Goal: Information Seeking & Learning: Learn about a topic

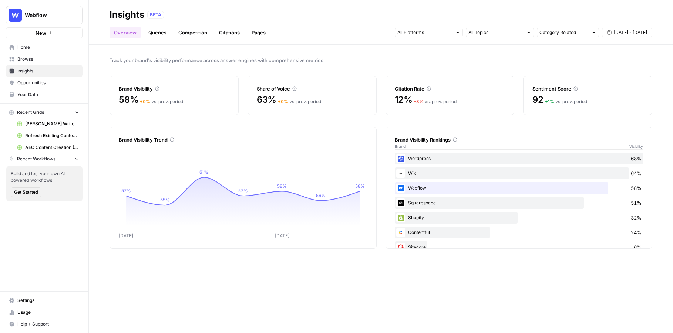
click at [46, 73] on span "Insights" at bounding box center [48, 71] width 62 height 7
click at [45, 75] on link "Insights" at bounding box center [44, 71] width 77 height 12
click at [45, 79] on link "Opportunities" at bounding box center [44, 83] width 77 height 12
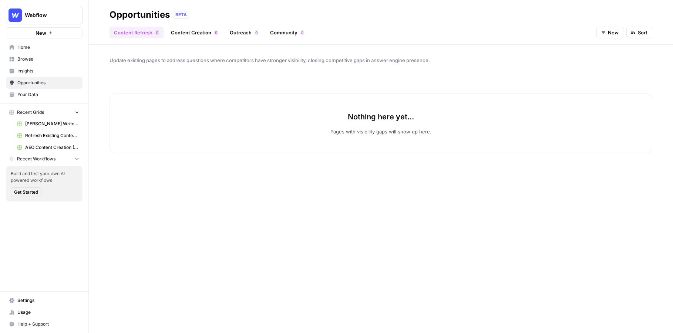
click at [47, 74] on span "Insights" at bounding box center [48, 71] width 62 height 7
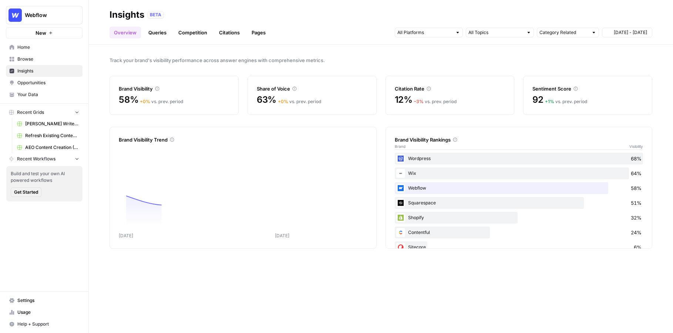
click at [47, 80] on span "Opportunities" at bounding box center [48, 83] width 62 height 7
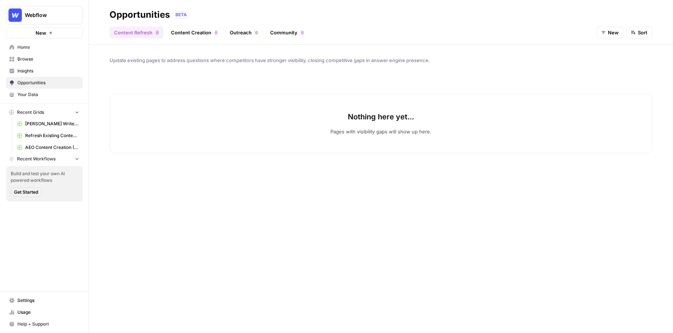
click at [199, 34] on link "Content Creation 0" at bounding box center [195, 33] width 56 height 12
click at [248, 36] on link "Outreach 0" at bounding box center [243, 33] width 37 height 12
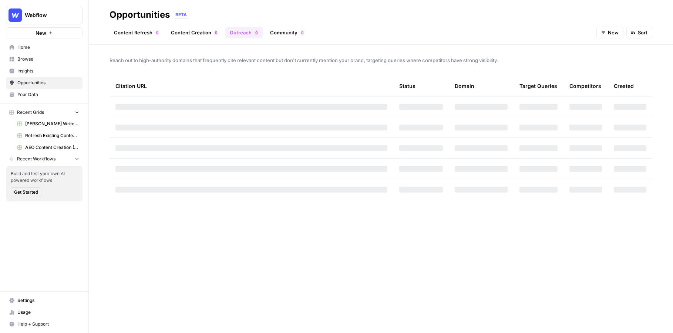
click at [283, 31] on link "Community 0" at bounding box center [287, 33] width 43 height 12
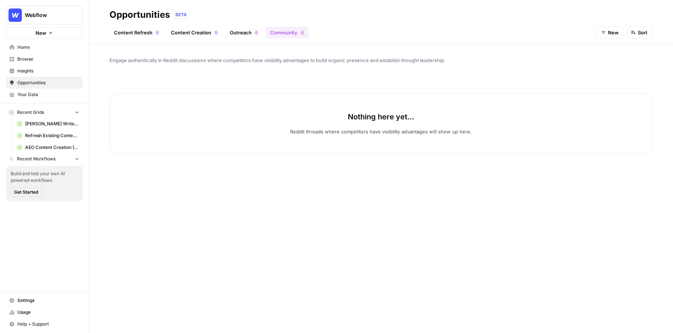
click at [49, 71] on span "Insights" at bounding box center [48, 71] width 62 height 7
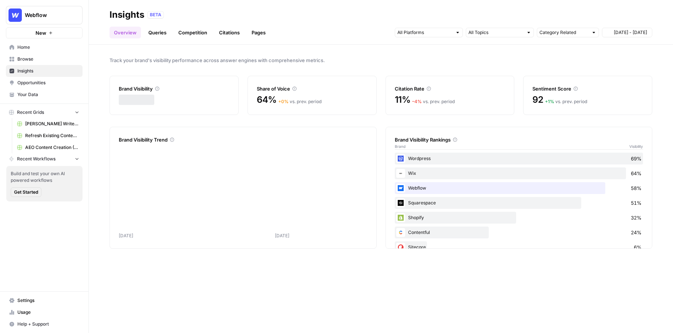
click at [50, 61] on span "Browse" at bounding box center [48, 59] width 62 height 7
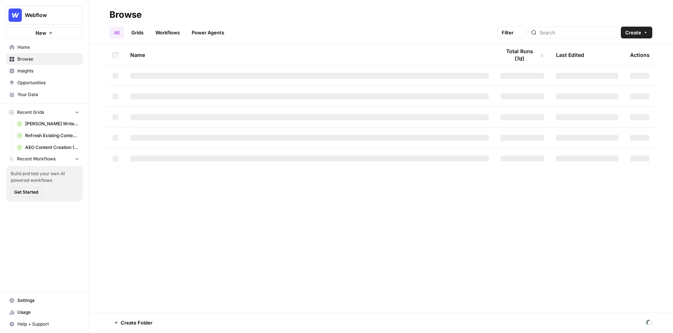
click at [50, 81] on span "Opportunities" at bounding box center [48, 83] width 62 height 7
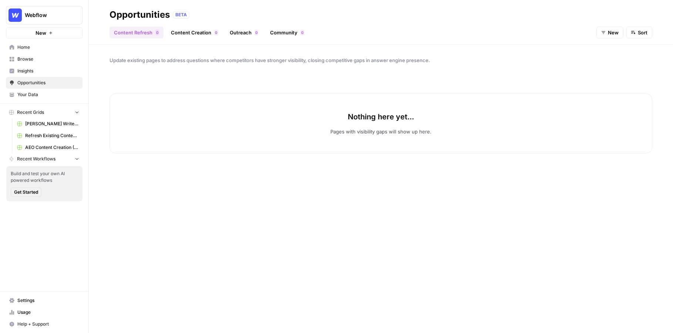
click at [287, 51] on div "Update existing pages to address questions where competitors have stronger visi…" at bounding box center [381, 189] width 584 height 289
click at [252, 34] on link "Outreach 0" at bounding box center [243, 33] width 37 height 12
click at [286, 30] on link "Community 0" at bounding box center [287, 33] width 43 height 12
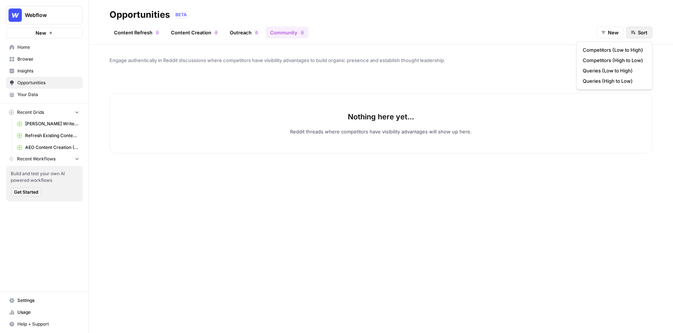
click at [635, 34] on icon "button" at bounding box center [633, 32] width 4 height 5
click at [502, 54] on div "Engage authentically in Reddit discussions where competitors have visibility ad…" at bounding box center [381, 189] width 584 height 289
click at [51, 71] on span "Insights" at bounding box center [48, 71] width 62 height 7
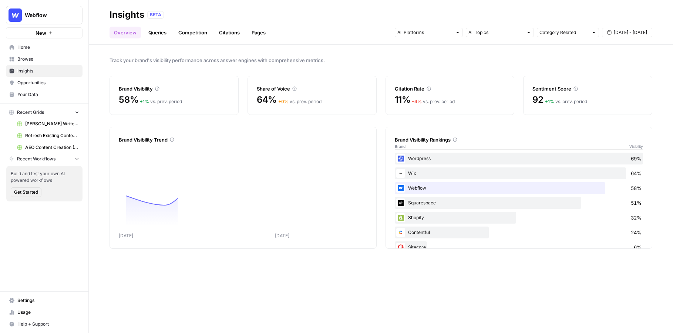
click at [50, 26] on div "Webflow New" at bounding box center [44, 19] width 88 height 38
click at [50, 25] on div "Webflow New" at bounding box center [44, 19] width 88 height 38
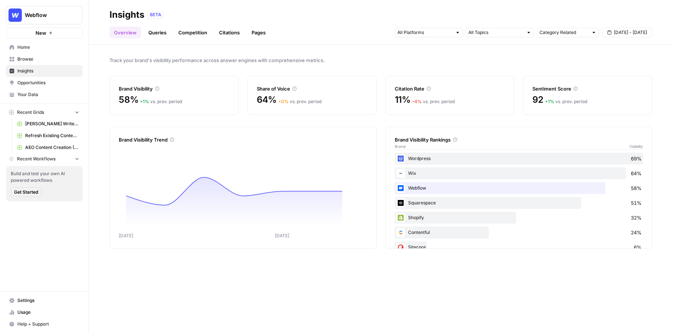
click at [50, 19] on button "Webflow" at bounding box center [44, 15] width 77 height 19
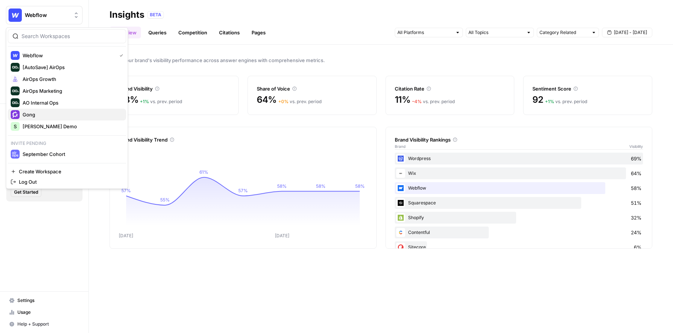
click at [42, 113] on span "Gong" at bounding box center [72, 114] width 98 height 7
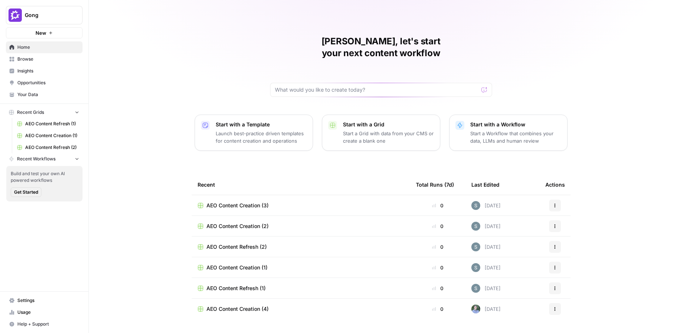
click at [29, 84] on span "Opportunities" at bounding box center [48, 83] width 62 height 7
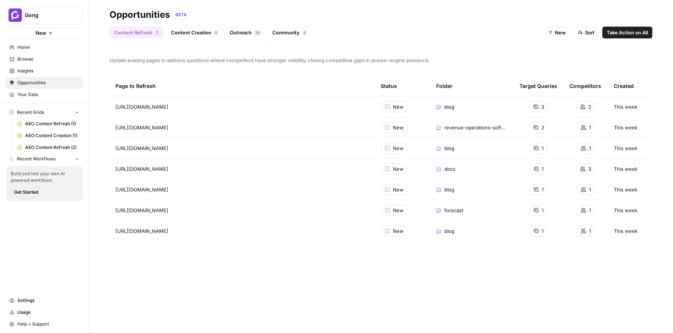
click at [61, 21] on button "Gong" at bounding box center [44, 15] width 77 height 19
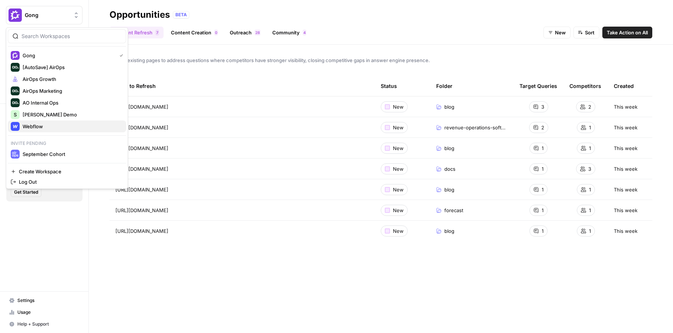
click at [47, 125] on span "Webflow" at bounding box center [72, 126] width 98 height 7
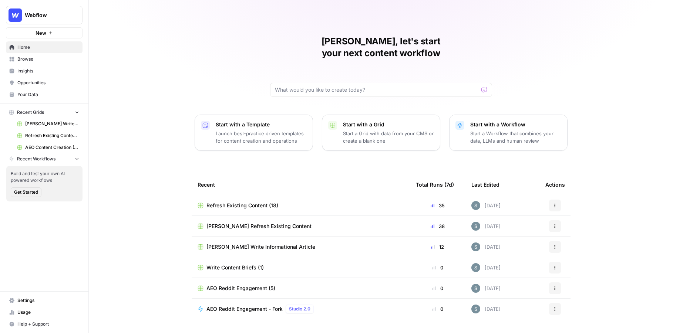
click at [39, 84] on span "Opportunities" at bounding box center [48, 83] width 62 height 7
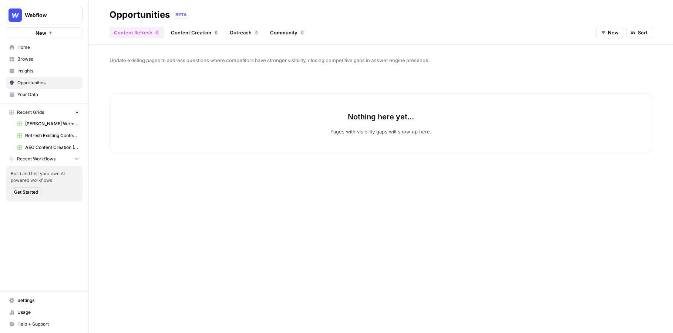
click at [188, 34] on link "Content Creation 0" at bounding box center [195, 33] width 56 height 12
click at [242, 34] on link "Outreach 0" at bounding box center [243, 33] width 37 height 12
click at [271, 31] on link "Community 0" at bounding box center [287, 33] width 43 height 12
click at [244, 35] on link "Outreach 0" at bounding box center [243, 33] width 37 height 12
click at [192, 35] on link "Content Creation 0" at bounding box center [195, 33] width 56 height 12
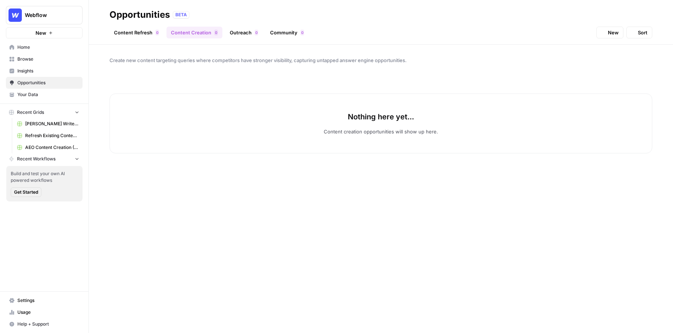
click at [145, 35] on link "Content Refresh 0" at bounding box center [137, 33] width 54 height 12
click at [52, 30] on button "New" at bounding box center [44, 32] width 77 height 11
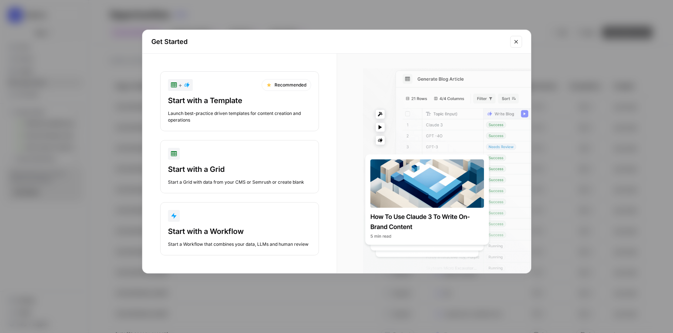
click at [516, 44] on button "Close modal" at bounding box center [516, 42] width 12 height 12
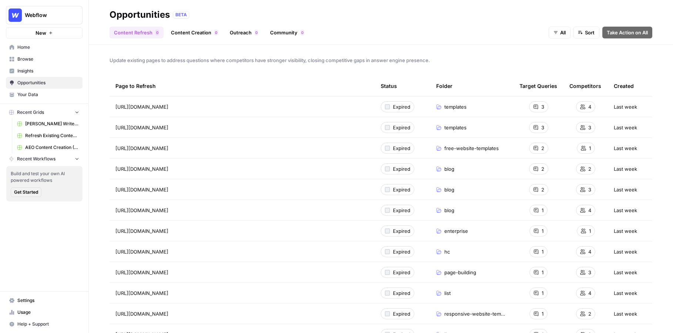
click at [231, 71] on div "Update existing pages to address questions where competitors have stronger visi…" at bounding box center [381, 189] width 584 height 289
click at [207, 29] on link "Content Creation 0" at bounding box center [195, 33] width 56 height 12
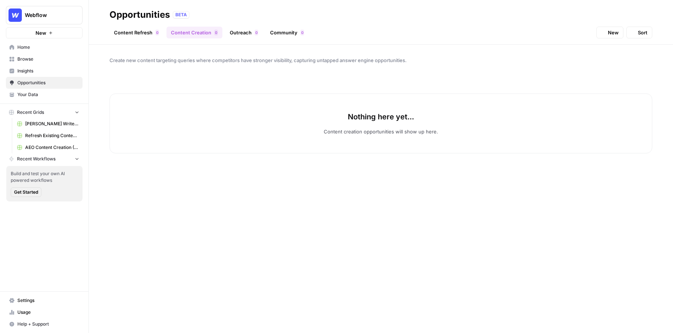
click at [150, 36] on link "Content Refresh 0" at bounding box center [137, 33] width 54 height 12
click at [204, 35] on link "Content Creation 0" at bounding box center [195, 33] width 56 height 12
click at [62, 44] on link "Home" at bounding box center [44, 47] width 77 height 12
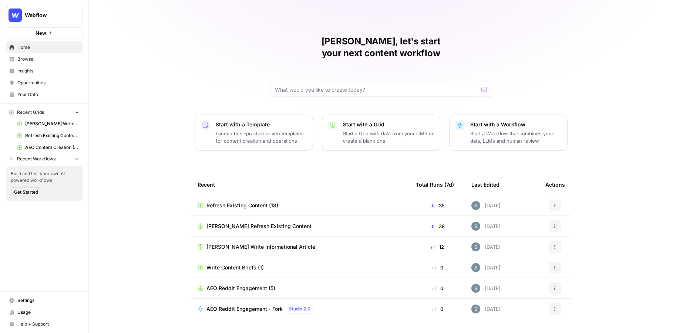
click at [62, 33] on button "New" at bounding box center [44, 32] width 77 height 11
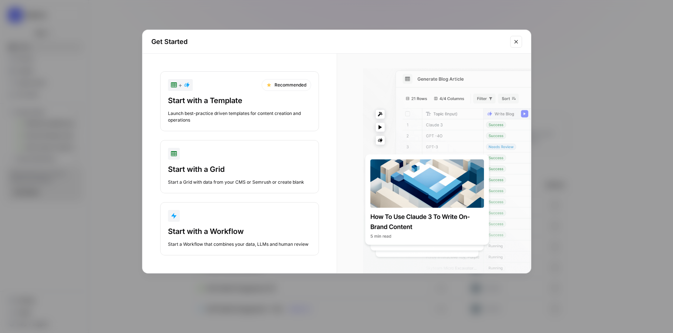
click at [84, 38] on div "Get Started + Recommended Start with a Template Launch best-practice driven tem…" at bounding box center [336, 166] width 673 height 333
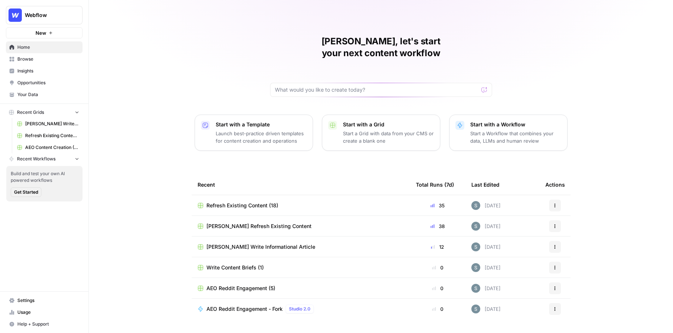
click at [25, 40] on nav "Home Browse Insights Opportunities Your Data" at bounding box center [44, 70] width 88 height 65
click at [30, 80] on span "Opportunities" at bounding box center [48, 83] width 62 height 7
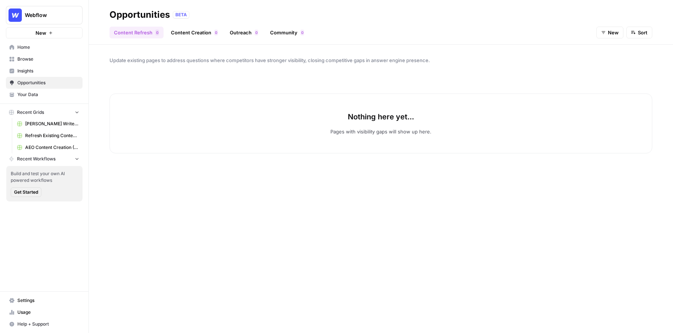
click at [48, 33] on icon "button" at bounding box center [50, 33] width 4 height 4
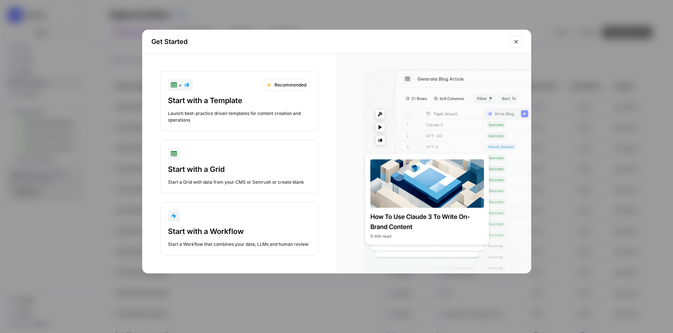
click at [519, 41] on button "Close modal" at bounding box center [516, 42] width 12 height 12
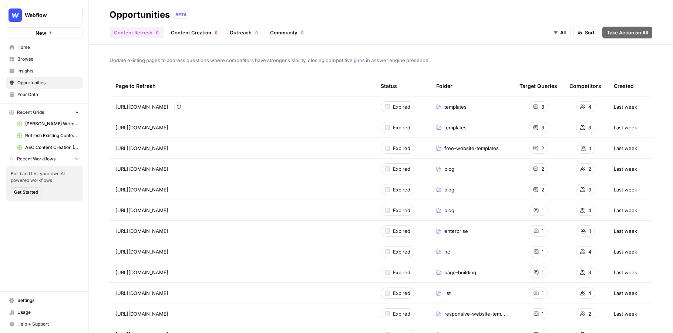
click at [254, 110] on div "https://webflow.com/templates Go to page" at bounding box center [242, 107] width 254 height 9
click at [541, 107] on div "3" at bounding box center [538, 106] width 19 height 11
click at [536, 107] on icon at bounding box center [536, 107] width 4 height 4
click at [546, 107] on div "3" at bounding box center [538, 106] width 19 height 11
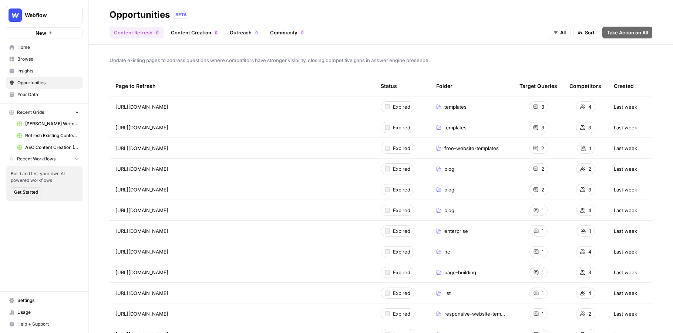
click at [538, 166] on div "2" at bounding box center [538, 169] width 19 height 11
click at [482, 13] on div "Opportunities BETA" at bounding box center [381, 15] width 543 height 12
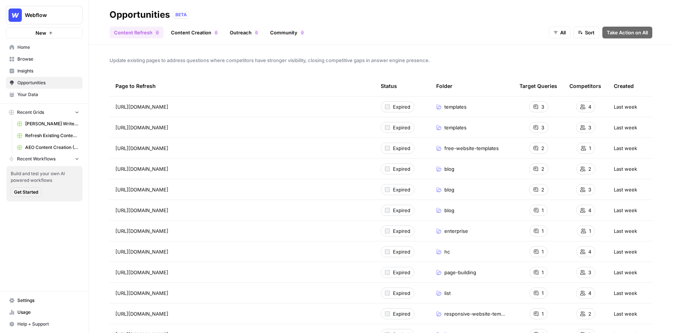
click at [185, 30] on link "Content Creation 0" at bounding box center [195, 33] width 56 height 12
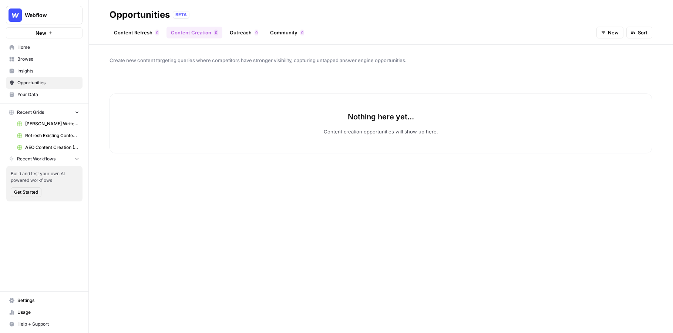
click at [134, 35] on link "Content Refresh 0" at bounding box center [137, 33] width 54 height 12
click at [218, 35] on link "Content Creation 0" at bounding box center [195, 33] width 56 height 12
click at [227, 34] on link "Outreach 0" at bounding box center [243, 33] width 37 height 12
click at [54, 97] on span "Your Data" at bounding box center [48, 94] width 62 height 7
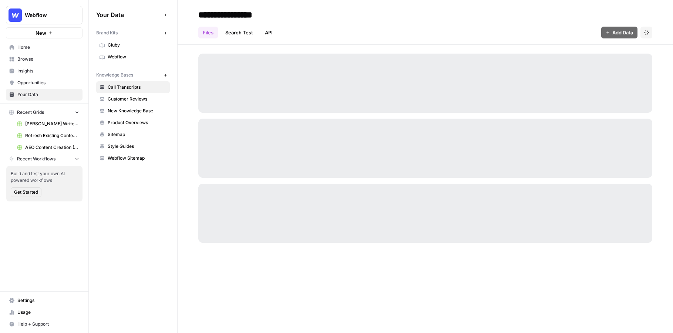
click at [58, 71] on span "Insights" at bounding box center [48, 71] width 62 height 7
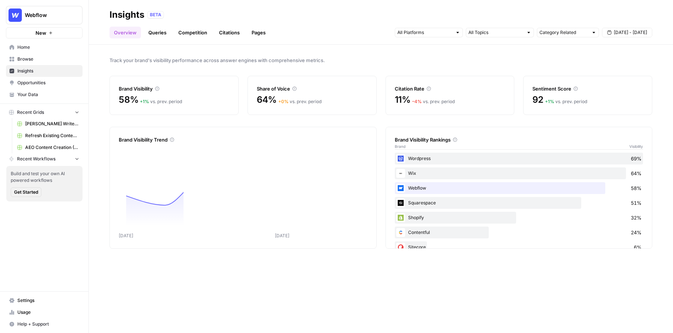
click at [30, 190] on span "Get Started" at bounding box center [26, 192] width 24 height 7
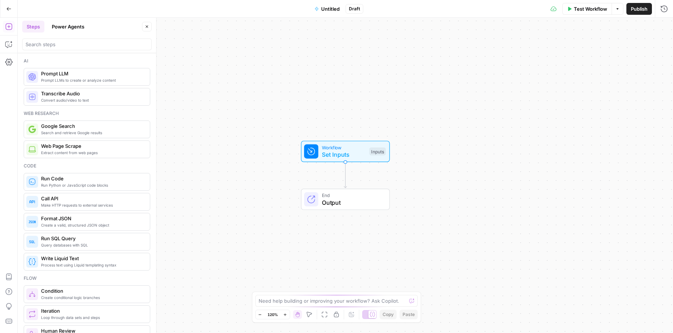
click at [13, 10] on button "Go Back" at bounding box center [8, 8] width 13 height 13
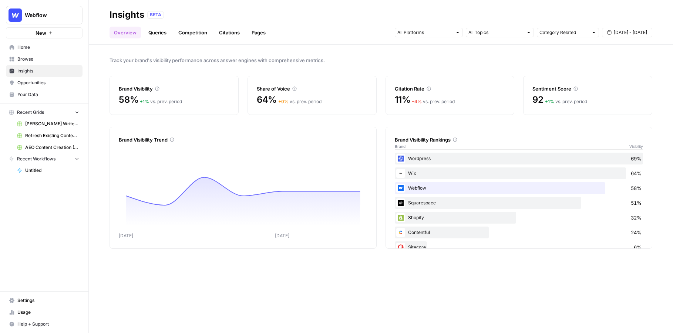
click at [53, 75] on link "Insights" at bounding box center [44, 71] width 77 height 12
click at [53, 83] on span "Opportunities" at bounding box center [48, 83] width 62 height 7
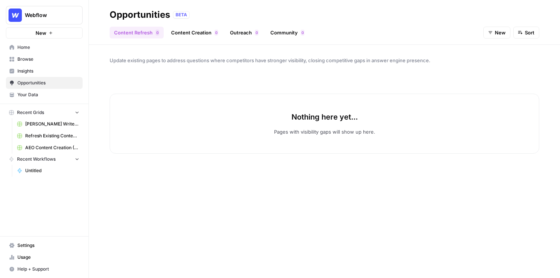
click at [499, 36] on span "New" at bounding box center [499, 32] width 11 height 7
click at [499, 73] on span "In Progress" at bounding box center [503, 70] width 26 height 7
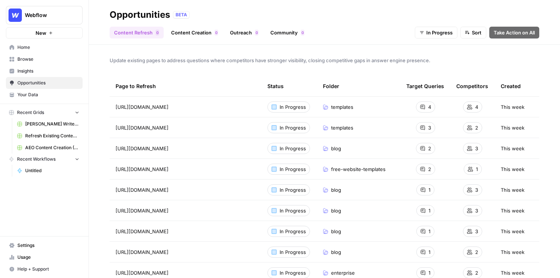
click at [63, 51] on link "Home" at bounding box center [44, 47] width 77 height 12
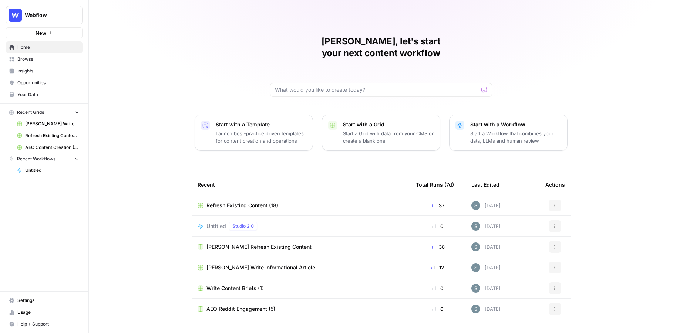
click at [48, 74] on span "Insights" at bounding box center [48, 71] width 62 height 7
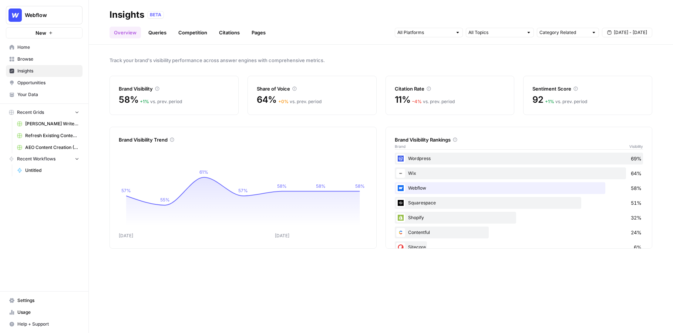
click at [169, 34] on link "Queries" at bounding box center [157, 33] width 27 height 12
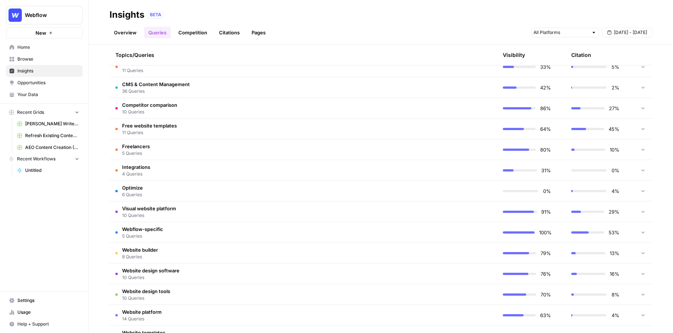
scroll to position [192, 0]
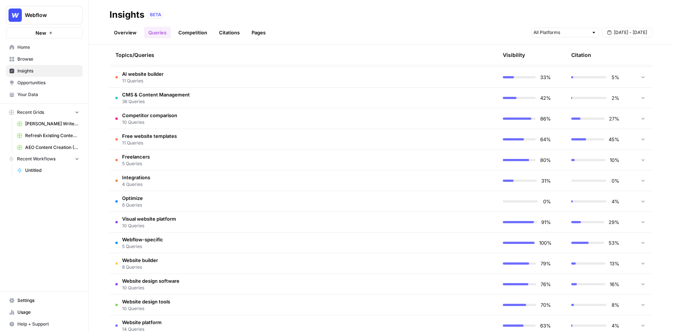
click at [288, 95] on td "CMS & Content Management 36 Queries" at bounding box center [268, 98] width 317 height 20
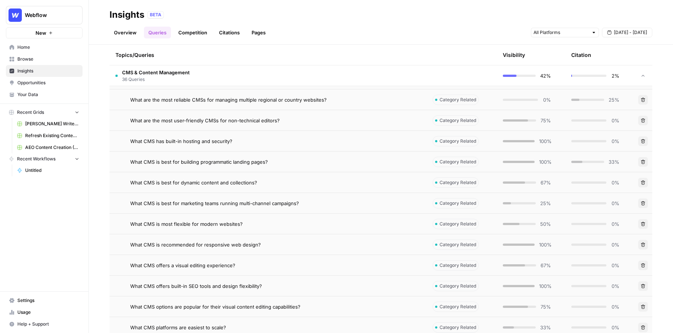
scroll to position [236, 0]
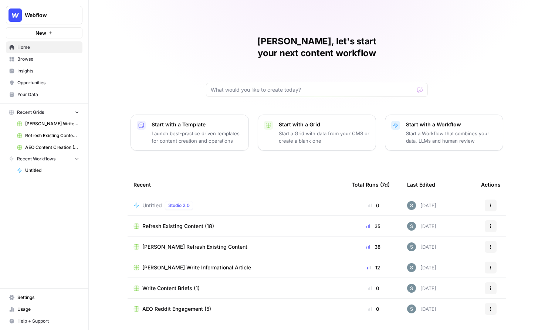
click at [35, 78] on link "Opportunities" at bounding box center [44, 83] width 77 height 12
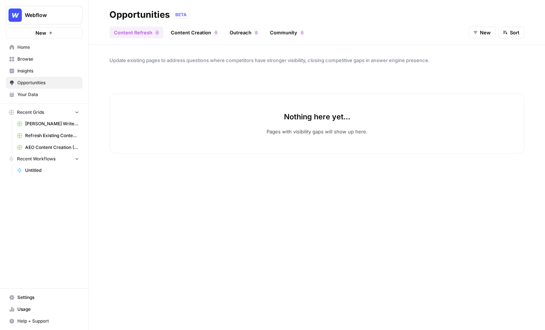
click at [481, 31] on span "New" at bounding box center [485, 32] width 11 height 7
click at [480, 72] on span "In Progress" at bounding box center [489, 70] width 26 height 7
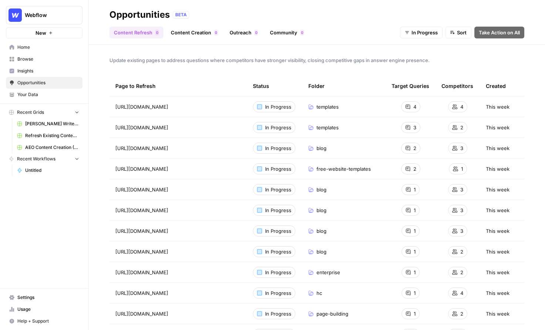
click at [40, 125] on span "Shanil Write Informational Article" at bounding box center [52, 124] width 54 height 7
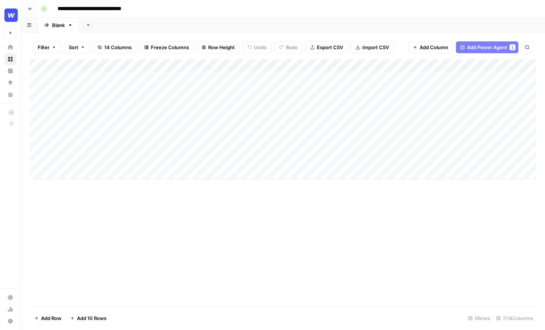
click at [35, 9] on button "Go back" at bounding box center [31, 9] width 10 height 10
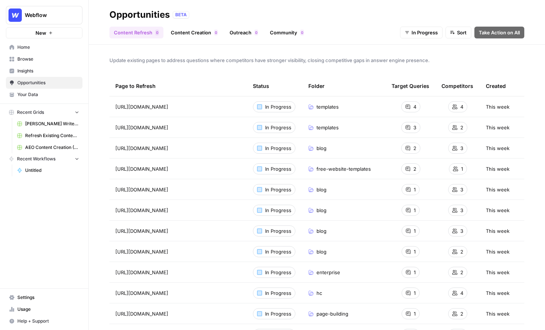
click at [50, 138] on span "Refresh Existing Content (18)" at bounding box center [52, 135] width 54 height 7
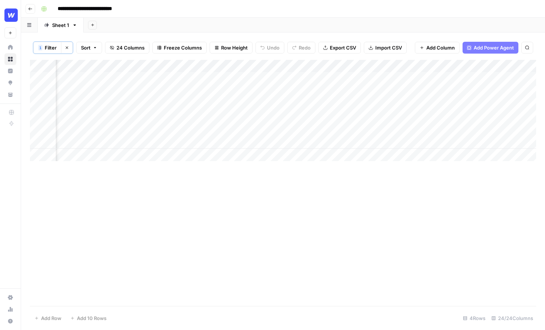
scroll to position [0, 1151]
click at [328, 116] on div "Add Column" at bounding box center [283, 110] width 507 height 101
click at [328, 136] on div "Add Column" at bounding box center [283, 110] width 507 height 101
click at [312, 80] on div "Add Column" at bounding box center [283, 110] width 507 height 101
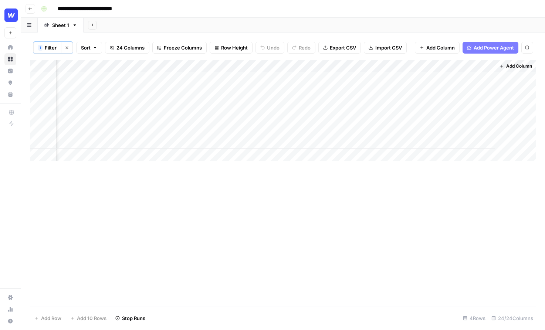
click at [306, 103] on div "Add Column" at bounding box center [283, 110] width 507 height 101
click at [291, 80] on div "Add Column" at bounding box center [283, 110] width 507 height 101
click at [308, 77] on div "Add Column" at bounding box center [283, 110] width 507 height 101
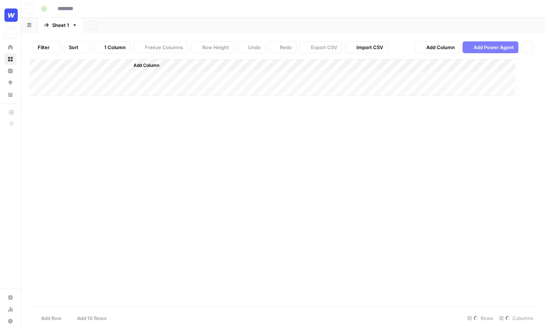
type input "**********"
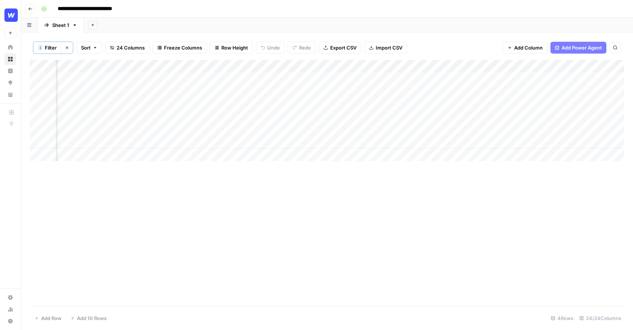
scroll to position [0, 1108]
click at [290, 126] on div "Add Column" at bounding box center [327, 110] width 594 height 101
click at [360, 115] on div "Add Column" at bounding box center [327, 110] width 594 height 101
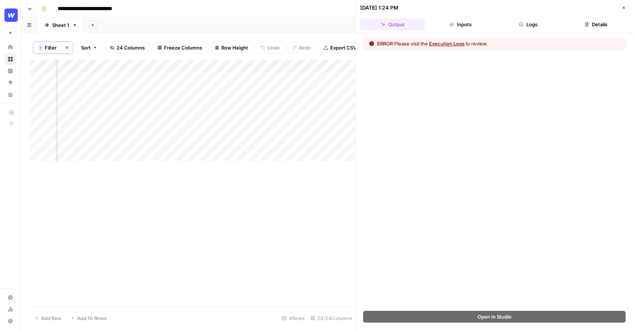
click at [545, 9] on button "Close" at bounding box center [624, 8] width 10 height 10
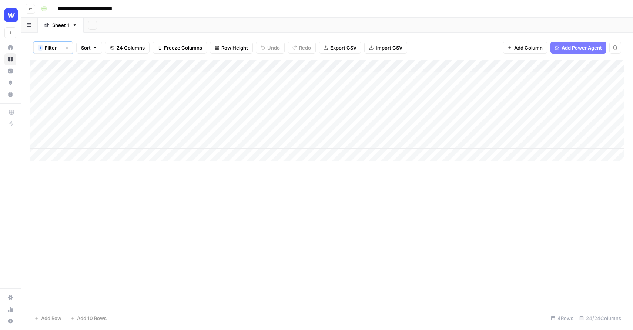
click at [97, 84] on div "Add Column" at bounding box center [327, 110] width 594 height 101
click at [91, 104] on div "Add Column" at bounding box center [327, 110] width 594 height 101
click at [104, 105] on div "Add Column" at bounding box center [327, 110] width 594 height 101
click at [104, 105] on div "**********" at bounding box center [118, 101] width 124 height 20
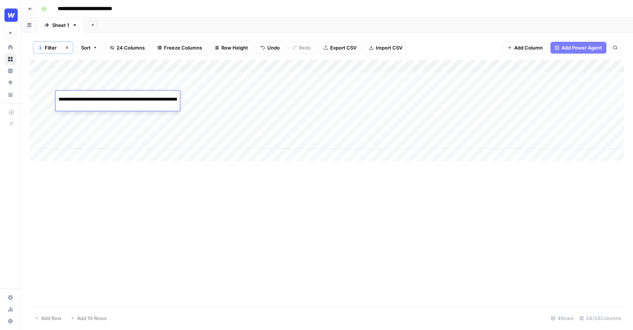
click at [138, 171] on div "Add Column" at bounding box center [327, 183] width 594 height 246
click at [107, 85] on div "Add Column" at bounding box center [327, 110] width 594 height 101
drag, startPoint x: 122, startPoint y: 65, endPoint x: 163, endPoint y: 65, distance: 40.7
click at [164, 65] on div "Add Column" at bounding box center [327, 110] width 594 height 101
click at [142, 124] on div "Add Column" at bounding box center [327, 110] width 594 height 101
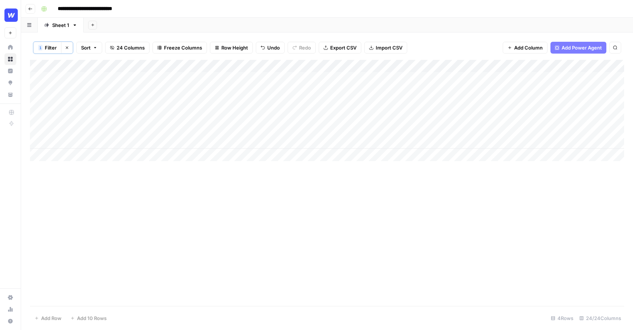
click at [130, 147] on div "Add Column" at bounding box center [327, 110] width 594 height 101
click at [43, 66] on div "Add Column" at bounding box center [327, 110] width 594 height 101
click at [49, 79] on div "Add Column" at bounding box center [327, 110] width 594 height 101
click at [49, 98] on div "Add Column" at bounding box center [327, 110] width 594 height 101
click at [49, 114] on div "Add Column" at bounding box center [327, 110] width 594 height 101
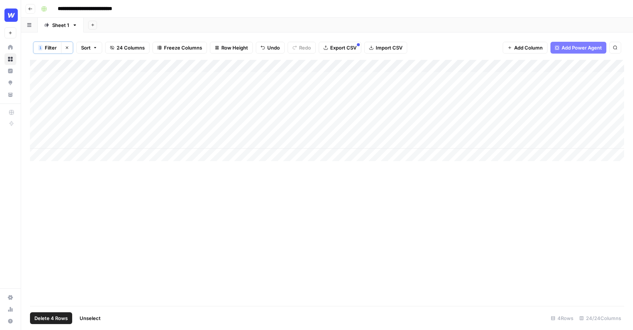
click at [48, 140] on div "Add Column" at bounding box center [327, 110] width 594 height 101
click at [205, 181] on div "Add Column" at bounding box center [327, 183] width 594 height 246
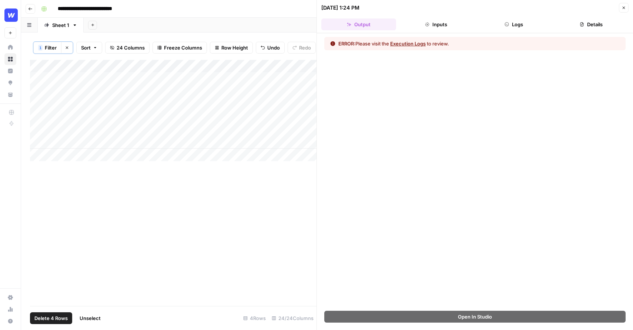
click at [545, 6] on icon "button" at bounding box center [623, 8] width 4 height 4
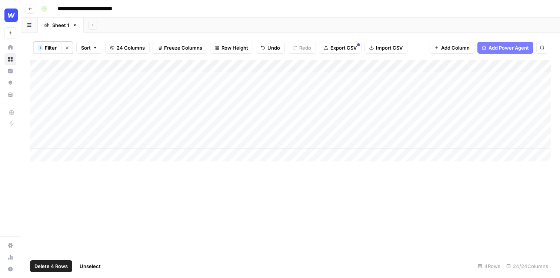
click at [203, 195] on div "Add Column" at bounding box center [290, 157] width 521 height 194
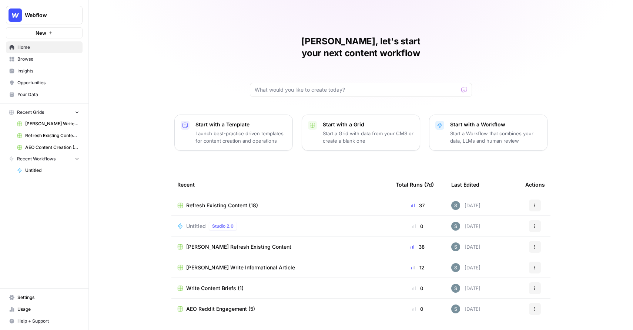
click at [63, 116] on button "Recent Grids" at bounding box center [44, 112] width 77 height 11
click at [58, 125] on span "[PERSON_NAME] Write Informational Article" at bounding box center [52, 124] width 54 height 7
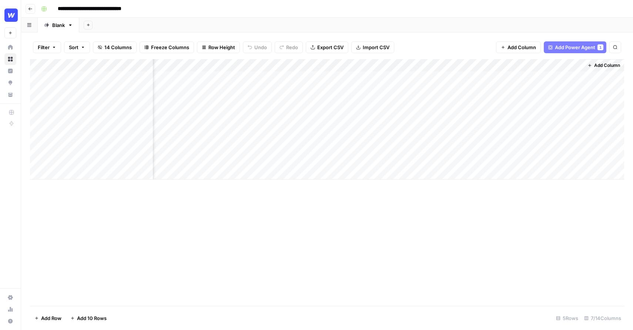
scroll to position [0, 107]
click at [342, 238] on div "Add Column" at bounding box center [327, 182] width 594 height 247
click at [192, 246] on div "Add Column" at bounding box center [327, 182] width 594 height 247
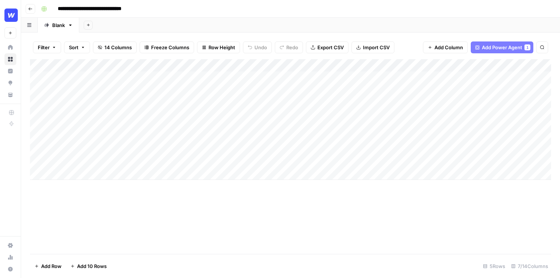
click at [249, 64] on div "Add Column" at bounding box center [290, 119] width 521 height 121
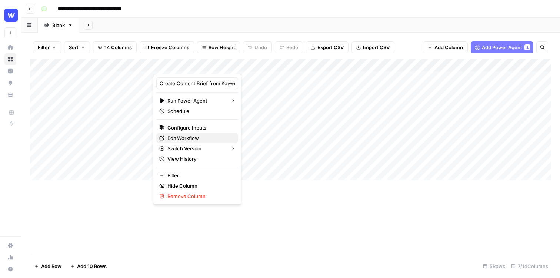
click at [189, 141] on span "Edit Workflow" at bounding box center [199, 137] width 65 height 7
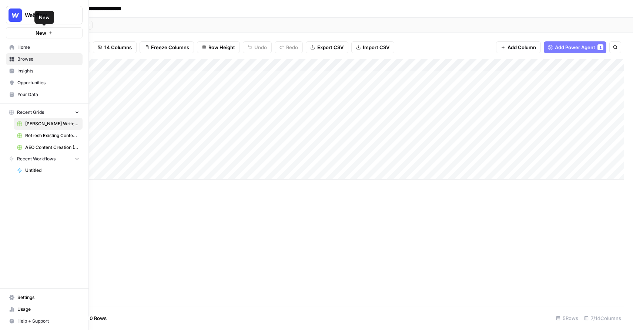
click at [24, 45] on span "Home" at bounding box center [48, 47] width 62 height 7
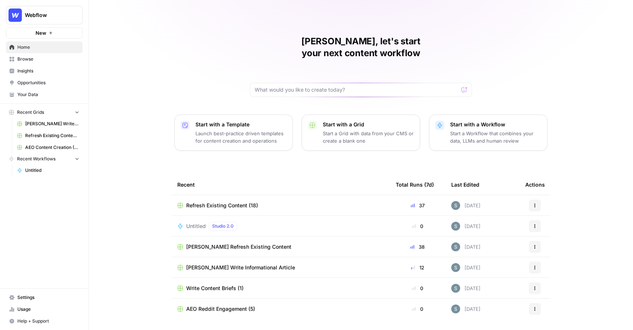
click at [28, 83] on span "Opportunities" at bounding box center [48, 83] width 62 height 7
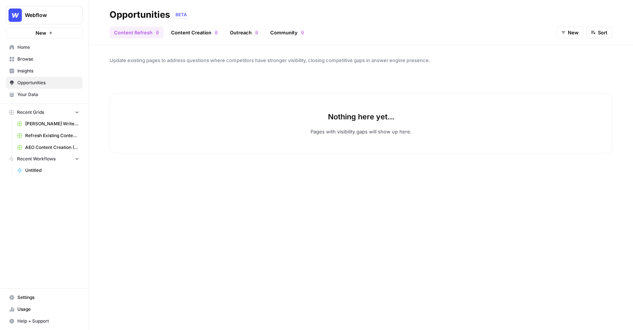
click at [567, 32] on button "New" at bounding box center [569, 33] width 27 height 12
click at [564, 70] on span "In Progress" at bounding box center [576, 70] width 26 height 7
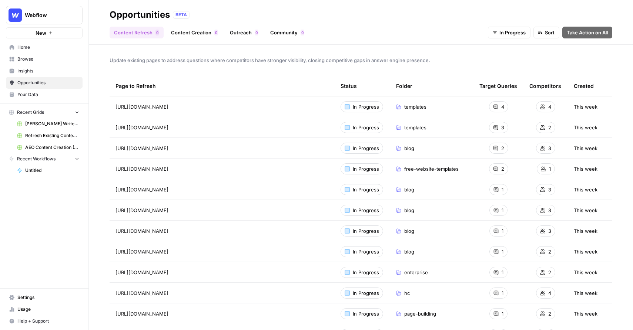
click at [188, 31] on link "Content Creation 0" at bounding box center [195, 33] width 56 height 12
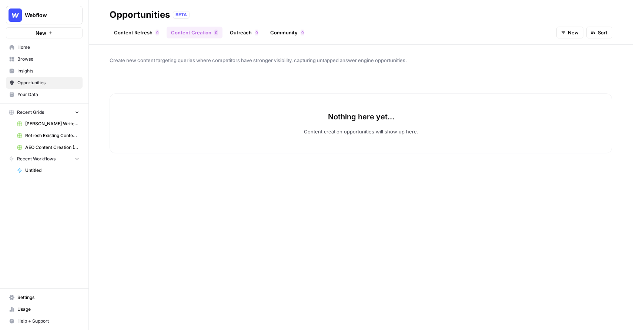
click at [233, 31] on link "Outreach 0" at bounding box center [243, 33] width 37 height 12
click at [145, 32] on link "Content Refresh 0" at bounding box center [137, 33] width 54 height 12
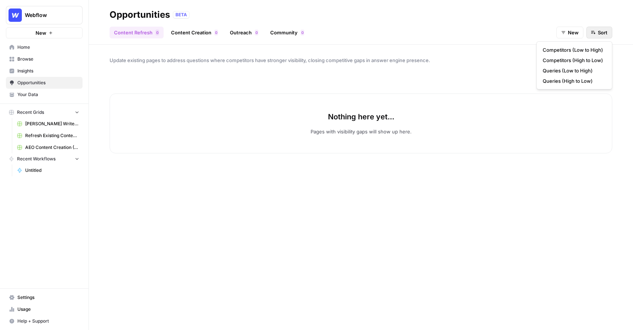
click at [603, 31] on span "Sort" at bounding box center [603, 32] width 10 height 7
click at [564, 30] on button "New" at bounding box center [569, 33] width 27 height 12
click at [566, 70] on span "In Progress" at bounding box center [576, 70] width 26 height 7
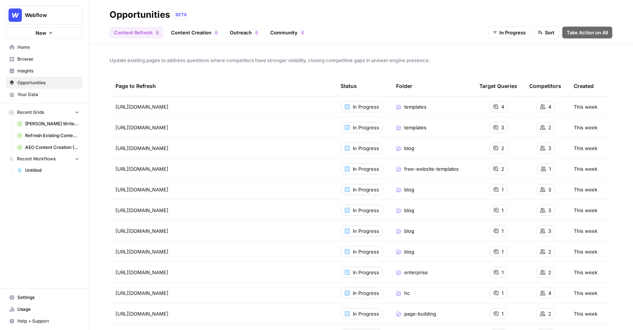
click at [425, 40] on header "Opportunities BETA Content Refresh 0 Content Creation 0 Outreach 0 Community 0 …" at bounding box center [361, 22] width 544 height 45
click at [131, 107] on span "https://webflow.com/templates" at bounding box center [141, 106] width 53 height 7
click at [503, 105] on span "4" at bounding box center [502, 106] width 3 height 7
click at [501, 108] on span "4" at bounding box center [502, 106] width 3 height 7
click at [550, 107] on span "4" at bounding box center [549, 106] width 3 height 7
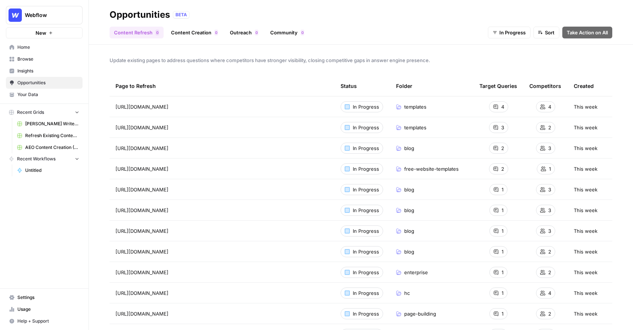
click at [567, 50] on div "Update existing pages to address questions where competitors have stronger visi…" at bounding box center [361, 188] width 544 height 286
click at [193, 37] on link "Content Creation 0" at bounding box center [195, 33] width 56 height 12
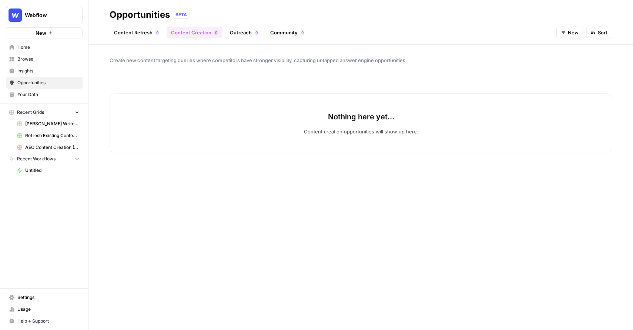
click at [238, 30] on link "Outreach 0" at bounding box center [243, 33] width 37 height 12
click at [124, 30] on link "Content Refresh 0" at bounding box center [137, 33] width 54 height 12
click at [568, 34] on span "New" at bounding box center [573, 32] width 11 height 7
click at [570, 71] on span "In Progress" at bounding box center [576, 70] width 26 height 7
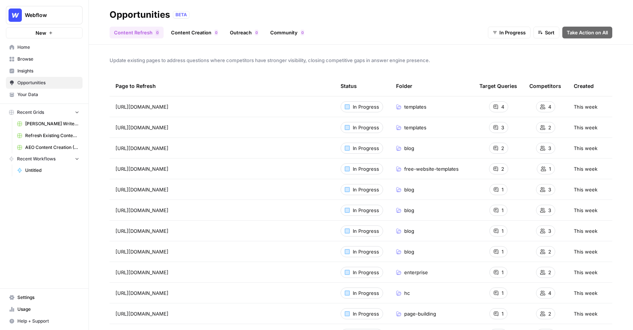
click at [505, 33] on span "In Progress" at bounding box center [512, 32] width 26 height 7
click at [520, 50] on div "All" at bounding box center [507, 49] width 29 height 7
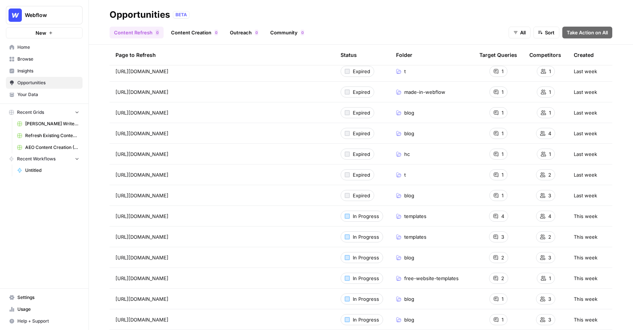
scroll to position [477, 0]
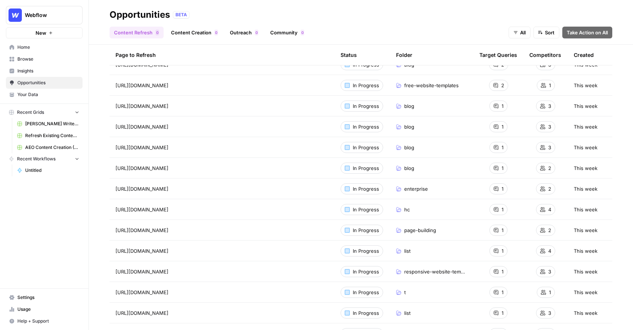
click at [548, 31] on span "Sort" at bounding box center [550, 32] width 10 height 7
click at [520, 31] on span "All" at bounding box center [523, 32] width 6 height 7
click at [520, 73] on span "In Progress" at bounding box center [527, 70] width 26 height 7
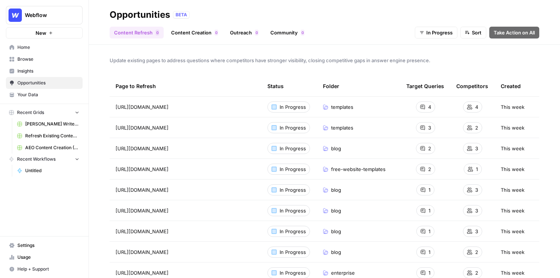
click at [345, 60] on span "Update existing pages to address questions where competitors have stronger visi…" at bounding box center [324, 60] width 429 height 7
click at [386, 58] on span "Update existing pages to address questions where competitors have stronger visi…" at bounding box center [324, 60] width 429 height 7
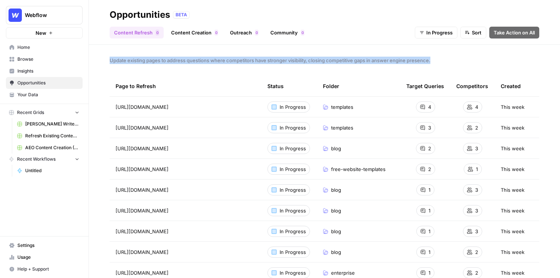
click at [386, 58] on span "Update existing pages to address questions where competitors have stronger visi…" at bounding box center [324, 60] width 429 height 7
click at [430, 31] on span "In Progress" at bounding box center [439, 32] width 26 height 7
click at [437, 69] on span "In Progress" at bounding box center [433, 70] width 26 height 7
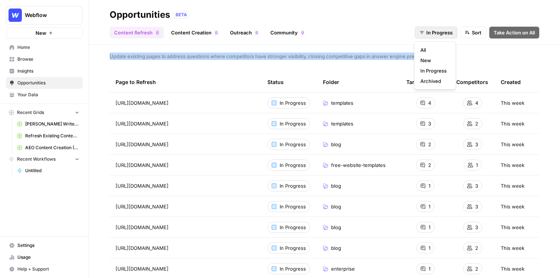
click at [422, 36] on button "In Progress" at bounding box center [435, 33] width 43 height 12
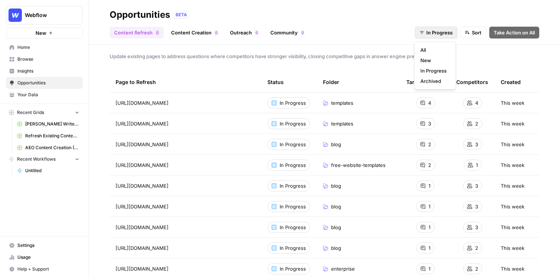
click at [422, 44] on div "All New In Progress Archived" at bounding box center [435, 65] width 42 height 48
click at [422, 45] on button "All" at bounding box center [434, 50] width 35 height 10
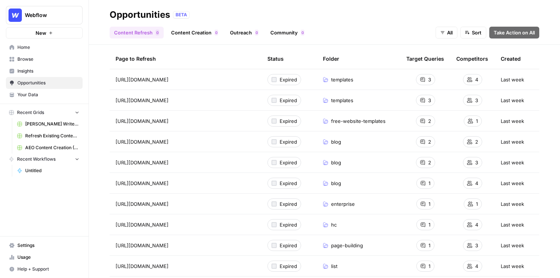
scroll to position [30, 0]
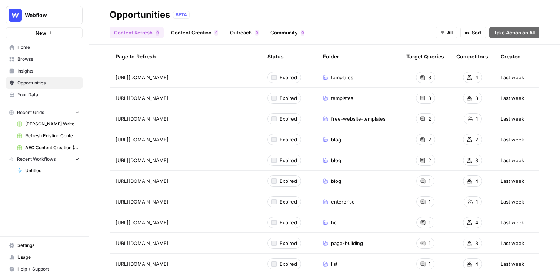
click at [43, 16] on span "Webflow" at bounding box center [47, 14] width 45 height 7
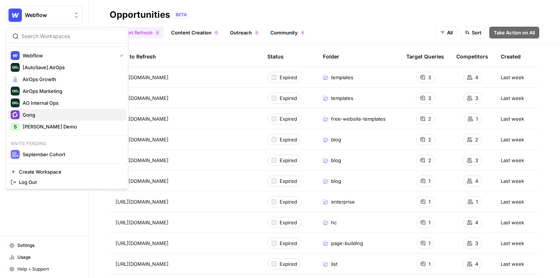
click at [45, 114] on span "Gong" at bounding box center [72, 114] width 98 height 7
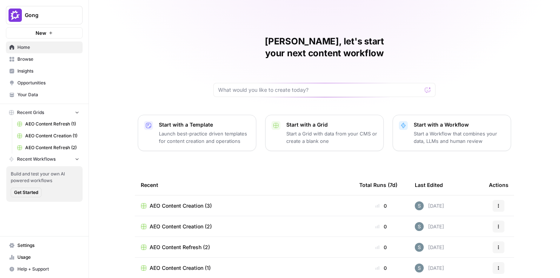
click at [40, 81] on span "Opportunities" at bounding box center [48, 83] width 62 height 7
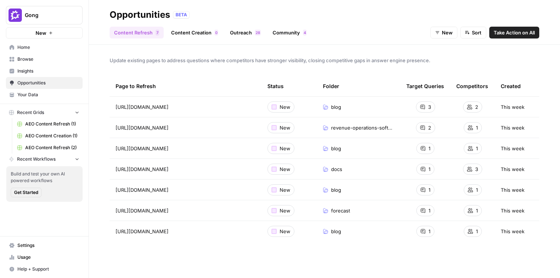
click at [205, 28] on link "Content Creation 0" at bounding box center [195, 33] width 56 height 12
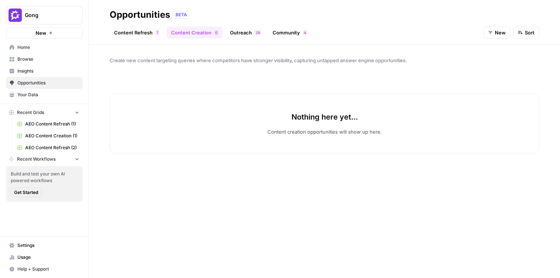
click at [234, 38] on link "Outreach 8 2" at bounding box center [245, 33] width 40 height 12
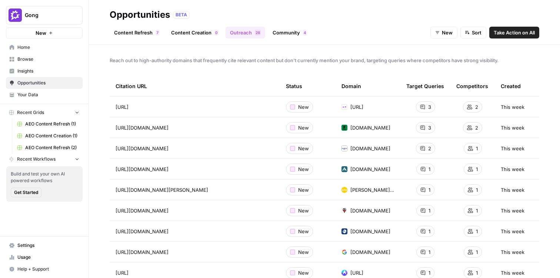
click at [134, 31] on link "Content Refresh 7" at bounding box center [137, 33] width 54 height 12
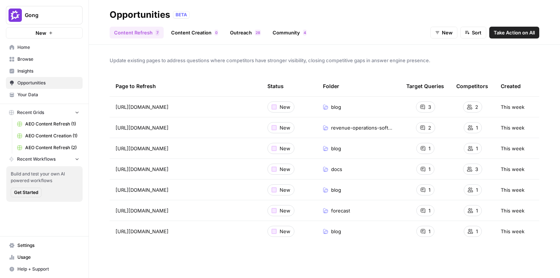
click at [35, 72] on span "Insights" at bounding box center [48, 71] width 62 height 7
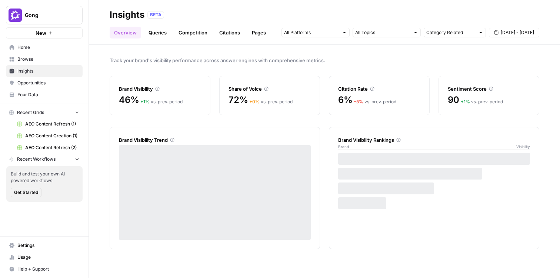
click at [33, 85] on span "Opportunities" at bounding box center [48, 83] width 62 height 7
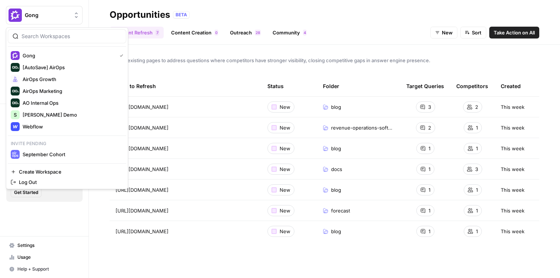
click at [45, 9] on button "Gong" at bounding box center [44, 15] width 77 height 19
click at [48, 123] on span "Webflow" at bounding box center [72, 126] width 98 height 7
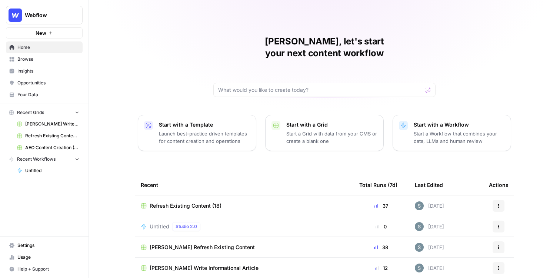
click at [57, 61] on span "Browse" at bounding box center [48, 59] width 62 height 7
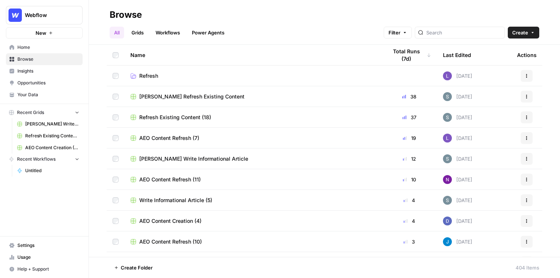
click at [141, 27] on link "Grids" at bounding box center [137, 33] width 21 height 12
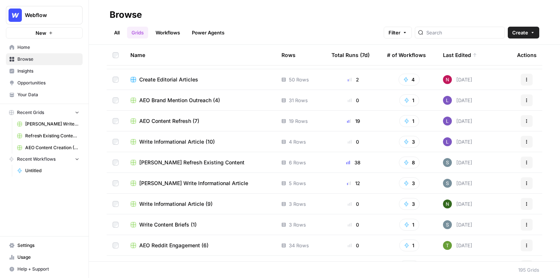
scroll to position [18, 0]
click at [182, 118] on span "AEO Content Refresh (7)" at bounding box center [169, 120] width 60 height 7
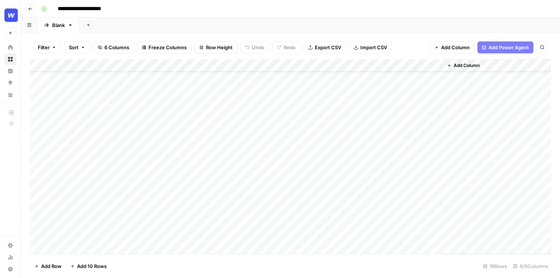
scroll to position [27, 0]
click at [28, 9] on icon "button" at bounding box center [30, 9] width 4 height 4
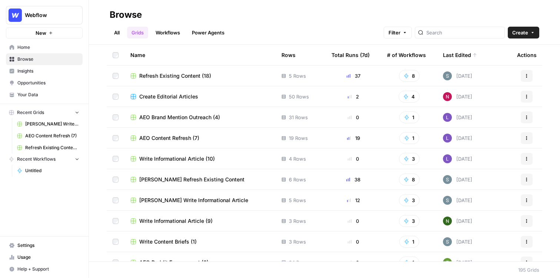
click at [399, 57] on div "# of Workflows" at bounding box center [406, 55] width 39 height 20
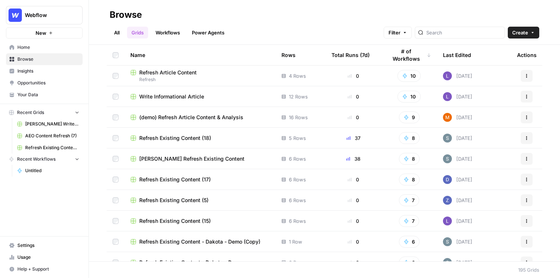
click at [455, 53] on div "Last Edited" at bounding box center [457, 55] width 28 height 20
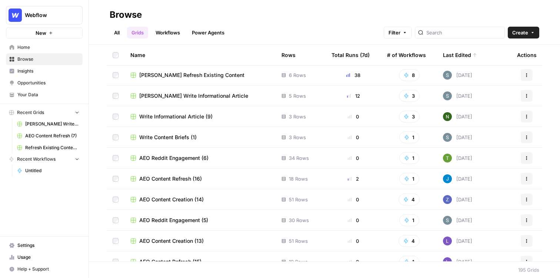
scroll to position [110, 0]
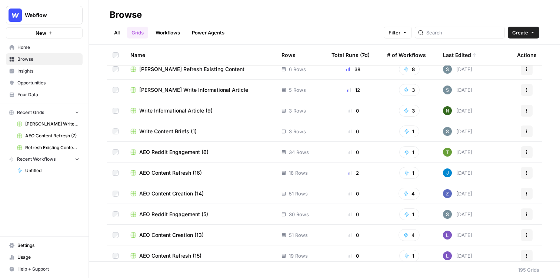
click at [181, 171] on span "AEO Content Refresh (16)" at bounding box center [170, 172] width 63 height 7
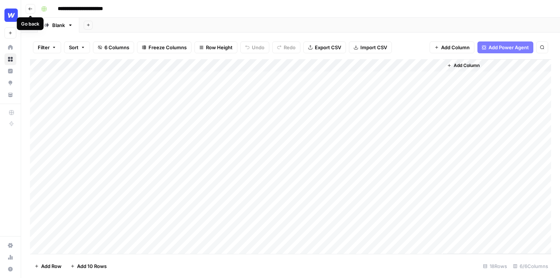
click at [27, 7] on button "Go back" at bounding box center [31, 9] width 10 height 10
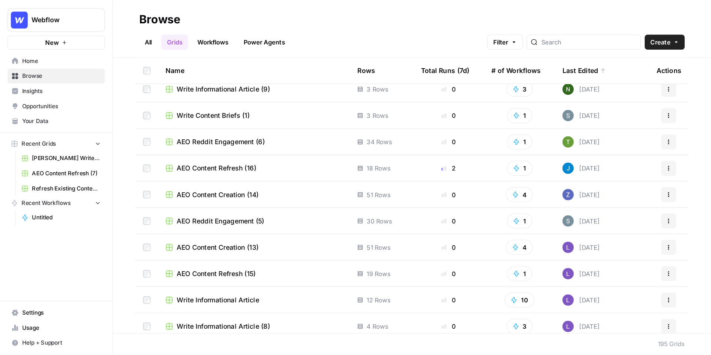
scroll to position [153, 0]
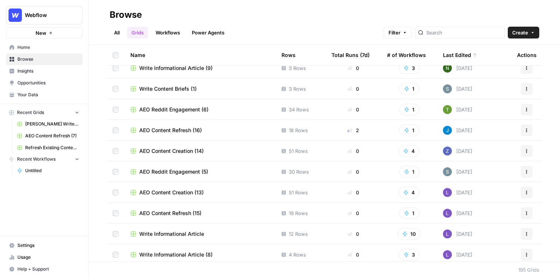
click at [192, 214] on span "AEO Content Refresh (15)" at bounding box center [170, 212] width 62 height 7
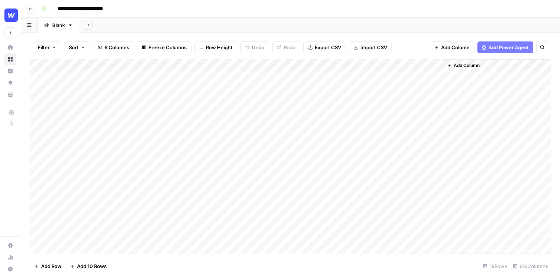
click at [121, 7] on input "**********" at bounding box center [89, 9] width 70 height 12
click at [58, 8] on input "**********" at bounding box center [84, 9] width 61 height 12
type input "**********"
click at [186, 7] on div "**********" at bounding box center [295, 9] width 514 height 12
click at [182, 30] on div "Add Sheet" at bounding box center [319, 25] width 480 height 15
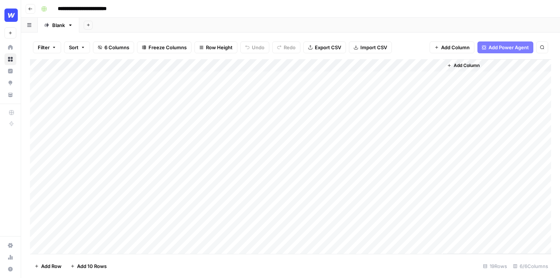
click at [31, 7] on icon "button" at bounding box center [30, 9] width 4 height 4
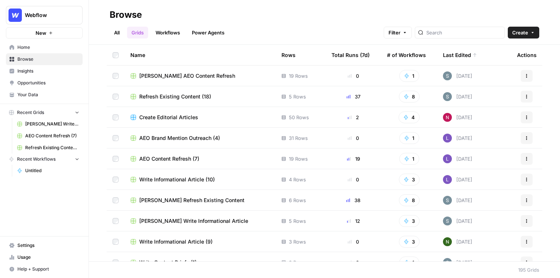
click at [28, 71] on span "Insights" at bounding box center [48, 71] width 62 height 7
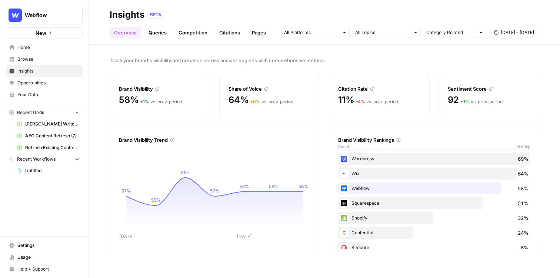
click at [40, 92] on span "Your Data" at bounding box center [48, 94] width 62 height 7
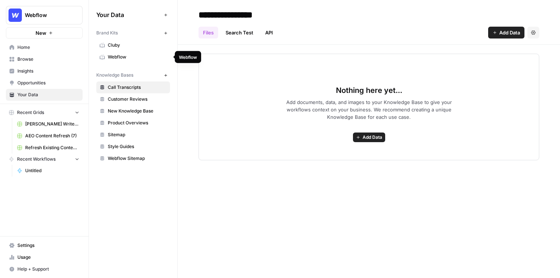
click at [110, 56] on span "Webflow" at bounding box center [137, 57] width 59 height 7
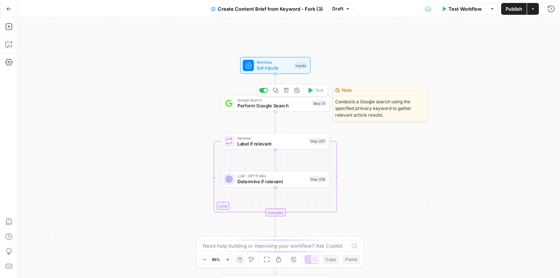
click at [288, 104] on span "Perform Google Search" at bounding box center [272, 105] width 71 height 7
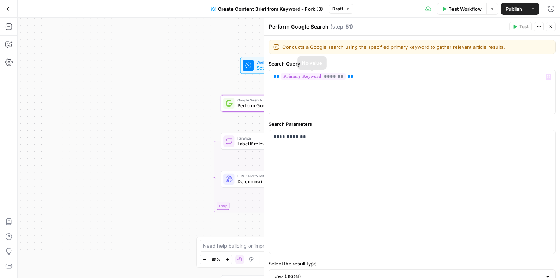
click at [201, 109] on div "Workflow Set Inputs Inputs Google Search Perform Google Search Step 51 Copy ste…" at bounding box center [289, 148] width 542 height 260
click at [552, 27] on span "Close" at bounding box center [552, 27] width 0 height 0
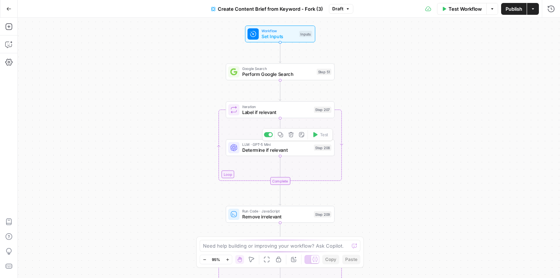
click at [277, 116] on div "Iteration Label if relevant Step 207 Copy step Delete step Add Note Test" at bounding box center [279, 109] width 109 height 17
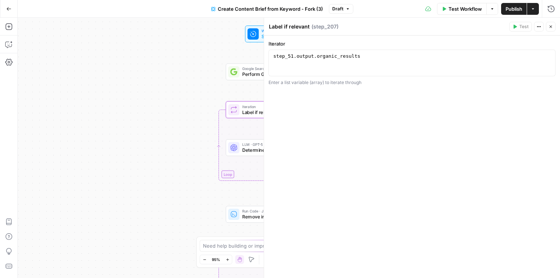
click at [545, 20] on header "Label if relevant Label if relevant ( step_207 ) Test Actions Close" at bounding box center [412, 27] width 296 height 18
click at [547, 24] on button "Close" at bounding box center [550, 27] width 10 height 10
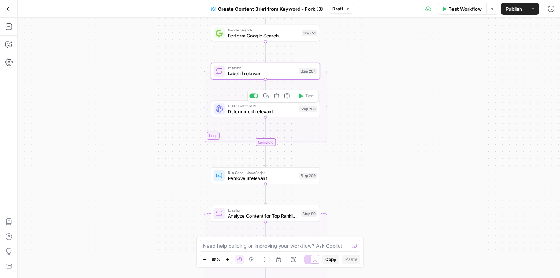
click at [257, 111] on span "Determine if relevant" at bounding box center [262, 111] width 69 height 7
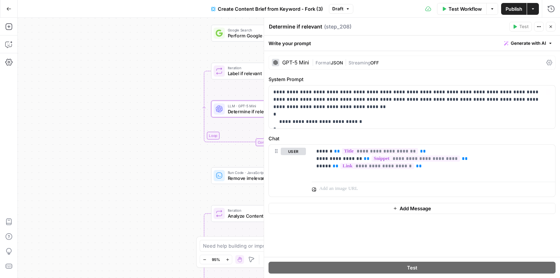
click at [158, 129] on div "Workflow Set Inputs Inputs Google Search Perform Google Search Step 51 Loop Ite…" at bounding box center [289, 148] width 542 height 260
click at [549, 28] on icon "button" at bounding box center [550, 26] width 4 height 4
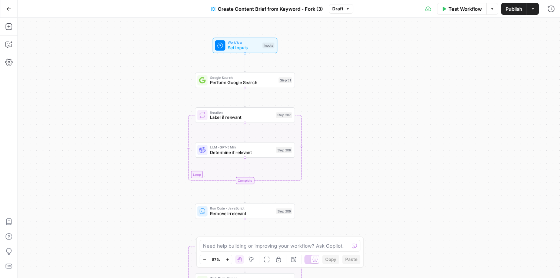
click at [3, 6] on button "Go Back" at bounding box center [8, 8] width 13 height 13
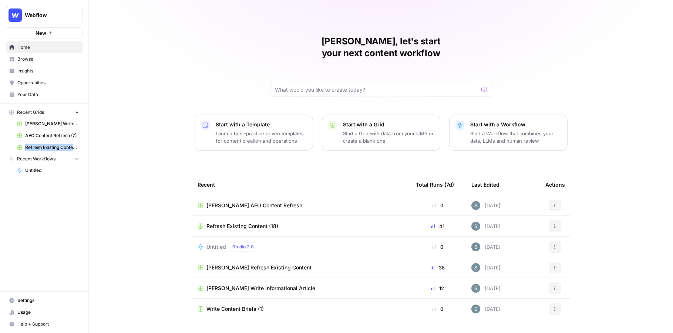
click at [22, 89] on link "Your Data" at bounding box center [44, 95] width 77 height 12
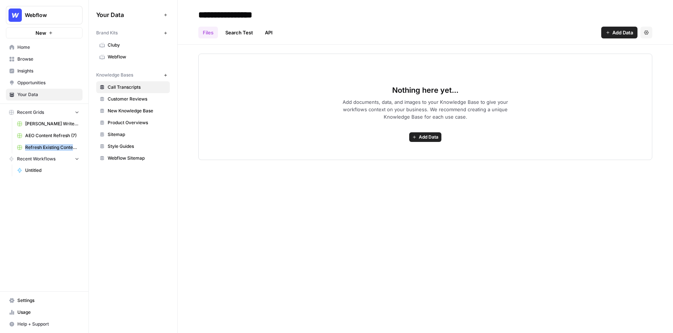
click at [111, 58] on span "Webflow" at bounding box center [137, 57] width 59 height 7
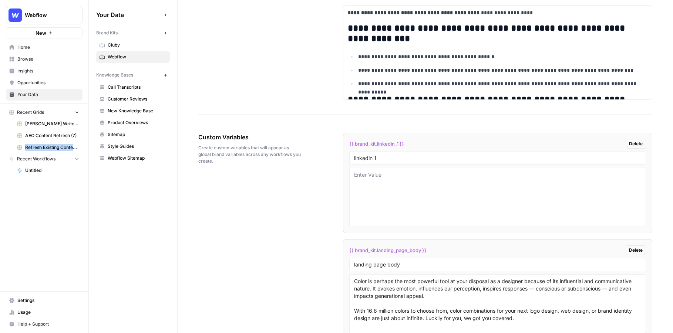
scroll to position [1119, 0]
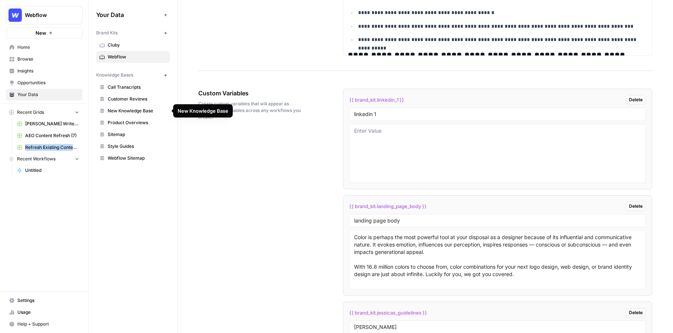
click at [121, 110] on span "New Knowledge Base" at bounding box center [137, 111] width 59 height 7
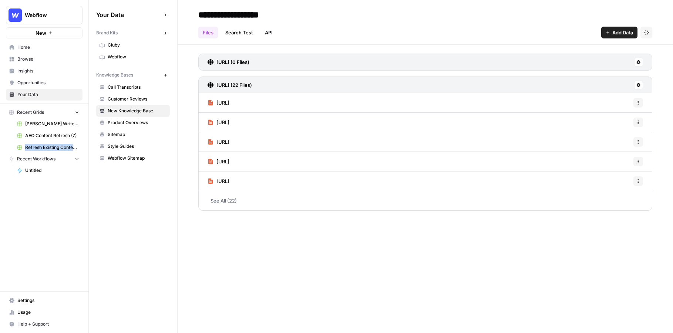
click at [57, 36] on button "New" at bounding box center [44, 32] width 77 height 11
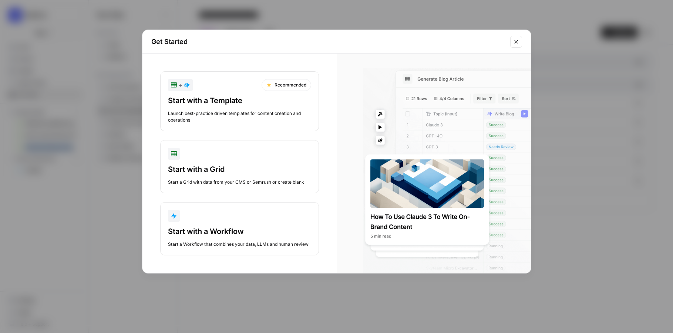
click at [639, 182] on div "Get Started + Recommended Start with a Template Launch best-practice driven tem…" at bounding box center [336, 166] width 673 height 333
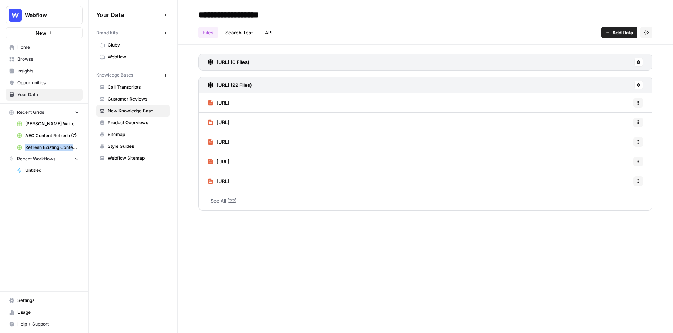
click at [56, 126] on span "[PERSON_NAME] Write Informational Article" at bounding box center [52, 124] width 54 height 7
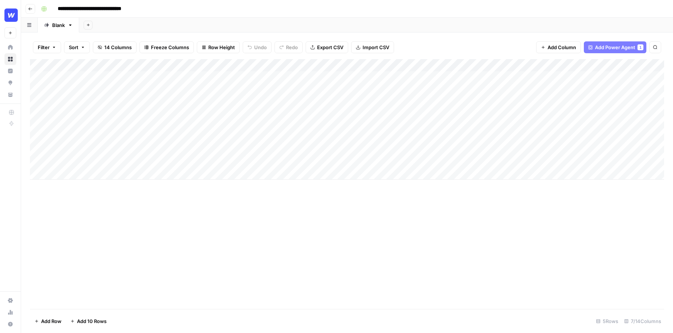
click at [322, 80] on div "Add Column" at bounding box center [347, 119] width 634 height 121
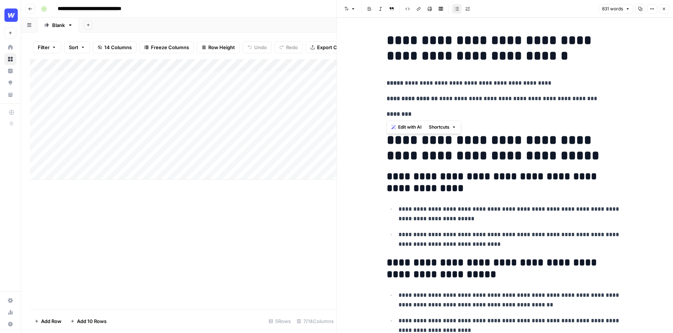
drag, startPoint x: 470, startPoint y: 109, endPoint x: 428, endPoint y: 82, distance: 50.0
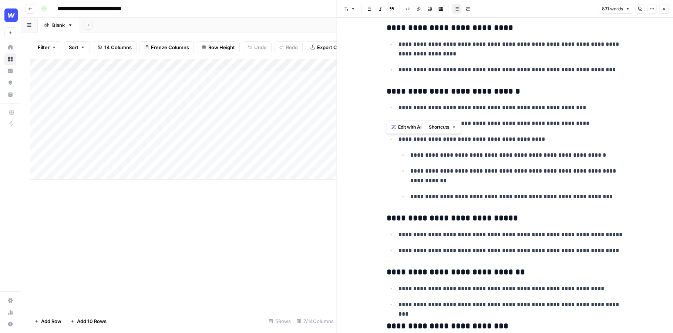
scroll to position [881, 0]
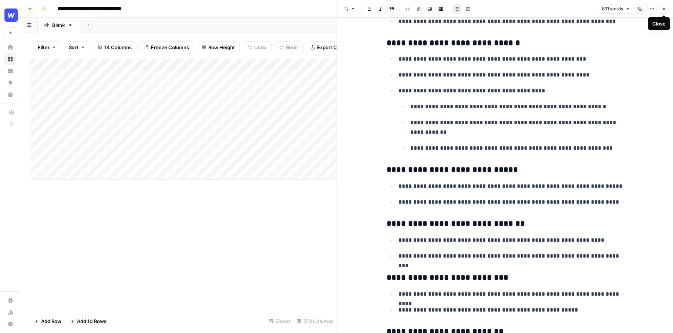
click at [664, 6] on button "Close" at bounding box center [664, 9] width 10 height 10
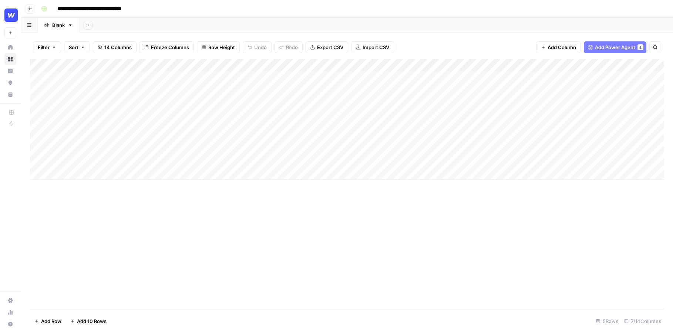
click at [201, 158] on div "Add Column" at bounding box center [347, 119] width 634 height 121
click at [249, 67] on div "Add Column" at bounding box center [347, 119] width 634 height 121
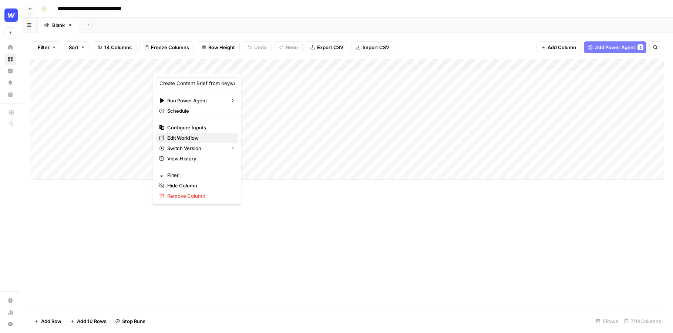
click at [181, 139] on span "Edit Workflow" at bounding box center [199, 137] width 65 height 7
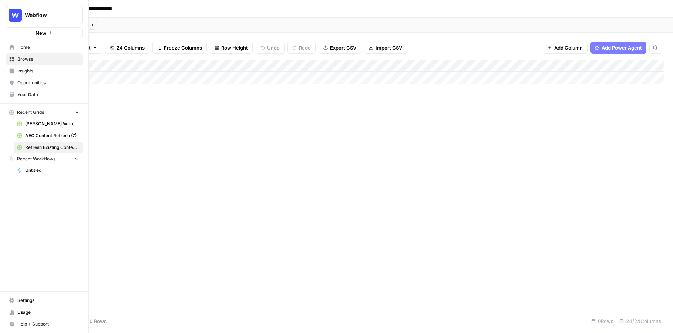
click at [32, 70] on span "Insights" at bounding box center [48, 71] width 62 height 7
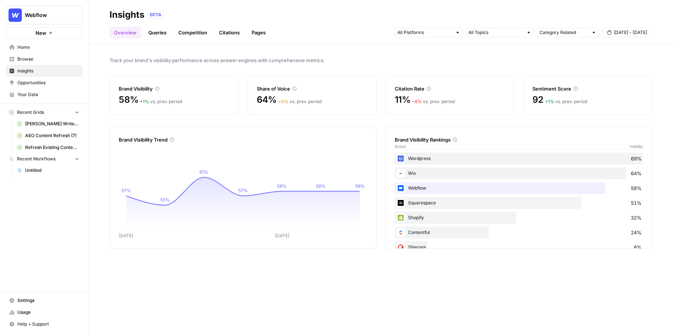
click at [157, 38] on link "Queries" at bounding box center [157, 33] width 27 height 12
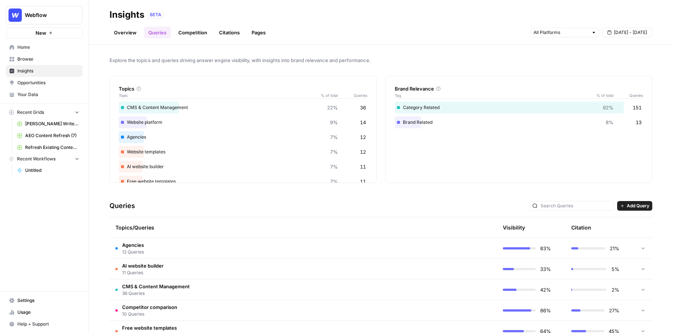
click at [198, 32] on link "Competition" at bounding box center [193, 33] width 38 height 12
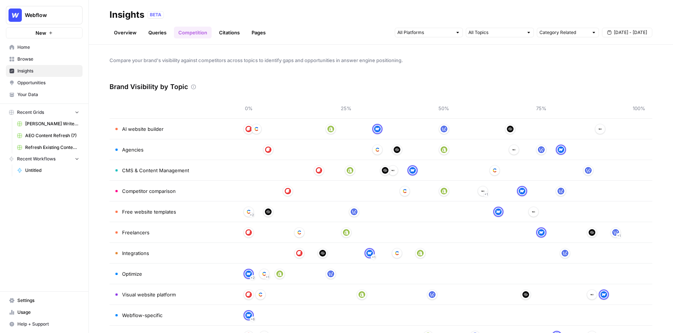
click at [31, 83] on span "Opportunities" at bounding box center [48, 83] width 62 height 7
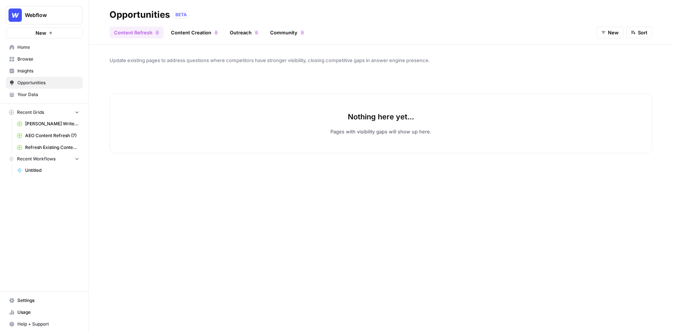
click at [613, 29] on span "New" at bounding box center [613, 32] width 11 height 7
click at [46, 13] on span "Webflow" at bounding box center [47, 14] width 45 height 7
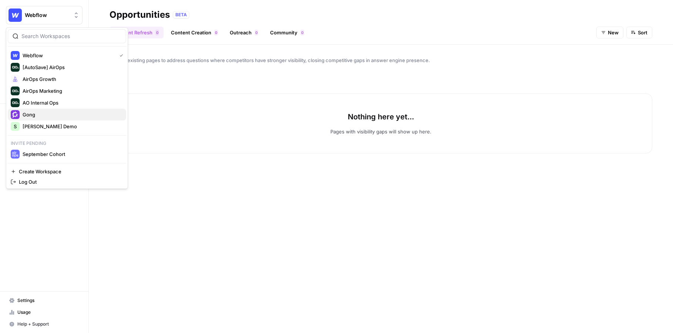
click at [34, 114] on span "Gong" at bounding box center [72, 114] width 98 height 7
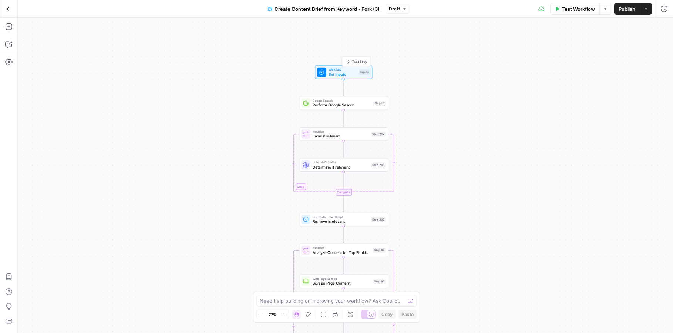
click at [342, 75] on span "Set Inputs" at bounding box center [343, 74] width 28 height 6
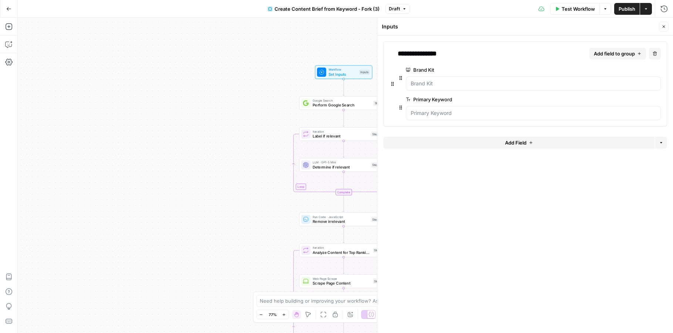
click at [667, 27] on button "Close" at bounding box center [664, 27] width 10 height 10
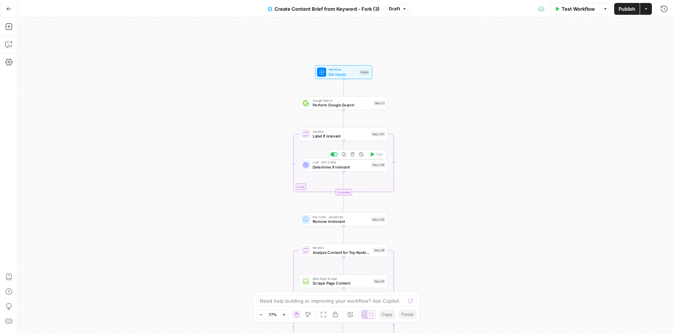
click at [332, 169] on span "Determine if relevant" at bounding box center [341, 167] width 56 height 6
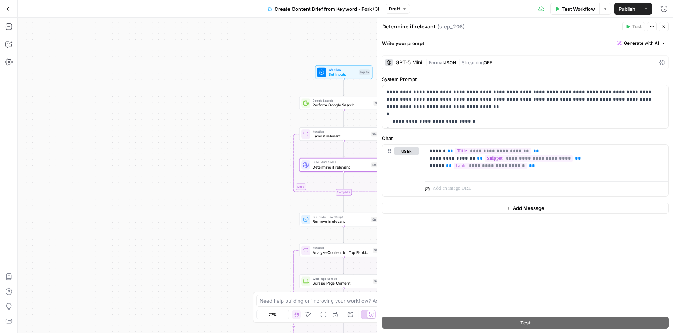
click at [662, 28] on icon "button" at bounding box center [664, 26] width 4 height 4
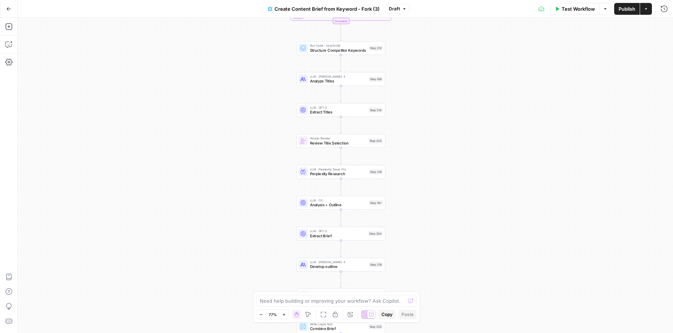
drag, startPoint x: 419, startPoint y: 208, endPoint x: 416, endPoint y: 166, distance: 41.5
click at [416, 166] on div "Workflow Set Inputs Inputs Google Search Perform Google Search Step 51 Loop Ite…" at bounding box center [345, 176] width 655 height 316
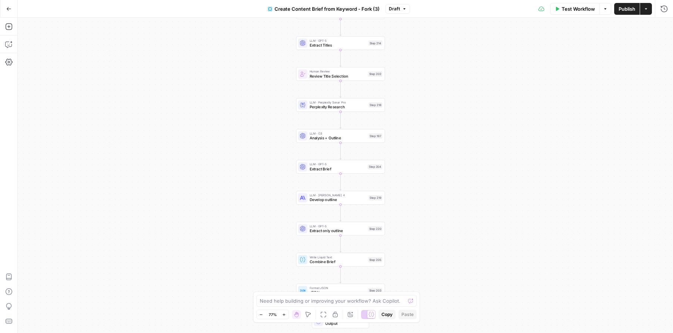
drag, startPoint x: 417, startPoint y: 202, endPoint x: 417, endPoint y: 128, distance: 74.4
click at [417, 128] on div "Workflow Set Inputs Inputs Google Search Perform Google Search Step 51 Loop Ite…" at bounding box center [345, 176] width 655 height 316
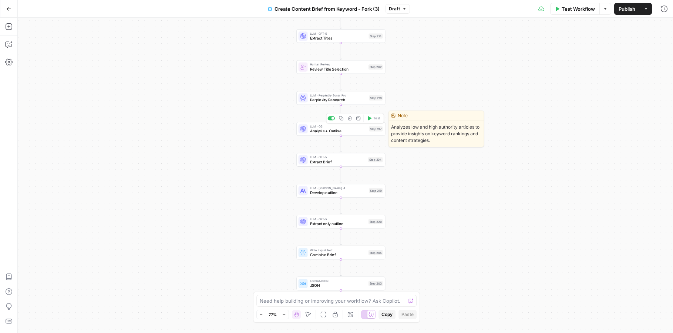
click at [331, 131] on span "Analysis + Outline" at bounding box center [338, 131] width 57 height 6
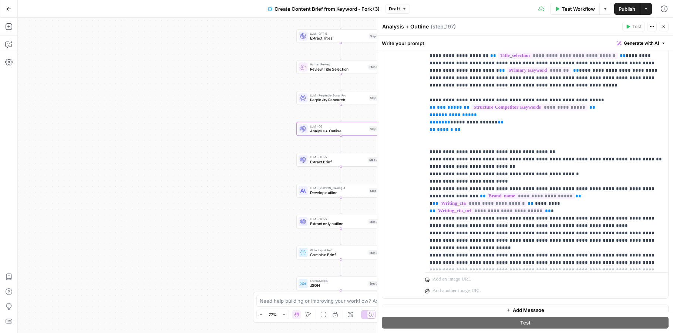
scroll to position [196, 0]
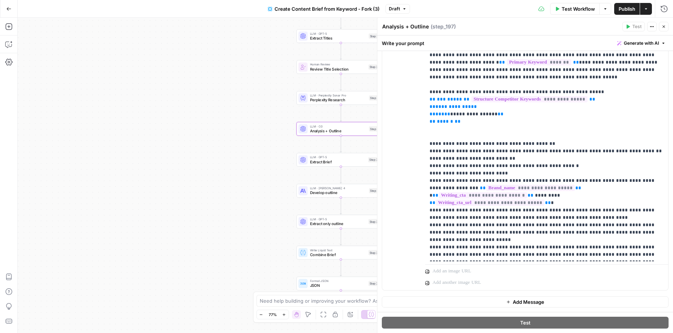
drag, startPoint x: 663, startPoint y: 26, endPoint x: 610, endPoint y: 145, distance: 129.9
click at [611, 145] on div "**********" at bounding box center [525, 176] width 296 height 316
click at [663, 30] on button "Close" at bounding box center [664, 27] width 10 height 10
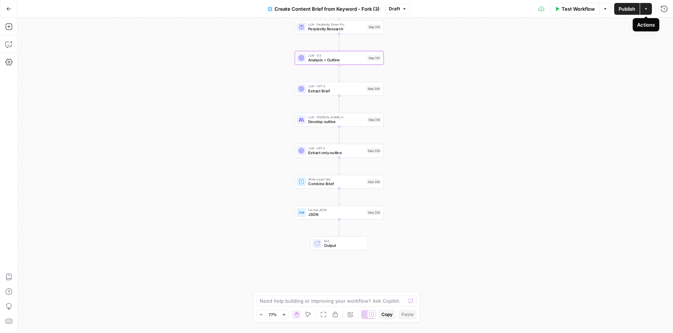
click at [647, 11] on icon "button" at bounding box center [646, 9] width 4 height 4
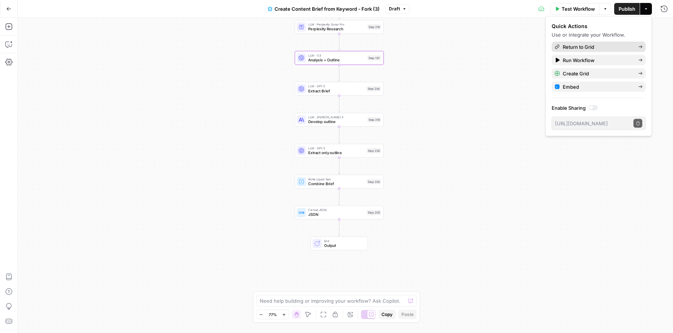
click at [608, 45] on span "Return to Grid" at bounding box center [598, 46] width 70 height 7
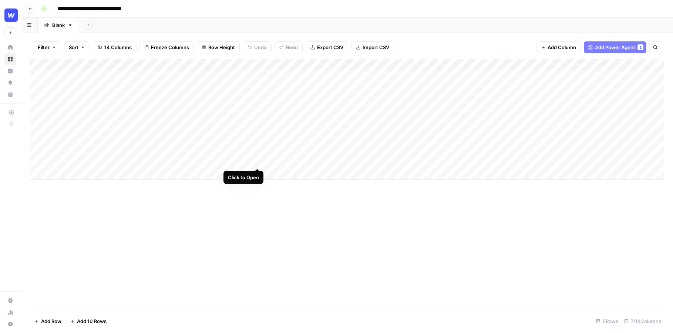
click at [258, 153] on div "Add Column" at bounding box center [347, 119] width 634 height 121
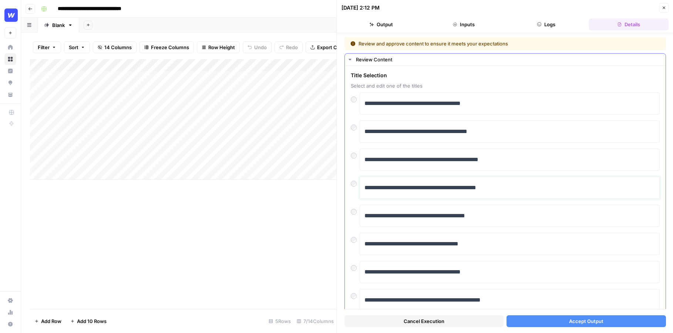
click at [433, 187] on p "**********" at bounding box center [510, 188] width 291 height 10
click at [561, 324] on button "Accept Output" at bounding box center [586, 322] width 159 height 12
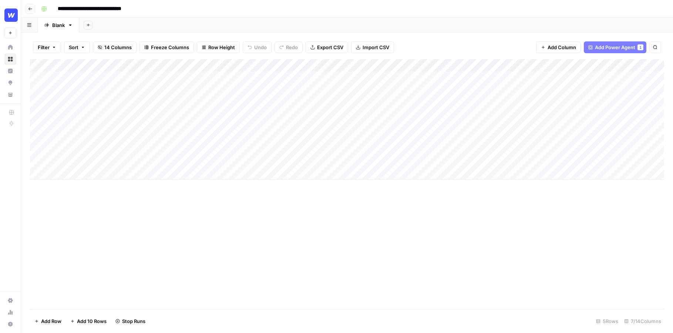
click at [316, 134] on div "Add Column" at bounding box center [347, 119] width 634 height 121
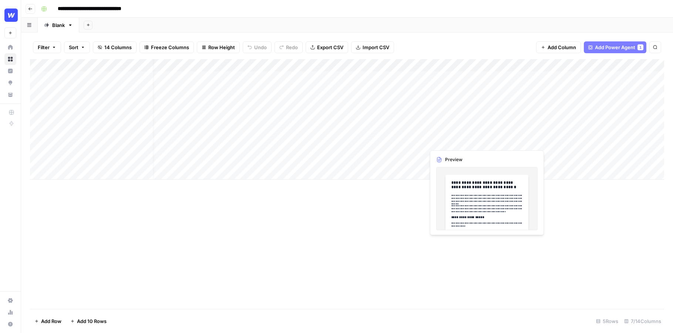
click at [479, 135] on div "Add Column" at bounding box center [347, 119] width 634 height 121
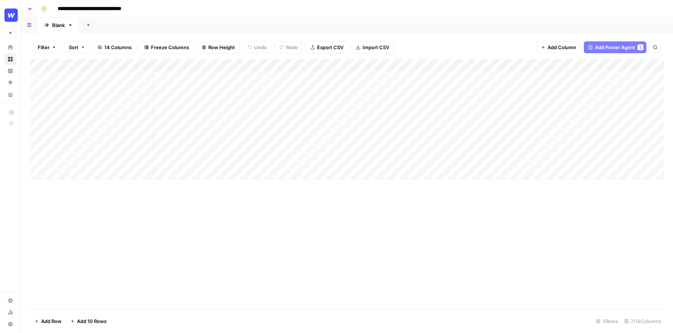
click at [482, 135] on div "Add Column" at bounding box center [347, 119] width 634 height 121
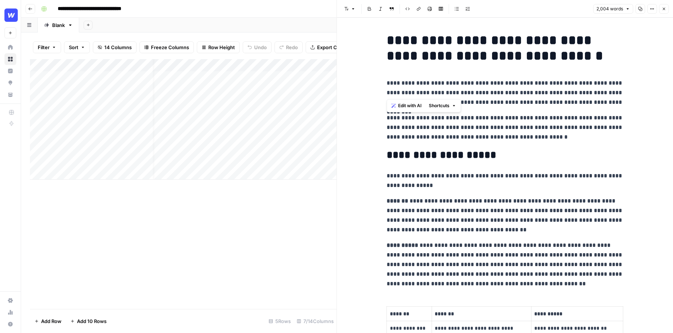
drag, startPoint x: 387, startPoint y: 80, endPoint x: 454, endPoint y: 97, distance: 68.8
click at [454, 97] on p "**********" at bounding box center [505, 92] width 237 height 29
click at [455, 108] on button "Shortcuts" at bounding box center [442, 106] width 33 height 10
click at [517, 123] on p "**********" at bounding box center [505, 127] width 237 height 29
click at [503, 160] on h2 "**********" at bounding box center [505, 156] width 237 height 12
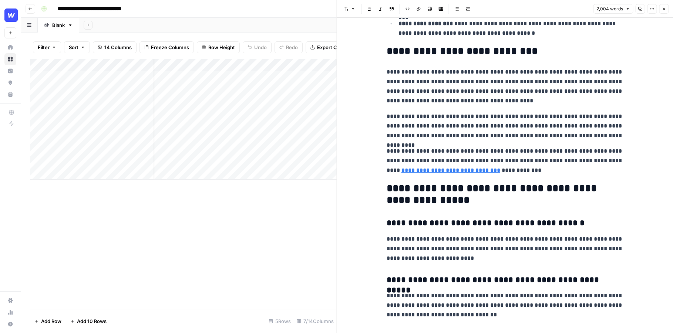
scroll to position [2743, 0]
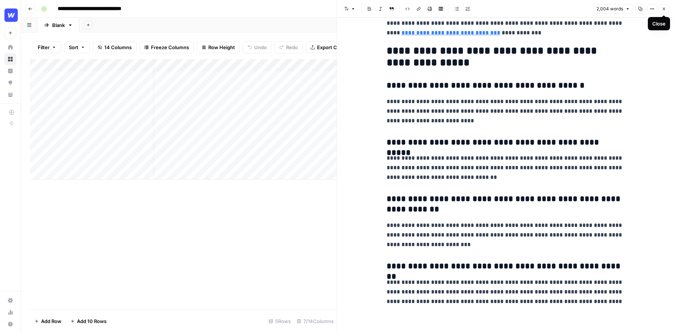
click at [662, 9] on icon "button" at bounding box center [664, 9] width 4 height 4
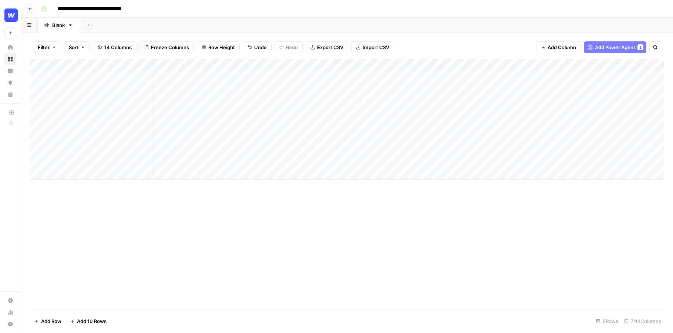
click at [33, 9] on button "Go back" at bounding box center [31, 9] width 10 height 10
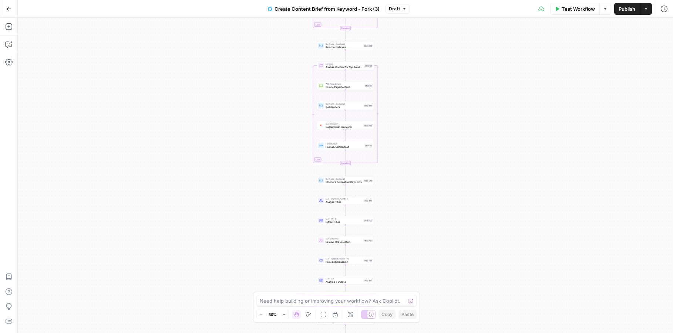
click at [10, 10] on icon "button" at bounding box center [8, 8] width 5 height 5
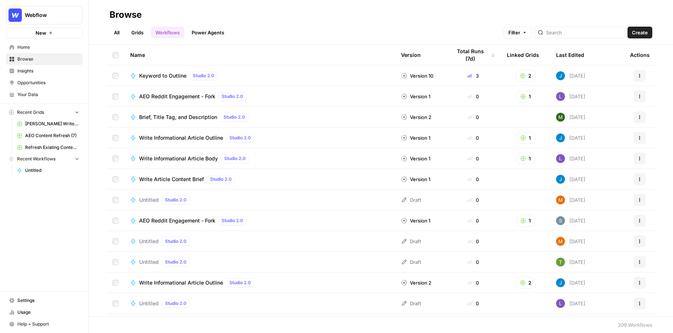
click at [49, 70] on span "Insights" at bounding box center [48, 71] width 62 height 7
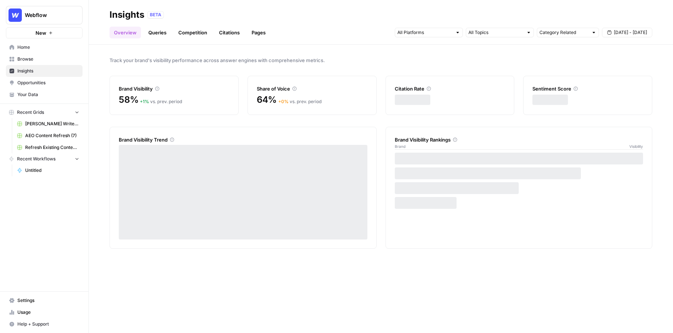
click at [52, 57] on span "Browse" at bounding box center [48, 59] width 62 height 7
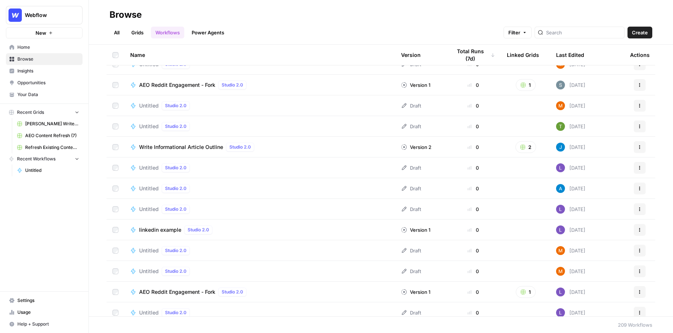
scroll to position [131, 0]
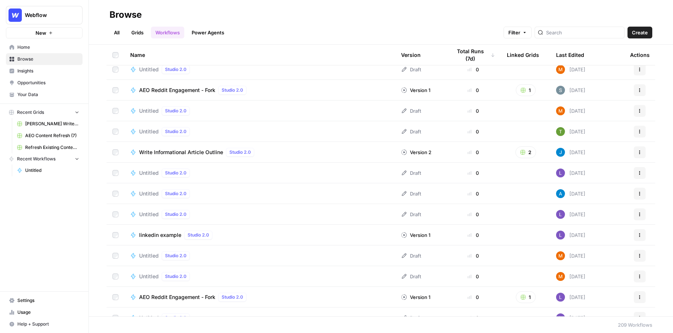
click at [140, 33] on link "Grids" at bounding box center [137, 33] width 21 height 12
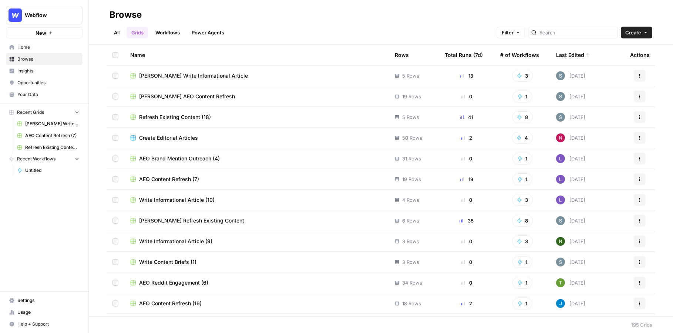
click at [197, 97] on span "Shanil AEO Content Refresh" at bounding box center [187, 96] width 96 height 7
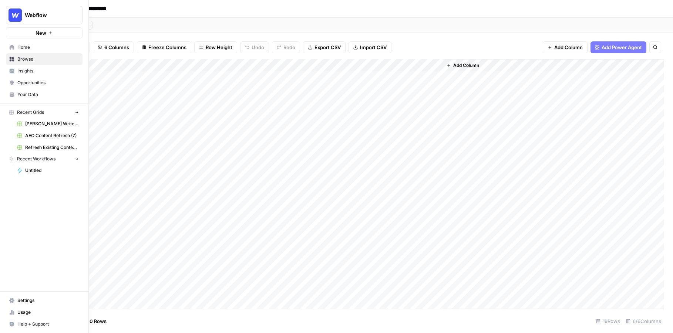
click at [12, 31] on button "New" at bounding box center [44, 32] width 77 height 11
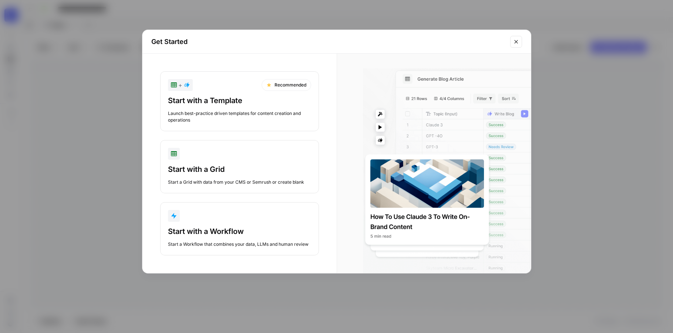
click at [511, 37] on button "Close modal" at bounding box center [516, 42] width 12 height 12
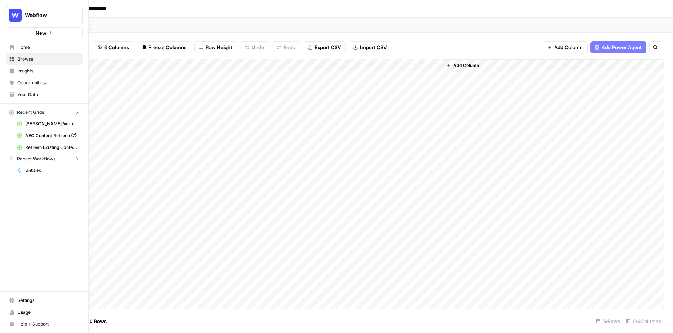
click at [10, 44] on link "Home" at bounding box center [44, 47] width 77 height 12
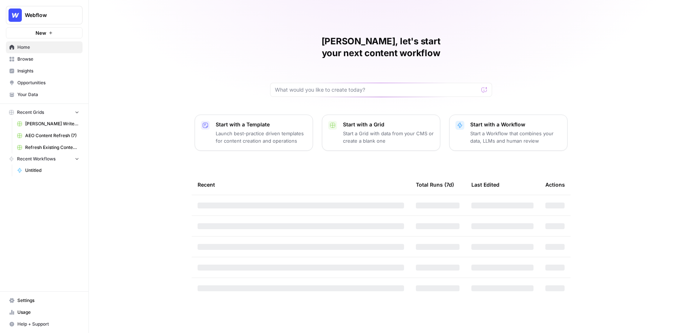
click at [29, 12] on span "Webflow" at bounding box center [47, 14] width 45 height 7
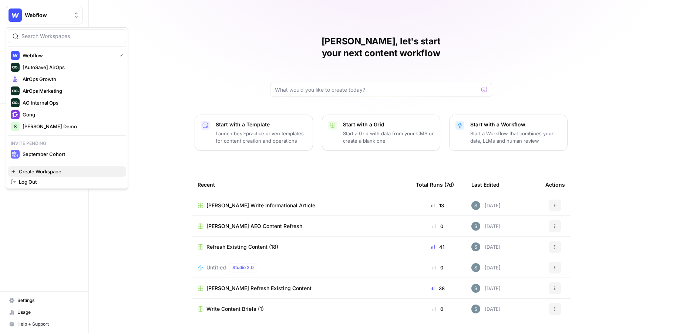
click at [43, 172] on span "Create Workspace" at bounding box center [69, 171] width 101 height 7
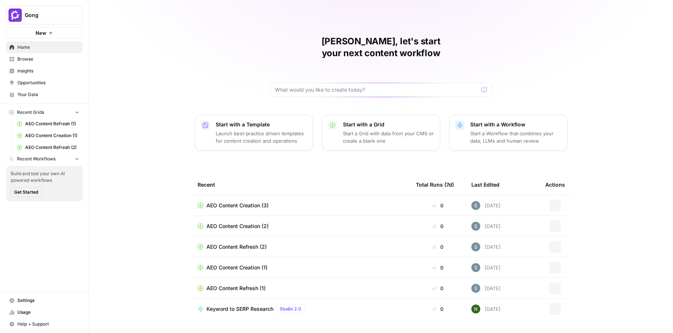
click at [37, 80] on span "Opportunities" at bounding box center [48, 83] width 62 height 7
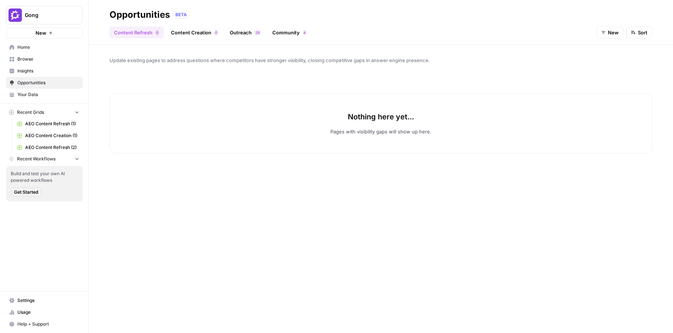
click at [607, 30] on button "New" at bounding box center [610, 33] width 27 height 12
click at [605, 70] on span "In Progress" at bounding box center [616, 70] width 26 height 7
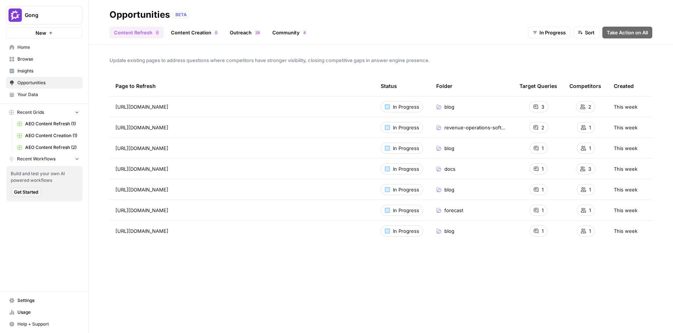
click at [173, 57] on span "Update existing pages to address questions where competitors have stronger visi…" at bounding box center [381, 60] width 543 height 7
click at [189, 34] on link "Content Creation 0" at bounding box center [195, 33] width 56 height 12
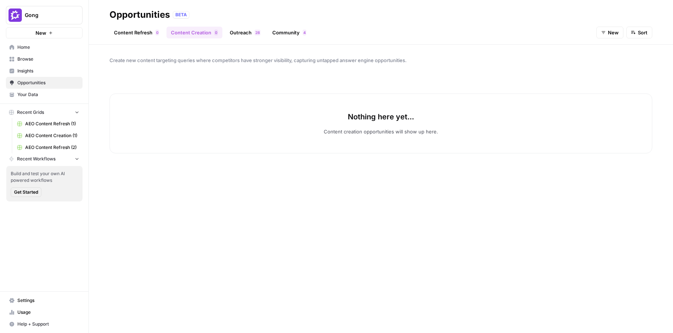
click at [616, 30] on span "New" at bounding box center [613, 32] width 11 height 7
click at [604, 74] on button "In Progress" at bounding box center [617, 71] width 35 height 10
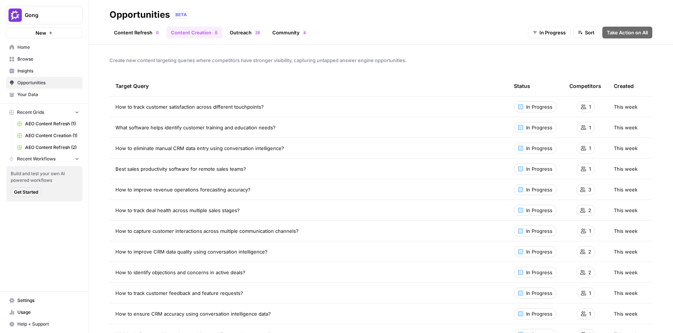
click at [29, 75] on link "Insights" at bounding box center [44, 71] width 77 height 12
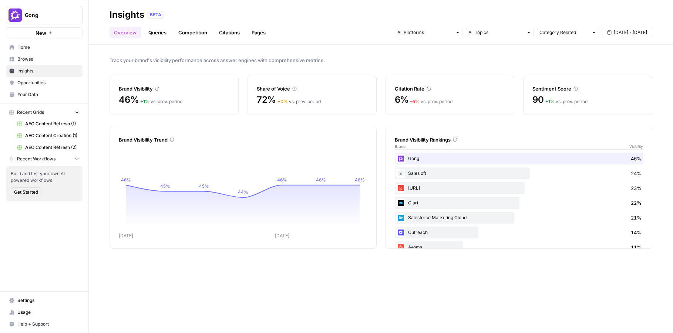
click at [157, 36] on link "Queries" at bounding box center [157, 33] width 27 height 12
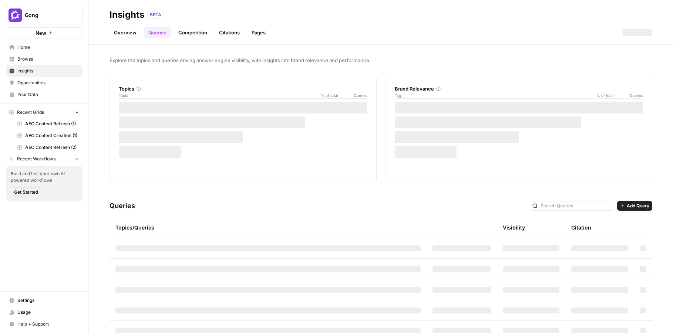
click at [195, 32] on link "Competition" at bounding box center [193, 33] width 38 height 12
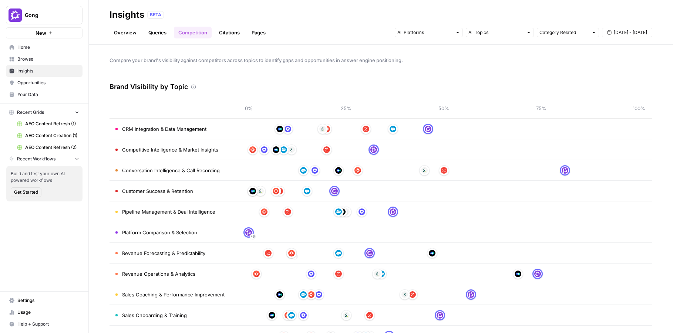
click at [237, 37] on link "Citations" at bounding box center [230, 33] width 30 height 12
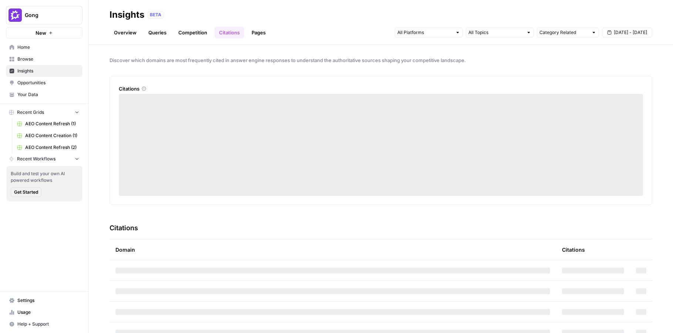
click at [124, 33] on link "Overview" at bounding box center [125, 33] width 31 height 12
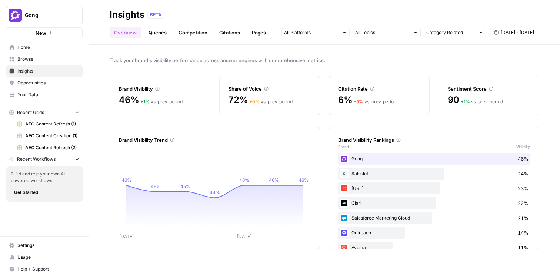
click at [38, 83] on span "Opportunities" at bounding box center [48, 83] width 62 height 7
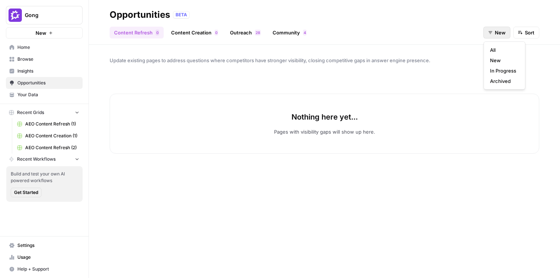
click at [491, 33] on icon "button" at bounding box center [490, 32] width 4 height 4
click at [488, 69] on button "In Progress" at bounding box center [504, 71] width 35 height 10
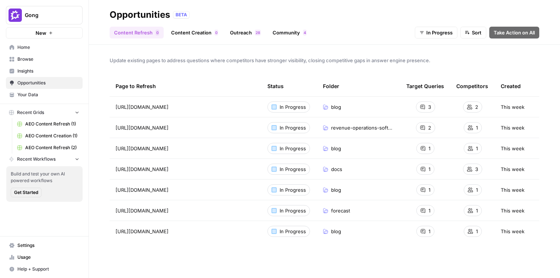
click at [198, 32] on link "Content Creation 0" at bounding box center [195, 33] width 56 height 12
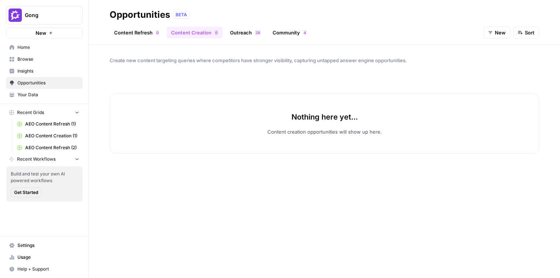
click at [36, 10] on button "Gong" at bounding box center [44, 15] width 77 height 19
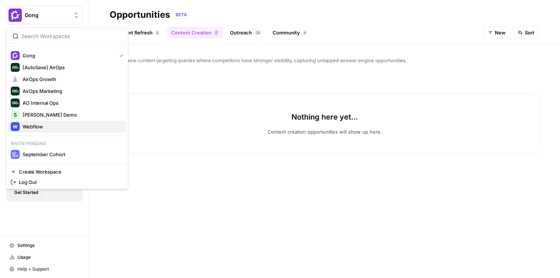
click at [26, 127] on span "Webflow" at bounding box center [72, 126] width 98 height 7
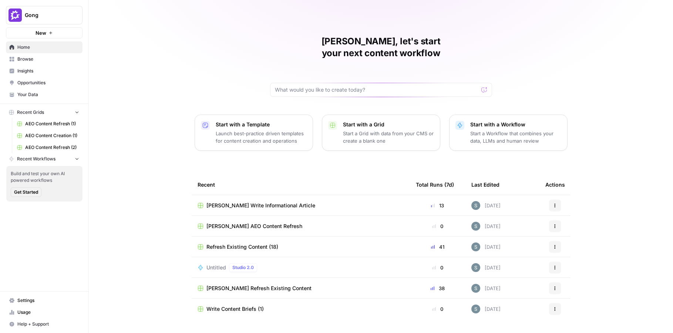
click at [52, 34] on icon "button" at bounding box center [50, 33] width 4 height 4
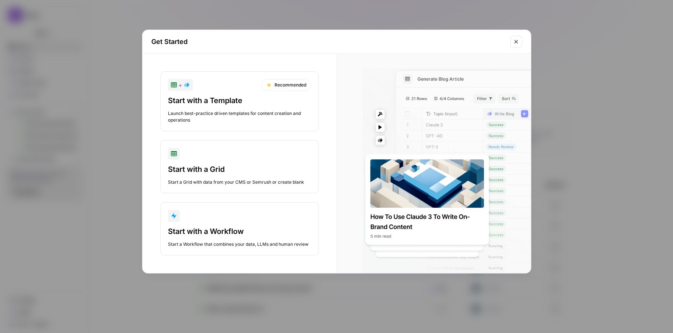
click at [516, 40] on icon "Close modal" at bounding box center [516, 42] width 6 height 6
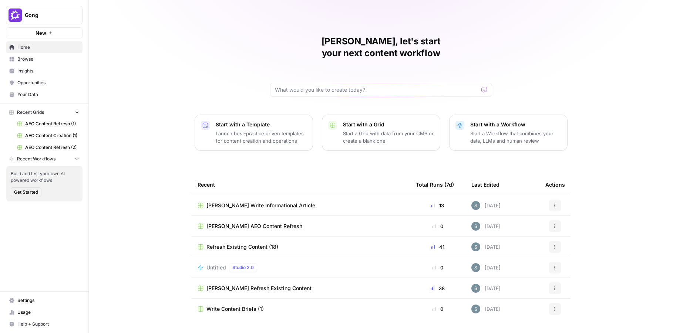
click at [42, 35] on span "New" at bounding box center [41, 32] width 11 height 7
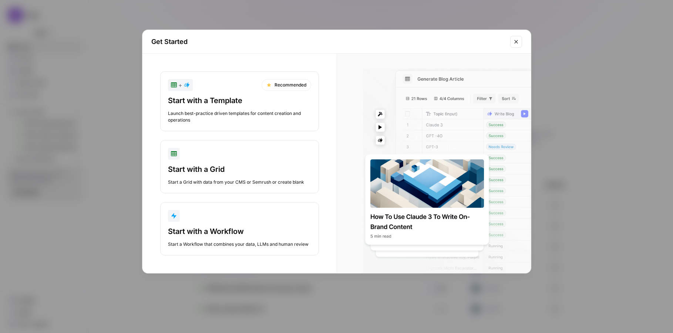
click at [518, 41] on icon "Close modal" at bounding box center [516, 42] width 6 height 6
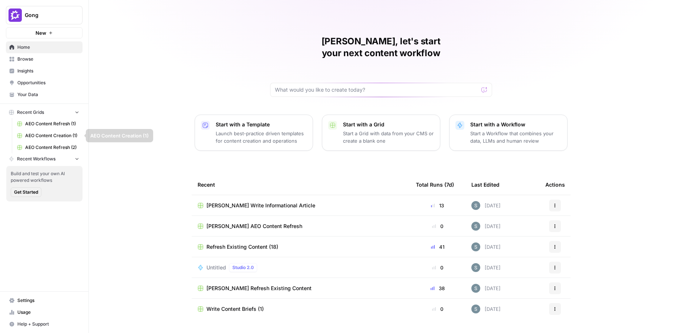
click at [40, 155] on button "Recent Workflows" at bounding box center [44, 159] width 77 height 11
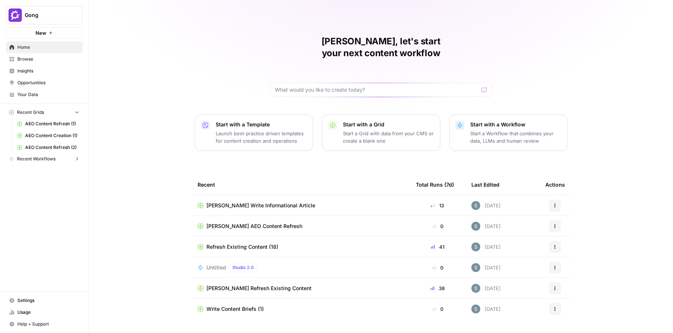
click at [40, 155] on button "Recent Workflows" at bounding box center [44, 159] width 77 height 11
click at [62, 34] on button "New" at bounding box center [44, 32] width 77 height 11
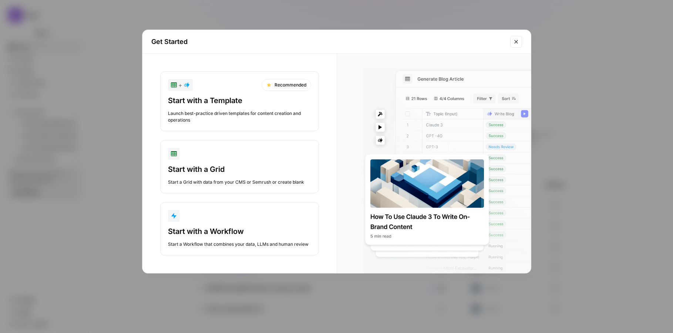
click at [517, 47] on div "Get Started" at bounding box center [336, 42] width 389 height 24
click at [516, 44] on button "Close modal" at bounding box center [516, 42] width 12 height 12
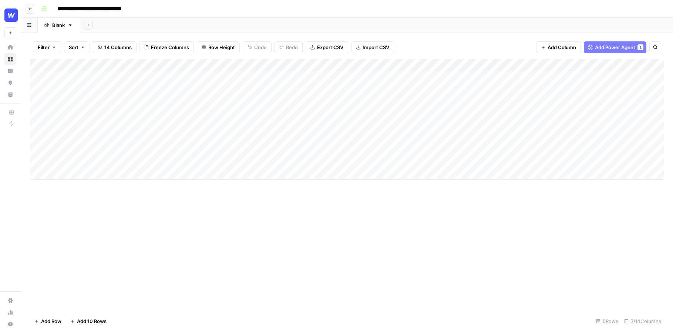
click at [181, 22] on div "Add Sheet" at bounding box center [376, 25] width 594 height 15
click at [301, 203] on div "Add Column" at bounding box center [347, 184] width 634 height 250
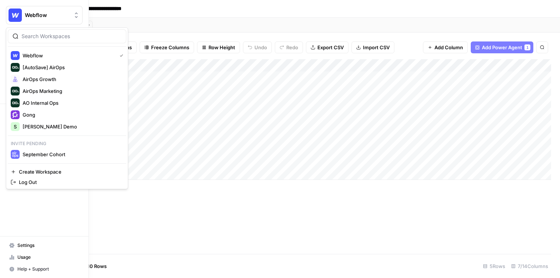
click at [27, 9] on button "Webflow" at bounding box center [44, 15] width 77 height 19
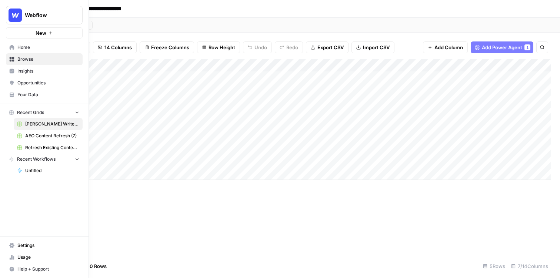
click at [31, 132] on span "AEO Content Refresh (7)" at bounding box center [52, 135] width 54 height 7
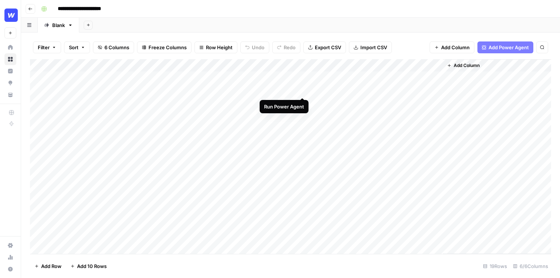
click at [302, 89] on div "Add Column" at bounding box center [290, 156] width 521 height 195
click at [303, 104] on div "Add Column" at bounding box center [290, 156] width 521 height 195
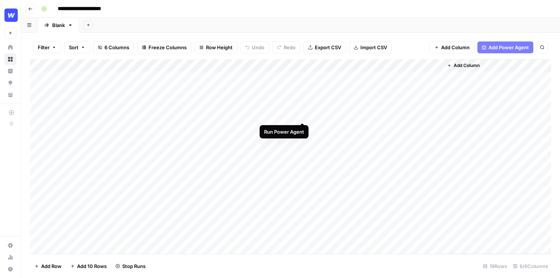
click at [302, 112] on div "Add Column" at bounding box center [290, 156] width 521 height 195
click at [302, 129] on div "Add Column" at bounding box center [290, 156] width 521 height 195
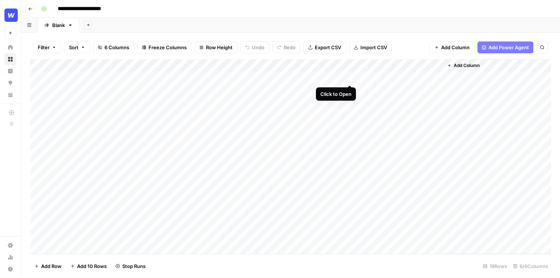
click at [349, 78] on div "Add Column" at bounding box center [290, 156] width 521 height 195
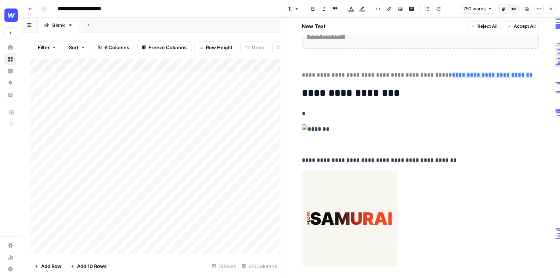
scroll to position [2053, 0]
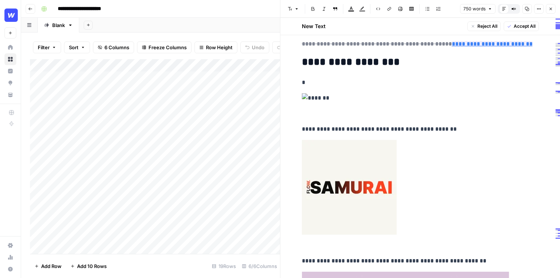
click at [553, 9] on button "Close" at bounding box center [550, 9] width 10 height 10
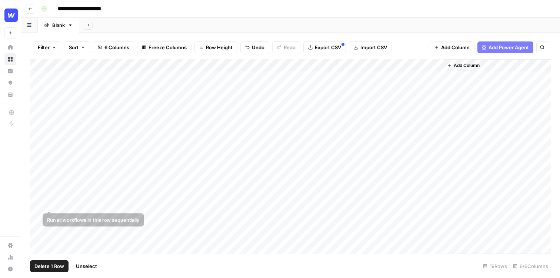
click at [40, 202] on div "Add Column" at bounding box center [290, 156] width 521 height 195
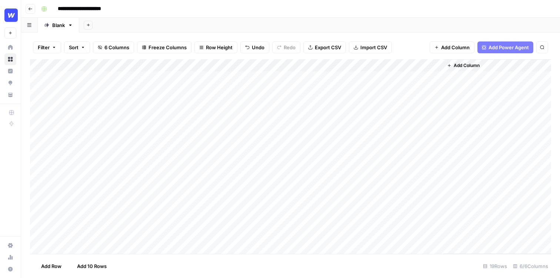
click at [40, 202] on div "Add Column" at bounding box center [290, 156] width 521 height 195
click at [56, 267] on span "Delete 1 Row" at bounding box center [49, 265] width 30 height 7
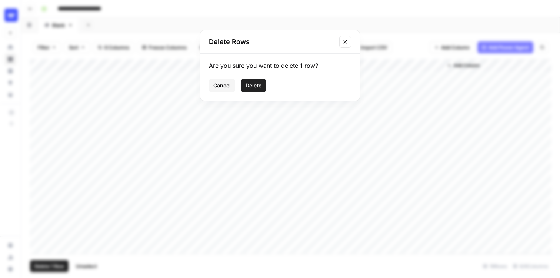
click at [257, 85] on span "Delete" at bounding box center [253, 85] width 16 height 7
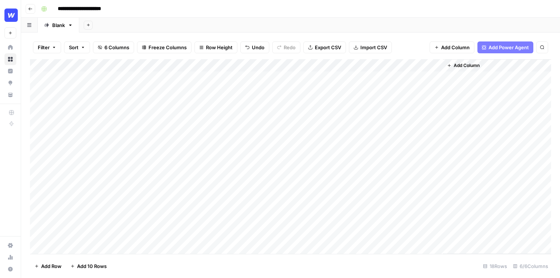
click at [330, 26] on div "Add Sheet" at bounding box center [319, 25] width 480 height 15
click at [384, 24] on div "Add Sheet" at bounding box center [319, 25] width 480 height 15
click at [347, 77] on div "Add Column" at bounding box center [290, 156] width 521 height 195
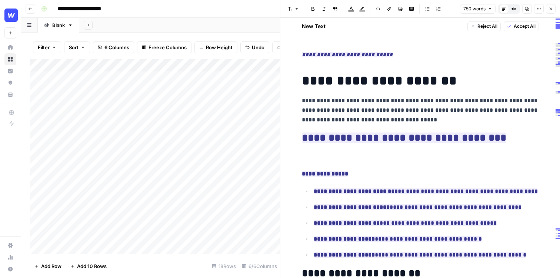
click at [225, 23] on div "Add Sheet" at bounding box center [319, 25] width 480 height 15
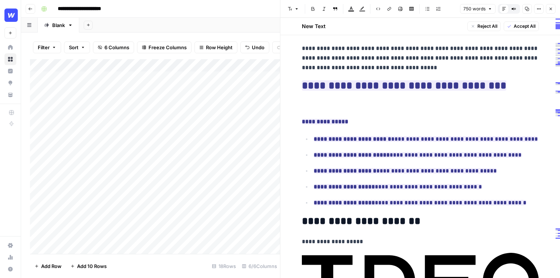
scroll to position [88, 0]
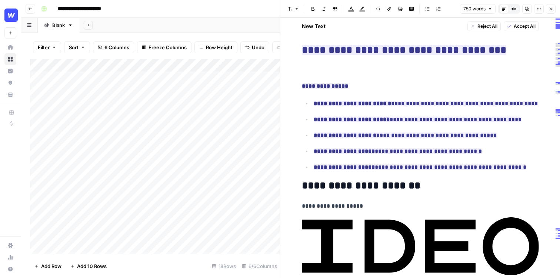
click at [551, 10] on icon "button" at bounding box center [550, 9] width 3 height 3
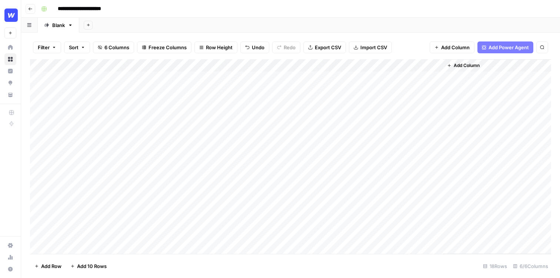
click at [29, 8] on icon "button" at bounding box center [30, 9] width 4 height 4
click at [33, 7] on button "Go back" at bounding box center [31, 9] width 10 height 10
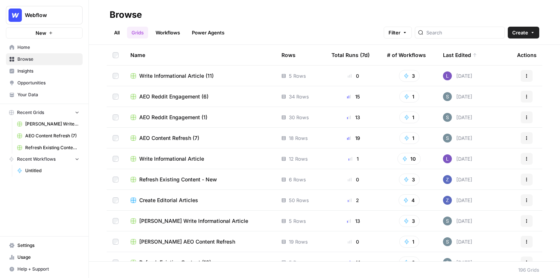
click at [466, 36] on div at bounding box center [459, 33] width 90 height 12
type input "reddit"
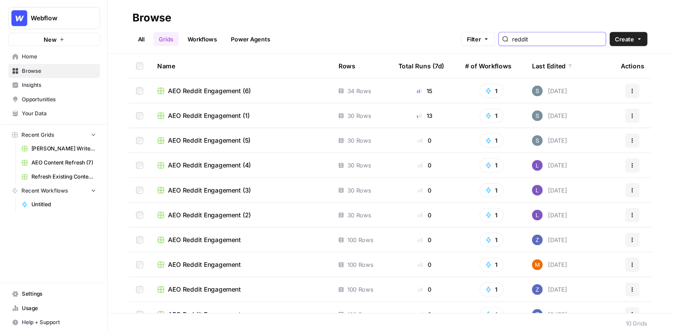
scroll to position [11, 0]
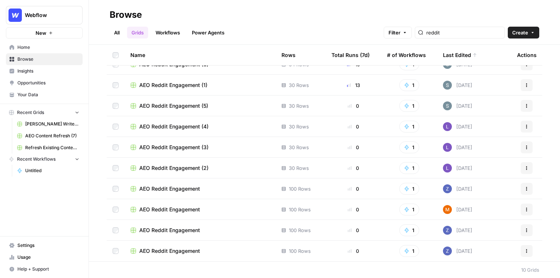
click at [167, 185] on span "AEO Reddit Engagement" at bounding box center [169, 188] width 61 height 7
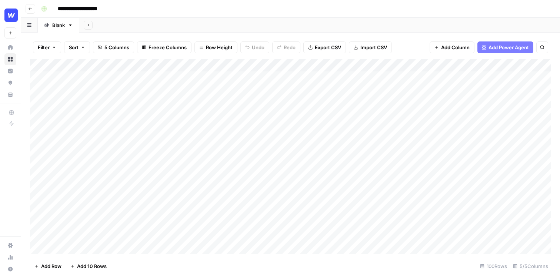
click at [248, 77] on div "Add Column" at bounding box center [290, 156] width 521 height 195
click at [285, 75] on div "Add Column" at bounding box center [290, 156] width 521 height 195
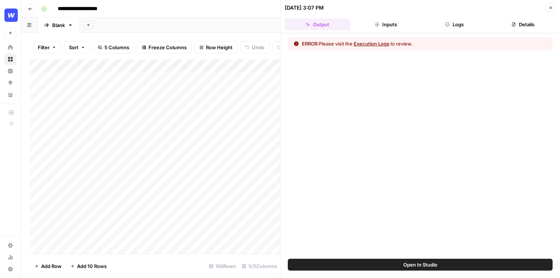
click at [378, 43] on button "Execution Logs" at bounding box center [371, 43] width 36 height 7
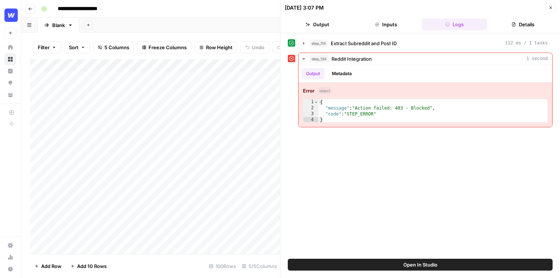
click at [549, 9] on icon "button" at bounding box center [550, 8] width 4 height 4
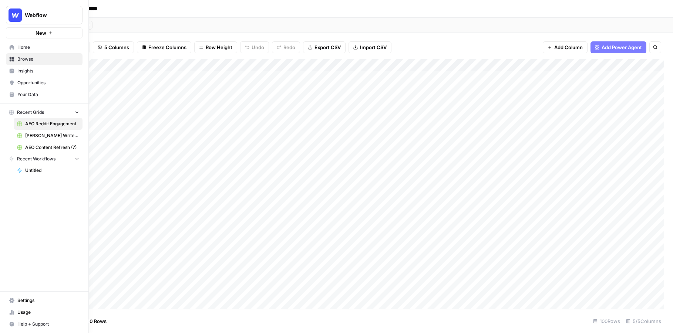
click at [12, 33] on button "New" at bounding box center [44, 32] width 77 height 11
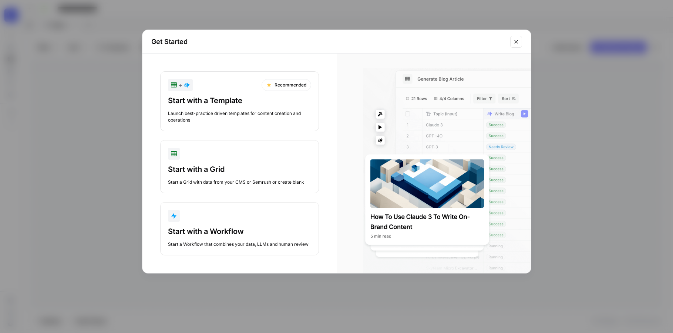
click at [145, 10] on div "Get Started + Recommended Start with a Template Launch best-practice driven tem…" at bounding box center [336, 166] width 673 height 333
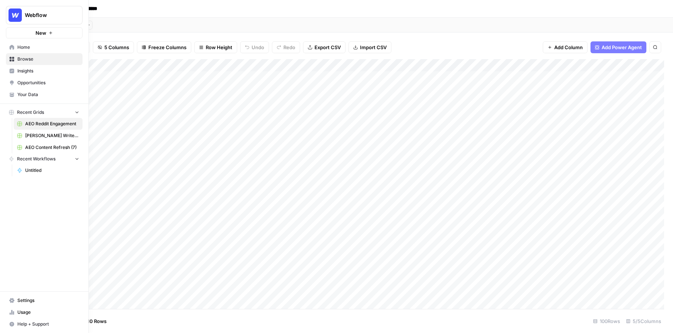
click at [33, 7] on button "Webflow" at bounding box center [44, 15] width 77 height 19
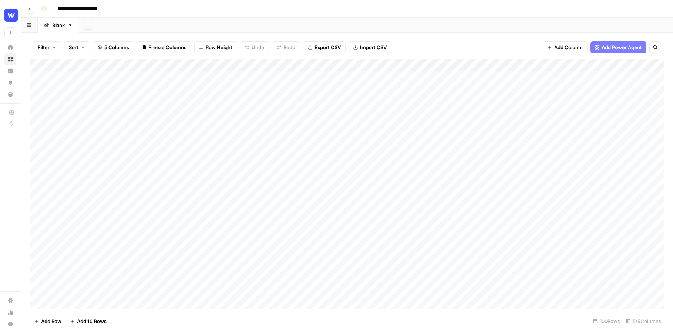
click at [136, 10] on div "**********" at bounding box center [352, 9] width 628 height 12
click at [36, 9] on header "**********" at bounding box center [347, 9] width 652 height 18
click at [32, 9] on button "Go back" at bounding box center [31, 9] width 10 height 10
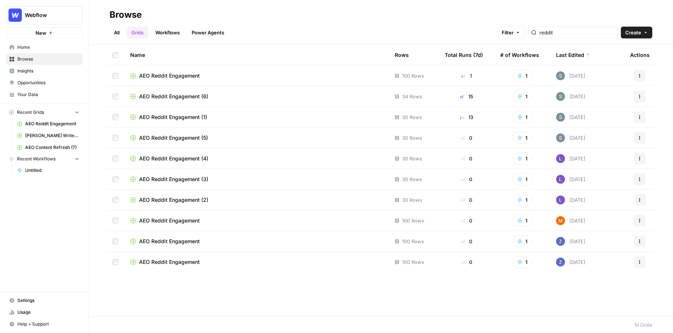
click at [122, 30] on link "All" at bounding box center [117, 33] width 14 height 12
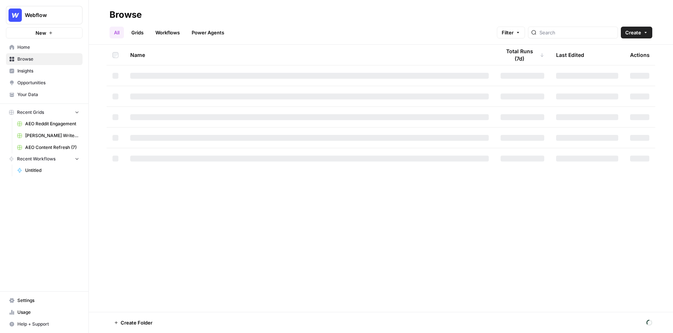
click at [50, 41] on link "Home" at bounding box center [44, 47] width 77 height 12
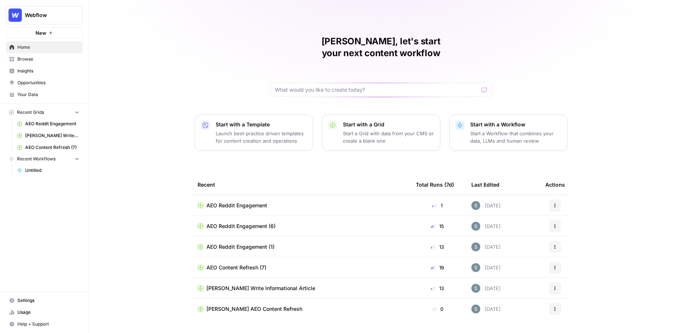
click at [267, 147] on div "Shanil, let's start your next content workflow Start with a Template Launch bes…" at bounding box center [381, 176] width 584 height 352
drag, startPoint x: 152, startPoint y: 161, endPoint x: 220, endPoint y: 165, distance: 67.8
click at [154, 161] on div "Shanil, let's start your next content workflow Start with a Template Launch bes…" at bounding box center [381, 176] width 584 height 352
drag, startPoint x: 223, startPoint y: 171, endPoint x: 185, endPoint y: 169, distance: 37.4
click at [185, 169] on div "Shanil, let's start your next content workflow Start with a Template Launch bes…" at bounding box center [381, 176] width 584 height 352
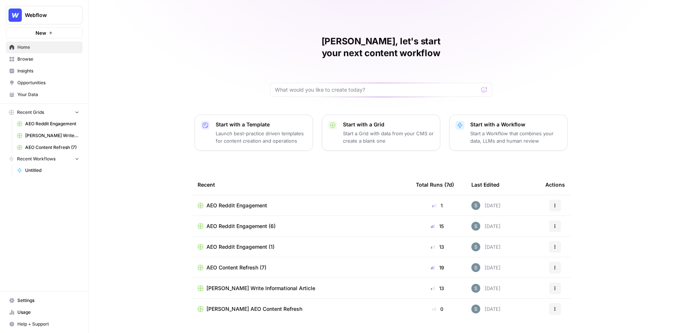
click at [221, 158] on div "Shanil, let's start your next content workflow Start with a Template Launch bes…" at bounding box center [381, 176] width 584 height 352
drag, startPoint x: 221, startPoint y: 179, endPoint x: 177, endPoint y: 164, distance: 45.8
click at [177, 164] on div "Shanil, let's start your next content workflow Start with a Template Launch bes…" at bounding box center [381, 176] width 584 height 352
drag, startPoint x: 226, startPoint y: 168, endPoint x: 168, endPoint y: 159, distance: 58.8
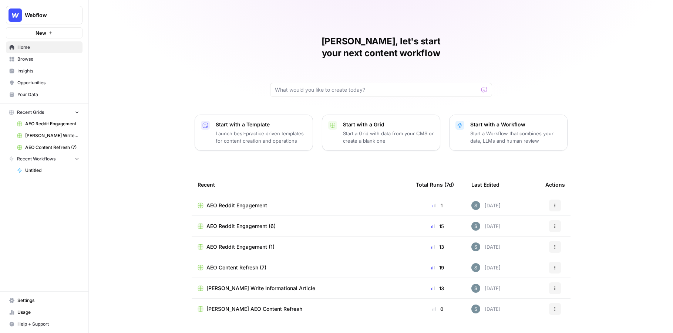
click at [170, 160] on div "Shanil, let's start your next content workflow Start with a Template Launch bes…" at bounding box center [381, 176] width 584 height 352
click at [168, 159] on div "Shanil, let's start your next content workflow Start with a Template Launch bes…" at bounding box center [381, 176] width 584 height 352
click at [58, 33] on button "New" at bounding box center [44, 32] width 77 height 11
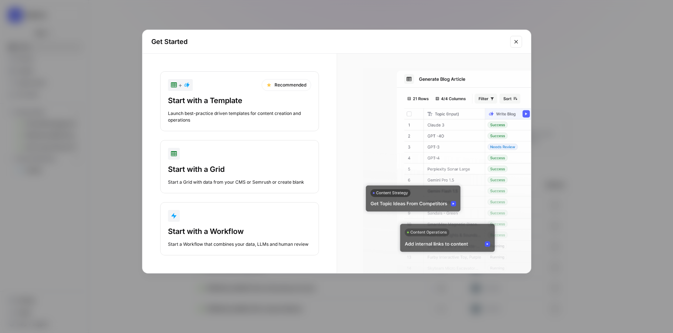
click at [259, 91] on button "+ Recommended Start with a Template Launch best-practice driven templates for c…" at bounding box center [239, 101] width 159 height 60
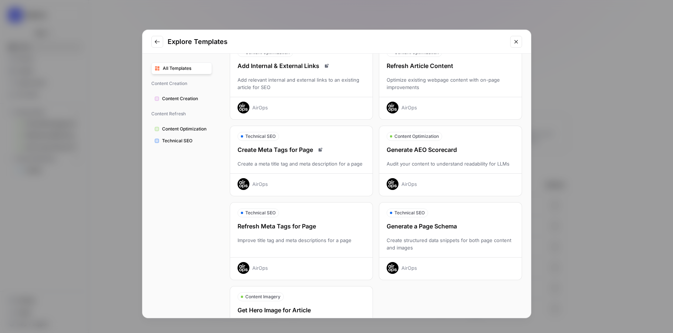
scroll to position [173, 0]
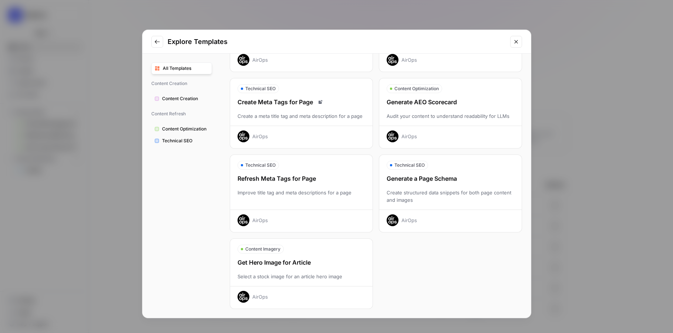
click at [188, 131] on span "Content Optimization" at bounding box center [185, 129] width 47 height 7
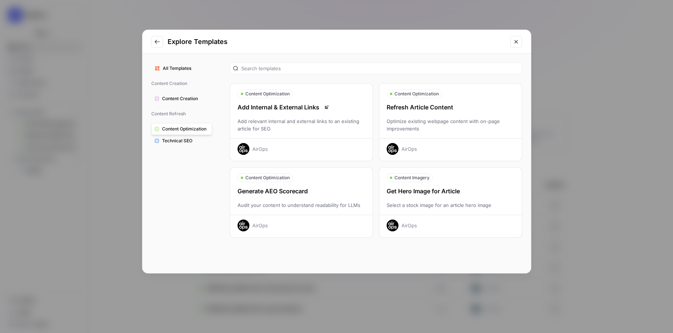
click at [187, 139] on span "Technical SEO" at bounding box center [185, 141] width 47 height 7
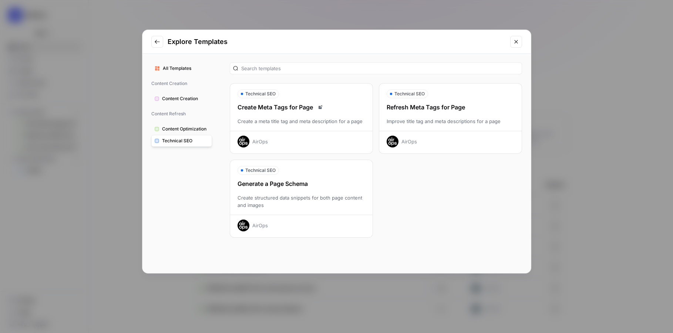
click at [187, 93] on button "Content Creation" at bounding box center [181, 99] width 61 height 12
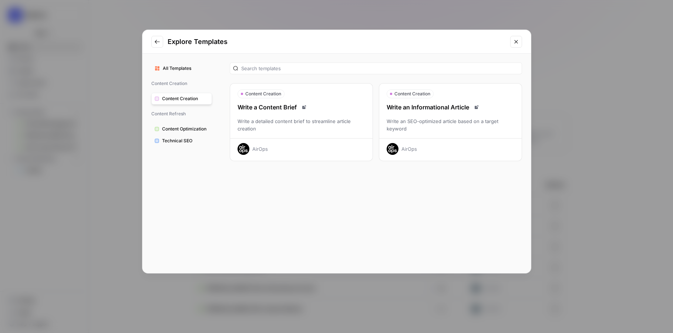
click at [187, 142] on span "Technical SEO" at bounding box center [185, 141] width 47 height 7
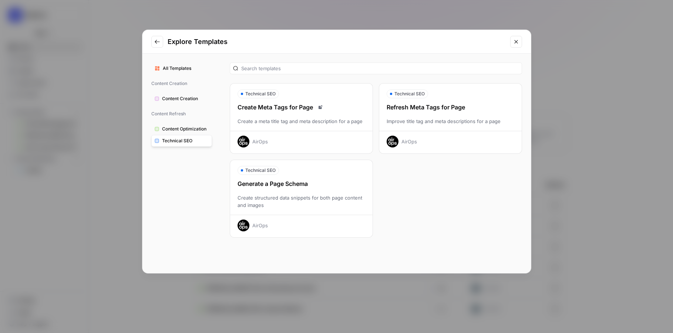
click at [159, 41] on icon "Go to previous step" at bounding box center [157, 42] width 6 height 6
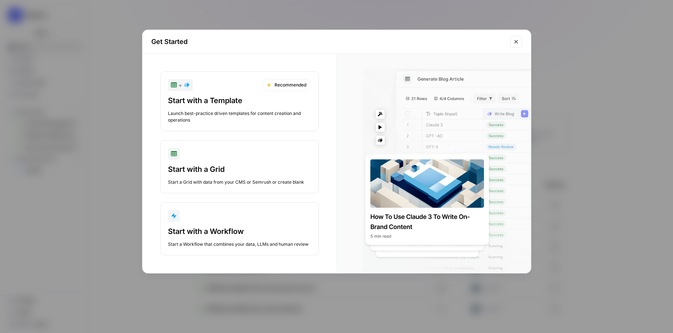
click at [515, 40] on icon "Close modal" at bounding box center [516, 42] width 6 height 6
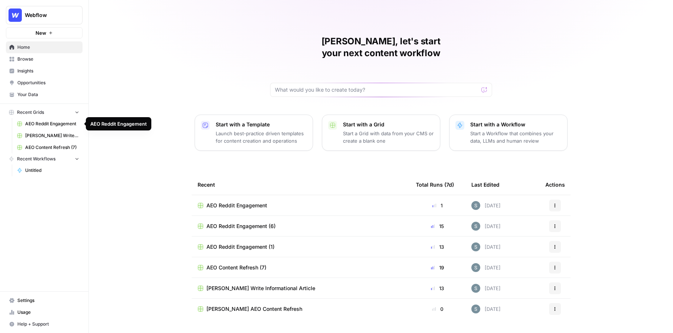
click at [57, 59] on span "Browse" at bounding box center [48, 59] width 62 height 7
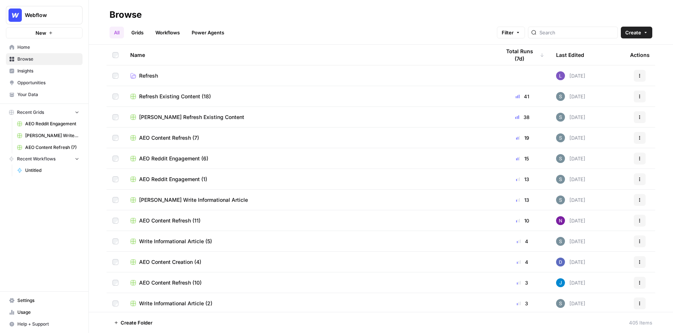
click at [138, 27] on link "Grids" at bounding box center [137, 33] width 21 height 12
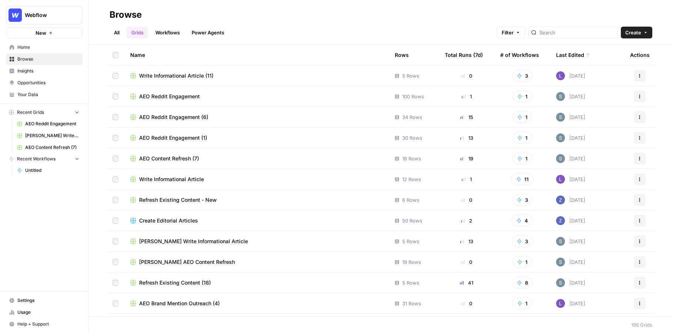
click at [135, 56] on div "Name" at bounding box center [256, 55] width 253 height 20
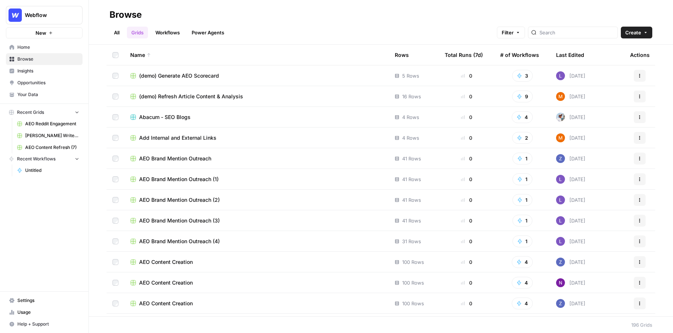
click at [135, 56] on div "Name" at bounding box center [256, 55] width 253 height 20
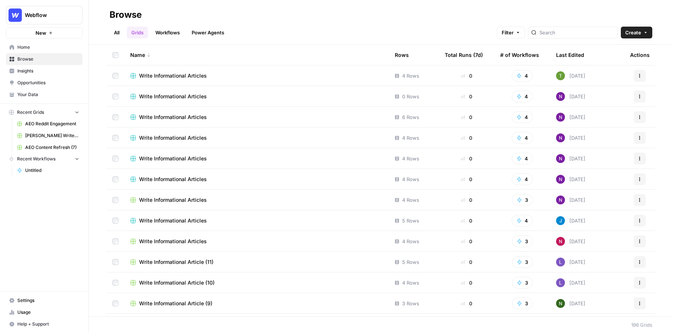
click at [574, 54] on div "Last Edited" at bounding box center [570, 55] width 28 height 20
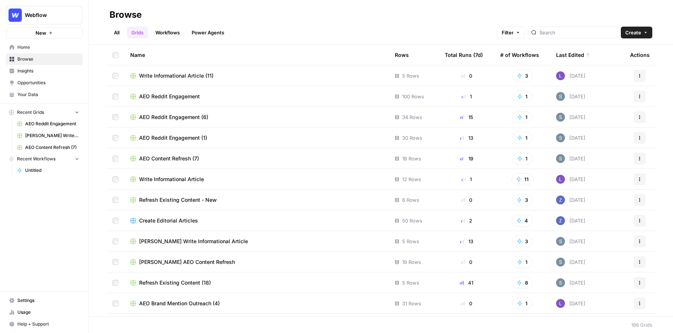
click at [53, 19] on button "Webflow" at bounding box center [44, 15] width 77 height 19
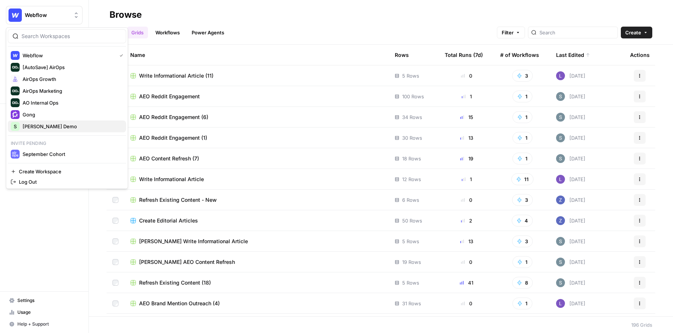
click at [43, 125] on span "[PERSON_NAME] Demo" at bounding box center [72, 126] width 98 height 7
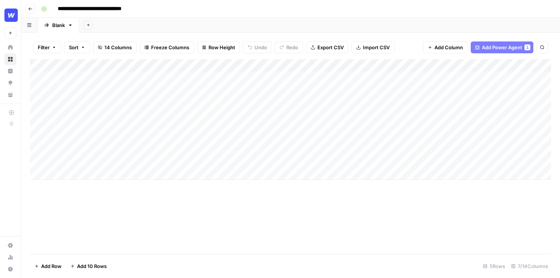
scroll to position [0, 187]
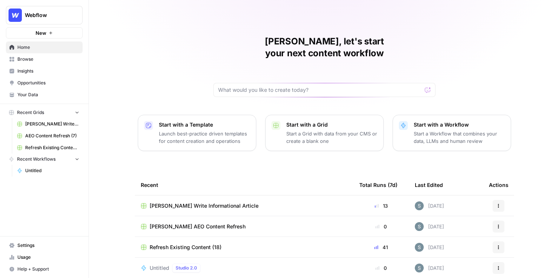
click at [44, 81] on span "Opportunities" at bounding box center [48, 83] width 62 height 7
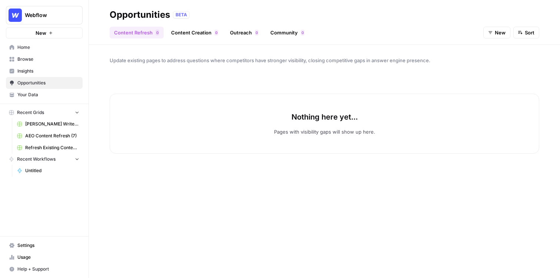
click at [499, 33] on span "New" at bounding box center [499, 32] width 11 height 7
click at [494, 70] on span "In Progress" at bounding box center [503, 70] width 26 height 7
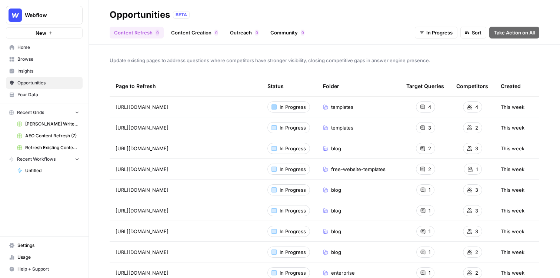
click at [272, 106] on div at bounding box center [273, 106] width 5 height 5
click at [248, 27] on link "Outreach 0" at bounding box center [243, 33] width 37 height 12
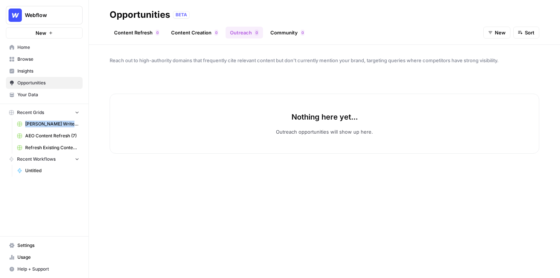
click at [486, 36] on button "New" at bounding box center [496, 33] width 27 height 12
click at [488, 69] on button "In Progress" at bounding box center [504, 71] width 35 height 10
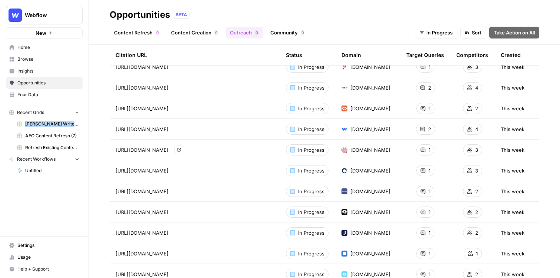
scroll to position [435, 0]
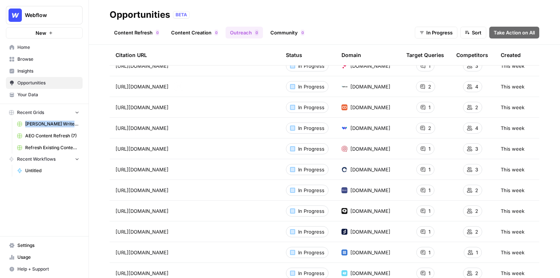
click at [298, 33] on link "Community 0" at bounding box center [287, 33] width 43 height 12
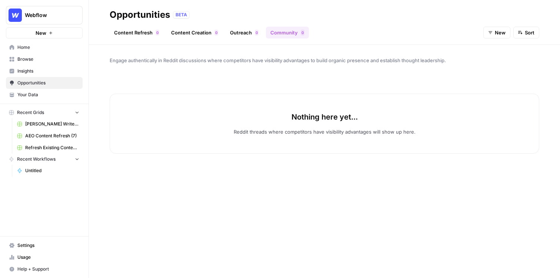
click at [482, 36] on div "Content Refresh 0 Content Creation 0 Outreach 0 Community 0 New Sort" at bounding box center [324, 30] width 429 height 18
click at [492, 36] on button "New" at bounding box center [496, 33] width 27 height 12
click at [490, 71] on span "In Progress" at bounding box center [503, 70] width 26 height 7
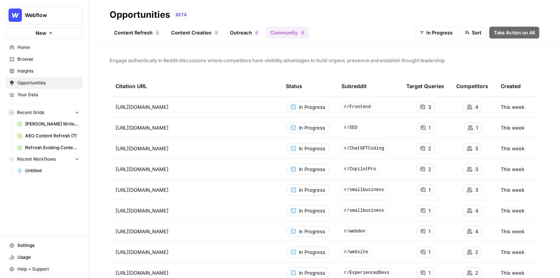
click at [478, 28] on button "Sort" at bounding box center [473, 33] width 26 height 12
click at [440, 38] on button "In Progress" at bounding box center [435, 33] width 43 height 12
click at [432, 52] on span "All" at bounding box center [433, 49] width 26 height 7
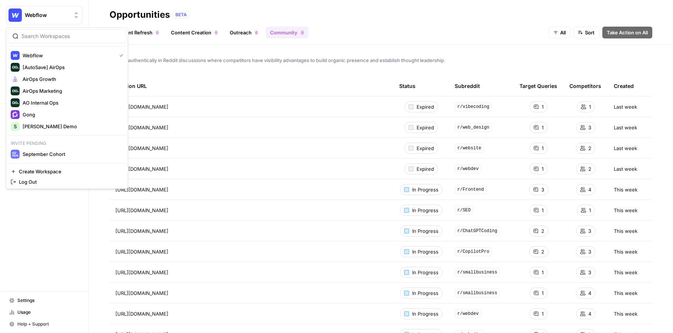
click at [54, 11] on span "Webflow" at bounding box center [47, 14] width 45 height 7
click at [202, 9] on div "Opportunities BETA" at bounding box center [381, 15] width 543 height 12
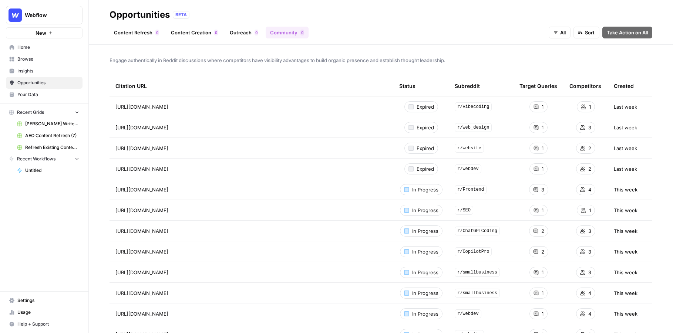
click at [45, 31] on span "New" at bounding box center [41, 32] width 11 height 7
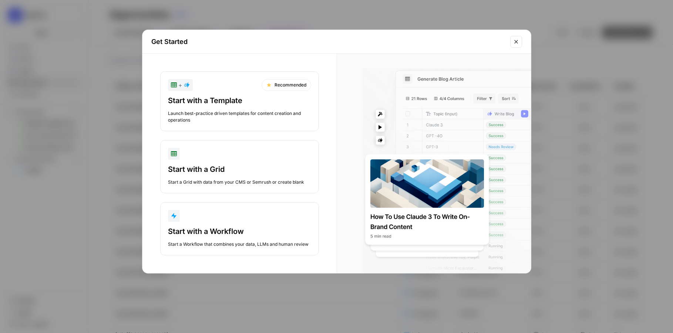
click at [517, 41] on icon "Close modal" at bounding box center [515, 41] width 3 height 3
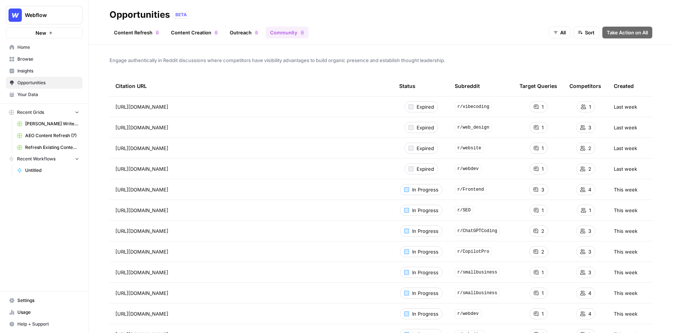
click at [53, 29] on button "New" at bounding box center [44, 32] width 77 height 11
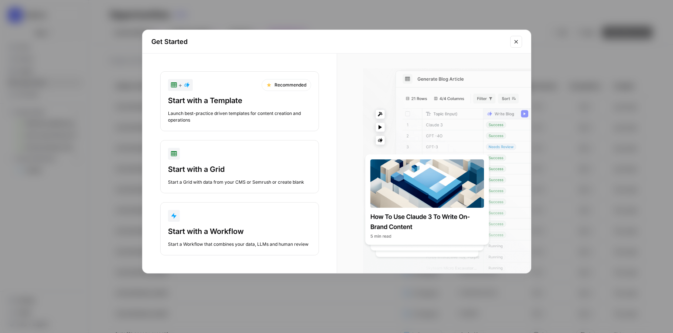
click at [517, 36] on button "Close modal" at bounding box center [516, 42] width 12 height 12
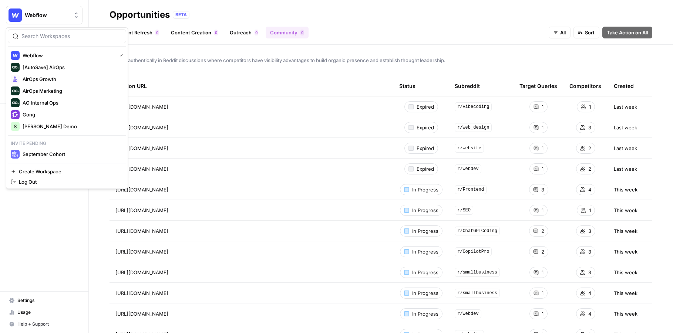
click at [57, 11] on span "Webflow" at bounding box center [47, 14] width 45 height 7
click at [60, 129] on span "Shanil Demo" at bounding box center [72, 126] width 98 height 7
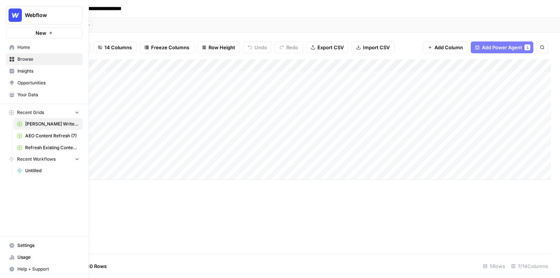
click at [39, 45] on span "Home" at bounding box center [48, 47] width 62 height 7
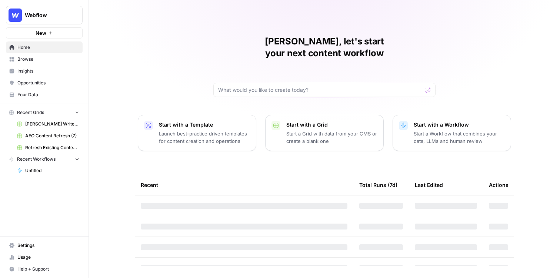
click at [39, 56] on link "Browse" at bounding box center [44, 59] width 77 height 12
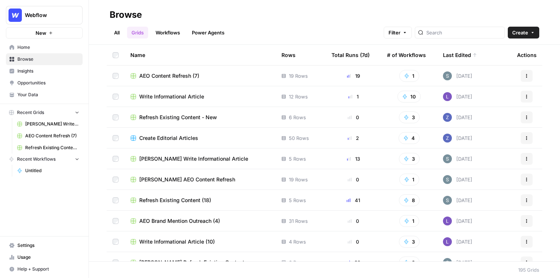
click at [178, 33] on link "Workflows" at bounding box center [167, 33] width 33 height 12
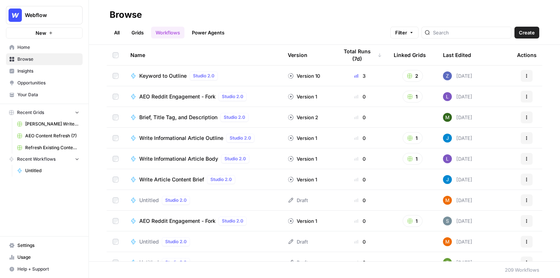
click at [140, 30] on link "Grids" at bounding box center [137, 33] width 21 height 12
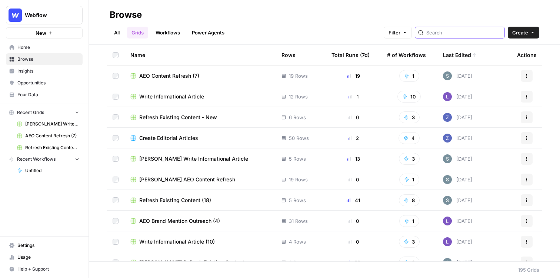
click at [457, 35] on input "search" at bounding box center [463, 32] width 75 height 7
type input "reddit"
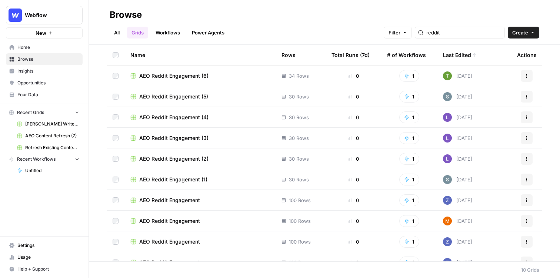
click at [184, 178] on span "AEO Reddit Engagement (1)" at bounding box center [173, 179] width 68 height 7
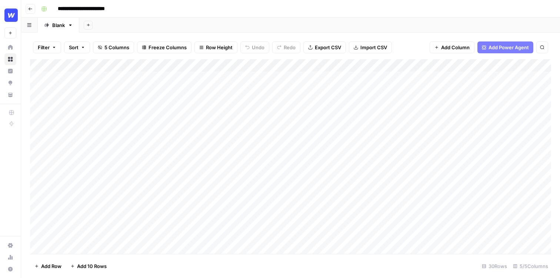
click at [254, 77] on div "Add Column" at bounding box center [290, 156] width 521 height 195
click at [252, 93] on div "Add Column" at bounding box center [290, 156] width 521 height 195
click at [252, 105] on div "Add Column" at bounding box center [290, 156] width 521 height 195
click at [252, 114] on div "Add Column" at bounding box center [290, 156] width 521 height 195
click at [253, 129] on div "Add Column" at bounding box center [290, 156] width 521 height 195
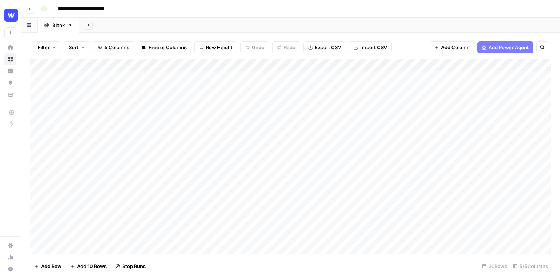
click at [252, 143] on div "Add Column" at bounding box center [290, 156] width 521 height 195
click at [252, 151] on div "Add Column" at bounding box center [290, 156] width 521 height 195
click at [252, 162] on div "Add Column" at bounding box center [290, 156] width 521 height 195
click at [292, 64] on div "Add Column" at bounding box center [290, 156] width 521 height 195
click at [383, 95] on div "Add Column" at bounding box center [290, 156] width 521 height 195
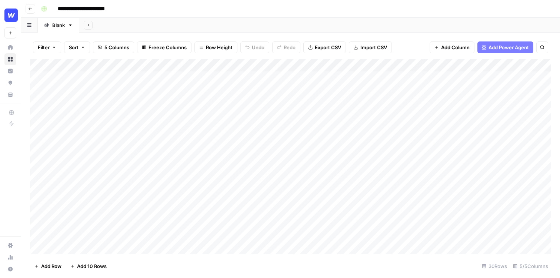
click at [239, 176] on div "Add Column" at bounding box center [290, 156] width 521 height 195
click at [251, 191] on div "Add Column" at bounding box center [290, 156] width 521 height 195
click at [251, 211] on div "Add Column" at bounding box center [290, 156] width 521 height 195
click at [251, 203] on div "Add Column" at bounding box center [290, 156] width 521 height 195
click at [248, 225] on div "Add Column" at bounding box center [290, 156] width 521 height 195
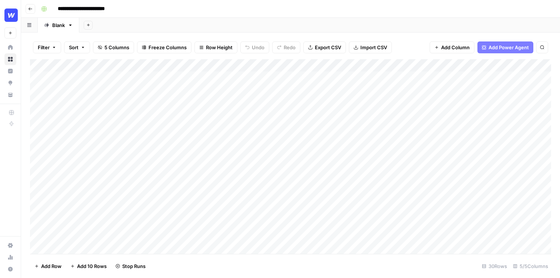
click at [283, 64] on div "Add Column" at bounding box center [290, 156] width 521 height 195
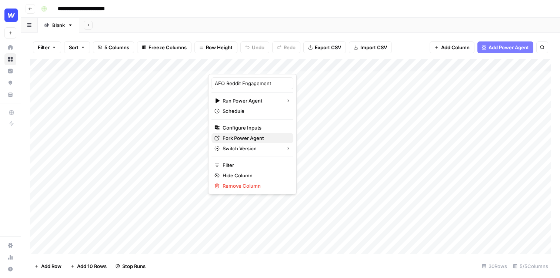
click at [238, 138] on span "Fork Power Agent" at bounding box center [254, 137] width 65 height 7
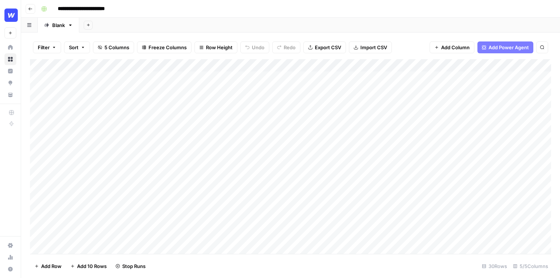
click at [283, 66] on div "Add Column" at bounding box center [290, 156] width 521 height 195
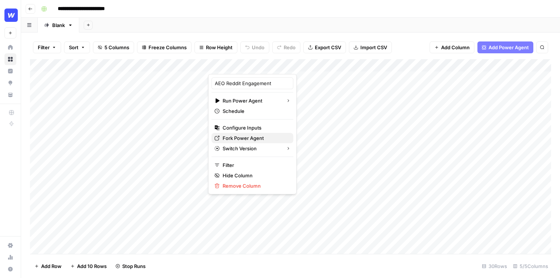
click at [247, 136] on span "Fork Power Agent" at bounding box center [254, 137] width 65 height 7
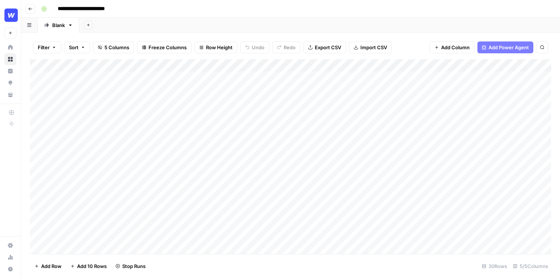
click at [282, 101] on div "Add Column" at bounding box center [290, 156] width 521 height 195
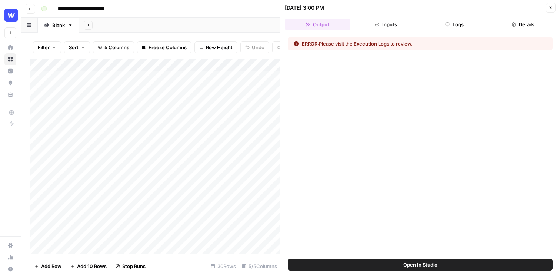
click at [368, 40] on button "Execution Logs" at bounding box center [371, 43] width 36 height 7
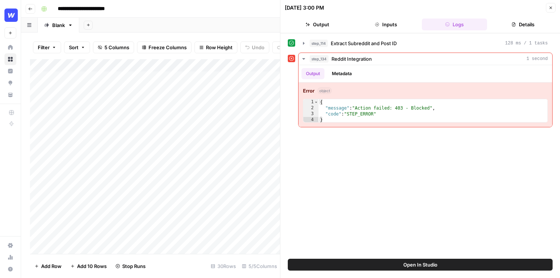
click at [551, 8] on icon "button" at bounding box center [550, 8] width 4 height 4
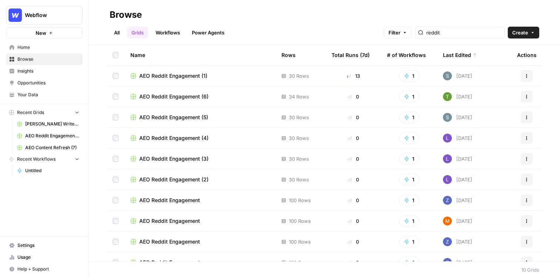
click at [190, 100] on td "AEO Reddit Engagement (6)" at bounding box center [199, 96] width 151 height 20
click at [190, 97] on span "AEO Reddit Engagement (6)" at bounding box center [173, 96] width 69 height 7
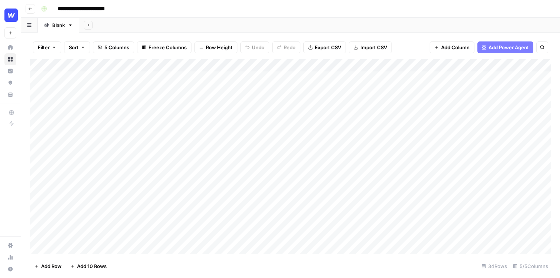
click at [268, 74] on div "Add Column" at bounding box center [290, 156] width 521 height 195
click at [255, 95] on div "Add Column" at bounding box center [290, 156] width 521 height 195
click at [254, 116] on div "Add Column" at bounding box center [290, 156] width 521 height 195
click at [255, 101] on div "Add Column" at bounding box center [290, 156] width 521 height 195
click at [254, 125] on div "Add Column" at bounding box center [290, 156] width 521 height 195
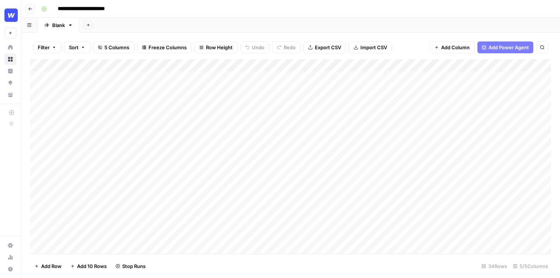
click at [254, 138] on div "Add Column" at bounding box center [290, 156] width 521 height 195
click at [254, 150] on div "Add Column" at bounding box center [290, 156] width 521 height 195
click at [261, 166] on div "Add Column" at bounding box center [290, 156] width 521 height 195
click at [259, 185] on div "Add Column" at bounding box center [290, 156] width 521 height 195
click at [256, 204] on div "Add Column" at bounding box center [290, 156] width 521 height 195
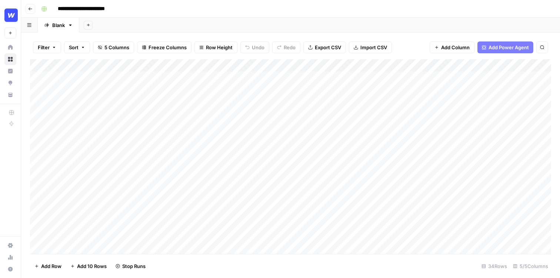
click at [252, 219] on div "Add Column" at bounding box center [290, 156] width 521 height 195
click at [256, 176] on div "Add Column" at bounding box center [290, 156] width 521 height 195
click at [252, 229] on div "Add Column" at bounding box center [290, 156] width 521 height 195
click at [249, 239] on div "Add Column" at bounding box center [290, 156] width 521 height 195
click at [248, 250] on div "Add Column" at bounding box center [290, 156] width 521 height 195
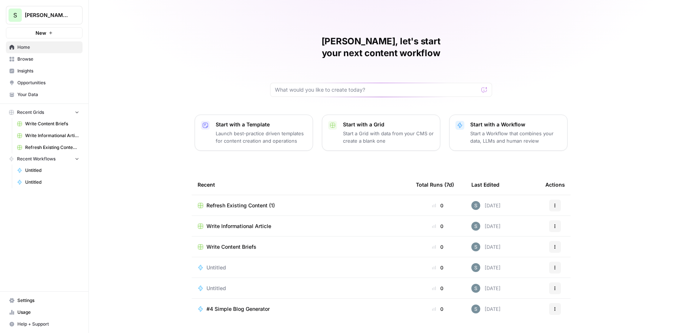
click at [35, 95] on span "Your Data" at bounding box center [48, 94] width 62 height 7
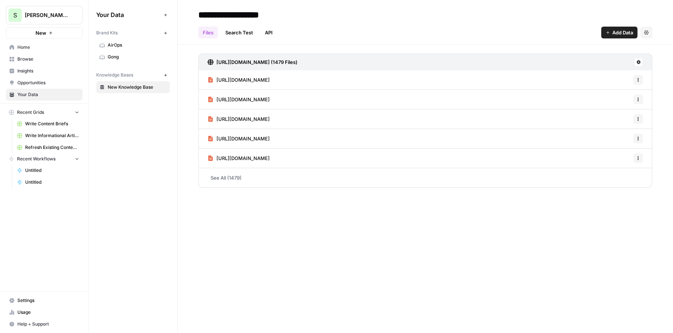
click at [166, 31] on icon "button" at bounding box center [166, 33] width 4 height 4
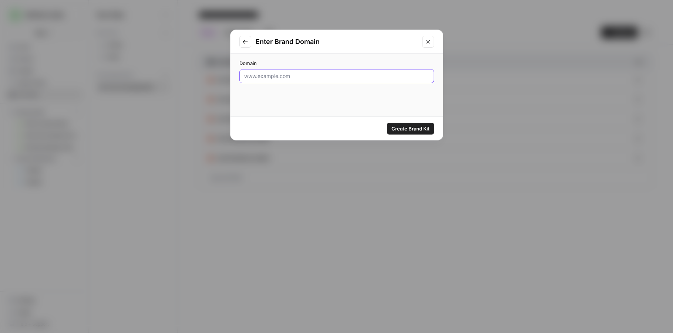
click at [285, 73] on input "Domain" at bounding box center [336, 76] width 185 height 7
paste input "https://www.lightrx.com/"
drag, startPoint x: 275, startPoint y: 76, endPoint x: 210, endPoint y: 72, distance: 65.6
click at [210, 72] on div "Enter Brand Domain Domain https://www.lightrx.com Create Brand Kit" at bounding box center [336, 166] width 673 height 333
type input "lightrx.com"
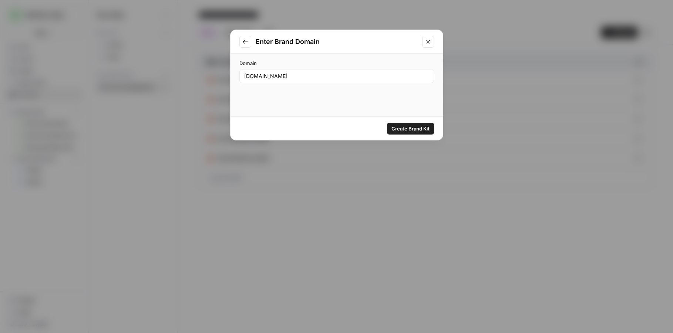
click at [412, 123] on button "Create Brand Kit" at bounding box center [410, 129] width 47 height 12
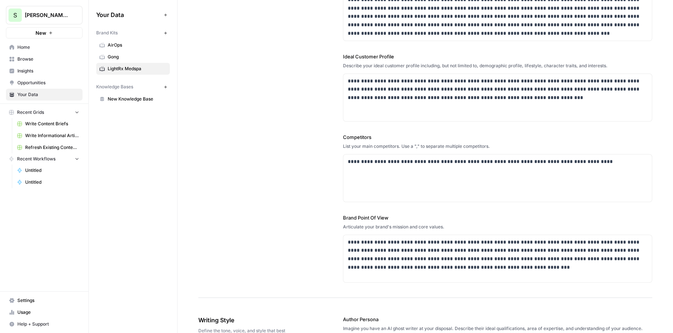
scroll to position [99, 0]
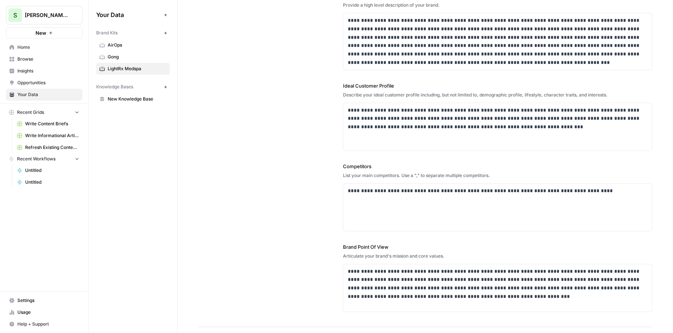
click at [125, 95] on link "New Knowledge Base" at bounding box center [133, 99] width 74 height 12
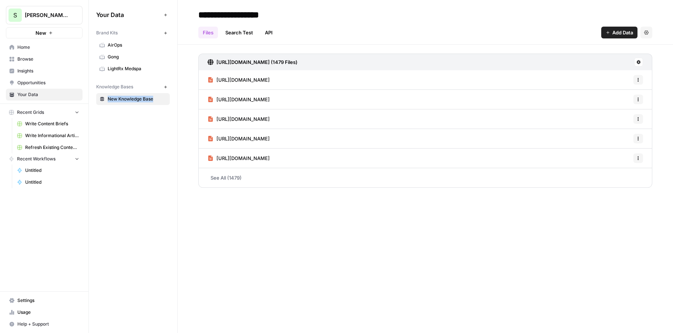
click at [166, 87] on icon "button" at bounding box center [166, 87] width 4 height 4
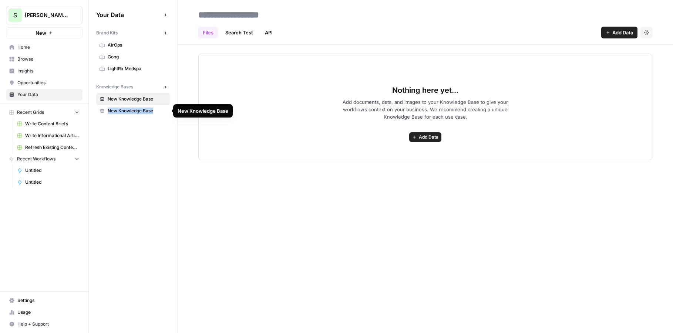
click at [135, 112] on span "New Knowledge Base" at bounding box center [137, 111] width 59 height 7
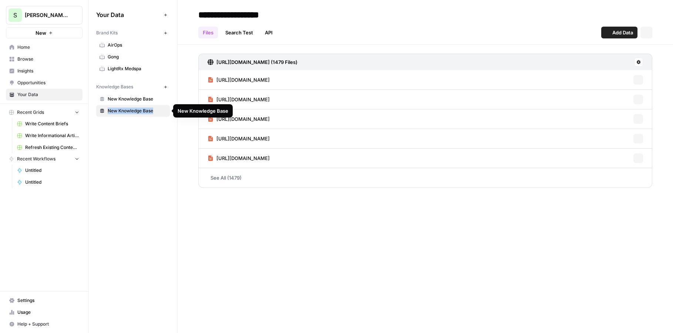
click at [135, 112] on span "New Knowledge Base" at bounding box center [137, 111] width 59 height 7
click at [126, 98] on span "New Knowledge Base" at bounding box center [137, 99] width 59 height 7
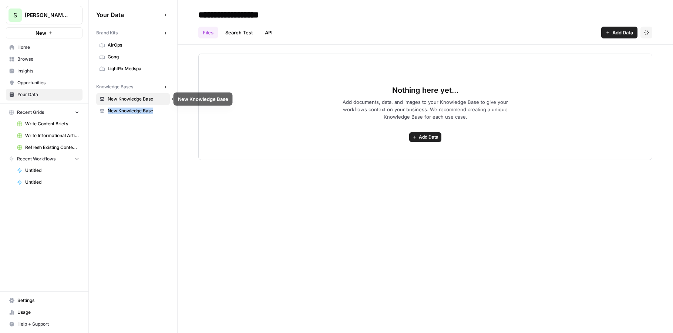
click at [112, 95] on link "New Knowledge Base" at bounding box center [133, 99] width 74 height 12
click at [230, 13] on input "**********" at bounding box center [254, 14] width 118 height 15
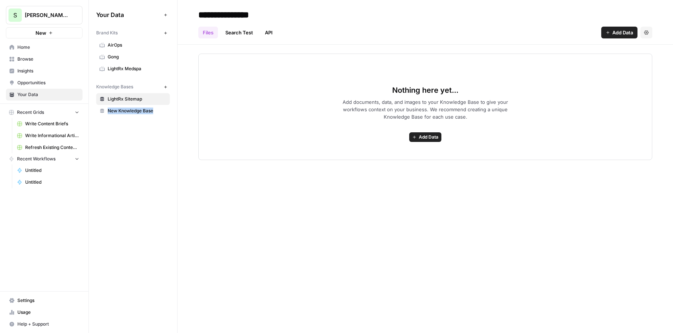
type input "**********"
click at [363, 116] on span "Add documents, data, and images to your Knowledge Base to give your workflows c…" at bounding box center [425, 109] width 189 height 22
click at [433, 139] on span "Add Data" at bounding box center [429, 137] width 20 height 7
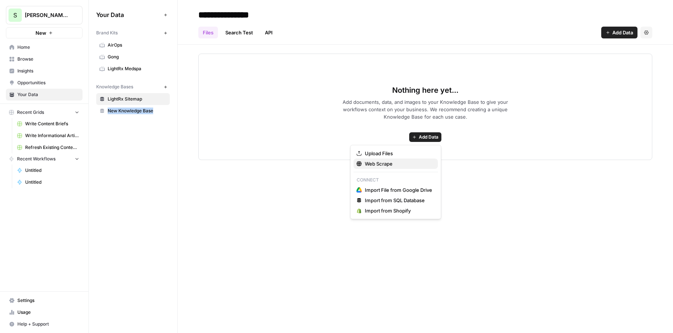
click at [389, 166] on span "Web Scrape" at bounding box center [398, 163] width 67 height 7
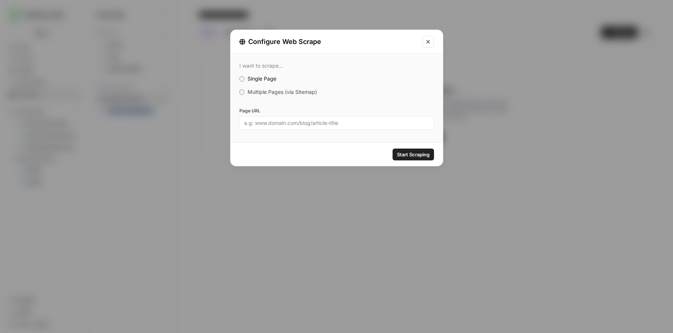
click at [277, 98] on div "I want to scrape... Single Page Multiple Pages (via Sitemap) Page URL" at bounding box center [337, 96] width 212 height 85
click at [278, 93] on span "Multiple Pages (via Sitemap)" at bounding box center [283, 92] width 70 height 6
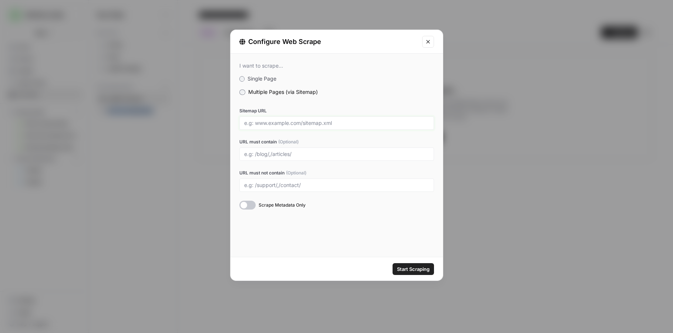
click at [315, 121] on input "Sitemap URL" at bounding box center [336, 123] width 185 height 7
paste input "https://www.lightrx.com/"
type input "https://www.lightrx.com/sitemap.xml"
click at [417, 268] on span "Start Scraping" at bounding box center [413, 269] width 33 height 7
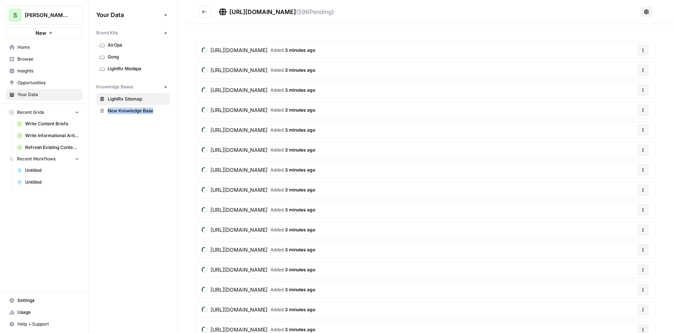
drag, startPoint x: 386, startPoint y: 13, endPoint x: 248, endPoint y: -3, distance: 139.2
click at [248, 0] on html "S Shanil Demo New Home Browse Insights Opportunities Your Data Recent Grids Wri…" at bounding box center [336, 166] width 673 height 333
click at [392, 14] on div "https://www.lightrx.com/sitemap.xml ( 596 Pending)" at bounding box center [428, 11] width 419 height 9
click at [42, 58] on span "Browse" at bounding box center [48, 59] width 62 height 7
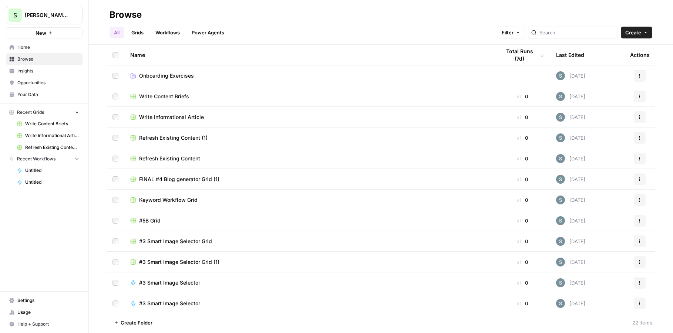
click at [138, 33] on link "Grids" at bounding box center [137, 33] width 21 height 12
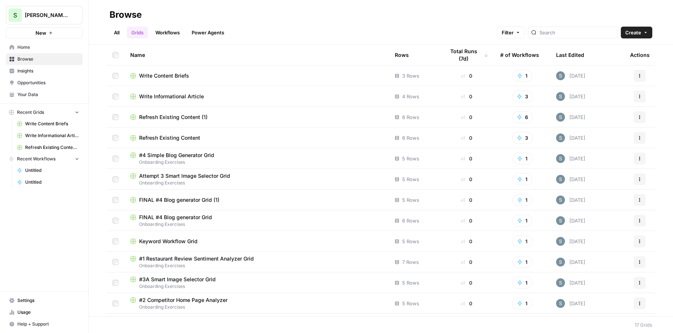
drag, startPoint x: 373, startPoint y: 60, endPoint x: 200, endPoint y: 7, distance: 181.3
click at [200, 6] on div "Browse All Grids Workflows Power Agents Filter Create Name Rows Total Runs (7d)…" at bounding box center [381, 166] width 584 height 333
click at [363, 26] on div "All Grids Workflows Power Agents Filter Create" at bounding box center [381, 30] width 543 height 18
drag, startPoint x: 650, startPoint y: 59, endPoint x: 348, endPoint y: 38, distance: 302.3
click at [348, 39] on div "Browse All Grids Workflows Power Agents Filter Create Name Rows Total Runs (7d)…" at bounding box center [381, 166] width 584 height 333
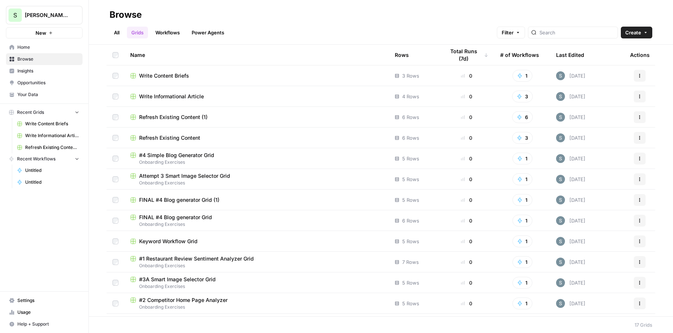
click at [384, 38] on header "Browse All Grids Workflows Power Agents Filter Create" at bounding box center [381, 22] width 584 height 45
click at [359, 33] on div "All Grids Workflows Power Agents Filter Create" at bounding box center [381, 30] width 543 height 18
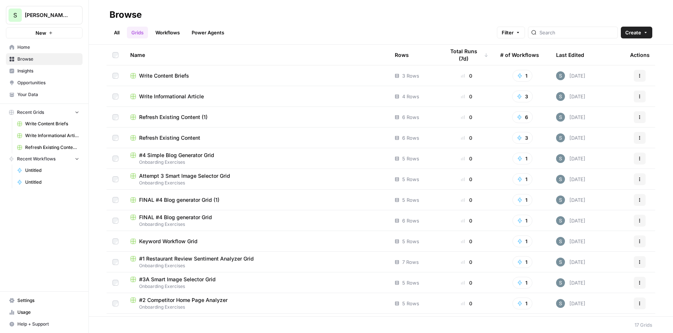
click at [359, 33] on div "All Grids Workflows Power Agents Filter Create" at bounding box center [381, 30] width 543 height 18
click at [349, 36] on div "All Grids Workflows Power Agents Filter Create" at bounding box center [381, 30] width 543 height 18
drag, startPoint x: 349, startPoint y: 36, endPoint x: 104, endPoint y: 19, distance: 245.6
click at [104, 19] on header "Browse All Grids Workflows Power Agents Filter Create" at bounding box center [381, 22] width 584 height 45
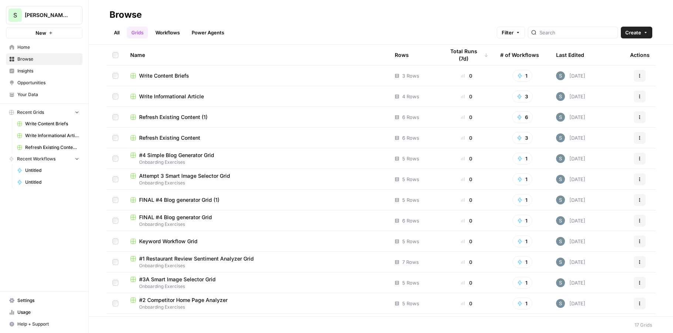
click at [289, 38] on div "All Grids Workflows Power Agents Filter Create" at bounding box center [381, 30] width 543 height 18
drag, startPoint x: 289, startPoint y: 38, endPoint x: 105, endPoint y: 11, distance: 185.1
click at [105, 11] on header "Browse All Grids Workflows Power Agents Filter Create" at bounding box center [381, 22] width 584 height 45
click at [302, 38] on header "Browse All Grids Workflows Power Agents Filter Create" at bounding box center [381, 22] width 584 height 45
click at [114, 34] on link "All" at bounding box center [117, 33] width 14 height 12
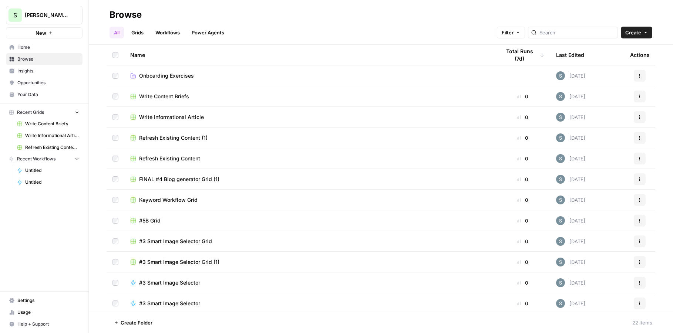
click at [407, 9] on div "Browse" at bounding box center [381, 15] width 543 height 12
click at [635, 33] on span "Create" at bounding box center [633, 32] width 16 height 7
click at [308, 21] on div "All Grids Workflows Power Agents Filter Create" at bounding box center [381, 30] width 543 height 18
drag, startPoint x: 294, startPoint y: 33, endPoint x: 105, endPoint y: -9, distance: 193.5
click at [105, 0] on html "S Shanil Demo New Home Browse Insights Opportunities Your Data Recent Grids Wri…" at bounding box center [336, 166] width 673 height 333
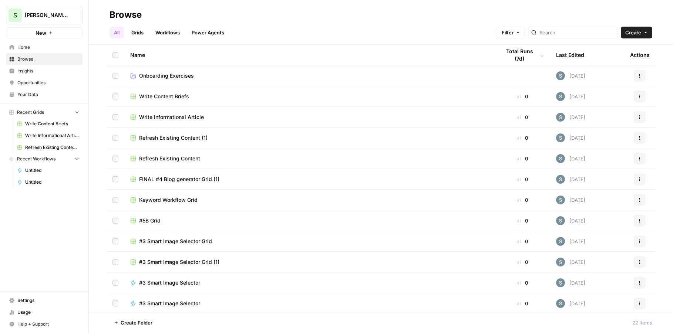
click at [279, 17] on div "Browse" at bounding box center [381, 15] width 543 height 12
drag, startPoint x: 280, startPoint y: 31, endPoint x: 112, endPoint y: 10, distance: 169.4
click at [112, 10] on header "Browse All Grids Workflows Power Agents Filter Create" at bounding box center [381, 22] width 584 height 45
click at [249, 24] on div "All Grids Workflows Power Agents Filter Create" at bounding box center [381, 30] width 543 height 18
drag, startPoint x: 253, startPoint y: 36, endPoint x: 98, endPoint y: 10, distance: 156.5
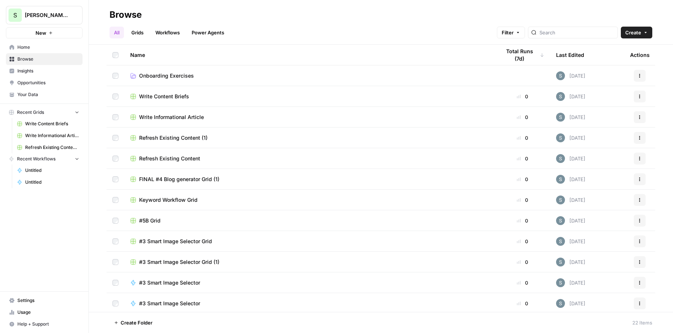
click at [98, 10] on header "Browse All Grids Workflows Power Agents Filter Create" at bounding box center [381, 22] width 584 height 45
click at [253, 19] on div "Browse" at bounding box center [381, 15] width 543 height 12
drag, startPoint x: 252, startPoint y: 38, endPoint x: 74, endPoint y: -4, distance: 183.1
click at [74, 0] on html "S Shanil Demo New Home Browse Insights Opportunities Your Data Recent Grids Wri…" at bounding box center [336, 166] width 673 height 333
click at [289, 30] on div "All Grids Workflows Power Agents Filter Create" at bounding box center [381, 30] width 543 height 18
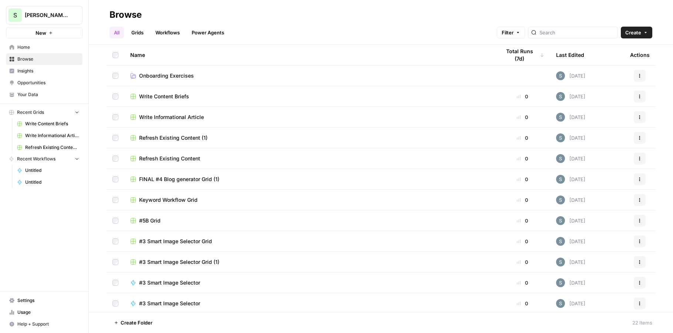
drag, startPoint x: 309, startPoint y: 33, endPoint x: 125, endPoint y: 0, distance: 186.5
click at [125, 0] on header "Browse All Grids Workflows Power Agents Filter Create" at bounding box center [381, 22] width 584 height 45
click at [243, 26] on div "All Grids Workflows Power Agents Filter Create" at bounding box center [381, 30] width 543 height 18
drag, startPoint x: 249, startPoint y: 32, endPoint x: 99, endPoint y: 4, distance: 153.2
click at [99, 4] on header "Browse All Grids Workflows Power Agents Filter Create" at bounding box center [381, 22] width 584 height 45
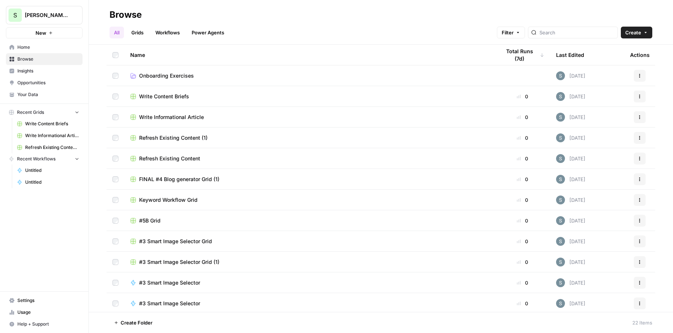
click at [258, 31] on div "All Grids Workflows Power Agents Filter Create" at bounding box center [381, 30] width 543 height 18
click at [132, 29] on link "Grids" at bounding box center [137, 33] width 21 height 12
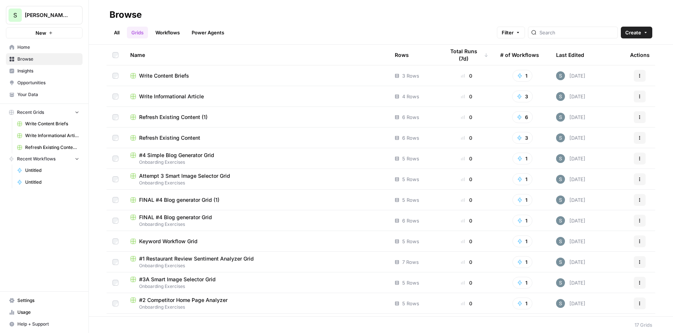
click at [165, 30] on link "Workflows" at bounding box center [167, 33] width 33 height 12
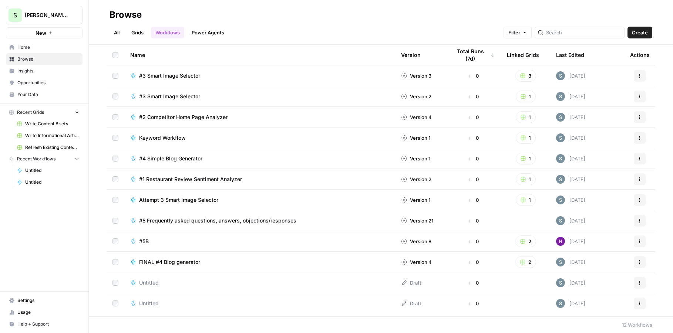
click at [120, 28] on link "All" at bounding box center [117, 33] width 14 height 12
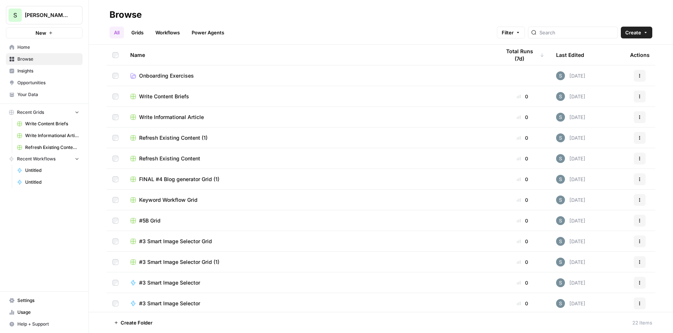
click at [255, 29] on div "All Grids Workflows Power Agents Filter Create" at bounding box center [381, 30] width 543 height 18
click at [57, 77] on link "Opportunities" at bounding box center [44, 83] width 77 height 12
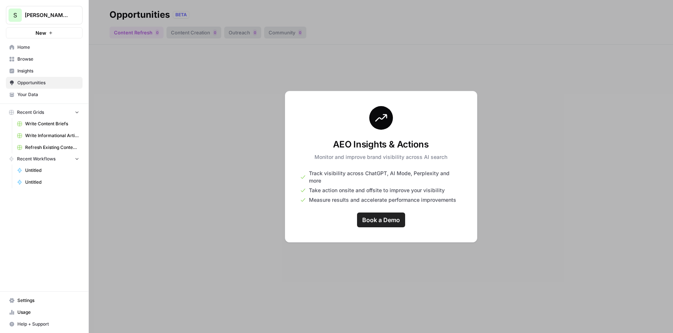
click at [553, 184] on div at bounding box center [381, 166] width 584 height 333
click at [43, 91] on link "Your Data" at bounding box center [44, 95] width 77 height 12
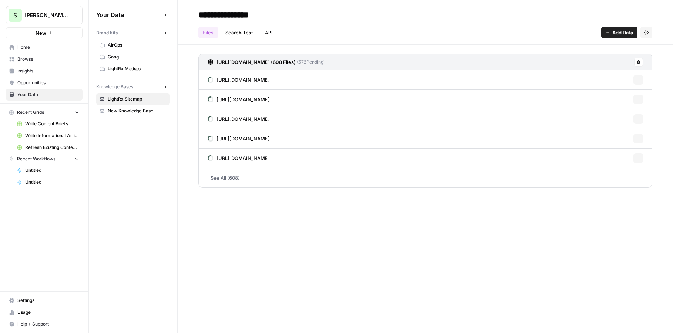
click at [46, 66] on link "Insights" at bounding box center [44, 71] width 77 height 12
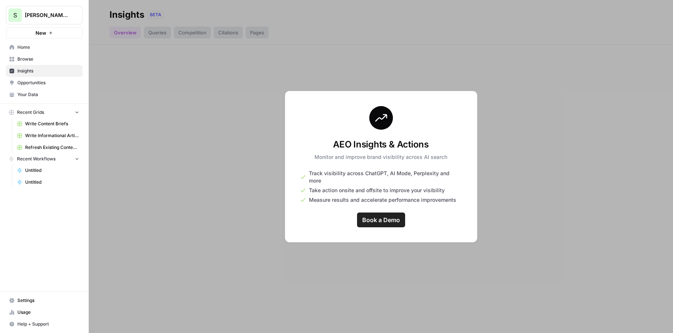
click at [48, 51] on link "Home" at bounding box center [44, 47] width 77 height 12
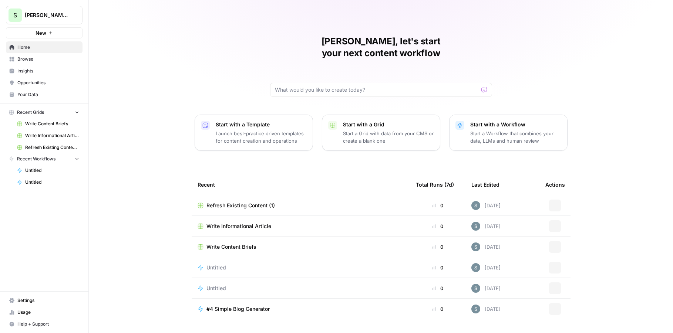
click at [47, 64] on link "Browse" at bounding box center [44, 59] width 77 height 12
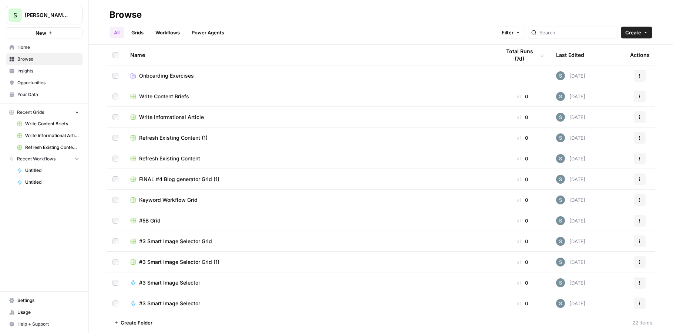
click at [58, 39] on nav "Home Browse Insights Opportunities Your Data" at bounding box center [44, 70] width 88 height 65
click at [56, 44] on span "Home" at bounding box center [48, 47] width 62 height 7
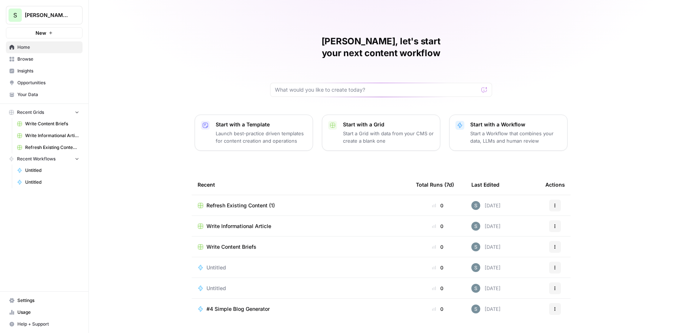
click at [258, 14] on div "Shanil, let's start your next content workflow Start with a Template Launch bes…" at bounding box center [381, 176] width 584 height 352
click at [43, 70] on span "Insights" at bounding box center [48, 71] width 62 height 7
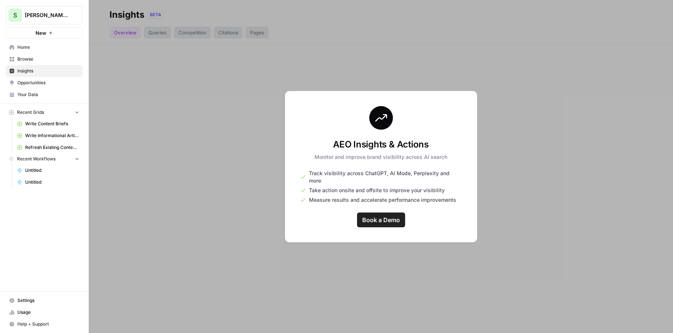
click at [265, 106] on div at bounding box center [381, 166] width 584 height 333
click at [457, 104] on div "AEO Insights & Actions Monitor and improve brand visibility across AI search Tr…" at bounding box center [381, 167] width 192 height 152
drag, startPoint x: 474, startPoint y: 207, endPoint x: 310, endPoint y: 79, distance: 208.6
click at [310, 79] on div "Insights BETA Overview Queries Competition Citations Pages AEO Insights & Actio…" at bounding box center [381, 166] width 584 height 333
click at [407, 151] on h3 "AEO Insights & Actions" at bounding box center [381, 145] width 133 height 12
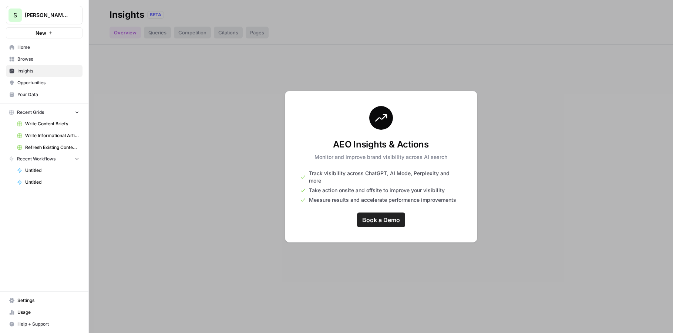
drag, startPoint x: 463, startPoint y: 201, endPoint x: 314, endPoint y: 104, distance: 177.1
click at [314, 104] on div "AEO Insights & Actions Monitor and improve brand visibility across AI search Tr…" at bounding box center [381, 167] width 192 height 152
click at [255, 123] on div at bounding box center [381, 166] width 584 height 333
click at [33, 78] on link "Opportunities" at bounding box center [44, 83] width 77 height 12
click at [38, 67] on link "Insights" at bounding box center [44, 71] width 77 height 12
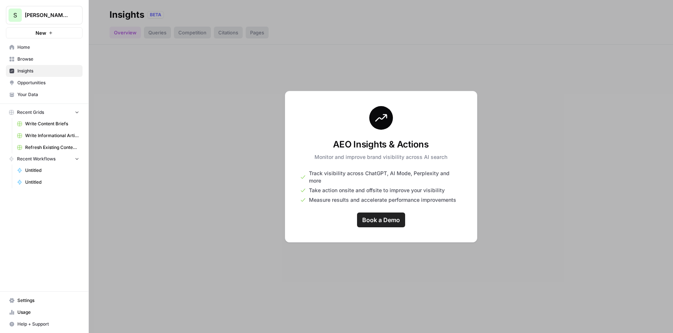
click at [41, 57] on span "Browse" at bounding box center [48, 59] width 62 height 7
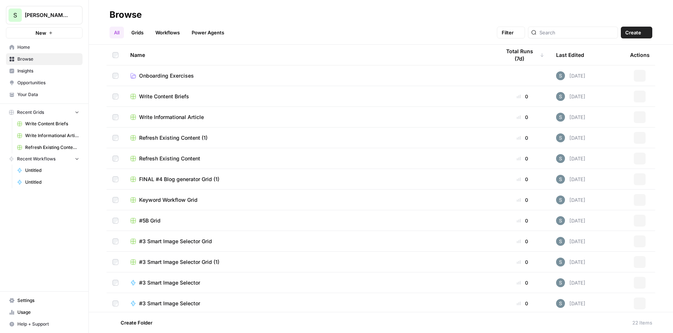
click at [43, 47] on span "Home" at bounding box center [48, 47] width 62 height 7
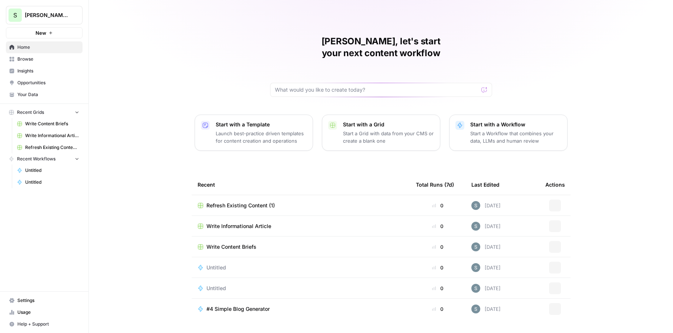
click at [40, 58] on span "Browse" at bounding box center [48, 59] width 62 height 7
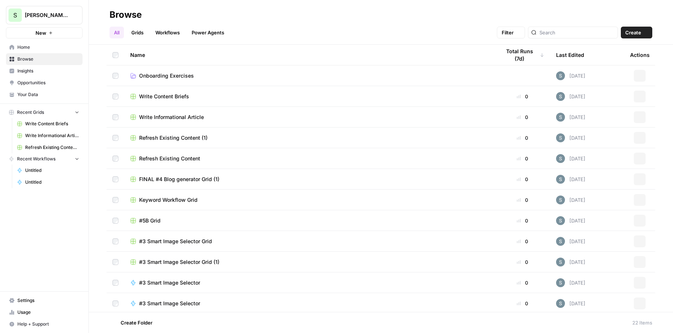
click at [40, 72] on span "Insights" at bounding box center [48, 71] width 62 height 7
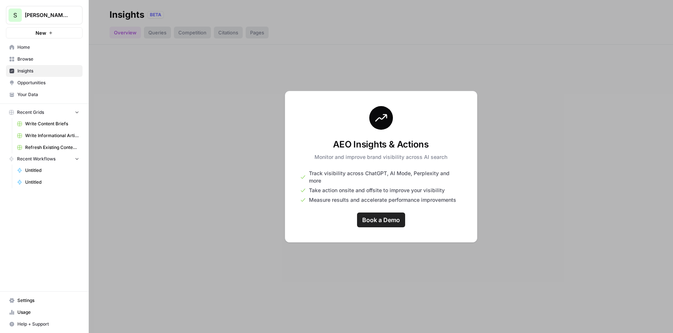
click at [41, 84] on span "Opportunities" at bounding box center [48, 83] width 62 height 7
click at [42, 71] on span "Insights" at bounding box center [48, 71] width 62 height 7
click at [45, 60] on span "Browse" at bounding box center [48, 59] width 62 height 7
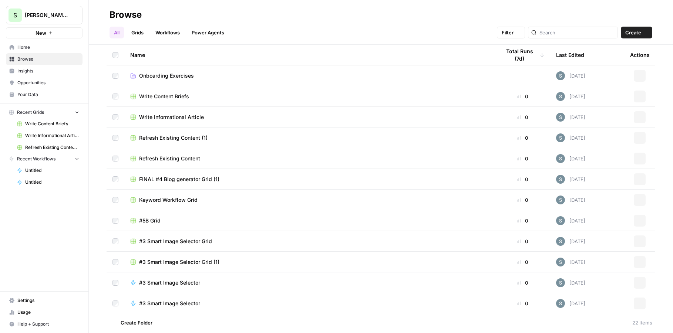
click at [48, 46] on span "Home" at bounding box center [48, 47] width 62 height 7
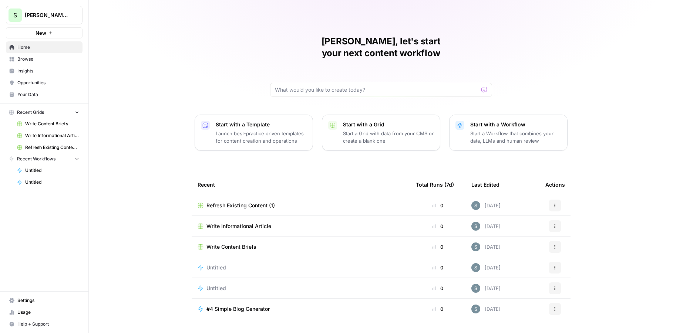
drag, startPoint x: 286, startPoint y: 167, endPoint x: 192, endPoint y: 155, distance: 94.1
click at [193, 155] on div "Shanil, let's start your next content workflow Start with a Template Launch bes…" at bounding box center [381, 176] width 584 height 352
drag, startPoint x: 245, startPoint y: 177, endPoint x: 181, endPoint y: 166, distance: 64.6
click at [181, 166] on div "Shanil, let's start your next content workflow Start with a Template Launch bes…" at bounding box center [381, 176] width 584 height 352
click at [198, 175] on div "Recent" at bounding box center [301, 185] width 207 height 20
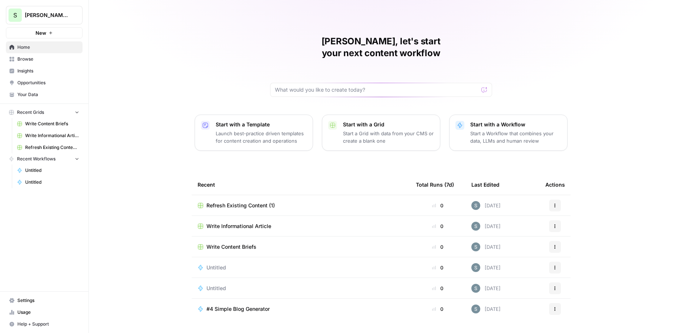
drag, startPoint x: 597, startPoint y: 182, endPoint x: 293, endPoint y: 161, distance: 304.2
click at [293, 161] on div "Shanil, let's start your next content workflow Start with a Template Launch bes…" at bounding box center [381, 176] width 584 height 352
click at [288, 175] on div "Recent" at bounding box center [301, 185] width 207 height 20
drag, startPoint x: 188, startPoint y: 170, endPoint x: 622, endPoint y: 166, distance: 433.7
click at [623, 166] on div "Shanil, let's start your next content workflow Start with a Template Launch bes…" at bounding box center [381, 176] width 584 height 352
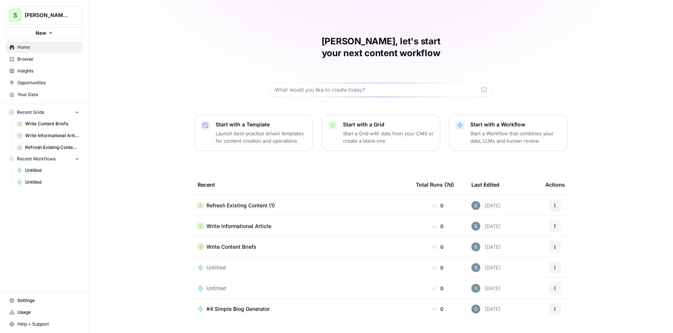
click at [597, 175] on div "Shanil, let's start your next content workflow Start with a Template Launch bes…" at bounding box center [381, 176] width 584 height 352
drag, startPoint x: 597, startPoint y: 175, endPoint x: 244, endPoint y: 151, distance: 353.8
click at [244, 151] on div "Shanil, let's start your next content workflow Start with a Template Launch bes…" at bounding box center [381, 176] width 584 height 352
drag, startPoint x: 194, startPoint y: 171, endPoint x: 584, endPoint y: 174, distance: 390.4
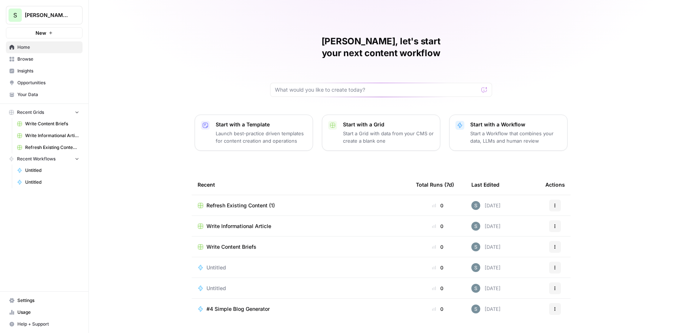
click at [584, 174] on div "Shanil, let's start your next content workflow Start with a Template Launch bes…" at bounding box center [381, 176] width 584 height 352
drag, startPoint x: 584, startPoint y: 174, endPoint x: 150, endPoint y: 174, distance: 434.1
click at [150, 174] on div "Shanil, let's start your next content workflow Start with a Template Launch bes…" at bounding box center [381, 176] width 584 height 352
click at [156, 168] on div "Shanil, let's start your next content workflow Start with a Template Launch bes…" at bounding box center [381, 176] width 584 height 352
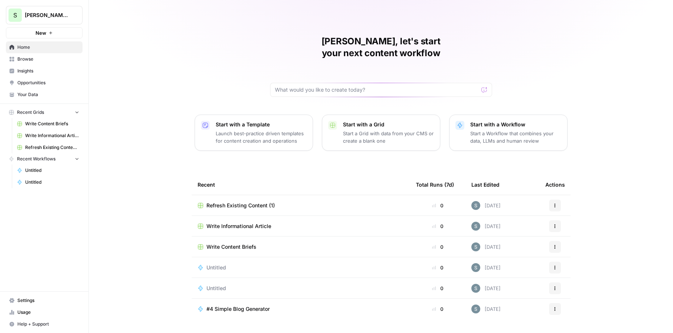
drag, startPoint x: 181, startPoint y: 169, endPoint x: 620, endPoint y: 167, distance: 439.3
click at [620, 167] on div "Shanil, let's start your next content workflow Start with a Template Launch bes…" at bounding box center [381, 176] width 584 height 352
drag, startPoint x: 617, startPoint y: 170, endPoint x: 165, endPoint y: 145, distance: 451.8
click at [165, 145] on div "Shanil, let's start your next content workflow Start with a Template Launch bes…" at bounding box center [381, 176] width 584 height 352
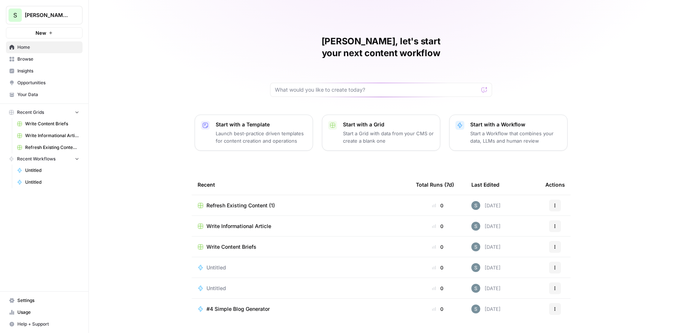
click at [254, 142] on div "Shanil, let's start your next content workflow Start with a Template Launch bes…" at bounding box center [381, 176] width 584 height 352
drag, startPoint x: 590, startPoint y: 176, endPoint x: 157, endPoint y: 83, distance: 442.5
click at [157, 83] on div "Shanil, let's start your next content workflow Start with a Template Launch bes…" at bounding box center [381, 176] width 584 height 352
click at [168, 103] on div "Shanil, let's start your next content workflow Start with a Template Launch bes…" at bounding box center [381, 176] width 584 height 352
drag, startPoint x: 191, startPoint y: 167, endPoint x: 581, endPoint y: 172, distance: 389.4
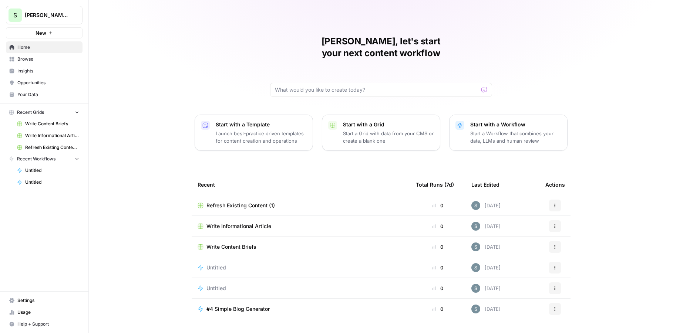
click at [581, 172] on div "Shanil, let's start your next content workflow Start with a Template Launch bes…" at bounding box center [381, 176] width 584 height 352
drag, startPoint x: 581, startPoint y: 172, endPoint x: 169, endPoint y: 86, distance: 420.7
click at [169, 86] on div "Shanil, let's start your next content workflow Start with a Template Launch bes…" at bounding box center [381, 176] width 584 height 352
click at [174, 89] on div "Shanil, let's start your next content workflow Start with a Template Launch bes…" at bounding box center [381, 176] width 584 height 352
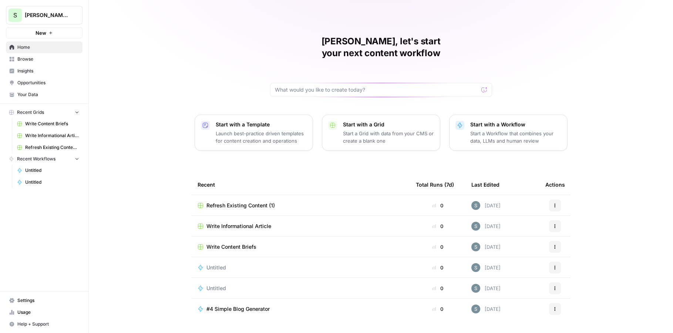
drag, startPoint x: 174, startPoint y: 89, endPoint x: 584, endPoint y: 159, distance: 416.0
click at [584, 159] on div "Shanil, let's start your next content workflow Start with a Template Launch bes…" at bounding box center [381, 176] width 584 height 352
click at [581, 160] on div "Shanil, let's start your next content workflow Start with a Template Launch bes…" at bounding box center [381, 176] width 584 height 352
drag, startPoint x: 579, startPoint y: 175, endPoint x: 172, endPoint y: 71, distance: 420.7
click at [172, 71] on div "Shanil, let's start your next content workflow Start with a Template Launch bes…" at bounding box center [381, 176] width 584 height 352
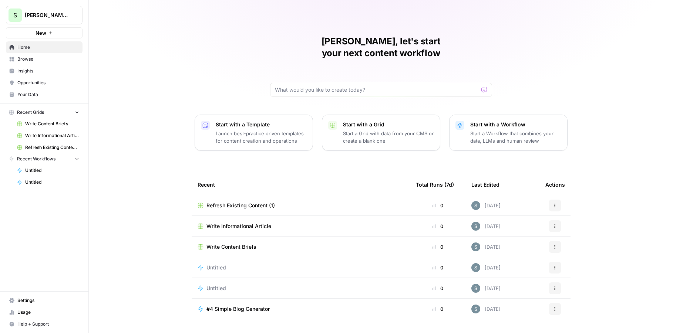
click at [194, 83] on div "Shanil, let's start your next content workflow Start with a Template Launch bes…" at bounding box center [381, 176] width 584 height 352
drag, startPoint x: 176, startPoint y: 88, endPoint x: 607, endPoint y: 185, distance: 441.7
click at [608, 185] on div "Shanil, let's start your next content workflow Start with a Template Launch bes…" at bounding box center [381, 176] width 584 height 352
click at [148, 147] on div "Shanil, let's start your next content workflow Start with a Template Launch bes…" at bounding box center [381, 176] width 584 height 352
click at [50, 75] on link "Insights" at bounding box center [44, 71] width 77 height 12
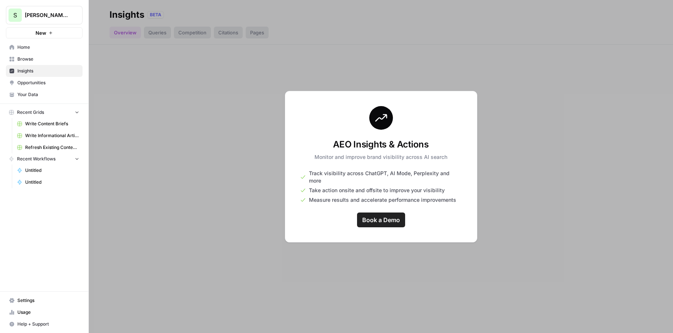
click at [47, 80] on span "Opportunities" at bounding box center [48, 83] width 62 height 7
click at [41, 97] on span "Your Data" at bounding box center [48, 94] width 62 height 7
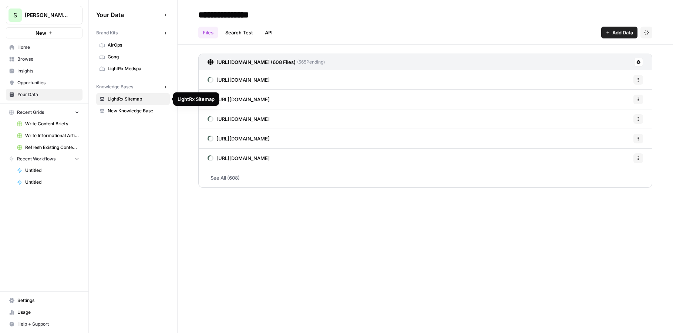
click at [131, 100] on span "LightRx Sitemap" at bounding box center [137, 99] width 59 height 7
click at [134, 70] on span "LightRx Medspa" at bounding box center [137, 69] width 59 height 7
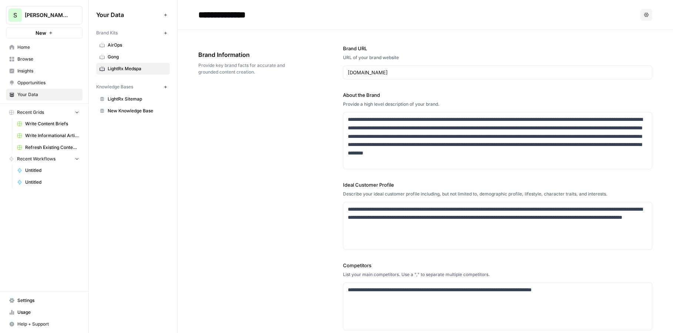
click at [261, 175] on div "**********" at bounding box center [425, 228] width 454 height 397
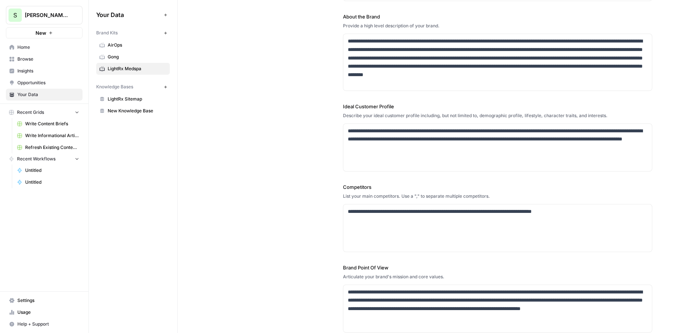
scroll to position [242, 0]
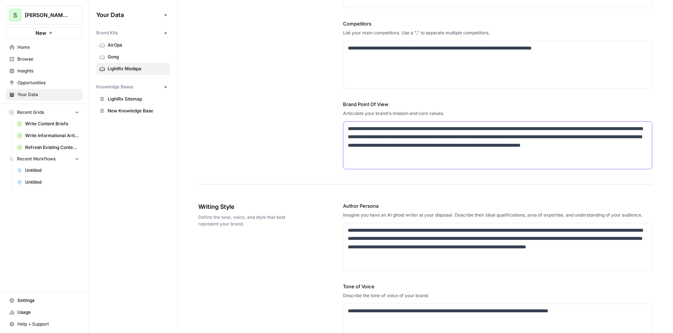
click at [431, 150] on p "**********" at bounding box center [498, 142] width 300 height 34
click at [461, 151] on p "**********" at bounding box center [498, 142] width 300 height 34
click at [463, 155] on p "**********" at bounding box center [498, 142] width 300 height 34
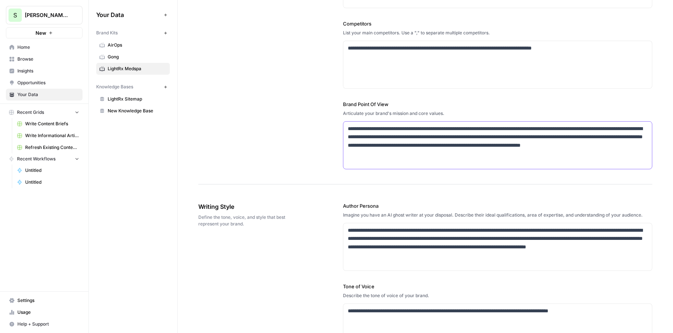
click at [463, 155] on p "**********" at bounding box center [498, 142] width 300 height 34
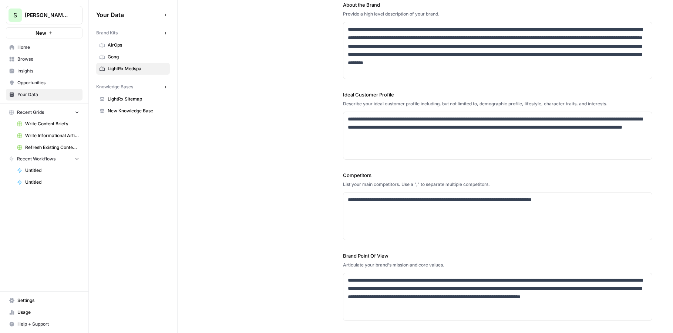
scroll to position [0, 0]
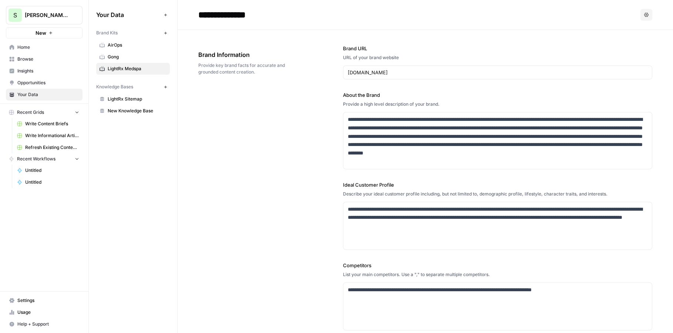
click at [459, 177] on div "**********" at bounding box center [497, 228] width 309 height 396
click at [460, 158] on p "**********" at bounding box center [498, 140] width 300 height 51
click at [460, 159] on p "**********" at bounding box center [498, 140] width 300 height 51
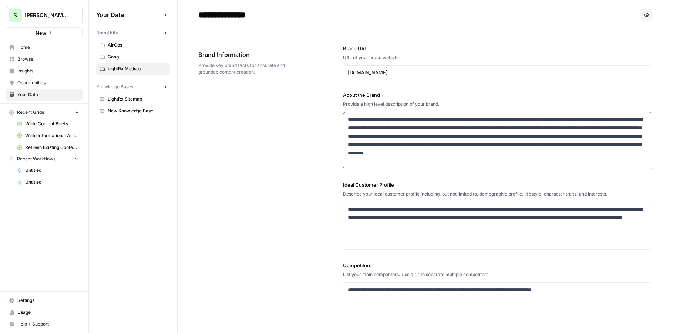
click at [460, 159] on p "**********" at bounding box center [498, 140] width 300 height 51
click at [244, 158] on div "**********" at bounding box center [425, 228] width 454 height 397
click at [111, 96] on span "LightRx Sitemap" at bounding box center [137, 99] width 59 height 7
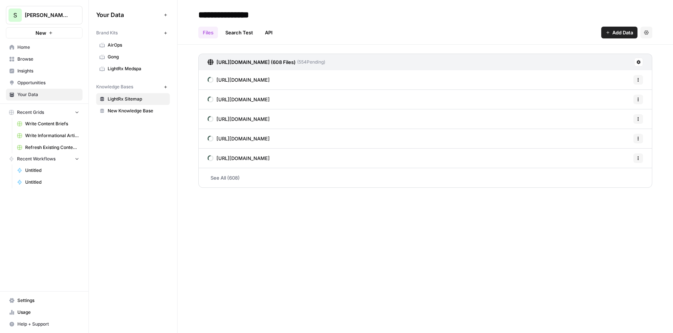
click at [55, 32] on button "New" at bounding box center [44, 32] width 77 height 11
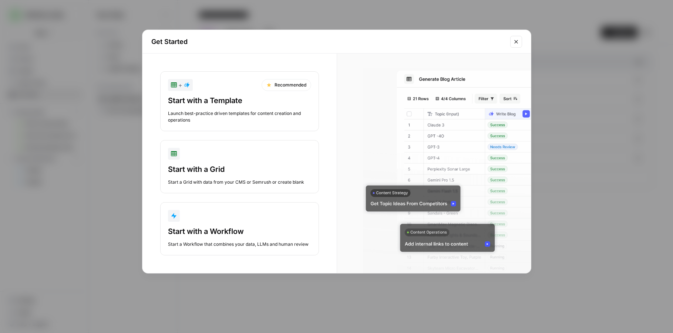
click at [223, 87] on div "+ Recommended" at bounding box center [239, 85] width 143 height 12
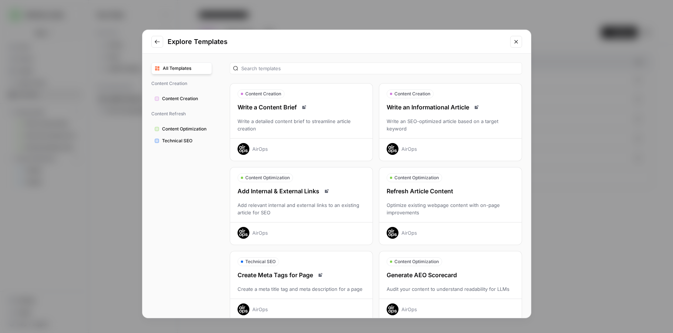
scroll to position [173, 0]
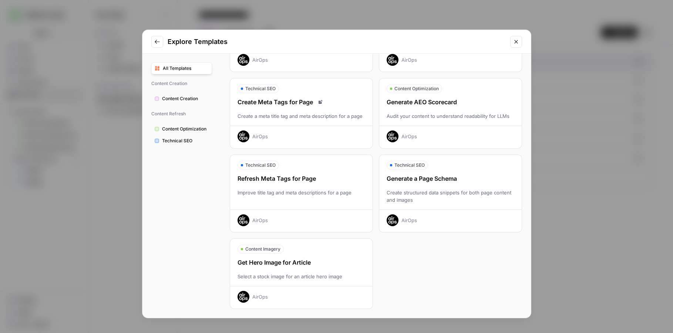
click at [189, 133] on button "Content Optimization" at bounding box center [181, 129] width 61 height 12
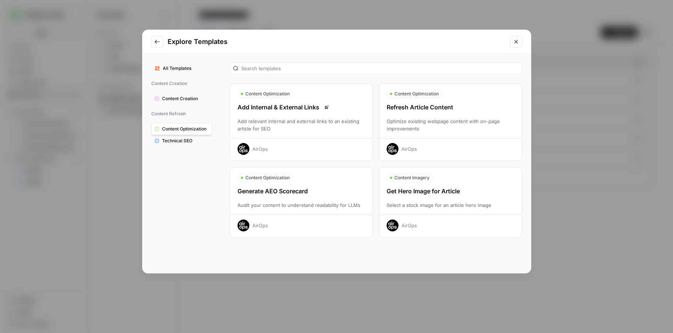
scroll to position [0, 0]
click at [189, 138] on span "Technical SEO" at bounding box center [185, 141] width 47 height 7
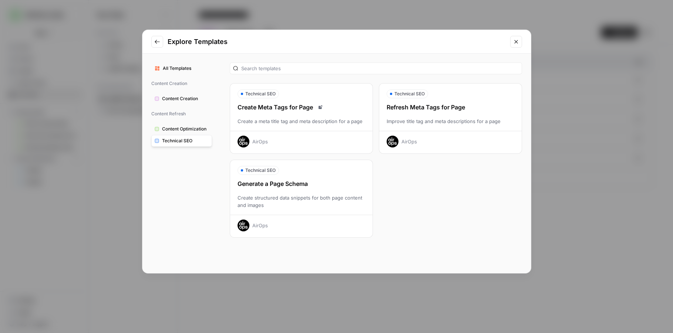
click at [455, 205] on div "Technical SEO Create Meta Tags for Page Create a meta title tag and meta descri…" at bounding box center [376, 160] width 292 height 155
click at [181, 130] on span "Content Optimization" at bounding box center [185, 129] width 47 height 7
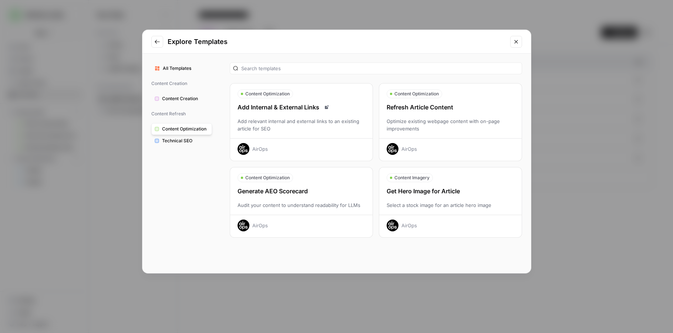
click at [186, 101] on span "Content Creation" at bounding box center [185, 98] width 47 height 7
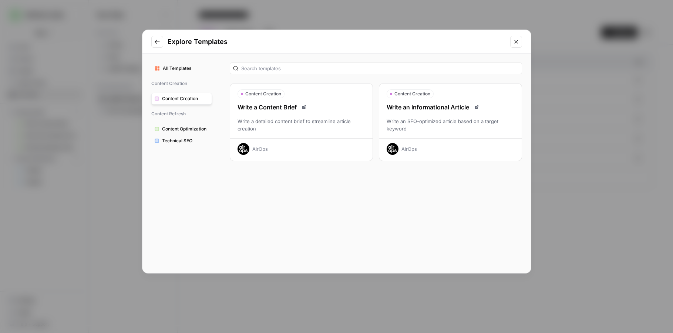
click at [477, 114] on div "Write an Informational Article Write an SEO-optimized article based on a target…" at bounding box center [450, 129] width 142 height 52
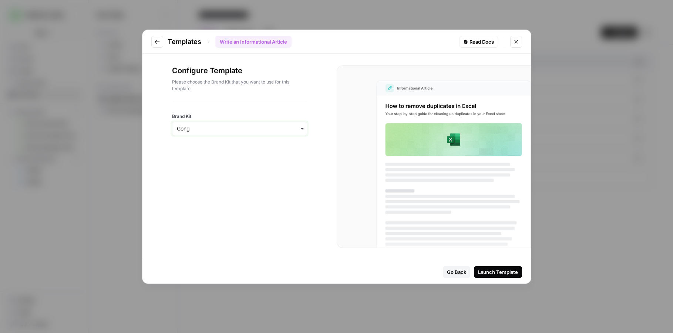
click at [242, 125] on input "Brand Kit" at bounding box center [239, 128] width 125 height 7
click at [236, 174] on div "LightRx Medspa" at bounding box center [239, 177] width 134 height 14
click at [515, 272] on div "Launch Template" at bounding box center [498, 272] width 40 height 7
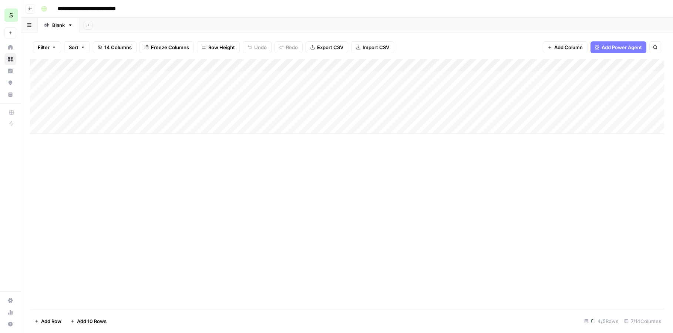
click at [158, 147] on div "Add Column" at bounding box center [347, 184] width 634 height 250
click at [118, 185] on div "Add Column" at bounding box center [347, 184] width 634 height 250
click at [49, 77] on div "Add Column" at bounding box center [347, 96] width 634 height 75
click at [48, 88] on div "Add Column" at bounding box center [347, 96] width 634 height 75
click at [209, 102] on div "Add Column" at bounding box center [347, 96] width 634 height 75
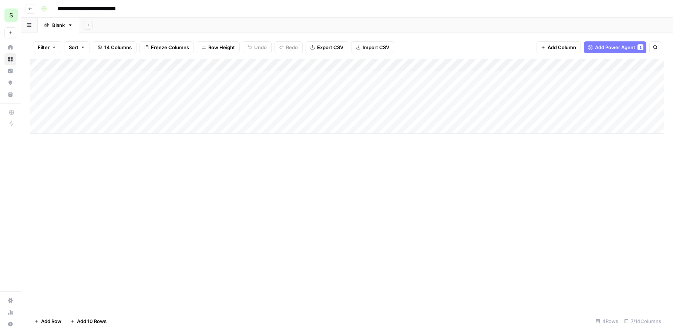
click at [113, 7] on input "**********" at bounding box center [94, 9] width 80 height 12
click at [130, 9] on input "**********" at bounding box center [94, 9] width 80 height 12
click at [58, 8] on input "**********" at bounding box center [91, 9] width 74 height 12
type input "**********"
click at [30, 8] on icon "button" at bounding box center [30, 9] width 4 height 4
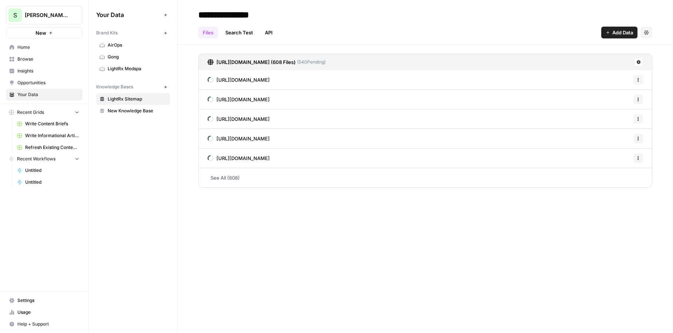
click at [118, 100] on span "LightRx Sitemap" at bounding box center [137, 99] width 59 height 7
click at [326, 60] on span "( 540 Pending)" at bounding box center [311, 62] width 30 height 7
click at [47, 147] on span "Refresh Existing Content (1)" at bounding box center [52, 147] width 54 height 7
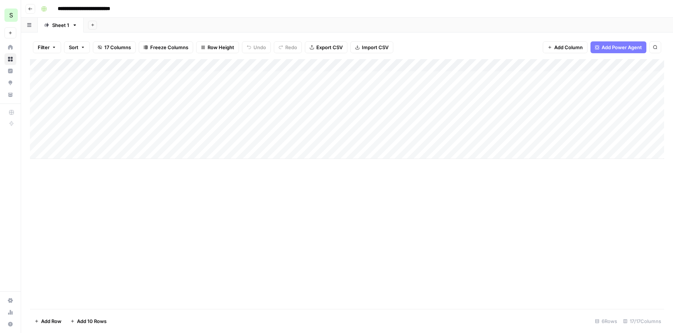
click at [32, 14] on header "**********" at bounding box center [347, 9] width 652 height 18
click at [32, 7] on icon "button" at bounding box center [30, 9] width 4 height 4
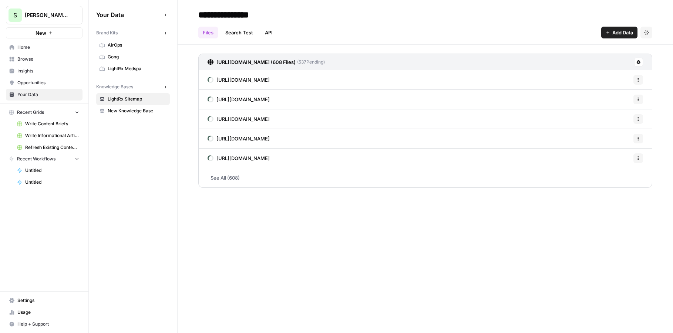
click at [50, 35] on button "New" at bounding box center [44, 32] width 77 height 11
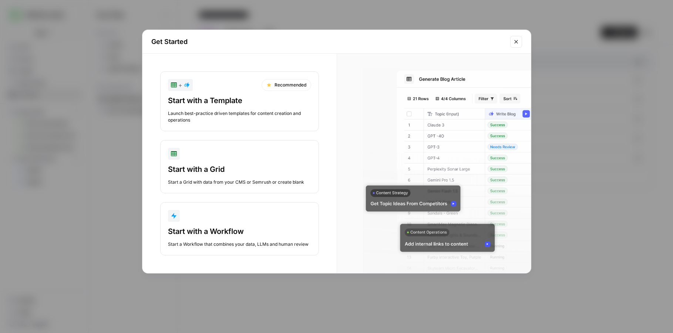
click at [242, 106] on div "Start with a Template Launch best-practice driven templates for content creatio…" at bounding box center [239, 109] width 143 height 28
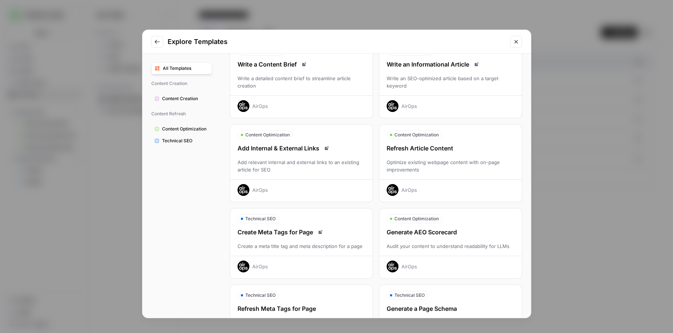
scroll to position [56, 0]
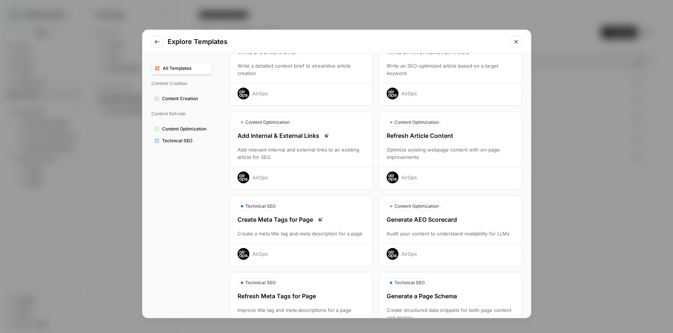
click at [436, 135] on div "Refresh Article Content" at bounding box center [450, 135] width 142 height 9
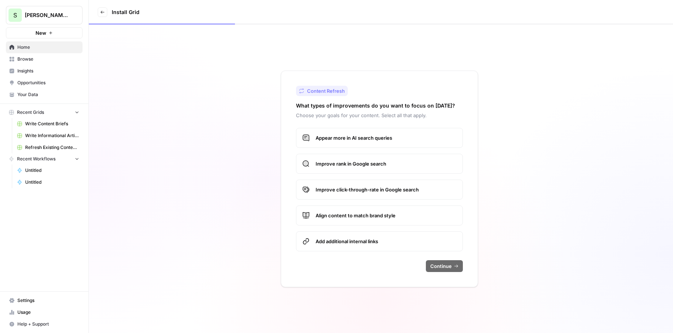
click at [389, 139] on span "Appear more in AI search queries" at bounding box center [386, 137] width 141 height 7
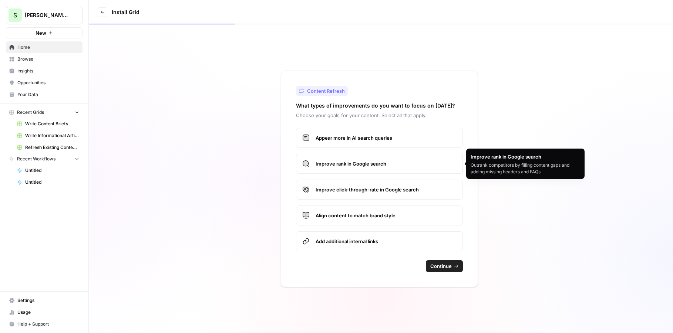
click at [386, 166] on span "Improve rank in Google search" at bounding box center [386, 163] width 141 height 7
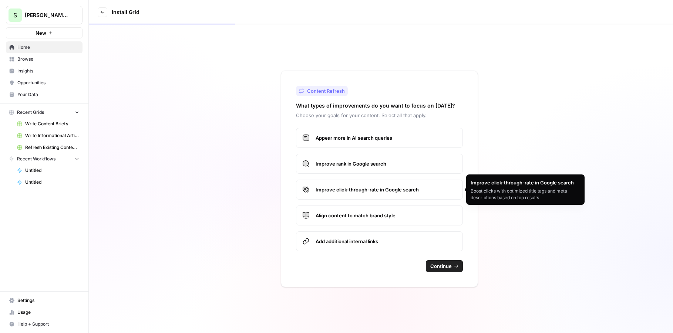
click at [386, 193] on span "Improve click-through-rate in Google search" at bounding box center [386, 189] width 141 height 7
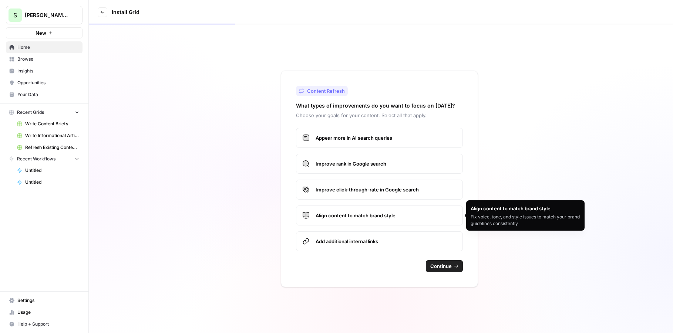
click at [386, 222] on label "Align content to match brand style" at bounding box center [379, 216] width 167 height 20
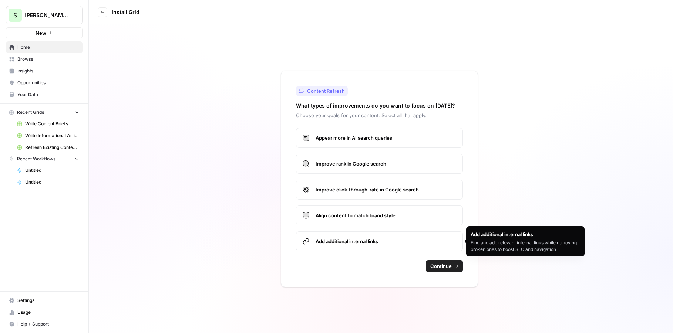
click at [447, 266] on span "Continue" at bounding box center [440, 266] width 21 height 7
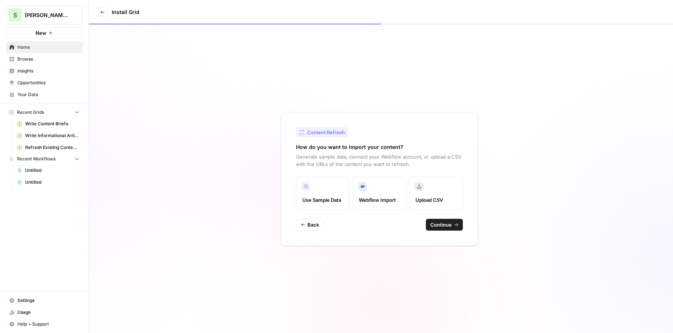
click at [441, 225] on span "Continue" at bounding box center [440, 224] width 21 height 7
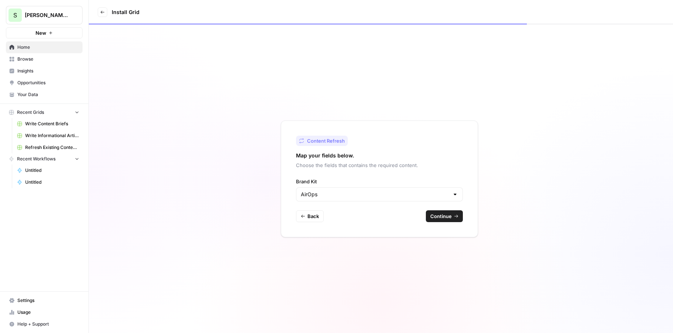
click at [360, 200] on div "AirOps" at bounding box center [379, 195] width 167 height 14
click at [353, 231] on span "LightRx Medspa" at bounding box center [377, 233] width 151 height 7
type input "LightRx Medspa"
click at [450, 214] on span "Continue" at bounding box center [440, 216] width 21 height 7
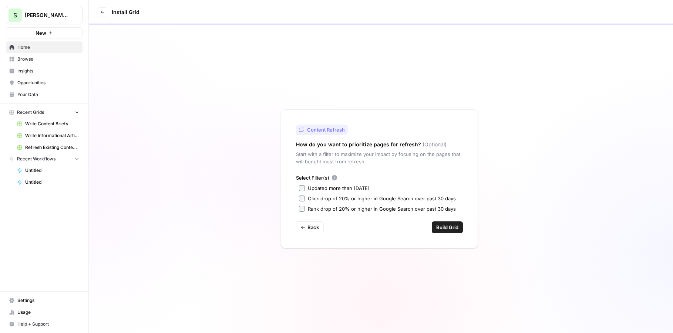
click at [319, 189] on div "Updated more than 90 days ago" at bounding box center [339, 188] width 62 height 7
click at [439, 218] on div "Content Refresh How do you want to prioritize pages for refresh? (Optional) Sta…" at bounding box center [379, 179] width 197 height 139
click at [439, 225] on span "Build Grid" at bounding box center [447, 227] width 22 height 7
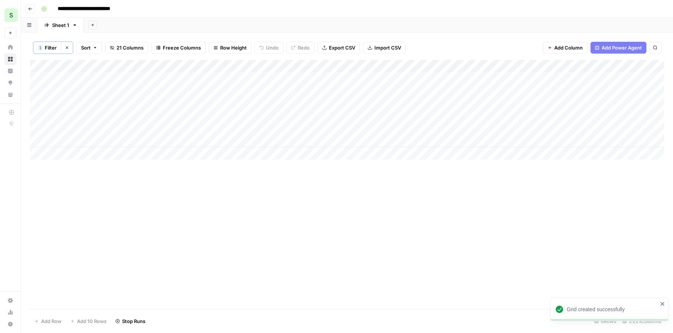
click at [257, 178] on div "Add Column" at bounding box center [347, 184] width 634 height 249
click at [57, 11] on input "**********" at bounding box center [92, 9] width 77 height 12
click at [148, 8] on input "**********" at bounding box center [102, 9] width 97 height 12
type input "**********"
click at [169, 18] on div "Add Sheet" at bounding box center [379, 25] width 590 height 15
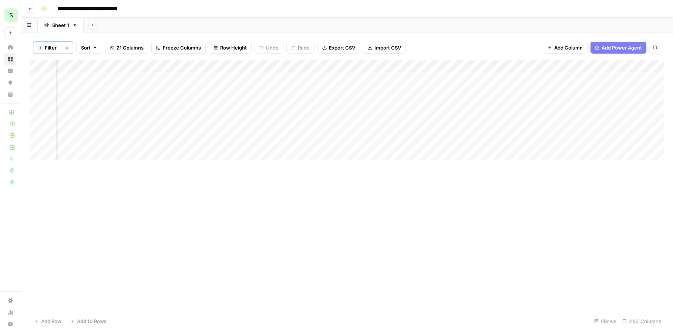
scroll to position [0, 139]
click at [407, 79] on div "Add Column" at bounding box center [347, 110] width 634 height 100
click at [83, 78] on div "Add Column" at bounding box center [347, 110] width 634 height 100
click at [88, 78] on div "Add Column" at bounding box center [347, 110] width 634 height 100
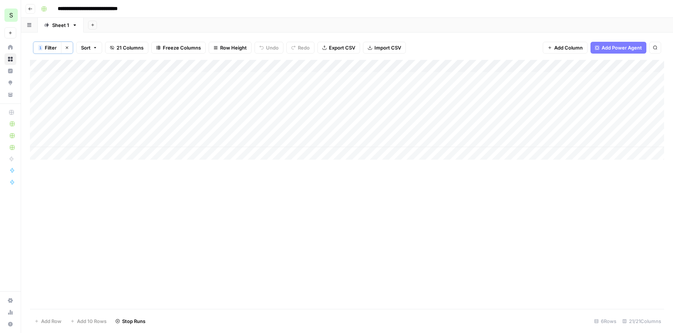
click at [94, 90] on div "Add Column" at bounding box center [347, 110] width 634 height 100
click at [97, 79] on div "Add Column" at bounding box center [347, 110] width 634 height 100
click at [98, 77] on div "Add Column" at bounding box center [347, 110] width 634 height 100
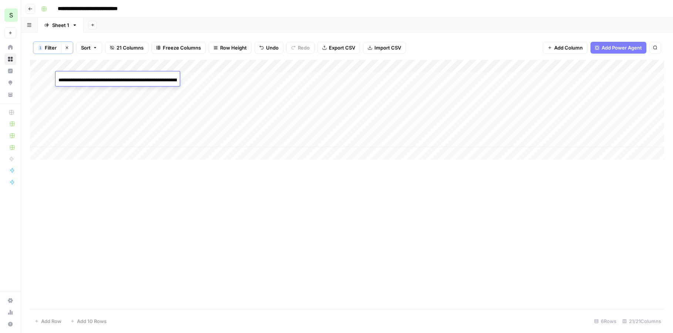
scroll to position [0, 95]
click at [259, 21] on div "Add Sheet" at bounding box center [379, 25] width 590 height 15
click at [49, 77] on div "Add Column" at bounding box center [347, 110] width 634 height 100
drag, startPoint x: 122, startPoint y: 66, endPoint x: 166, endPoint y: 66, distance: 43.7
click at [167, 66] on div "Add Column" at bounding box center [347, 110] width 634 height 100
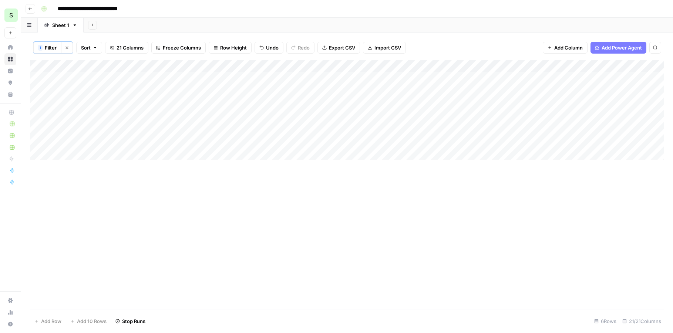
click at [159, 189] on div "Add Column" at bounding box center [347, 184] width 634 height 249
click at [411, 89] on div "Add Column" at bounding box center [347, 110] width 634 height 100
click at [418, 101] on div "Add Column" at bounding box center [347, 110] width 634 height 100
click at [418, 118] on div "Add Column" at bounding box center [347, 110] width 634 height 100
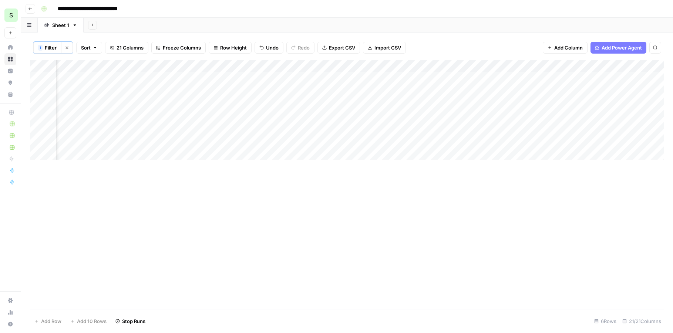
click at [418, 130] on div "Add Column" at bounding box center [347, 110] width 634 height 100
click at [440, 139] on div "Add Column" at bounding box center [347, 110] width 634 height 100
click at [330, 88] on div "Add Column" at bounding box center [347, 110] width 634 height 100
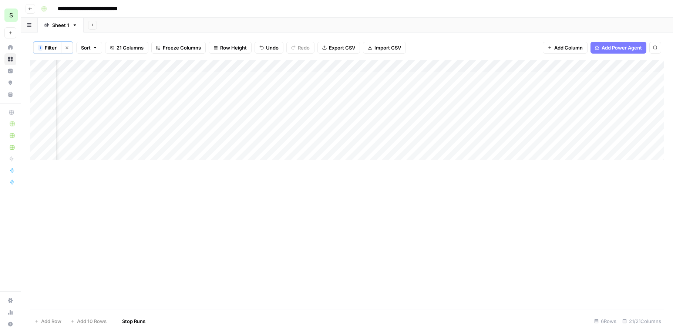
click at [319, 103] on div "Add Column" at bounding box center [347, 110] width 634 height 100
click at [319, 112] on div "Add Column" at bounding box center [347, 110] width 634 height 100
click at [314, 128] on div "Add Column" at bounding box center [347, 110] width 634 height 100
click at [311, 140] on div "Add Column" at bounding box center [347, 110] width 634 height 100
click at [567, 88] on div "Add Column" at bounding box center [347, 110] width 634 height 100
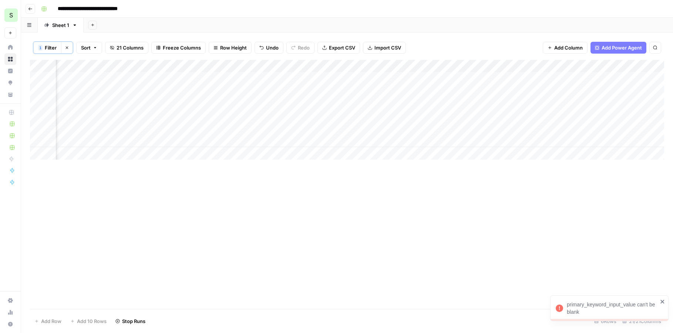
click at [567, 99] on div "Add Column" at bounding box center [347, 110] width 634 height 100
click at [49, 142] on div "Add Column" at bounding box center [347, 110] width 634 height 100
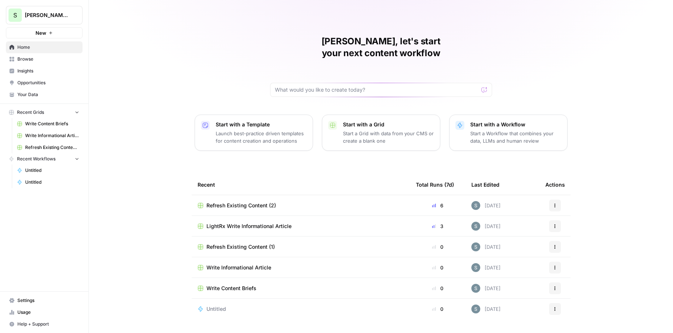
click at [40, 82] on span "Opportunities" at bounding box center [48, 83] width 62 height 7
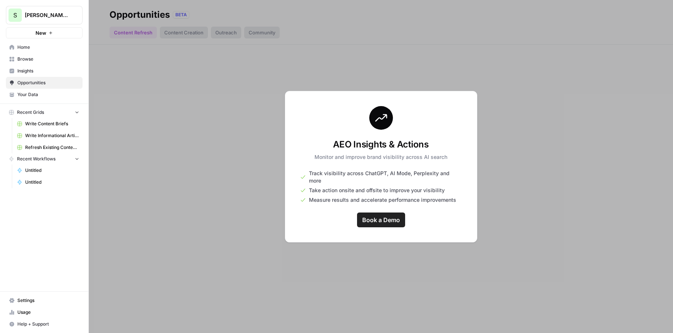
click at [42, 60] on span "Browse" at bounding box center [48, 59] width 62 height 7
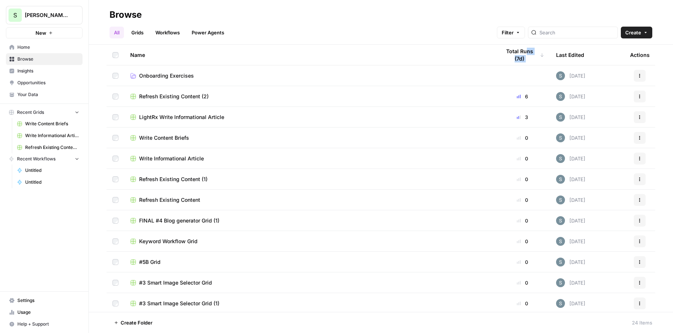
drag, startPoint x: 520, startPoint y: 54, endPoint x: 569, endPoint y: 47, distance: 50.0
click at [570, 47] on tr "Name Total Runs (7d) Last Edited Actions" at bounding box center [381, 55] width 549 height 21
click at [569, 52] on div "Last Edited" at bounding box center [570, 55] width 28 height 20
click at [569, 53] on div "Last Edited" at bounding box center [573, 55] width 34 height 20
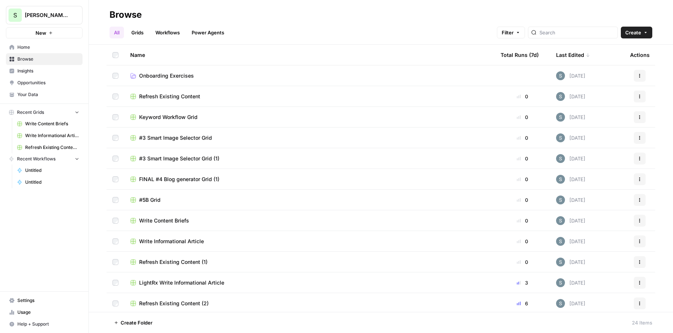
click at [569, 53] on div "Last Edited" at bounding box center [573, 55] width 34 height 20
click at [569, 53] on div "Last Edited" at bounding box center [570, 55] width 28 height 20
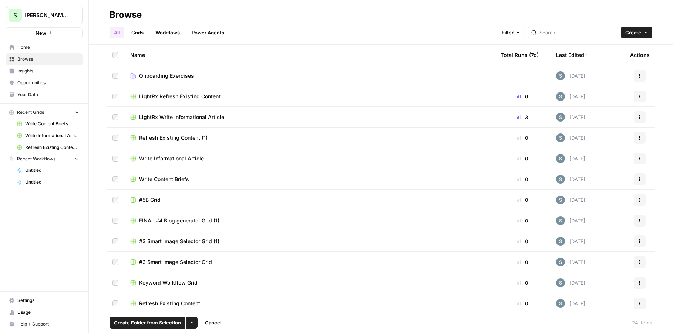
click at [168, 321] on span "Create Folder from Selection" at bounding box center [147, 322] width 67 height 7
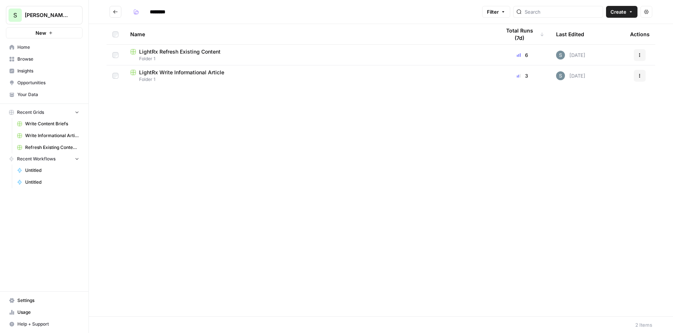
drag, startPoint x: 171, startPoint y: 11, endPoint x: 148, endPoint y: 11, distance: 22.9
click at [148, 11] on input "********" at bounding box center [167, 12] width 41 height 12
click at [145, 111] on div "Name Total Runs (7d) Last Edited Actions LightRx Refresh Existing Content Light…" at bounding box center [381, 170] width 584 height 293
click at [174, 11] on input "*******" at bounding box center [167, 12] width 41 height 12
type input "**********"
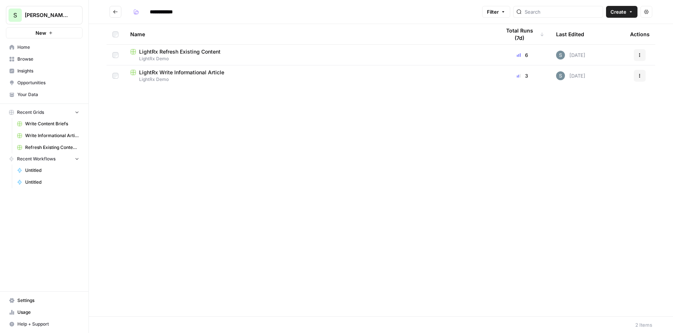
click at [154, 155] on div "Name Total Runs (7d) Last Edited Actions LightRx Refresh Existing Content Light…" at bounding box center [381, 170] width 584 height 293
click at [28, 61] on span "Browse" at bounding box center [48, 59] width 62 height 7
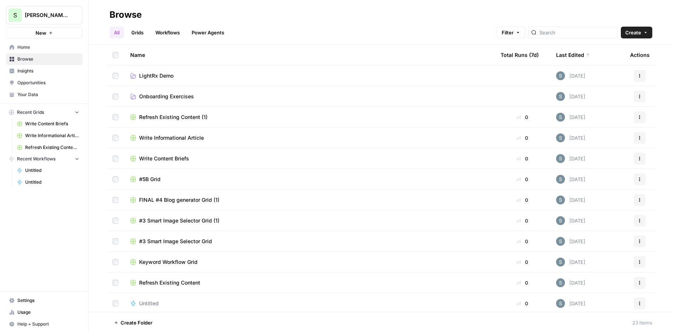
click at [45, 30] on span "New" at bounding box center [41, 32] width 11 height 7
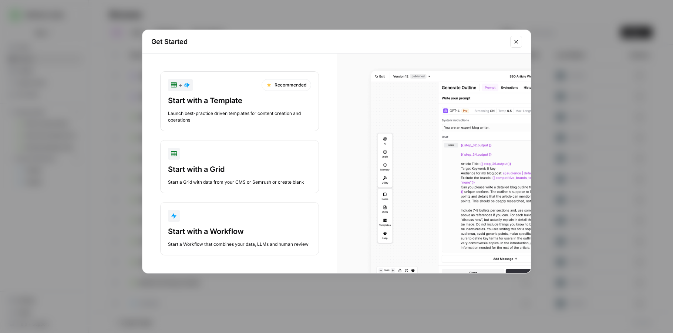
click at [221, 244] on div "Start a Workflow that combines your data, LLMs and human review" at bounding box center [239, 244] width 143 height 7
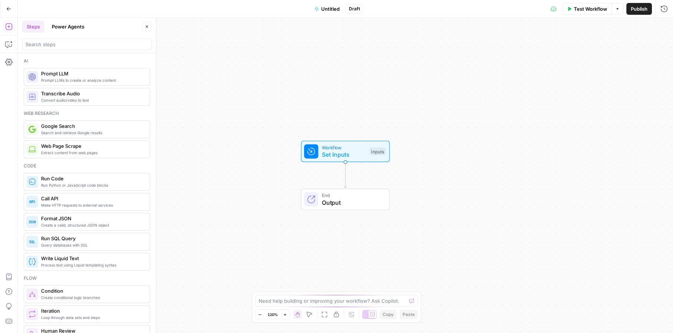
click at [332, 155] on span "Set Inputs" at bounding box center [344, 154] width 44 height 9
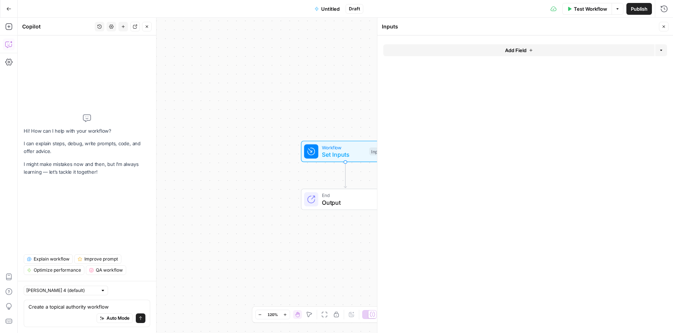
type textarea "Create a topical authority workflow"
click at [143, 25] on button "Close" at bounding box center [147, 27] width 10 height 10
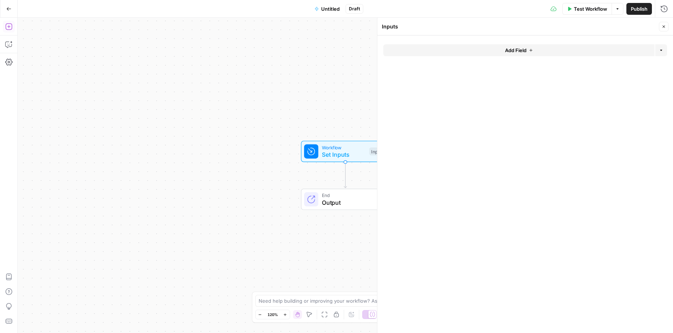
click at [10, 27] on icon "button" at bounding box center [8, 26] width 7 height 7
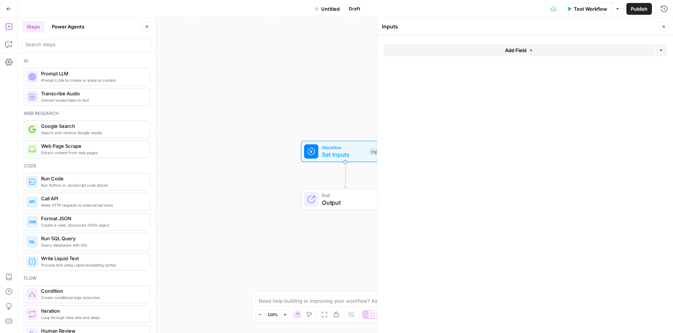
click at [66, 28] on button "Power Agents" at bounding box center [67, 27] width 41 height 12
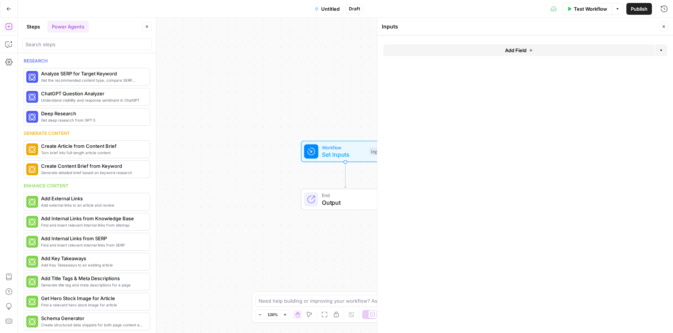
click at [30, 23] on button "Steps" at bounding box center [33, 27] width 22 height 12
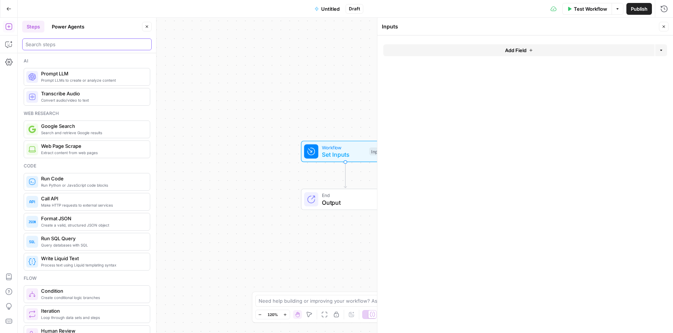
click at [74, 44] on input "search" at bounding box center [87, 44] width 123 height 7
type input "create a topical authority workflow"
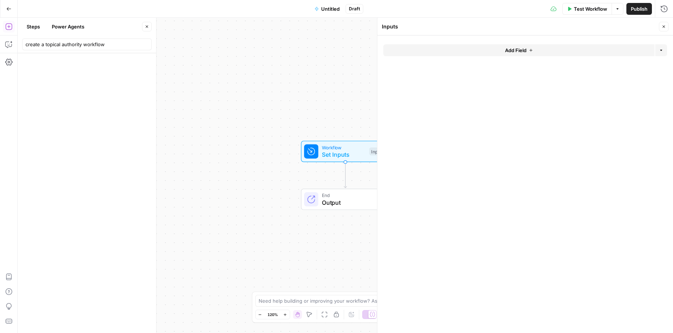
click at [62, 22] on button "Power Agents" at bounding box center [67, 27] width 41 height 12
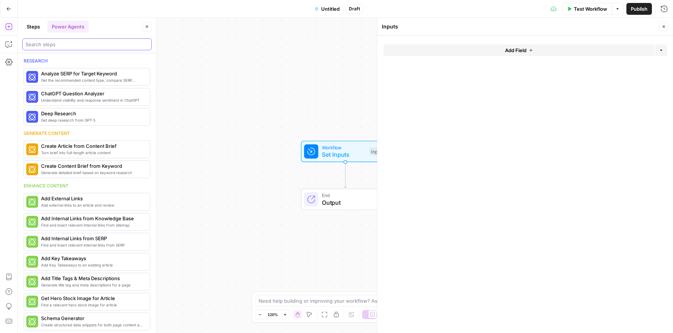
click at [62, 42] on input "search" at bounding box center [87, 44] width 123 height 7
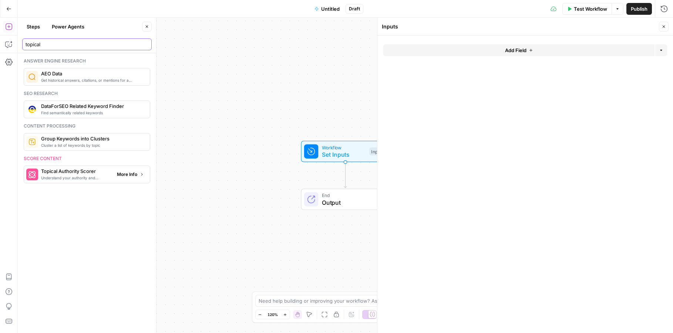
type input "topical"
click at [128, 175] on span "More Info" at bounding box center [127, 174] width 20 height 7
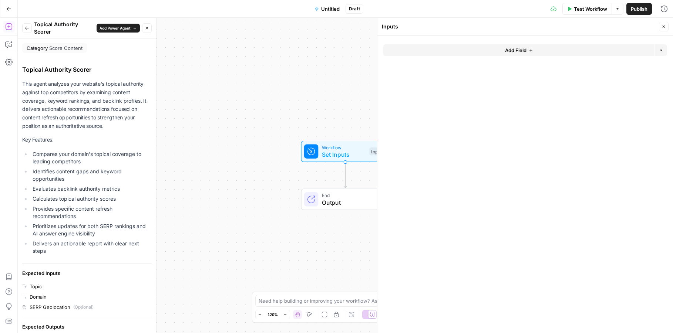
scroll to position [20, 0]
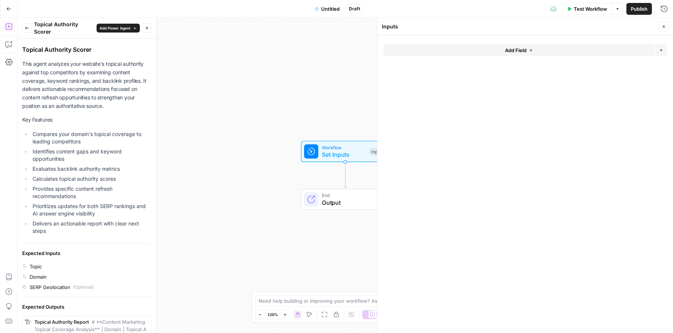
drag, startPoint x: 22, startPoint y: 46, endPoint x: 136, endPoint y: 293, distance: 271.7
click at [136, 293] on div "Category Score Content Topical Authority Scorer This agent analyzes your websit…" at bounding box center [87, 245] width 138 height 453
click at [107, 148] on li "Identifies content gaps and keyword opportunities" at bounding box center [91, 155] width 121 height 15
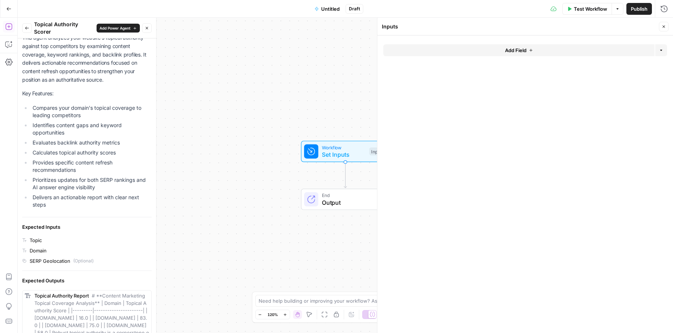
scroll to position [0, 0]
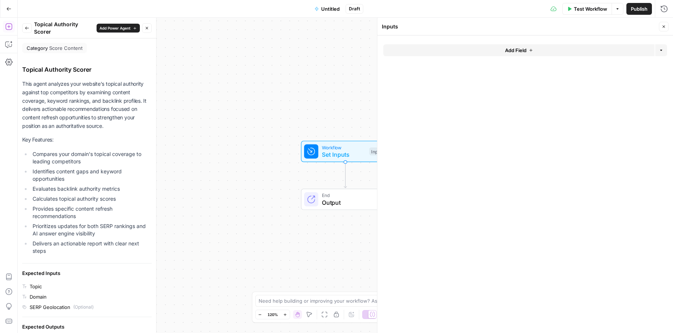
click at [26, 28] on icon "button" at bounding box center [27, 28] width 4 height 4
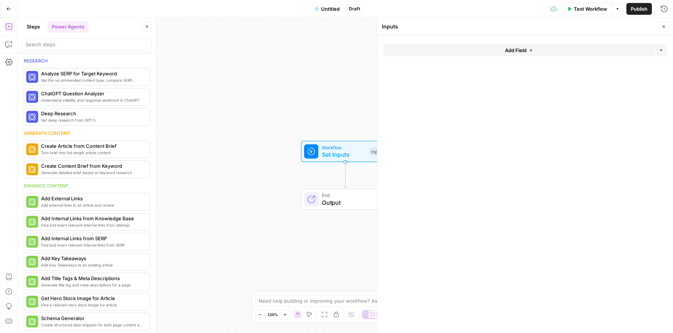
click at [14, 45] on button "Copilot" at bounding box center [9, 44] width 12 height 12
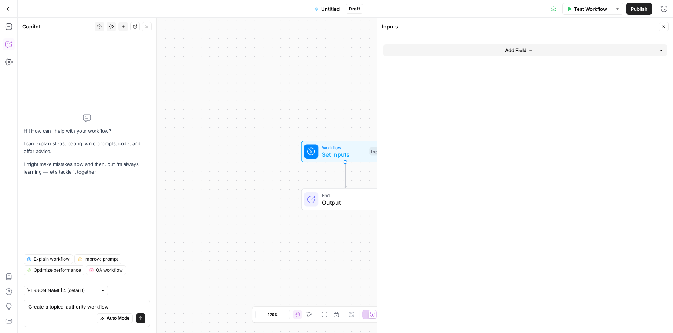
click at [124, 308] on textarea "Create a topical authority workflow" at bounding box center [86, 306] width 117 height 7
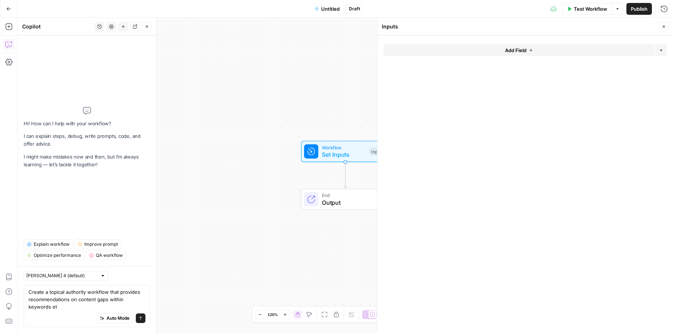
type textarea "Create a topical authority workflow that provides recommendations on content ga…"
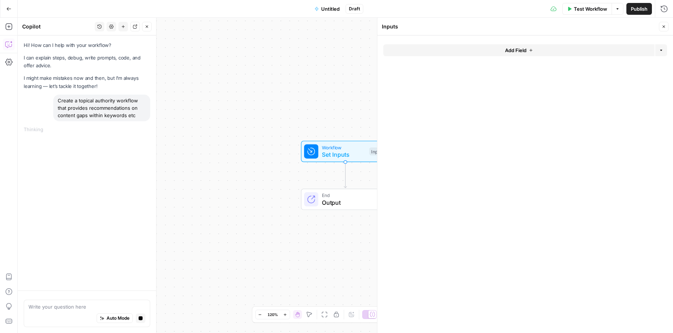
click at [130, 71] on div "Hi! How can I help with your workflow? I can explain steps, debug, write prompt…" at bounding box center [87, 65] width 127 height 49
drag, startPoint x: 135, startPoint y: 115, endPoint x: 55, endPoint y: 100, distance: 82.2
click at [55, 100] on div "Create a topical authority workflow that provides recommendations on content ga…" at bounding box center [101, 108] width 97 height 27
click at [81, 139] on div "Hi! How can I help with your workflow? I can explain steps, debug, write prompt…" at bounding box center [87, 163] width 138 height 255
click at [665, 28] on icon "button" at bounding box center [664, 26] width 4 height 4
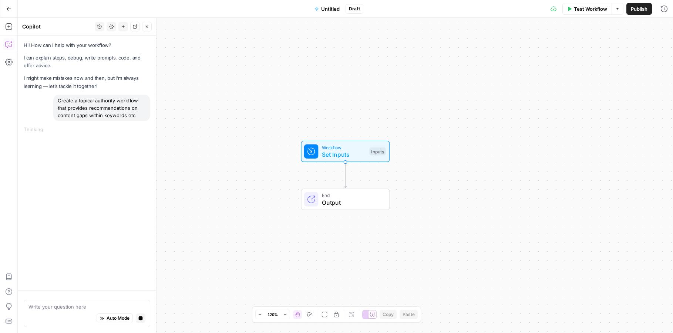
click at [225, 116] on div "Workflow Set Inputs Inputs End Output" at bounding box center [345, 176] width 655 height 316
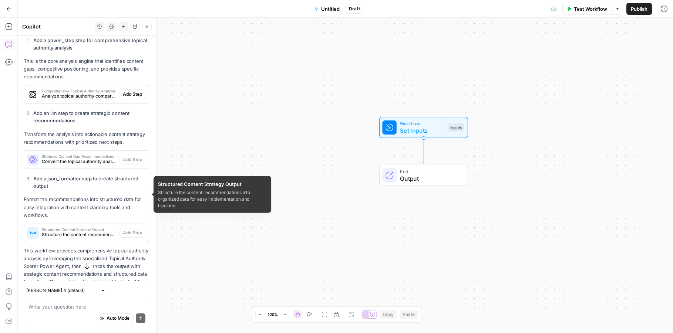
scroll to position [600, 0]
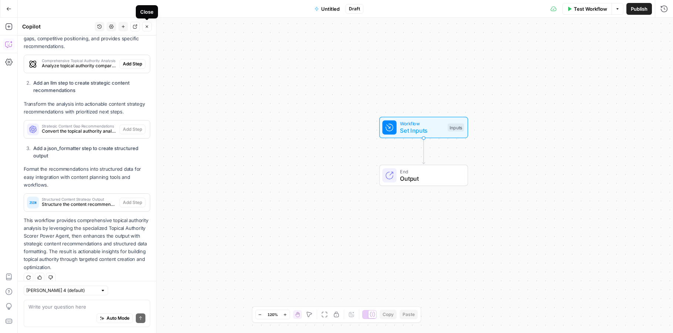
click at [144, 24] on button "Close" at bounding box center [147, 27] width 10 height 10
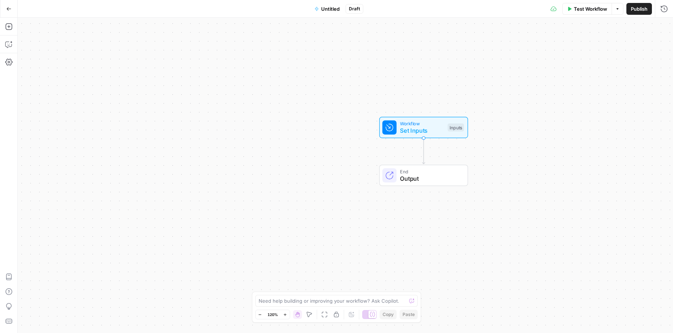
click at [4, 1] on div "Go Back" at bounding box center [9, 8] width 18 height 17
click at [6, 7] on icon "button" at bounding box center [8, 8] width 5 height 5
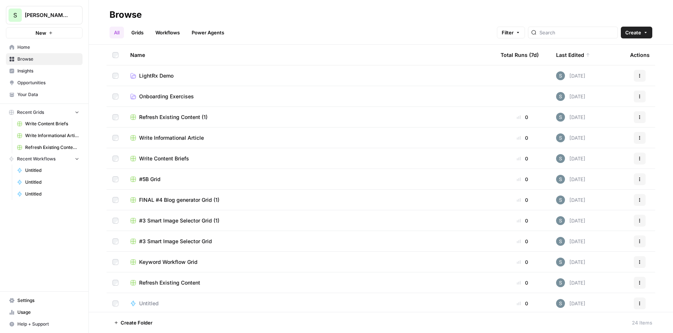
click at [47, 134] on span "Write Informational Article" at bounding box center [52, 135] width 54 height 7
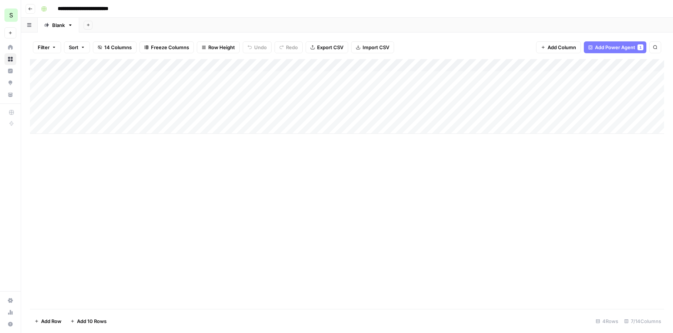
click at [34, 14] on header "**********" at bounding box center [347, 9] width 652 height 18
click at [31, 11] on icon "button" at bounding box center [30, 9] width 4 height 4
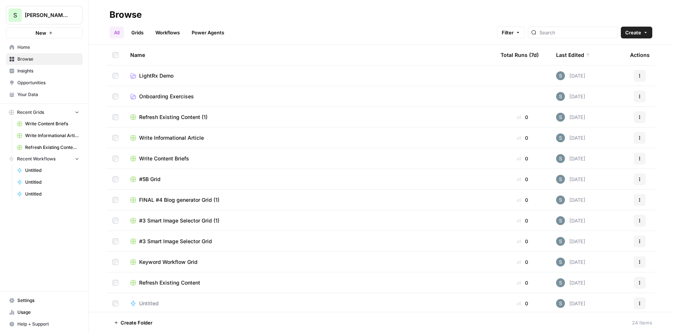
click at [142, 33] on link "Grids" at bounding box center [137, 33] width 21 height 12
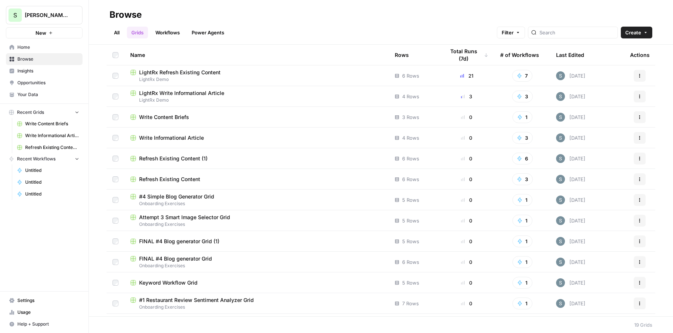
click at [115, 33] on link "All" at bounding box center [117, 33] width 14 height 12
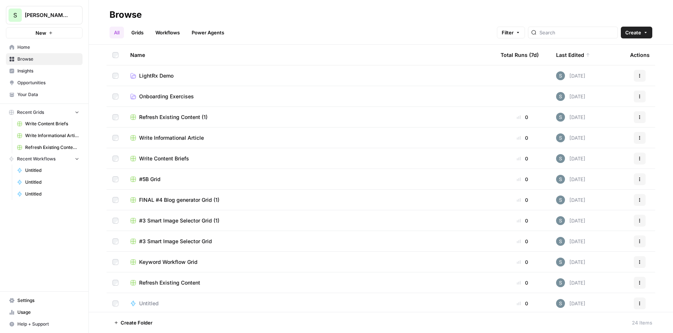
click at [158, 73] on span "LightRx Demo" at bounding box center [156, 75] width 34 height 7
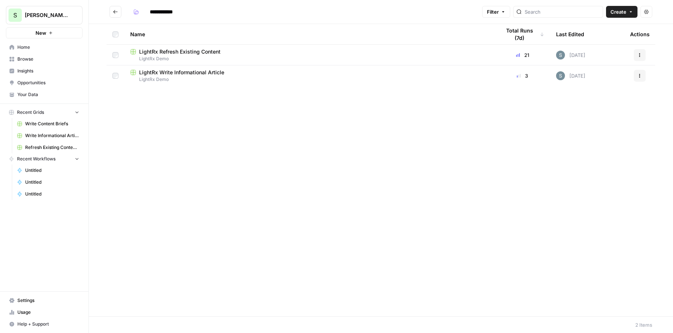
click at [199, 72] on span "LightRx Write Informational Article" at bounding box center [181, 72] width 85 height 7
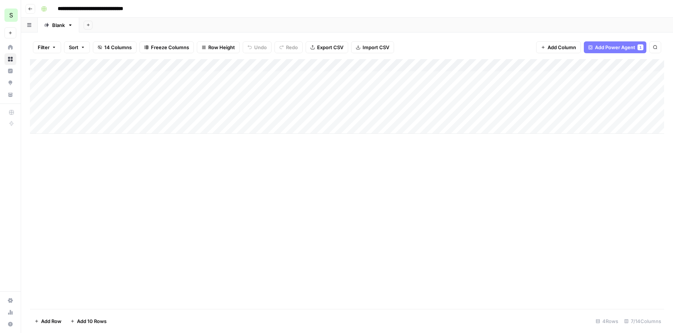
click at [258, 76] on div "Add Column" at bounding box center [347, 96] width 634 height 75
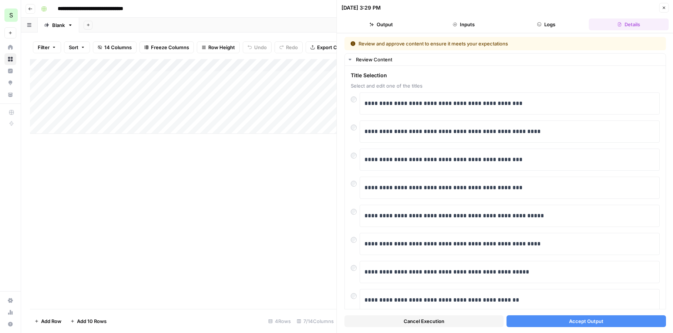
click at [567, 323] on button "Accept Output" at bounding box center [586, 322] width 159 height 12
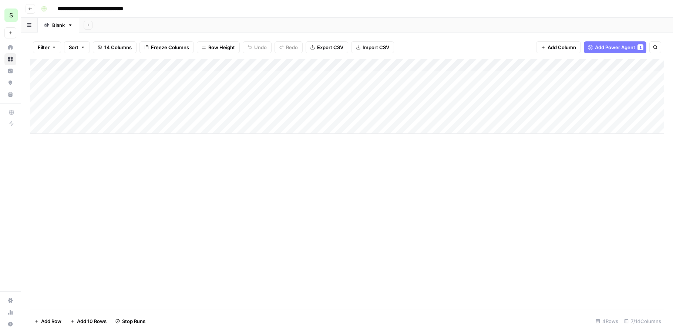
click at [256, 89] on div "Add Column" at bounding box center [347, 96] width 634 height 75
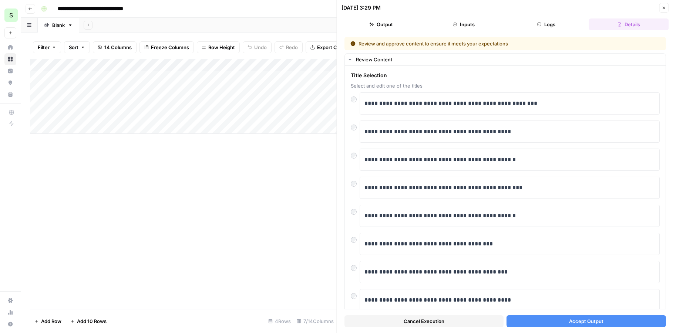
click at [567, 326] on button "Accept Output" at bounding box center [586, 322] width 159 height 12
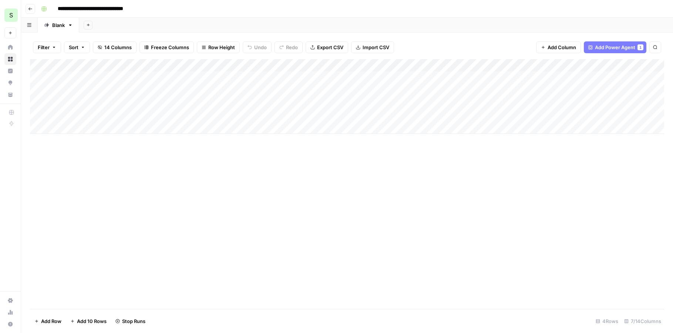
click at [256, 102] on div "Add Column" at bounding box center [347, 96] width 634 height 75
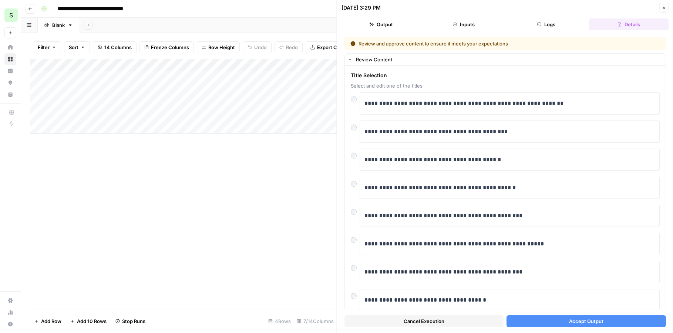
click at [578, 320] on span "Accept Output" at bounding box center [586, 321] width 34 height 7
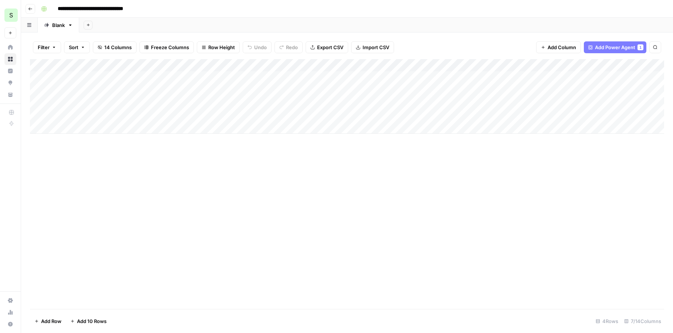
click at [384, 104] on div "Add Column" at bounding box center [347, 96] width 634 height 75
click at [601, 76] on div "Add Column" at bounding box center [347, 96] width 634 height 75
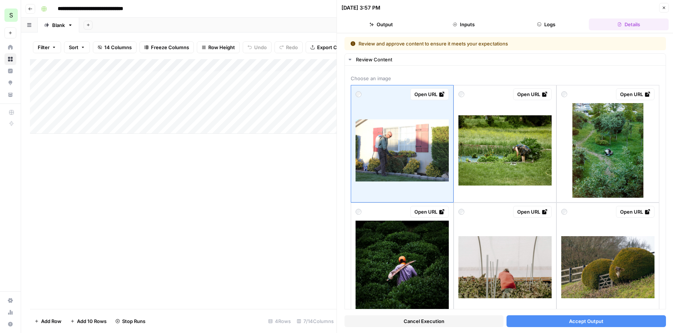
click at [664, 7] on icon "button" at bounding box center [664, 8] width 3 height 3
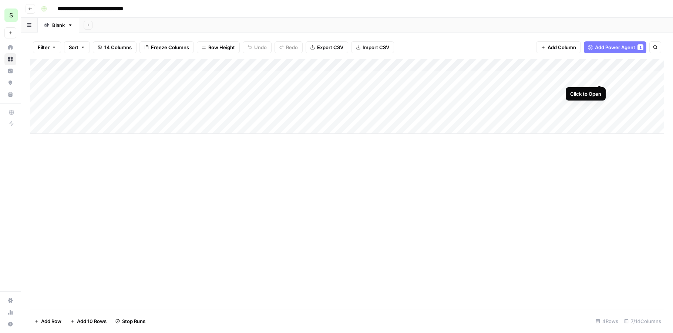
click at [599, 76] on div "Add Column" at bounding box center [347, 96] width 634 height 75
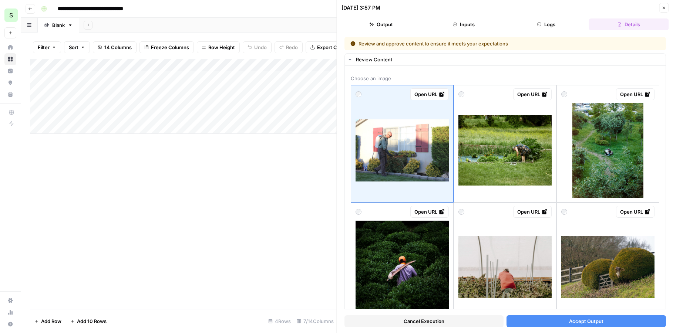
click at [302, 202] on div "Add Column" at bounding box center [183, 184] width 307 height 250
click at [664, 6] on icon "button" at bounding box center [664, 8] width 4 height 4
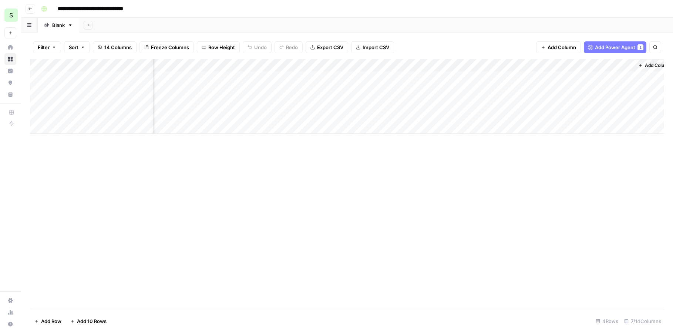
scroll to position [0, 50]
click at [618, 66] on div "Add Column" at bounding box center [347, 96] width 634 height 75
click at [581, 138] on span "Remove Column" at bounding box center [603, 137] width 65 height 7
click at [400, 41] on icon "Close modal" at bounding box center [402, 42] width 6 height 6
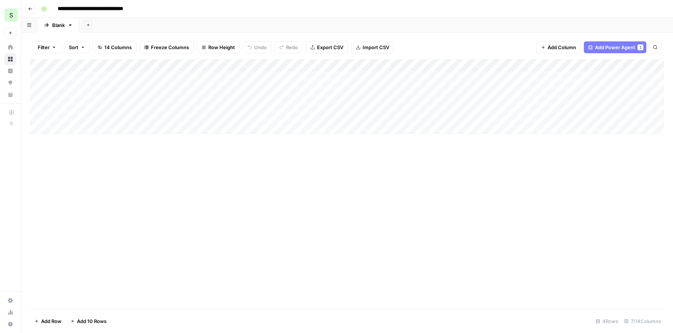
click at [65, 129] on div "Add Column" at bounding box center [347, 96] width 634 height 75
click at [92, 78] on div "Add Column" at bounding box center [347, 102] width 634 height 87
click at [96, 119] on div "Add Column" at bounding box center [347, 102] width 634 height 87
click at [93, 124] on div "Add Column" at bounding box center [347, 102] width 634 height 87
type textarea "**********"
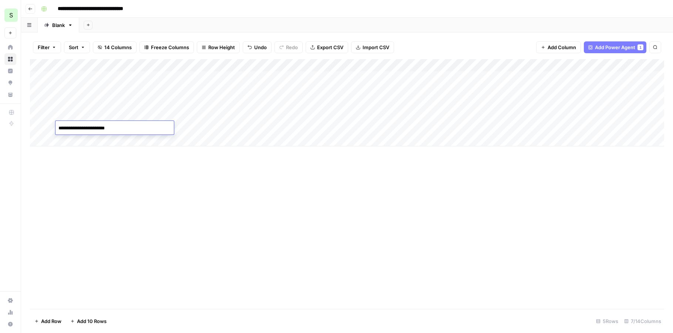
click at [100, 165] on div "Add Column" at bounding box center [347, 184] width 634 height 250
click at [77, 141] on div "Add Column" at bounding box center [347, 102] width 634 height 87
type textarea "*"
type textarea "**********"
click at [75, 152] on div "Add Column" at bounding box center [347, 109] width 634 height 100
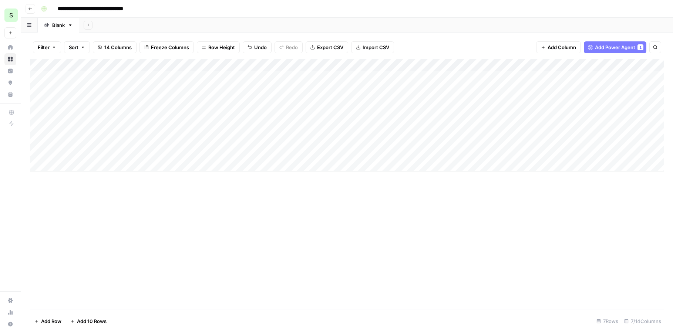
click at [127, 208] on div "Add Column" at bounding box center [347, 184] width 634 height 250
click at [73, 152] on div "Add Column" at bounding box center [347, 115] width 634 height 113
type textarea "*"
click at [68, 127] on div "Add Column" at bounding box center [347, 115] width 634 height 113
click at [66, 140] on div "Add Column" at bounding box center [347, 115] width 634 height 113
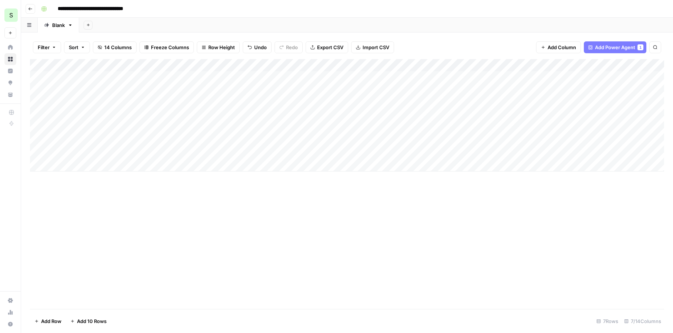
click at [65, 140] on div "Add Column" at bounding box center [347, 115] width 634 height 113
click at [61, 141] on textarea "**********" at bounding box center [115, 141] width 118 height 10
type textarea "**********"
click at [80, 153] on div "Add Column" at bounding box center [347, 115] width 634 height 113
click at [158, 219] on div "Add Column" at bounding box center [347, 184] width 634 height 250
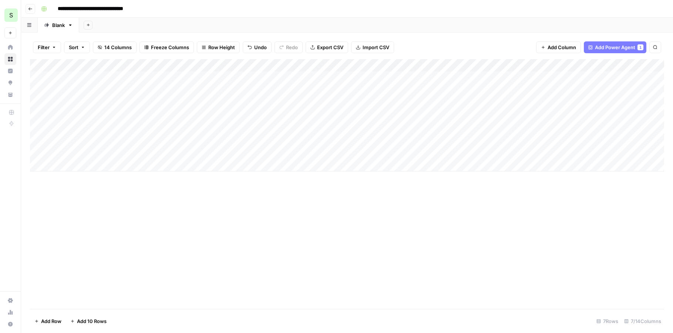
click at [491, 27] on div "Add Sheet" at bounding box center [376, 25] width 594 height 15
click at [216, 118] on div "Add Column" at bounding box center [347, 115] width 634 height 113
click at [204, 130] on div "Add Column" at bounding box center [347, 115] width 634 height 113
click at [50, 113] on div "Add Column" at bounding box center [347, 115] width 634 height 113
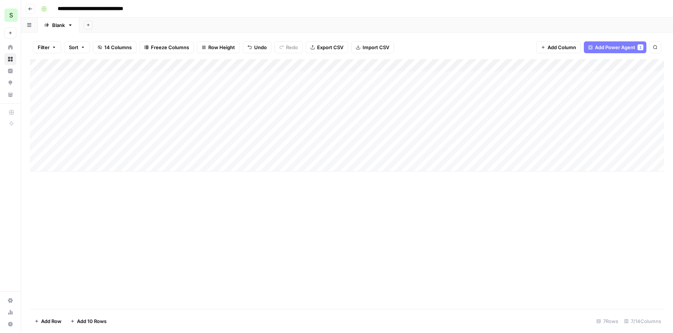
click at [214, 230] on div "Add Column" at bounding box center [347, 184] width 634 height 250
click at [359, 217] on div "Add Column" at bounding box center [347, 184] width 634 height 250
click at [402, 215] on div "Add Column" at bounding box center [347, 184] width 634 height 250
click at [553, 101] on div "Add Column" at bounding box center [347, 115] width 634 height 113
click at [440, 220] on div "Add Column" at bounding box center [347, 184] width 634 height 250
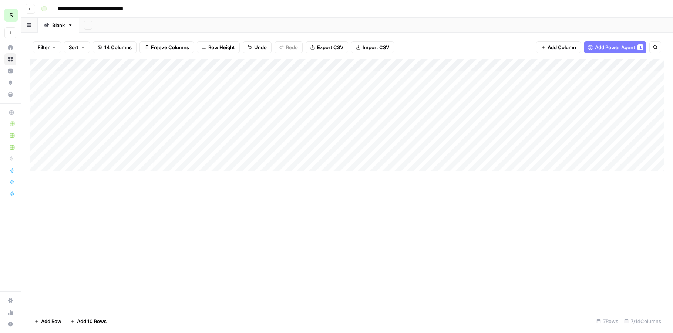
click at [468, 196] on div "Add Column" at bounding box center [347, 184] width 634 height 250
click at [28, 11] on button "Go back" at bounding box center [31, 9] width 10 height 10
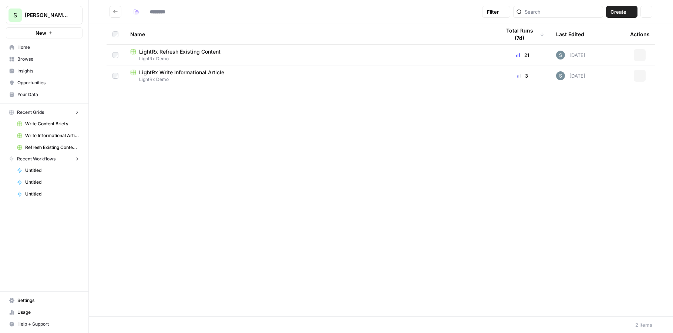
type input "**********"
click at [57, 35] on button "New" at bounding box center [44, 32] width 77 height 11
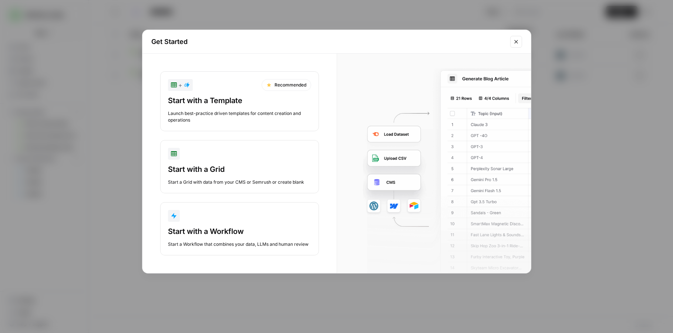
click at [235, 177] on div "Start with a Grid Start a Grid with data from your CMS or Semrush or create bla…" at bounding box center [239, 174] width 143 height 21
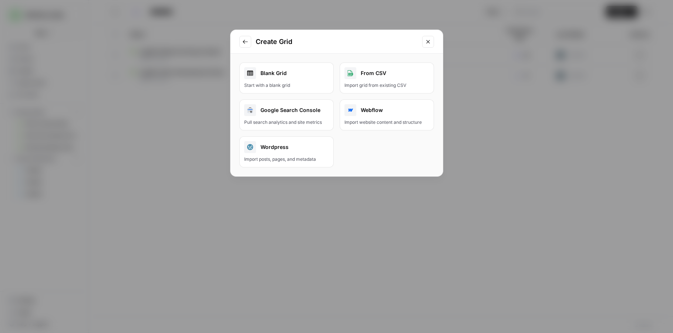
click at [288, 75] on div "Blank Grid" at bounding box center [286, 73] width 85 height 12
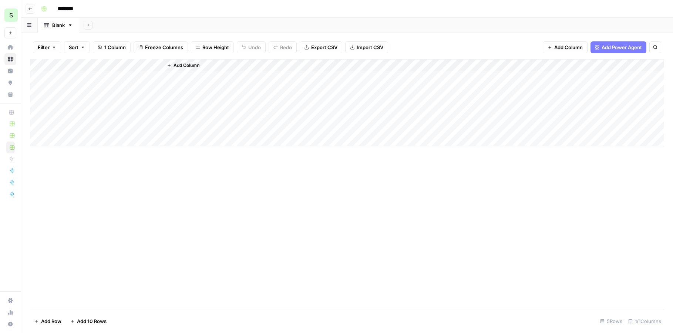
drag, startPoint x: 189, startPoint y: 66, endPoint x: 435, endPoint y: 72, distance: 245.8
click at [435, 72] on div "Add Column" at bounding box center [413, 102] width 501 height 87
click at [615, 44] on span "Add Power Agent" at bounding box center [622, 47] width 40 height 7
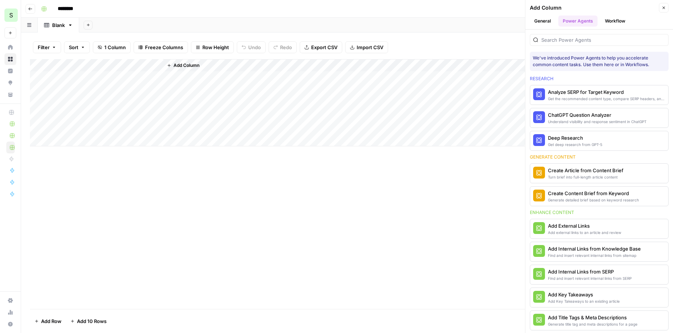
click at [601, 36] on div at bounding box center [599, 40] width 139 height 12
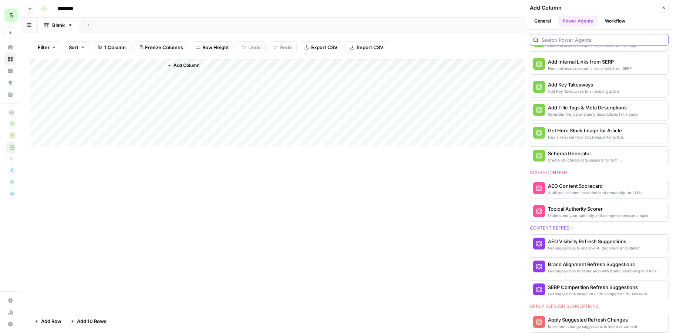
scroll to position [259, 0]
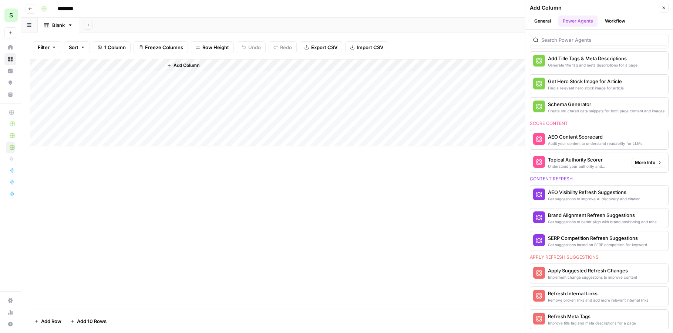
click at [580, 165] on div "Understand your authority and competiveness on a topic" at bounding box center [587, 167] width 78 height 6
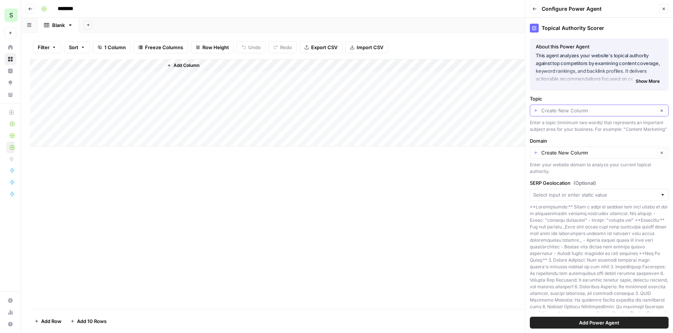
click at [606, 108] on input "Topic" at bounding box center [598, 110] width 114 height 7
click at [575, 151] on span "Title" at bounding box center [597, 151] width 123 height 7
type input "Title"
click at [588, 152] on input "Domain" at bounding box center [598, 152] width 114 height 7
click at [571, 191] on span "Title" at bounding box center [597, 193] width 123 height 7
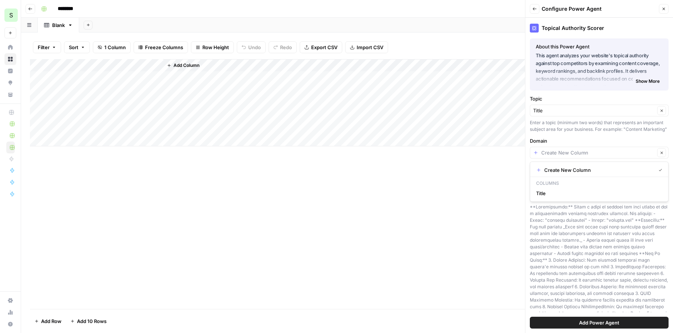
type input "Title"
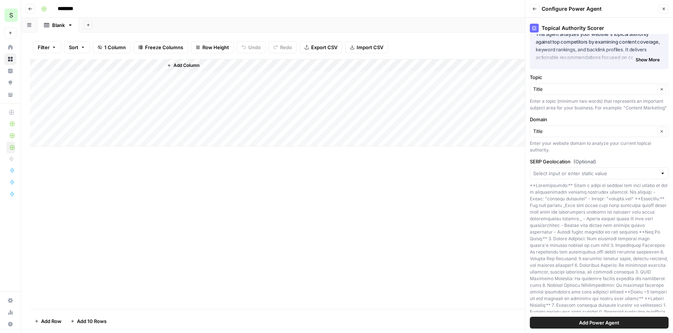
scroll to position [29, 0]
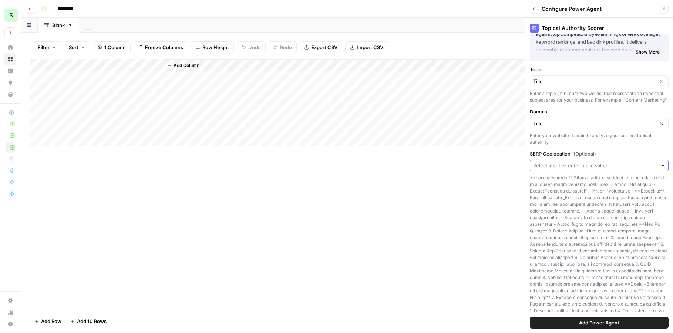
drag, startPoint x: 601, startPoint y: 165, endPoint x: 582, endPoint y: 234, distance: 71.4
click at [582, 234] on div "SERP Geolocation (Optional)" at bounding box center [599, 235] width 139 height 171
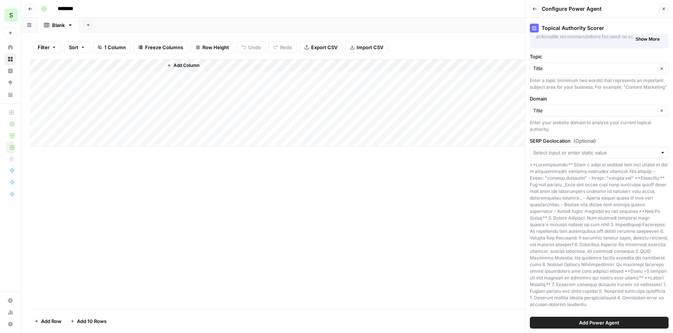
drag, startPoint x: 617, startPoint y: 321, endPoint x: 605, endPoint y: 105, distance: 216.1
click at [605, 105] on div "Topical Authority Scorer About this Power Agent This agent analyzes your websit…" at bounding box center [600, 176] width 148 height 316
click at [594, 327] on button "Add Power Agent" at bounding box center [599, 323] width 139 height 12
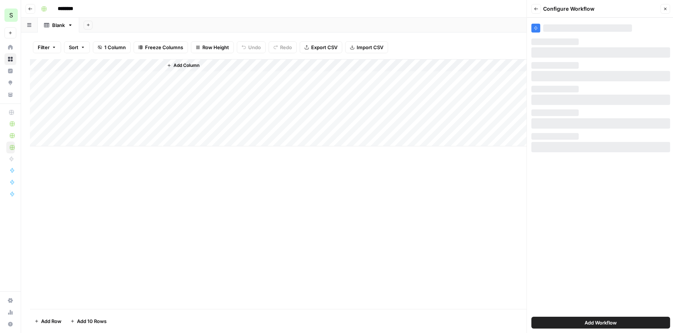
scroll to position [0, 0]
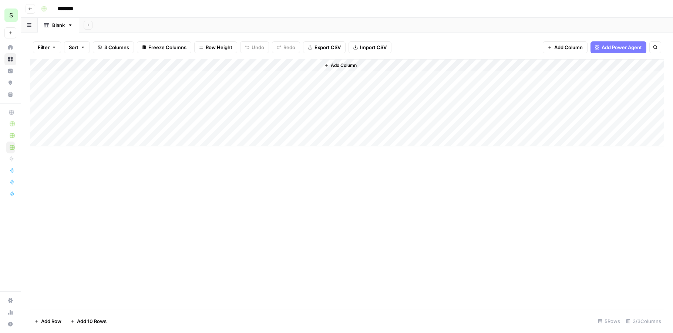
click at [282, 64] on div "Add Column" at bounding box center [347, 102] width 634 height 87
click at [246, 246] on div "Add Column" at bounding box center [347, 184] width 634 height 250
click at [155, 64] on div "Add Column" at bounding box center [347, 102] width 634 height 87
click at [87, 166] on span "Remove Column" at bounding box center [102, 164] width 65 height 7
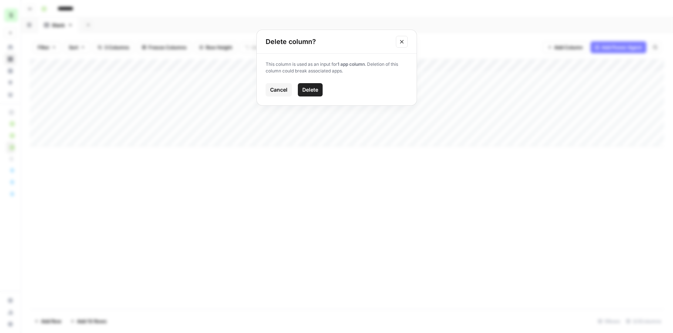
click at [313, 85] on button "Delete" at bounding box center [310, 89] width 25 height 13
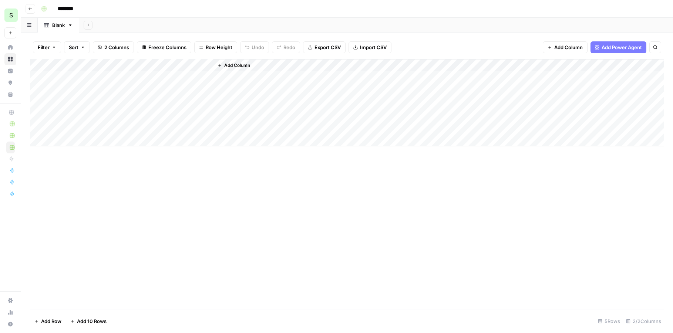
click at [132, 67] on div "Add Column" at bounding box center [347, 102] width 634 height 87
click at [97, 165] on span "Remove Column" at bounding box center [102, 164] width 65 height 7
click at [312, 82] on span "Delete" at bounding box center [310, 83] width 16 height 7
click at [89, 68] on span "Add Column" at bounding box center [80, 65] width 26 height 7
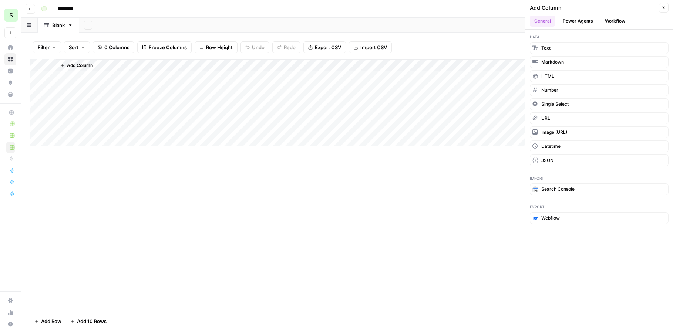
click at [580, 19] on button "Power Agents" at bounding box center [577, 21] width 39 height 11
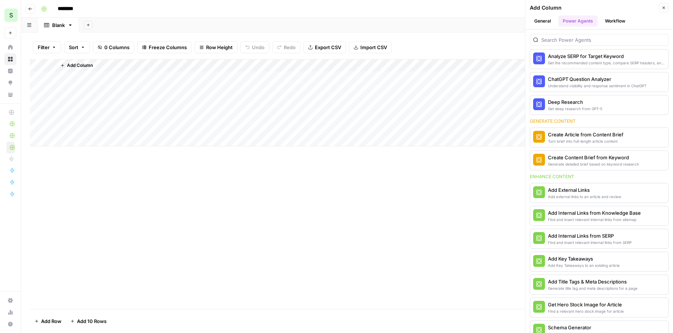
scroll to position [161, 0]
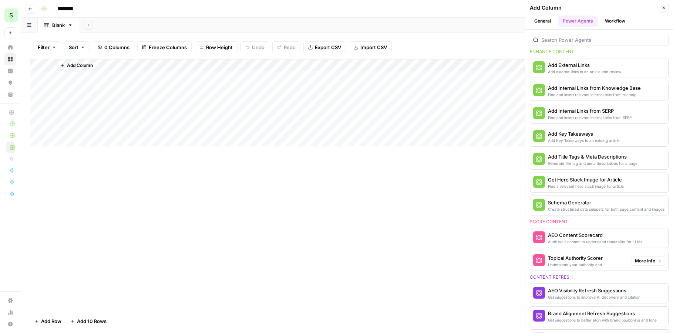
click at [587, 258] on div "Topical Authority Scorer" at bounding box center [587, 258] width 78 height 7
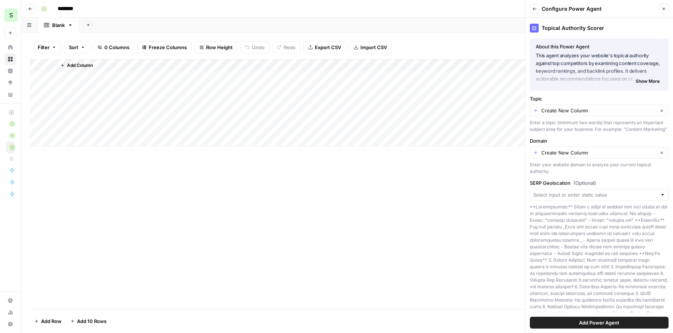
click at [595, 324] on span "Add Power Agent" at bounding box center [599, 322] width 40 height 7
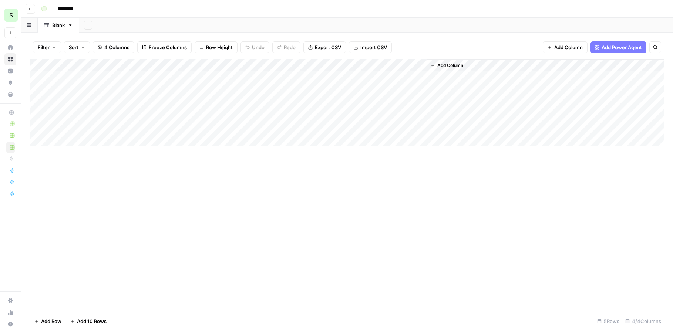
click at [201, 80] on div "Add Column" at bounding box center [347, 102] width 634 height 87
click at [131, 81] on div "Add Column" at bounding box center [347, 102] width 634 height 87
click at [74, 6] on input "********" at bounding box center [74, 9] width 41 height 12
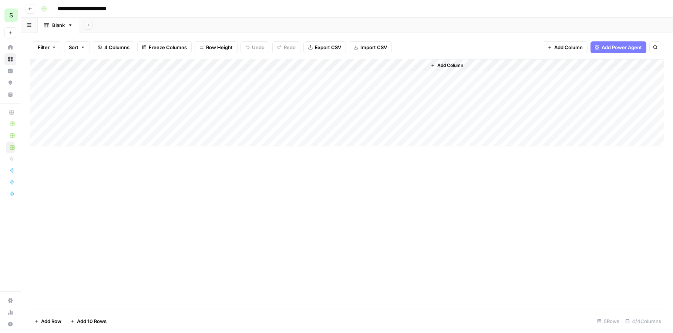
type input "**********"
click at [33, 9] on button "Go back" at bounding box center [31, 9] width 10 height 10
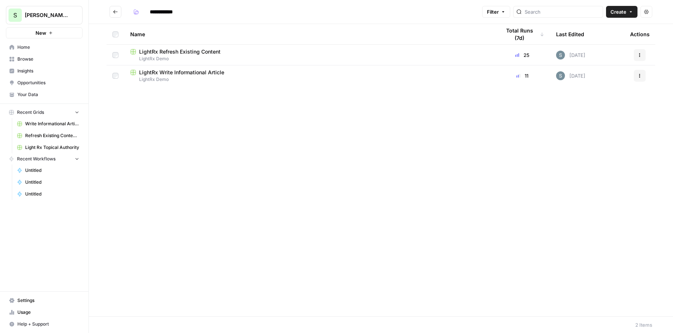
click at [178, 71] on span "LightRx Write Informational Article" at bounding box center [181, 72] width 85 height 7
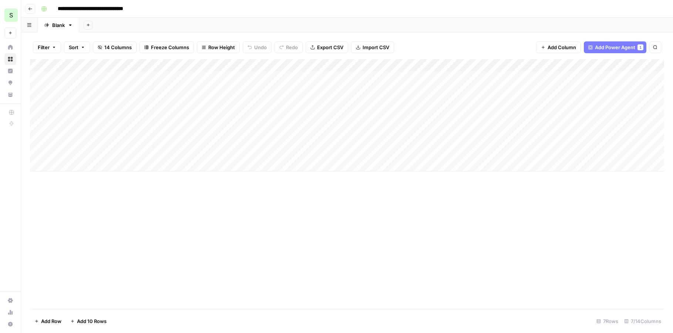
scroll to position [0, 12]
click at [244, 115] on div "Add Column" at bounding box center [347, 115] width 634 height 113
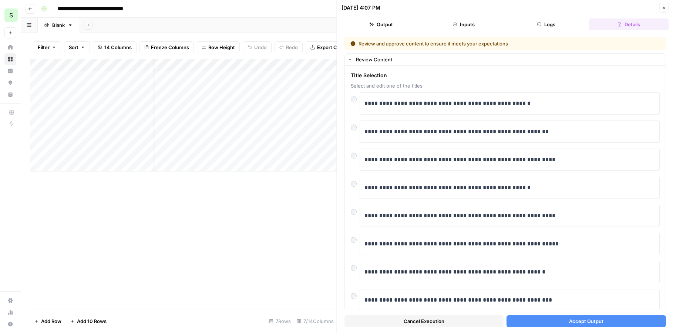
click at [594, 323] on span "Accept Output" at bounding box center [586, 321] width 34 height 7
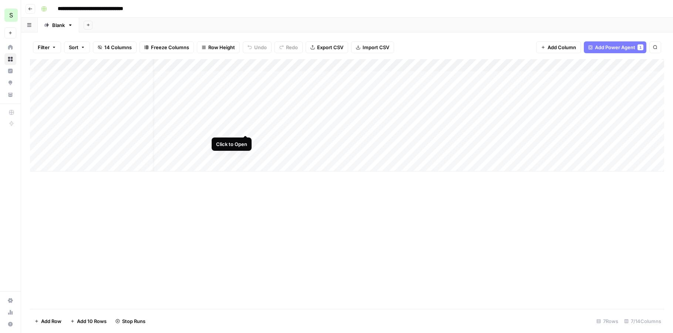
click at [243, 128] on div "Add Column" at bounding box center [347, 115] width 634 height 113
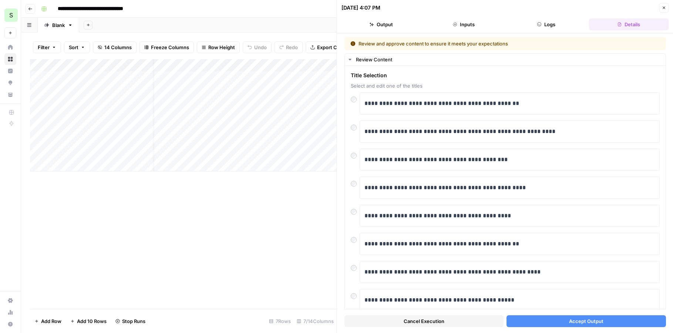
click at [601, 320] on span "Accept Output" at bounding box center [586, 321] width 34 height 7
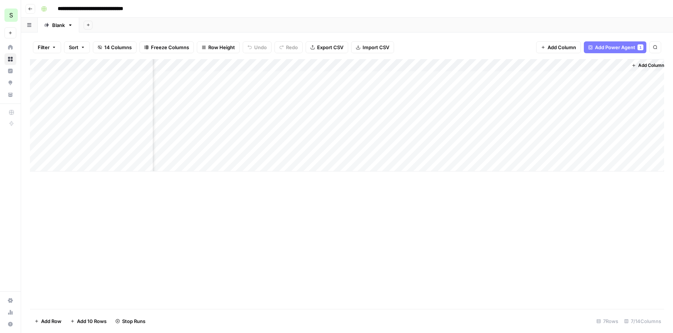
scroll to position [0, 50]
click at [547, 102] on div "Add Column" at bounding box center [347, 115] width 634 height 113
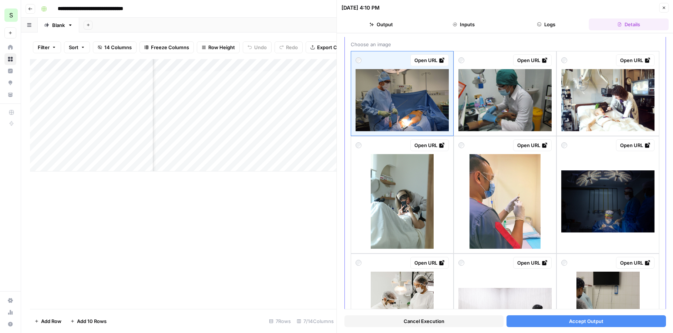
scroll to position [38, 0]
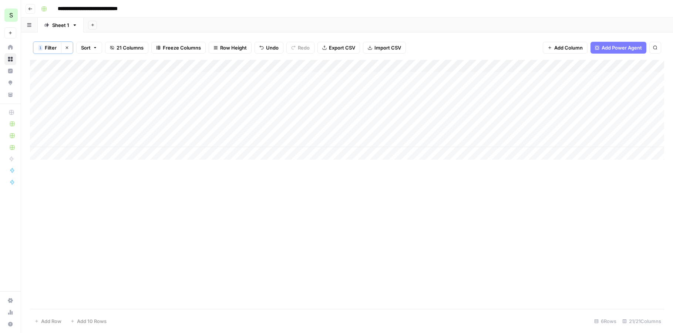
click at [32, 10] on icon "button" at bounding box center [30, 9] width 4 height 4
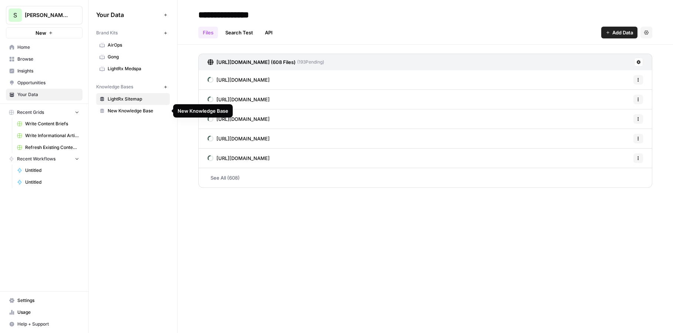
click at [130, 97] on span "LightRx Sitemap" at bounding box center [137, 99] width 59 height 7
click at [304, 238] on div "**********" at bounding box center [426, 166] width 496 height 333
click at [615, 30] on span "Add Data" at bounding box center [622, 32] width 21 height 7
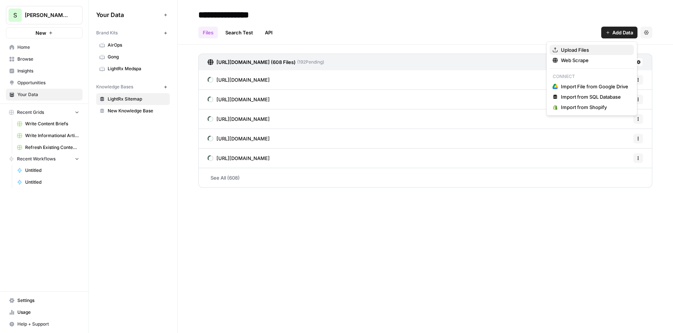
click at [578, 54] on button "Upload Files" at bounding box center [592, 50] width 84 height 10
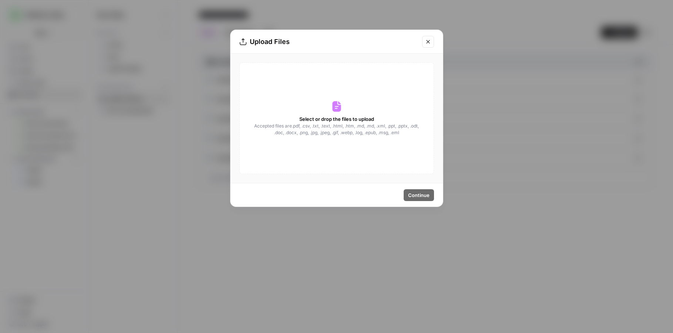
click at [578, 54] on div "Upload Files Select or drop the files to upload Accepted files are .pdf, .csv, …" at bounding box center [336, 166] width 673 height 333
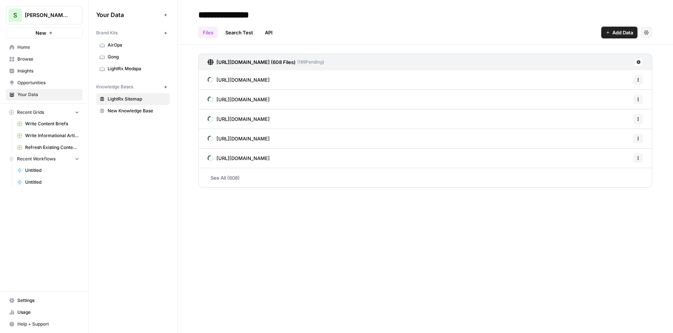
click at [610, 30] on icon "button" at bounding box center [608, 32] width 4 height 4
click at [588, 60] on span "Web Scrape" at bounding box center [594, 60] width 67 height 7
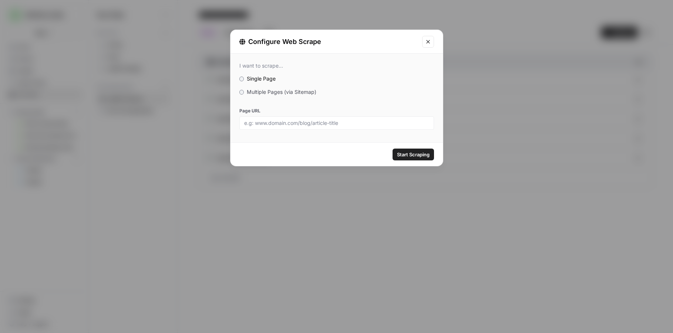
click at [272, 90] on span "Multiple Pages (via Sitemap)" at bounding box center [282, 92] width 70 height 6
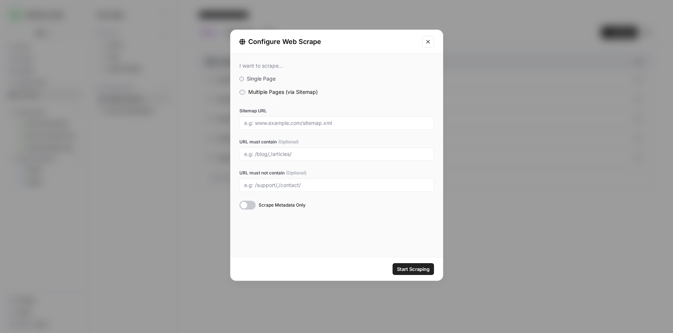
click at [282, 127] on div at bounding box center [336, 123] width 195 height 13
click at [427, 39] on icon "Close modal" at bounding box center [428, 42] width 6 height 6
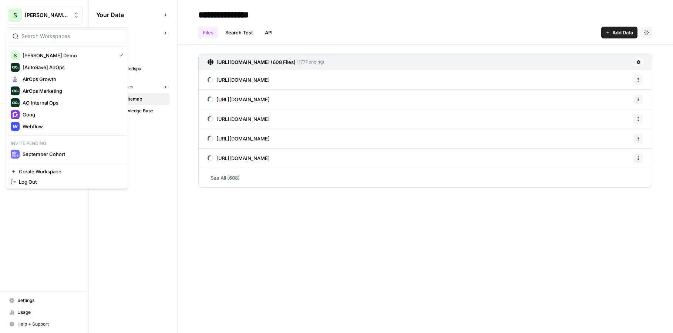
click at [45, 14] on span "[PERSON_NAME] Demo" at bounding box center [47, 14] width 45 height 7
click at [67, 127] on span "Webflow" at bounding box center [72, 126] width 98 height 7
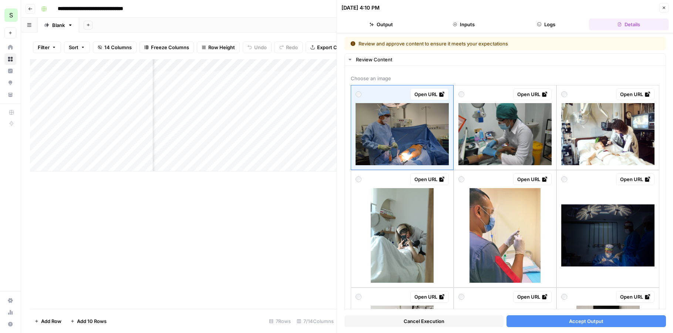
scroll to position [38, 0]
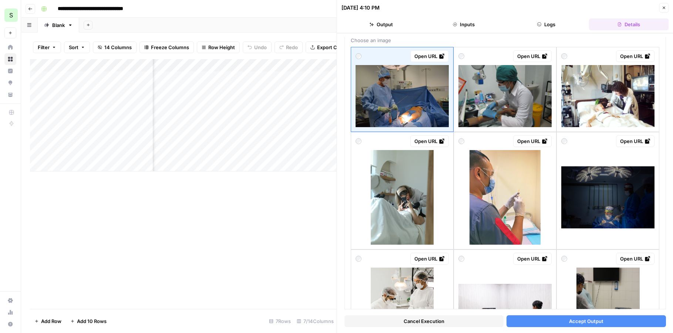
click at [664, 6] on icon "button" at bounding box center [664, 8] width 4 height 4
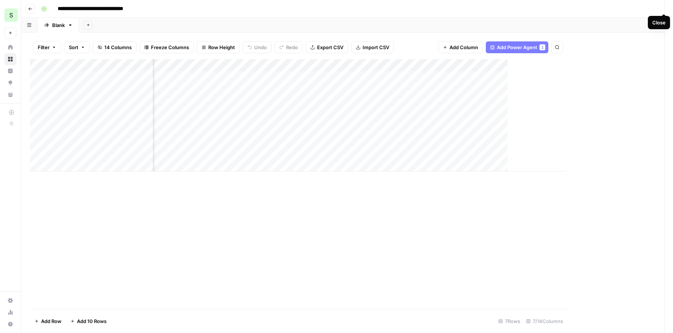
scroll to position [0, 41]
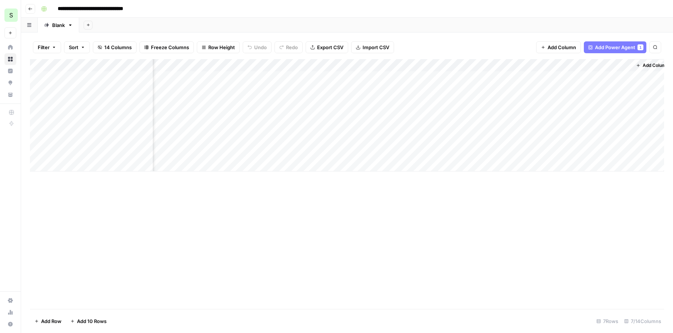
click at [559, 77] on div "Add Column" at bounding box center [347, 115] width 634 height 113
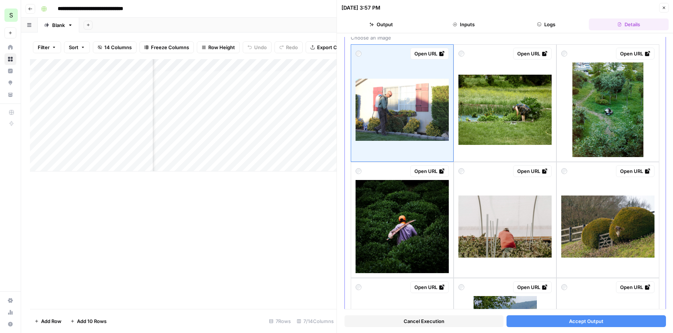
scroll to position [78, 0]
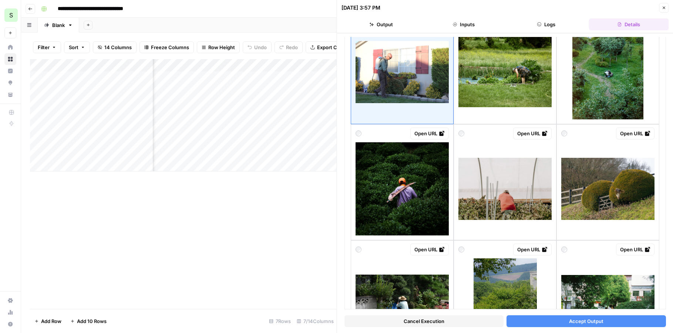
click at [660, 8] on button "Close" at bounding box center [664, 8] width 10 height 10
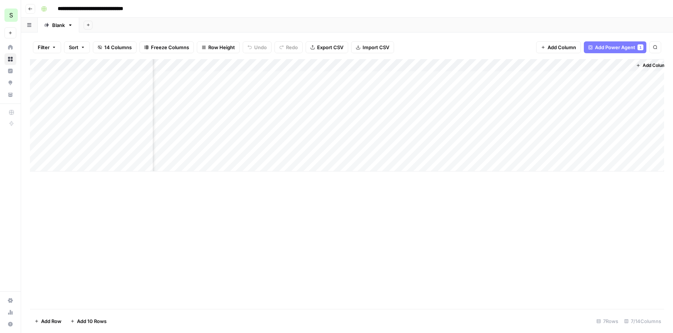
click at [550, 65] on div "Add Column" at bounding box center [347, 115] width 634 height 113
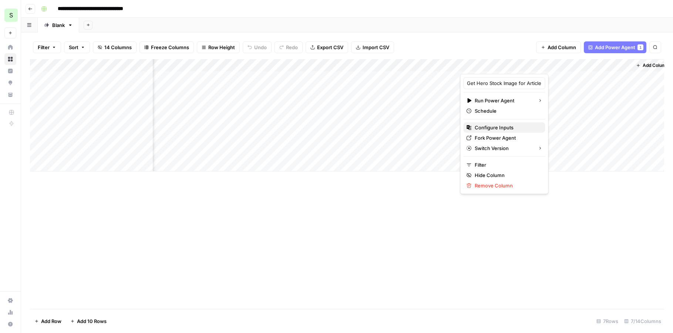
click at [490, 125] on span "Configure Inputs" at bounding box center [507, 127] width 65 height 7
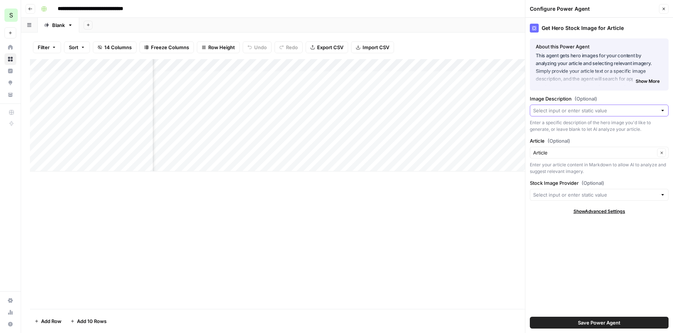
click at [589, 112] on input "Image Description (Optional)" at bounding box center [595, 110] width 124 height 7
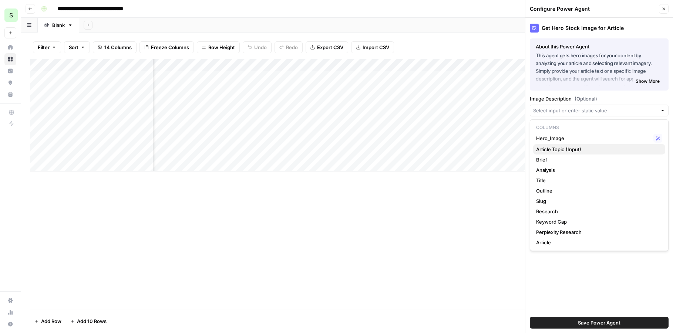
click at [574, 150] on span "Article Topic (Input)" at bounding box center [597, 149] width 123 height 7
type input "Article Topic (Input)"
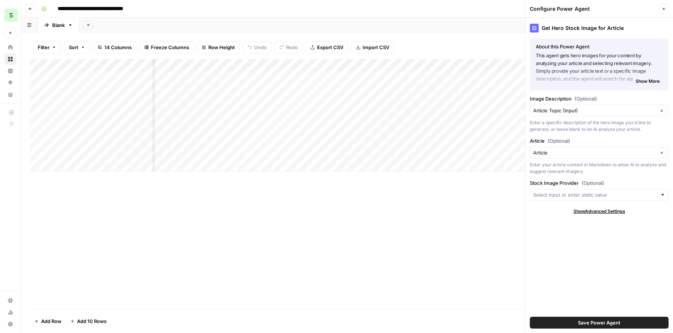
click at [581, 323] on span "Save Power Agent" at bounding box center [599, 322] width 43 height 7
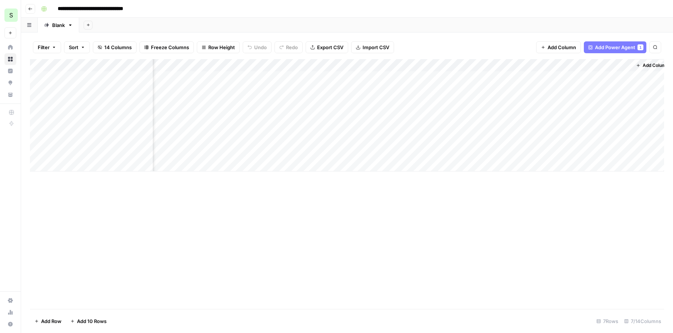
click at [496, 99] on div "Add Column" at bounding box center [347, 115] width 634 height 113
click at [559, 65] on div "Add Column" at bounding box center [347, 115] width 634 height 113
click at [516, 80] on div "Add Column" at bounding box center [347, 115] width 634 height 113
click at [561, 65] on div "Add Column" at bounding box center [347, 115] width 634 height 113
click at [569, 85] on span "All Rows" at bounding box center [585, 82] width 47 height 7
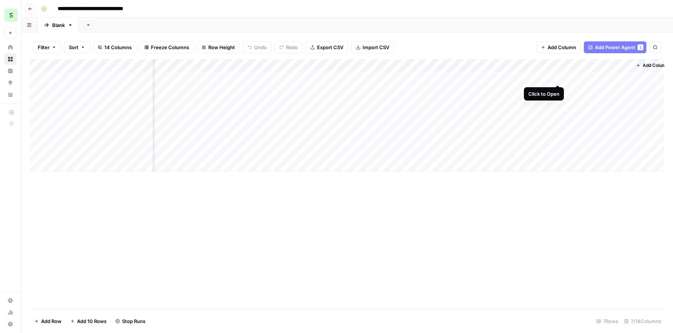
click at [558, 78] on div "Add Column" at bounding box center [347, 115] width 634 height 113
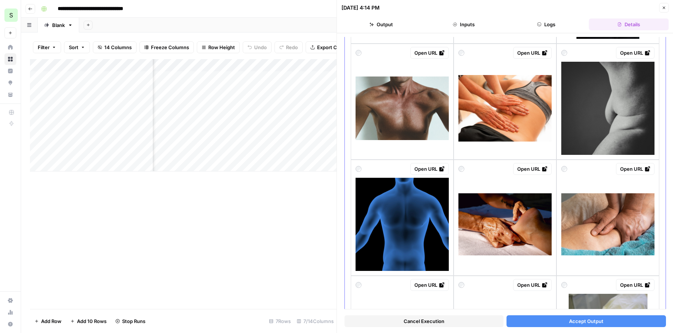
scroll to position [284, 0]
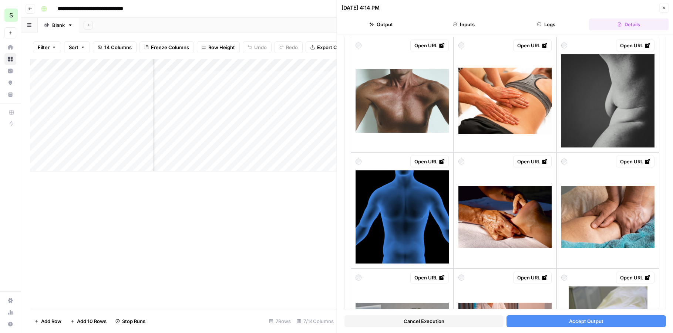
click at [662, 8] on icon "button" at bounding box center [664, 8] width 4 height 4
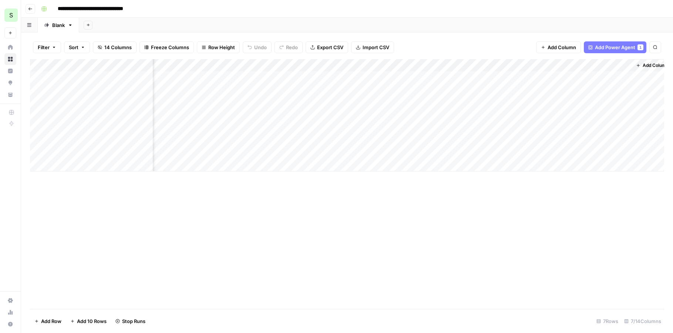
click at [549, 66] on div "Add Column" at bounding box center [347, 115] width 634 height 113
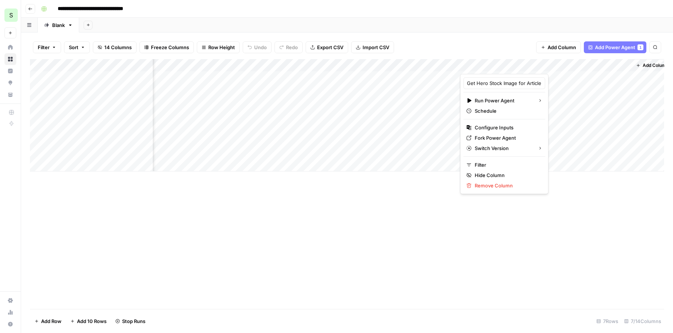
click at [571, 245] on div "Add Column" at bounding box center [347, 184] width 634 height 250
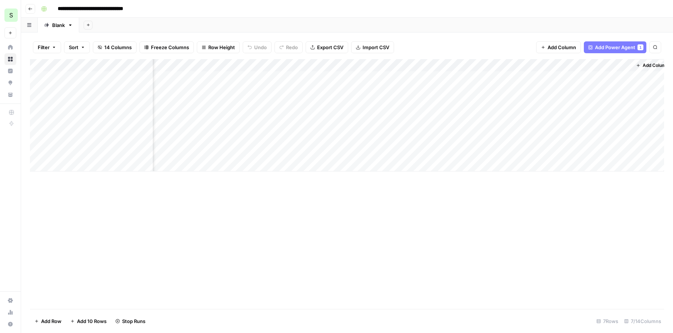
click at [558, 78] on div "Add Column" at bounding box center [347, 115] width 634 height 113
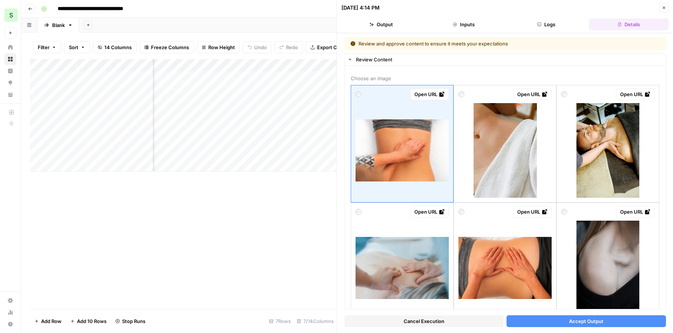
click at [664, 5] on button "Close" at bounding box center [664, 8] width 10 height 10
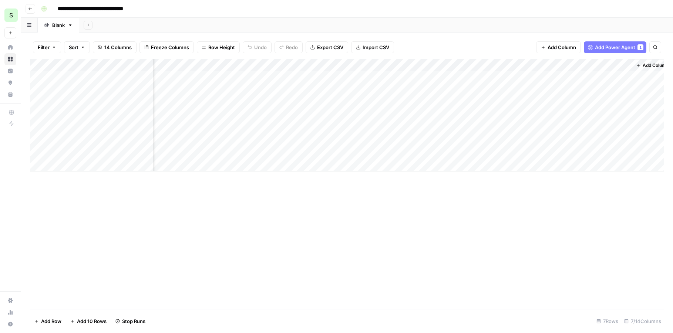
click at [549, 66] on div "Add Column" at bounding box center [347, 115] width 634 height 113
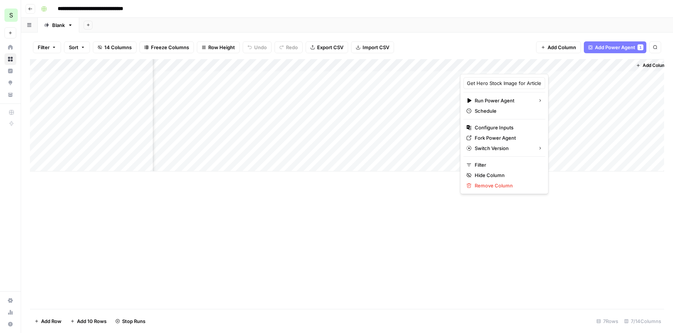
click at [31, 11] on button "Go back" at bounding box center [31, 9] width 10 height 10
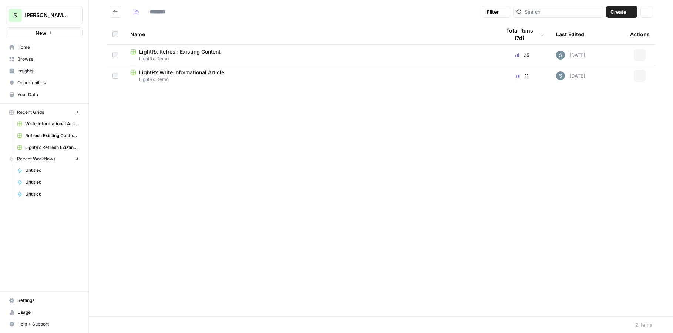
type input "**********"
click at [44, 58] on span "Browse" at bounding box center [48, 59] width 62 height 7
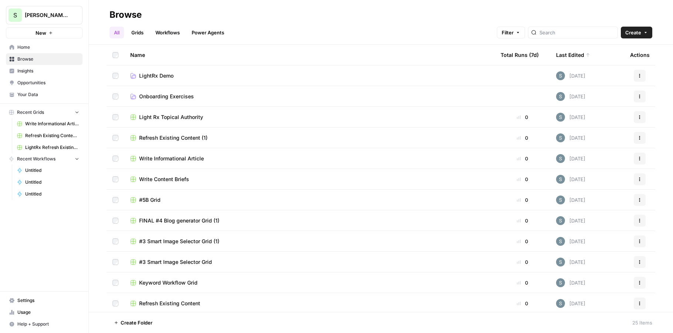
click at [191, 116] on span "Light Rx Topical Authority" at bounding box center [171, 117] width 64 height 7
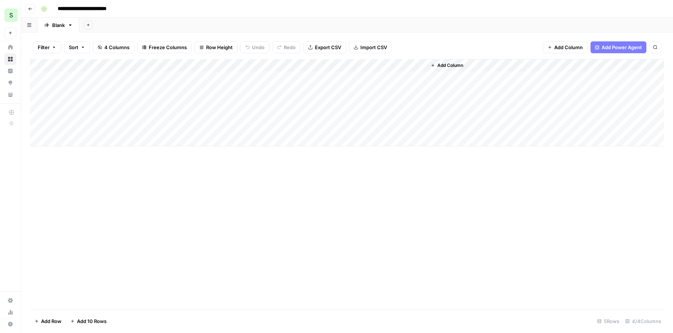
click at [104, 75] on div "Add Column" at bounding box center [347, 102] width 634 height 87
click at [197, 78] on div "Add Column" at bounding box center [347, 102] width 634 height 87
click at [194, 174] on div "Add Column" at bounding box center [347, 184] width 634 height 250
click at [28, 8] on icon "button" at bounding box center [30, 9] width 4 height 4
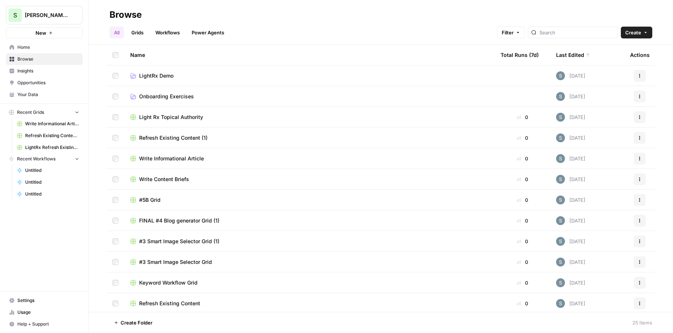
click at [43, 58] on span "Browse" at bounding box center [48, 59] width 62 height 7
click at [141, 34] on link "Grids" at bounding box center [137, 33] width 21 height 12
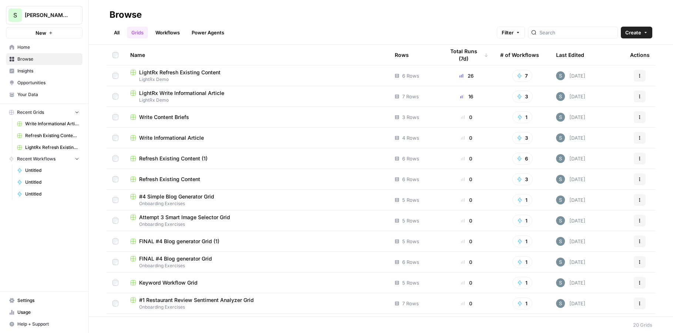
click at [59, 10] on button "S Shanil Demo" at bounding box center [44, 15] width 77 height 19
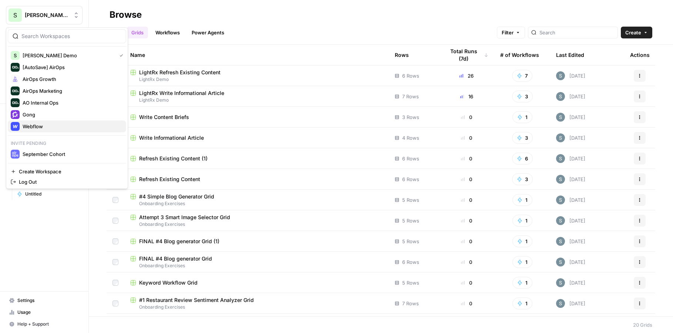
click at [44, 130] on div "Webflow" at bounding box center [67, 126] width 113 height 9
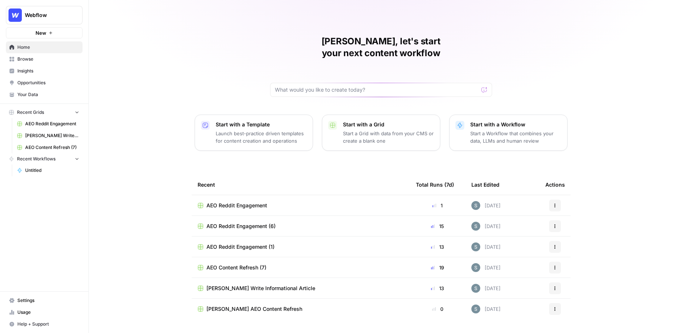
click at [31, 75] on link "Insights" at bounding box center [44, 71] width 77 height 12
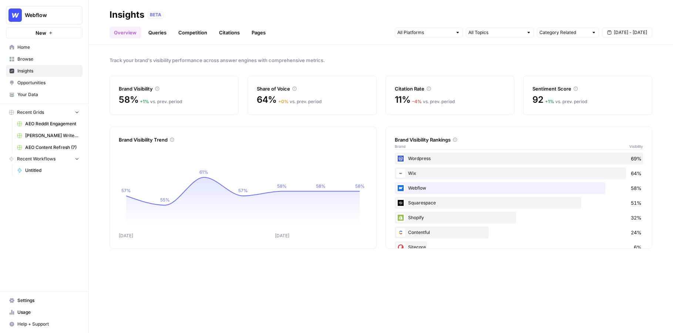
click at [40, 82] on span "Opportunities" at bounding box center [48, 83] width 62 height 7
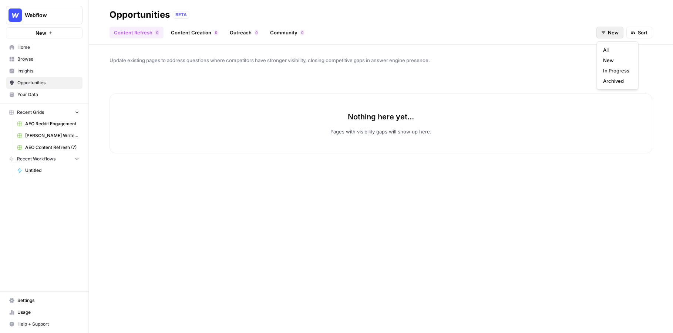
click at [608, 32] on span "New" at bounding box center [613, 32] width 11 height 7
click at [605, 71] on span "In Progress" at bounding box center [616, 70] width 26 height 7
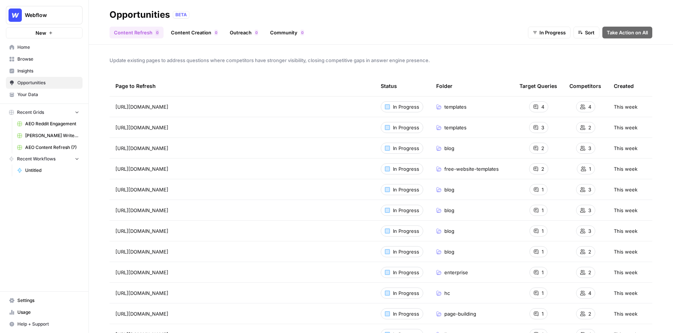
click at [627, 50] on div "Update existing pages to address questions where competitors have stronger visi…" at bounding box center [381, 189] width 584 height 289
drag, startPoint x: 467, startPoint y: 107, endPoint x: 384, endPoint y: 101, distance: 83.5
click at [384, 101] on tr "[URL][DOMAIN_NAME] In Progress templates 4 4 This week" at bounding box center [381, 107] width 543 height 21
click at [263, 73] on div "Update existing pages to address questions where competitors have stronger visi…" at bounding box center [381, 189] width 584 height 289
click at [211, 59] on span "Update existing pages to address questions where competitors have stronger visi…" at bounding box center [381, 60] width 543 height 7
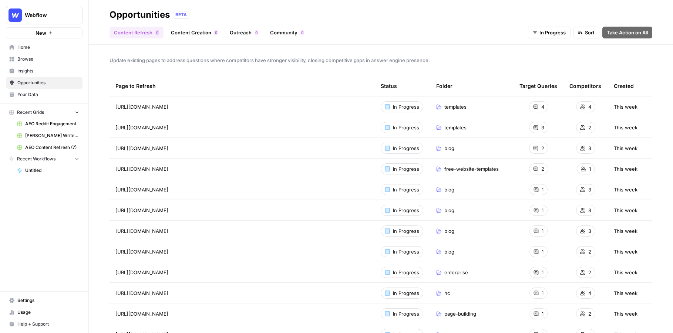
click at [211, 59] on span "Update existing pages to address questions where competitors have stronger visi…" at bounding box center [381, 60] width 543 height 7
click at [43, 58] on span "Browse" at bounding box center [48, 59] width 62 height 7
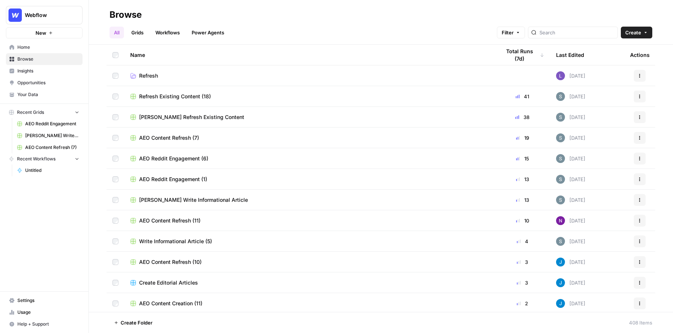
click at [244, 51] on div "Name" at bounding box center [309, 55] width 359 height 20
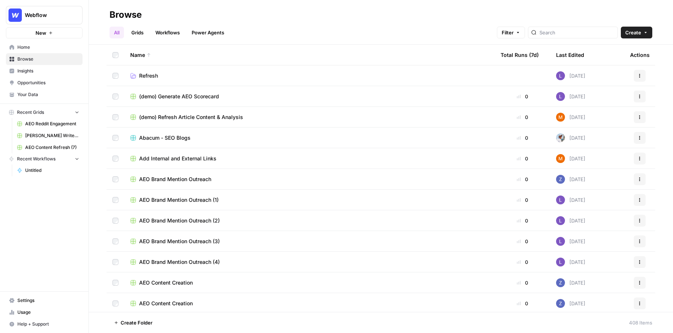
click at [368, 43] on header "Browse All Grids Workflows Power Agents Filter Create" at bounding box center [381, 22] width 584 height 45
drag, startPoint x: 369, startPoint y: 29, endPoint x: 298, endPoint y: -6, distance: 79.8
click at [298, 0] on html "Webflow New Home Browse Insights Opportunities Your Data Recent Grids AEO Reddi…" at bounding box center [336, 166] width 673 height 333
click at [366, 10] on div "Browse" at bounding box center [381, 15] width 543 height 12
drag, startPoint x: 509, startPoint y: 34, endPoint x: 634, endPoint y: 36, distance: 124.4
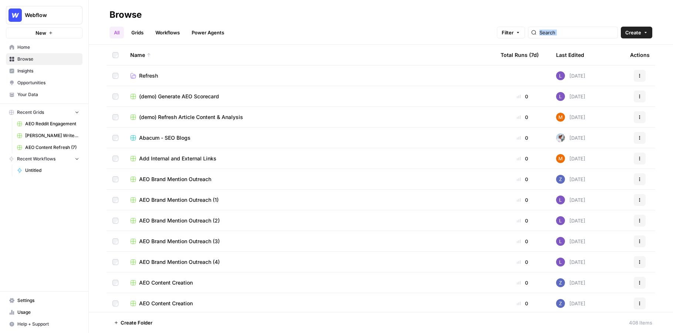
click at [634, 36] on div "All Grids Workflows Power Agents Filter Create" at bounding box center [381, 30] width 543 height 18
drag, startPoint x: 357, startPoint y: 29, endPoint x: 115, endPoint y: 4, distance: 243.3
click at [115, 4] on header "Browse All Grids Workflows Power Agents Filter Create" at bounding box center [381, 22] width 584 height 45
click at [262, 34] on div "All Grids Workflows Power Agents Filter Create" at bounding box center [381, 30] width 543 height 18
drag, startPoint x: 283, startPoint y: 34, endPoint x: 108, endPoint y: 16, distance: 176.7
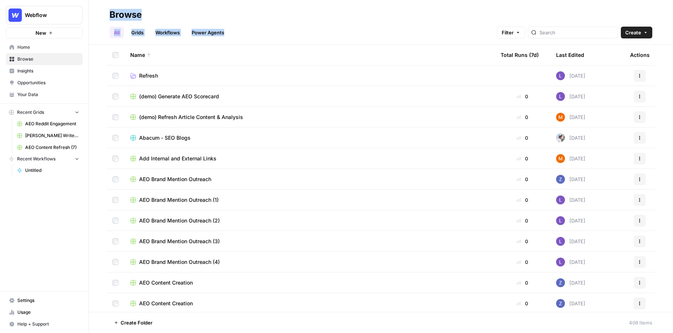
click at [108, 16] on header "Browse All Grids Workflows Power Agents Filter Create" at bounding box center [381, 22] width 584 height 45
click at [242, 26] on div "All Grids Workflows Power Agents Filter Create" at bounding box center [381, 30] width 543 height 18
drag, startPoint x: 244, startPoint y: 32, endPoint x: 95, endPoint y: 2, distance: 151.8
click at [95, 2] on header "Browse All Grids Workflows Power Agents Filter Create" at bounding box center [381, 22] width 584 height 45
click at [29, 48] on span "Home" at bounding box center [48, 47] width 62 height 7
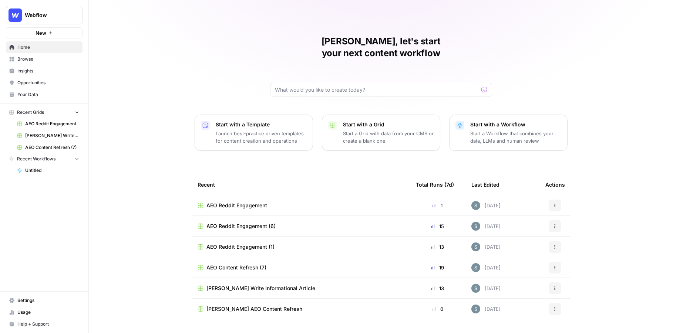
click at [33, 68] on span "Insights" at bounding box center [48, 71] width 62 height 7
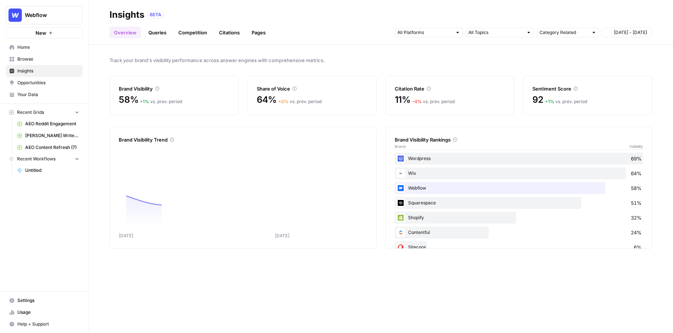
click at [36, 58] on span "Browse" at bounding box center [48, 59] width 62 height 7
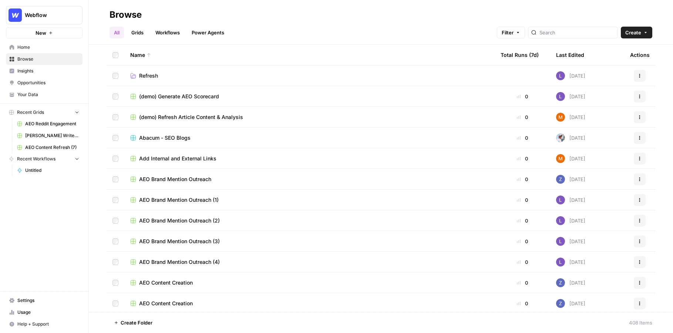
click at [56, 9] on button "Webflow" at bounding box center [44, 15] width 77 height 19
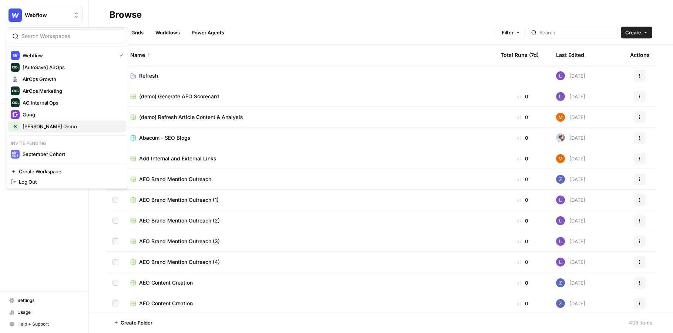
click at [58, 125] on span "[PERSON_NAME] Demo" at bounding box center [72, 126] width 98 height 7
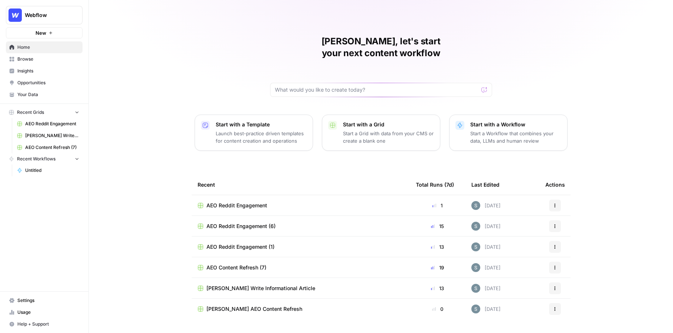
click at [50, 150] on span "AEO Content Refresh (7)" at bounding box center [52, 147] width 54 height 7
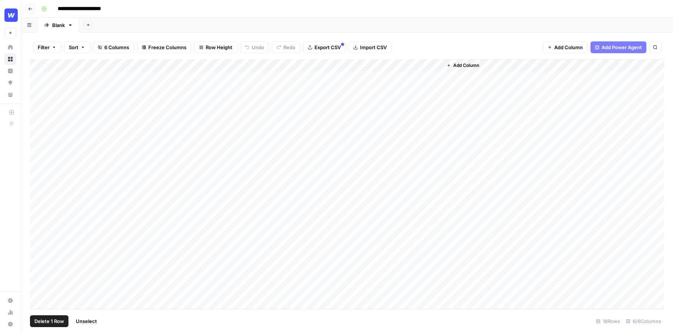
click at [38, 89] on div "Add Column" at bounding box center [347, 184] width 634 height 250
click at [36, 115] on div "Add Column" at bounding box center [347, 184] width 634 height 250
drag, startPoint x: 50, startPoint y: 89, endPoint x: 70, endPoint y: 87, distance: 19.7
click at [70, 87] on div "Add Column" at bounding box center [347, 184] width 634 height 250
click at [290, 100] on div "Add Column" at bounding box center [347, 184] width 634 height 250
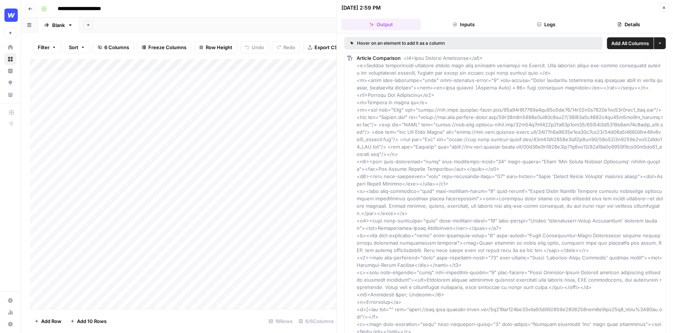
click at [114, 34] on div "Filter Sort 6 Columns Freeze Columns Row Height Undo Redo Export CSV Import CSV…" at bounding box center [179, 183] width 316 height 301
click at [663, 6] on icon "button" at bounding box center [664, 8] width 4 height 4
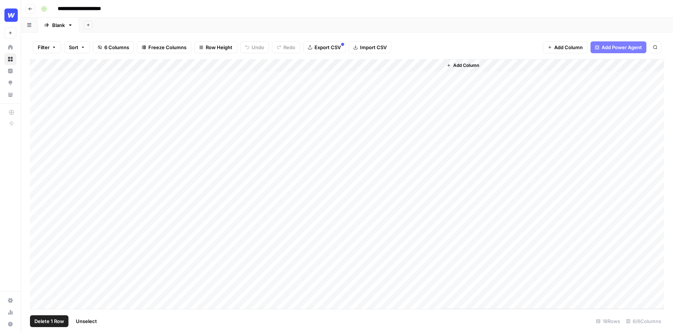
click at [39, 88] on div "Add Column" at bounding box center [347, 184] width 634 height 250
click at [37, 113] on div "Add Column" at bounding box center [347, 184] width 634 height 250
click at [36, 320] on span "Delete 2 Rows" at bounding box center [50, 321] width 33 height 7
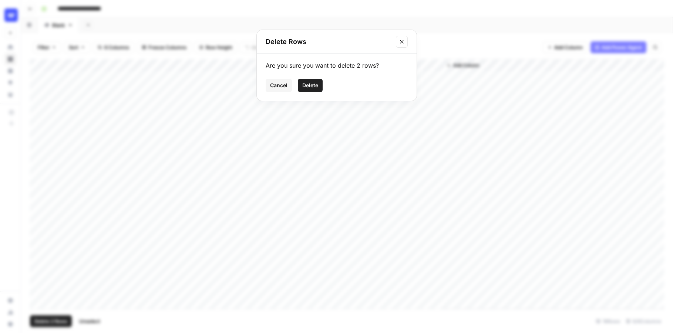
click at [312, 85] on span "Delete" at bounding box center [310, 85] width 16 height 7
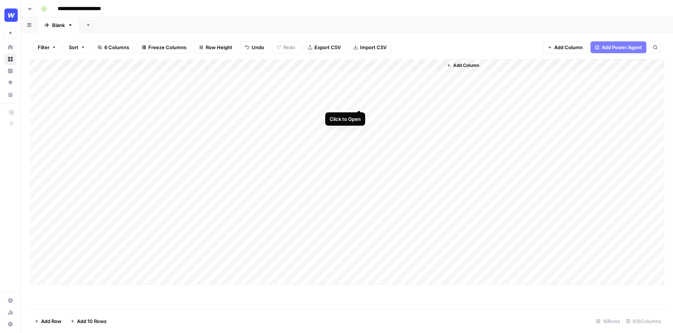
click at [357, 102] on div "Add Column" at bounding box center [347, 172] width 634 height 226
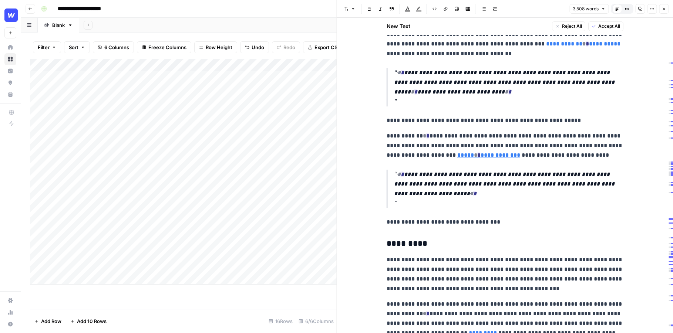
scroll to position [2554, 0]
click at [663, 10] on icon "button" at bounding box center [664, 9] width 3 height 3
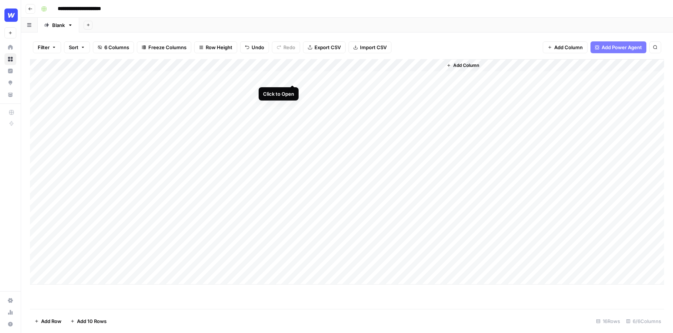
click at [293, 76] on div "Add Column" at bounding box center [347, 172] width 634 height 226
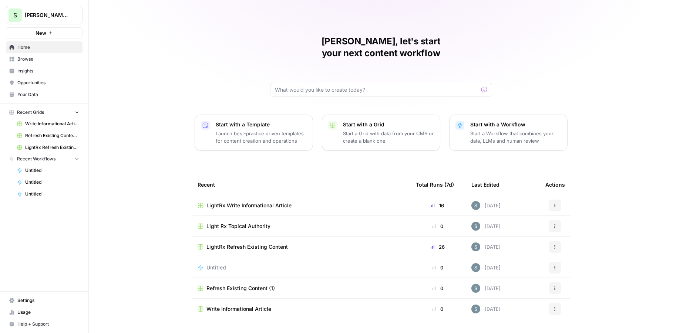
click at [39, 137] on span "Refresh Existing Content (1)" at bounding box center [52, 135] width 54 height 7
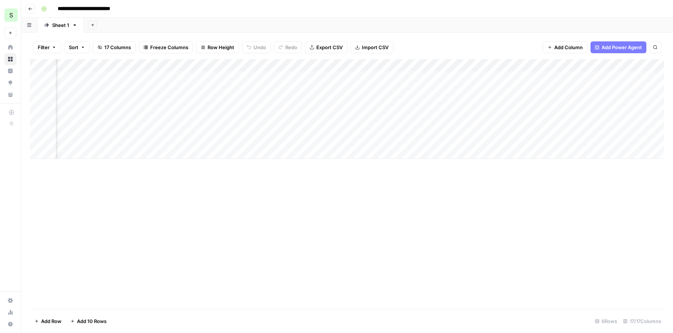
scroll to position [0, 137]
click at [514, 77] on div "Add Column" at bounding box center [347, 109] width 634 height 100
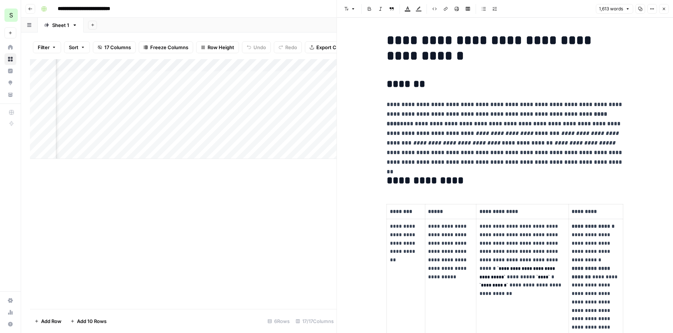
click at [258, 27] on div "Add Sheet" at bounding box center [379, 25] width 590 height 15
click at [661, 6] on button "Close" at bounding box center [664, 9] width 10 height 10
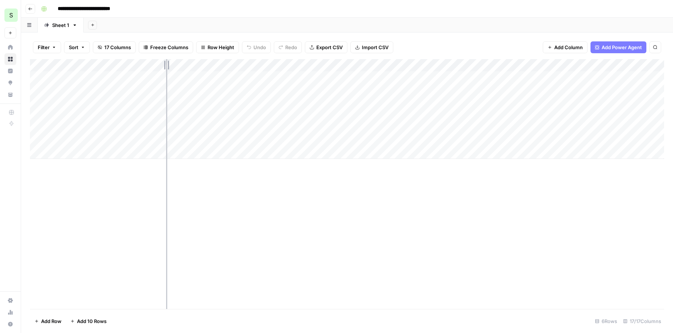
drag, startPoint x: 122, startPoint y: 64, endPoint x: 177, endPoint y: 62, distance: 54.1
click at [177, 62] on div "Add Column" at bounding box center [347, 109] width 634 height 100
click at [213, 200] on div "Add Column" at bounding box center [347, 184] width 634 height 250
click at [30, 13] on button "Go back" at bounding box center [31, 9] width 10 height 10
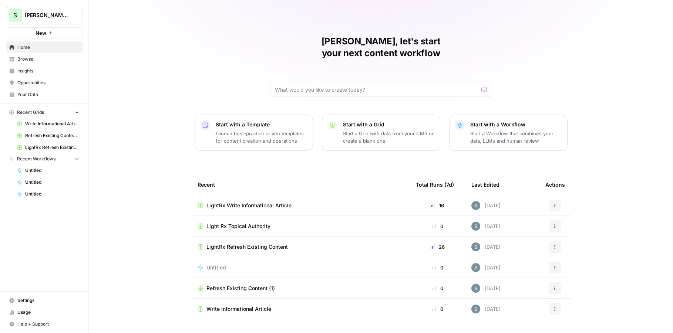
click at [140, 123] on div "[PERSON_NAME], let's start your next content workflow Start with a Template Lau…" at bounding box center [381, 176] width 584 height 352
click at [44, 63] on link "Browse" at bounding box center [44, 59] width 77 height 12
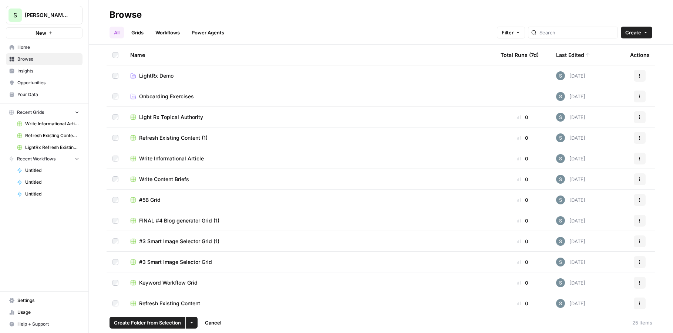
click at [190, 324] on icon "button" at bounding box center [191, 323] width 4 height 4
click at [201, 293] on span "Move to" at bounding box center [209, 295] width 19 height 7
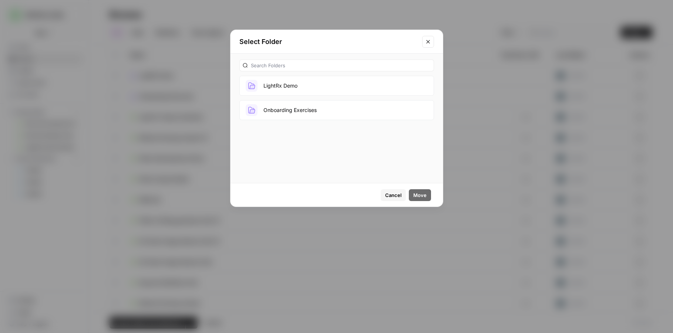
click at [313, 80] on button "LightRx Demo" at bounding box center [336, 86] width 195 height 20
click at [419, 196] on span "Move" at bounding box center [419, 195] width 13 height 7
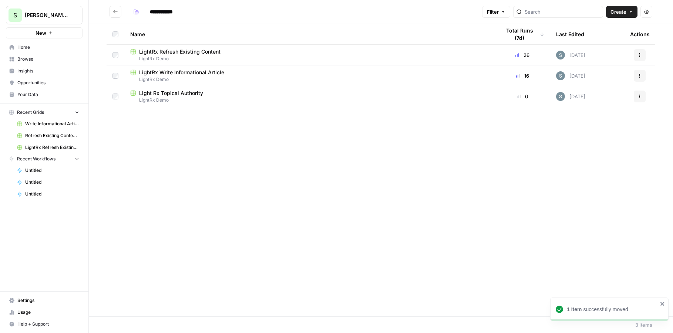
click at [181, 54] on span "LightRx Refresh Existing Content" at bounding box center [179, 51] width 81 height 7
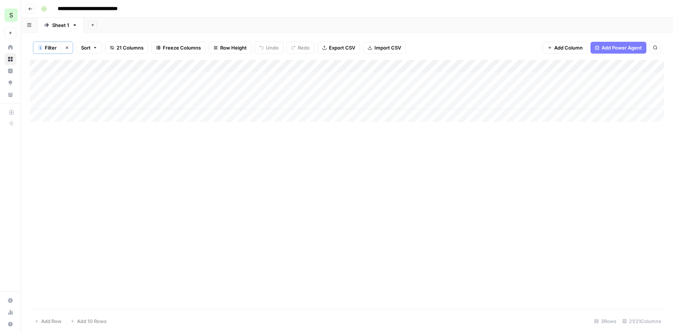
click at [198, 20] on div "Add Sheet" at bounding box center [379, 25] width 590 height 15
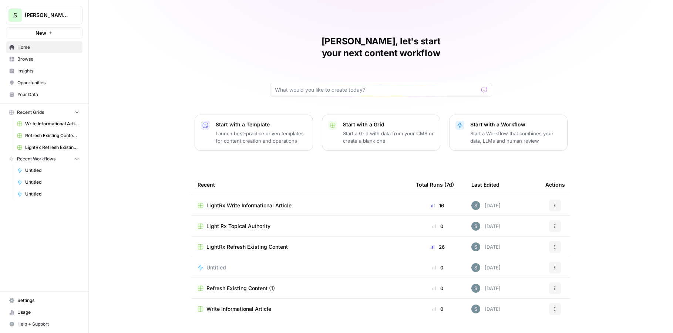
scroll to position [7, 0]
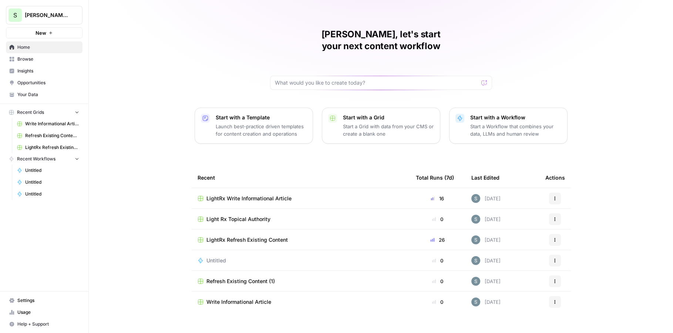
click at [189, 162] on div "[PERSON_NAME], let's start your next content workflow Start with a Template Lau…" at bounding box center [381, 169] width 584 height 352
click at [259, 216] on span "Light Rx Topical Authority" at bounding box center [239, 219] width 64 height 7
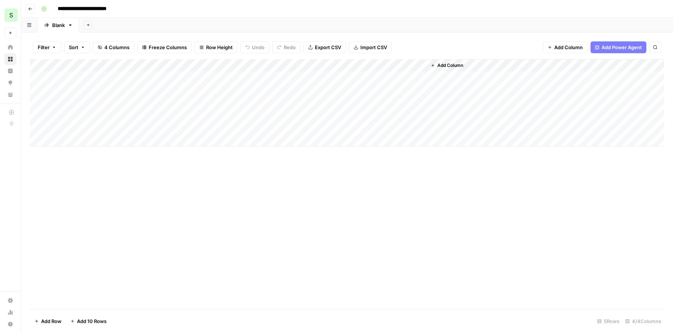
click at [132, 78] on div "Add Column" at bounding box center [347, 102] width 634 height 87
click at [89, 88] on div "Add Column" at bounding box center [347, 102] width 634 height 87
click at [85, 141] on div "Add Column" at bounding box center [347, 102] width 634 height 87
click at [122, 101] on div "Add Column" at bounding box center [347, 109] width 634 height 100
click at [117, 113] on div "Add Column" at bounding box center [347, 109] width 634 height 100
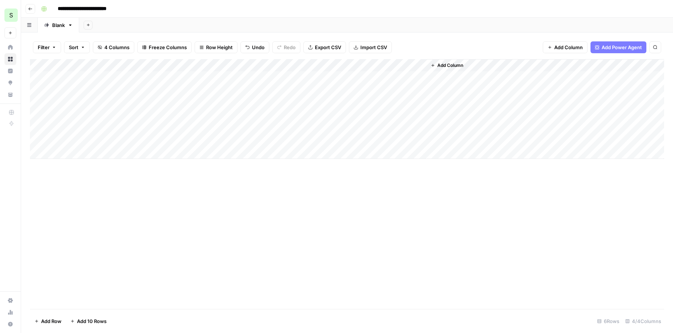
click at [112, 127] on div "Add Column" at bounding box center [347, 109] width 634 height 100
click at [132, 140] on div "Add Column" at bounding box center [347, 109] width 634 height 100
click at [182, 213] on div "Add Column" at bounding box center [347, 184] width 634 height 250
click at [206, 80] on div "Add Column" at bounding box center [347, 109] width 634 height 100
click at [226, 73] on div "Add Column" at bounding box center [347, 109] width 634 height 100
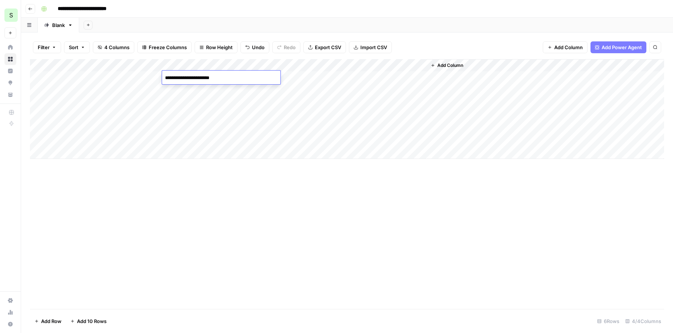
click at [226, 77] on textarea "**********" at bounding box center [221, 78] width 118 height 10
type textarea "**********"
click at [221, 94] on div "Add Column" at bounding box center [347, 109] width 634 height 100
click at [219, 100] on div "Add Column" at bounding box center [347, 109] width 634 height 100
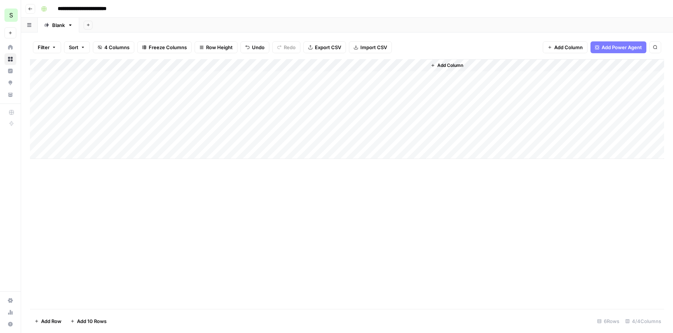
click at [215, 114] on div "Add Column" at bounding box center [347, 109] width 634 height 100
click at [214, 130] on div "Add Column" at bounding box center [347, 109] width 634 height 100
click at [233, 76] on div "Add Column" at bounding box center [347, 109] width 634 height 100
click at [215, 127] on div "Add Column" at bounding box center [347, 109] width 634 height 100
click at [213, 137] on div "Add Column" at bounding box center [347, 109] width 634 height 100
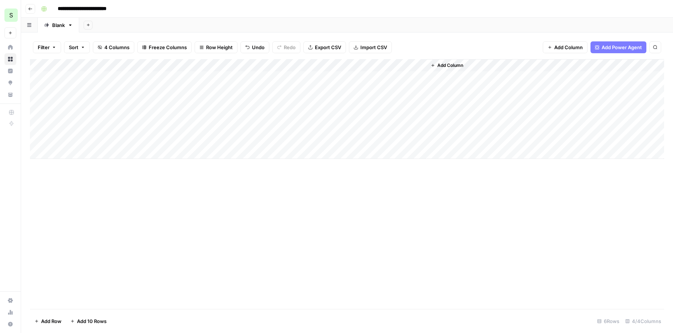
click at [211, 157] on div "Add Column" at bounding box center [347, 109] width 634 height 100
click at [227, 80] on div "Add Column" at bounding box center [347, 115] width 634 height 113
click at [238, 75] on div "Add Column" at bounding box center [347, 115] width 634 height 113
click at [238, 75] on textarea "**********" at bounding box center [221, 78] width 118 height 10
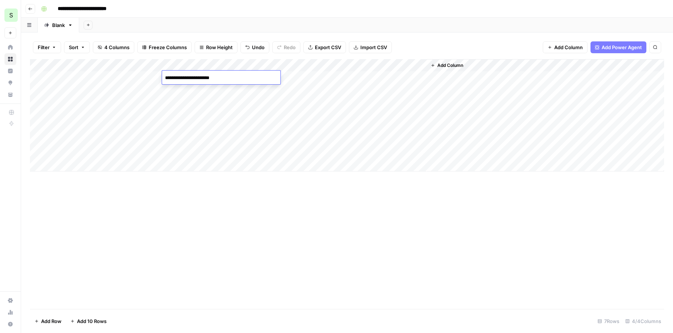
click at [238, 225] on div "Add Column" at bounding box center [347, 184] width 634 height 250
click at [47, 77] on div "Add Column" at bounding box center [347, 115] width 634 height 113
click at [49, 90] on div "Add Column" at bounding box center [347, 115] width 634 height 113
click at [49, 102] on div "Add Column" at bounding box center [347, 115] width 634 height 113
click at [49, 115] on div "Add Column" at bounding box center [347, 115] width 634 height 113
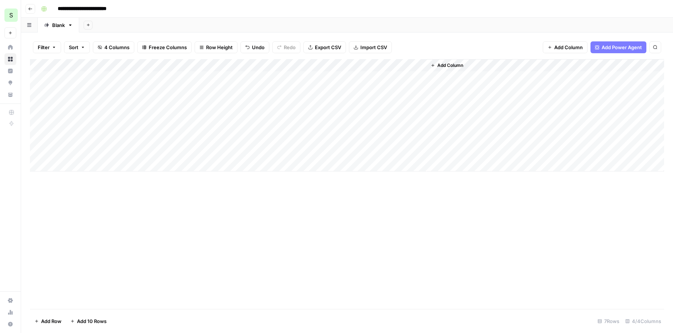
click at [50, 126] on div "Add Column" at bounding box center [347, 115] width 634 height 113
click at [50, 138] on div "Add Column" at bounding box center [347, 115] width 634 height 113
click at [235, 236] on div "Add Column" at bounding box center [347, 184] width 634 height 250
click at [335, 219] on div "Add Column" at bounding box center [347, 184] width 634 height 250
click at [105, 152] on div "Add Column" at bounding box center [347, 115] width 634 height 113
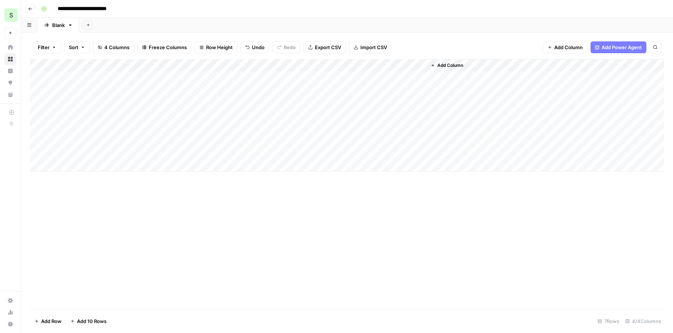
click at [233, 268] on div "Add Column" at bounding box center [347, 184] width 634 height 250
click at [246, 169] on div "Add Column" at bounding box center [347, 115] width 634 height 113
click at [345, 203] on div "Add Column" at bounding box center [347, 184] width 634 height 250
click at [393, 141] on div "Add Column" at bounding box center [347, 121] width 634 height 125
click at [420, 139] on div "Add Column" at bounding box center [347, 121] width 634 height 125
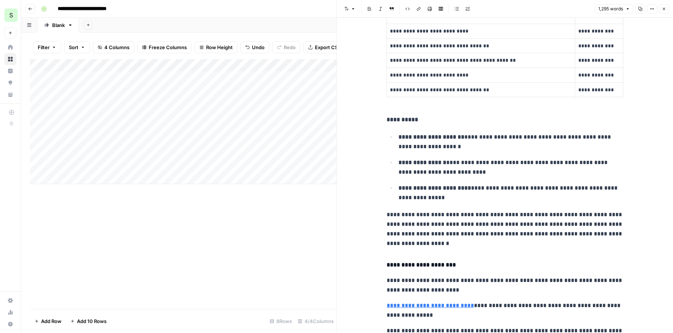
scroll to position [2167, 0]
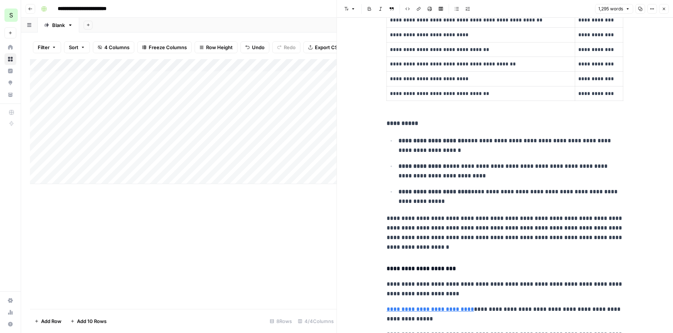
click at [460, 247] on p "**********" at bounding box center [505, 233] width 237 height 38
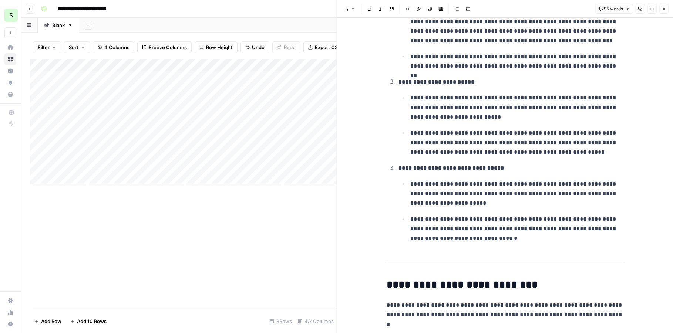
scroll to position [0, 0]
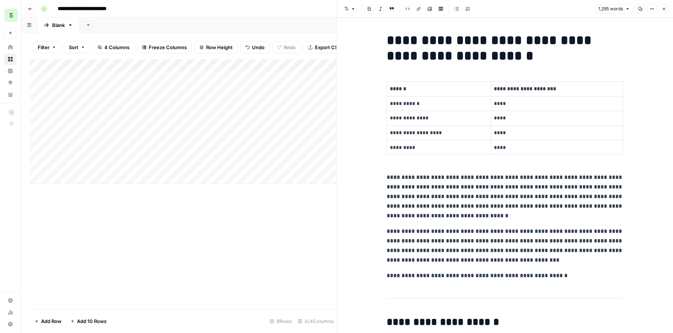
click at [663, 7] on icon "button" at bounding box center [664, 9] width 4 height 4
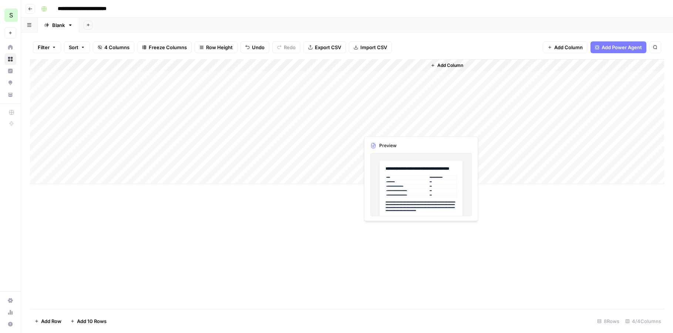
click at [380, 125] on div "Add Column" at bounding box center [347, 121] width 634 height 125
click at [415, 123] on div "Add Column" at bounding box center [347, 121] width 634 height 125
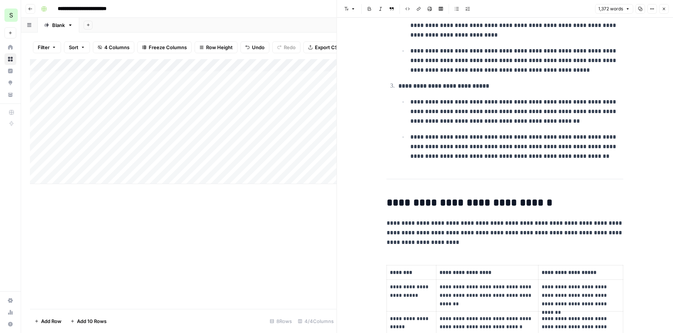
scroll to position [442, 0]
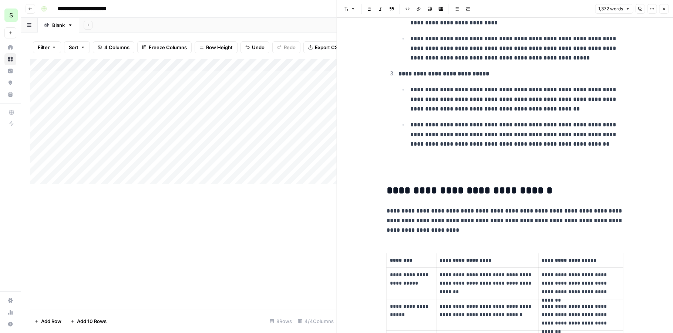
click at [88, 24] on icon "button" at bounding box center [88, 25] width 4 height 4
click at [115, 51] on span "Blank" at bounding box center [125, 50] width 54 height 7
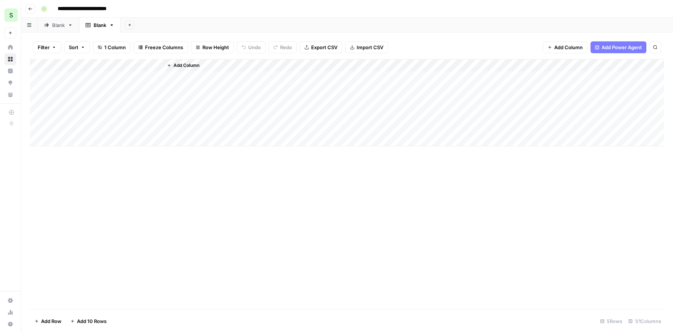
click at [600, 46] on button "Add Power Agent" at bounding box center [619, 47] width 56 height 12
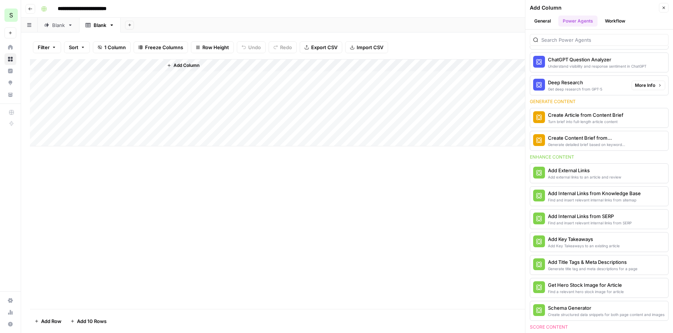
scroll to position [394, 0]
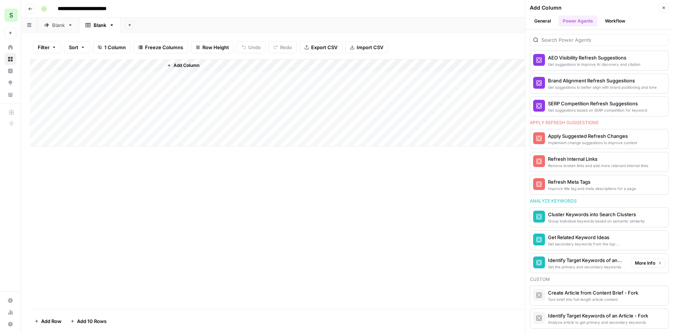
click at [582, 241] on div "Get secondary keywords from the top-ranking articles of a target search term" at bounding box center [587, 244] width 78 height 6
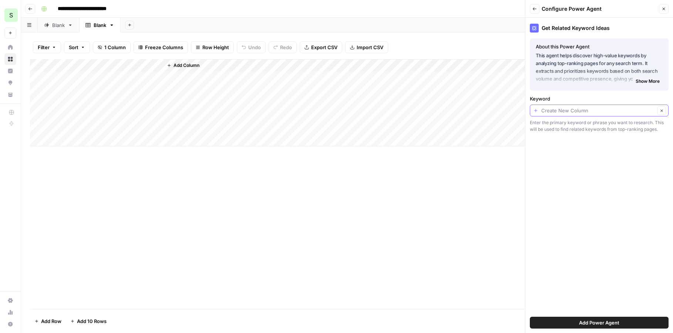
click at [561, 109] on input "Keyword" at bounding box center [598, 110] width 114 height 7
type input "Create New Column"
click at [563, 201] on div "Get Related Keyword Ideas About this Power Agent This agent helps discover high…" at bounding box center [600, 176] width 148 height 316
click at [600, 323] on span "Add Power Agent" at bounding box center [599, 322] width 40 height 7
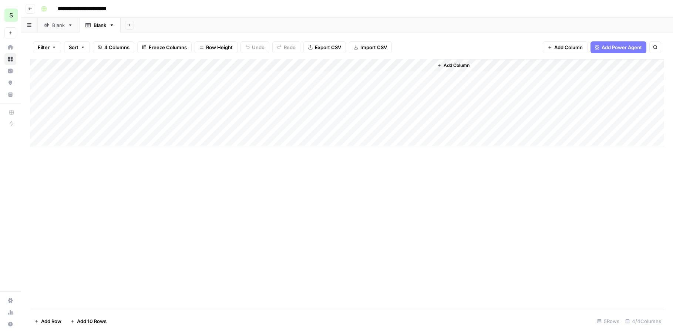
click at [157, 65] on div "Add Column" at bounding box center [347, 102] width 634 height 87
click at [90, 167] on span "Remove Column" at bounding box center [102, 164] width 65 height 7
click at [313, 75] on span "Delete" at bounding box center [310, 76] width 16 height 7
click at [130, 78] on div "Add Column" at bounding box center [347, 102] width 634 height 87
click at [57, 27] on div "Blank" at bounding box center [58, 24] width 13 height 7
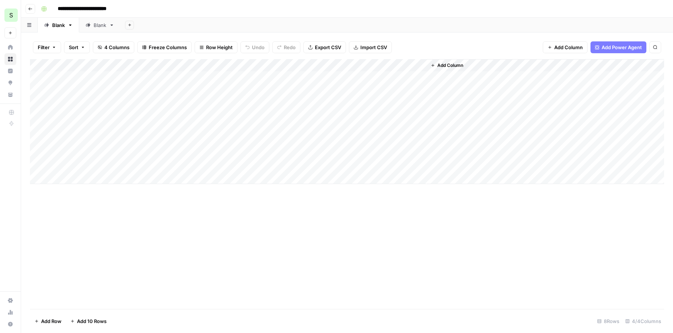
click at [92, 27] on div "Blank" at bounding box center [95, 24] width 21 height 7
click at [48, 27] on icon at bounding box center [46, 25] width 5 height 5
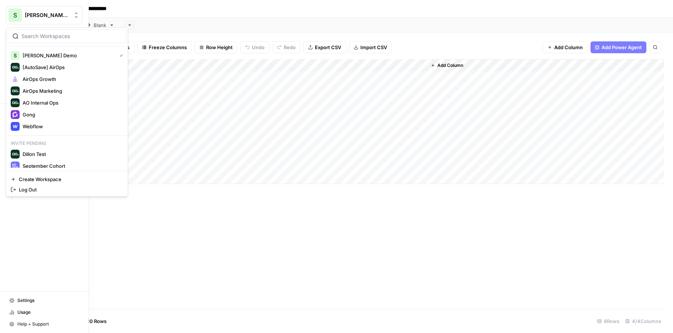
click at [9, 11] on div "S" at bounding box center [15, 15] width 13 height 13
click at [47, 154] on span "Dillon Test" at bounding box center [72, 154] width 98 height 7
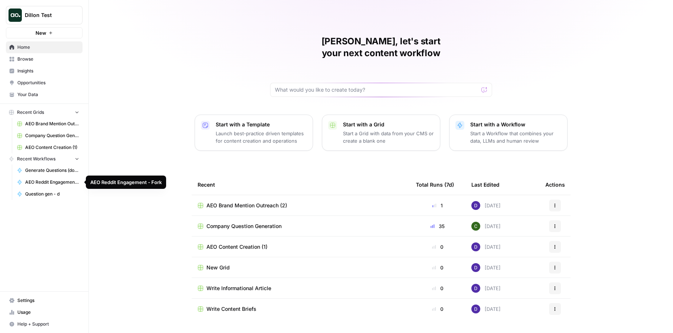
click at [44, 179] on span "AEO Reddit Engagement - Fork" at bounding box center [52, 182] width 54 height 7
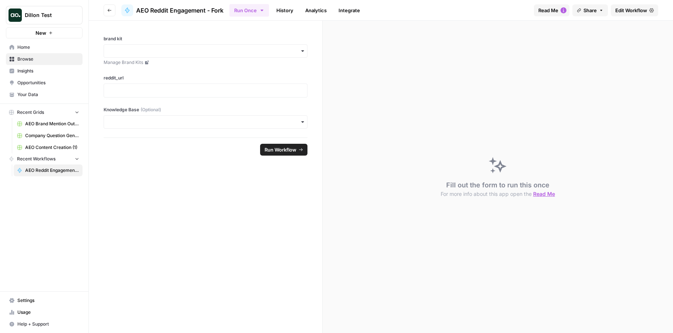
click at [37, 48] on span "Home" at bounding box center [48, 47] width 62 height 7
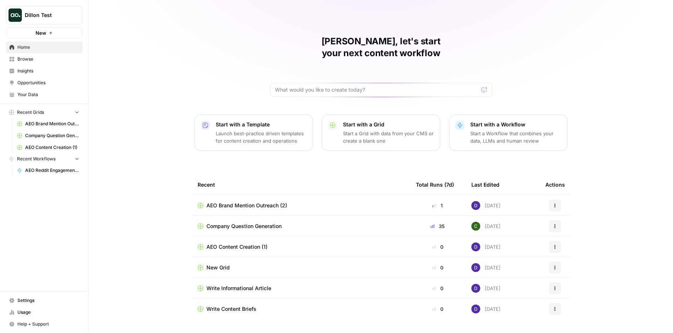
click at [54, 60] on span "Browse" at bounding box center [48, 59] width 62 height 7
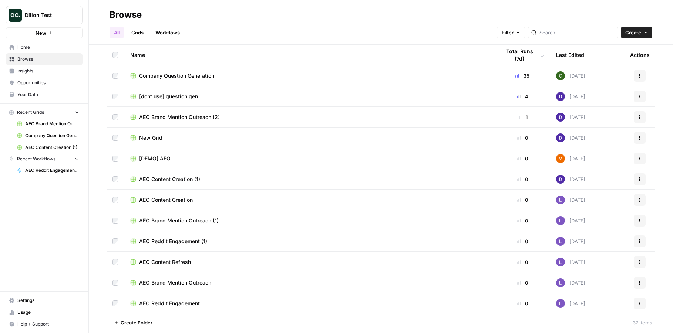
click at [139, 30] on link "Grids" at bounding box center [137, 33] width 21 height 12
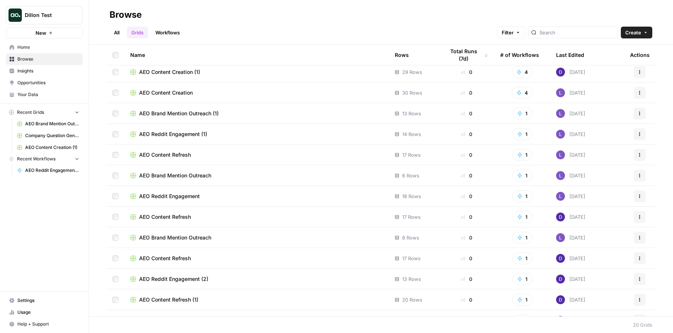
scroll to position [111, 0]
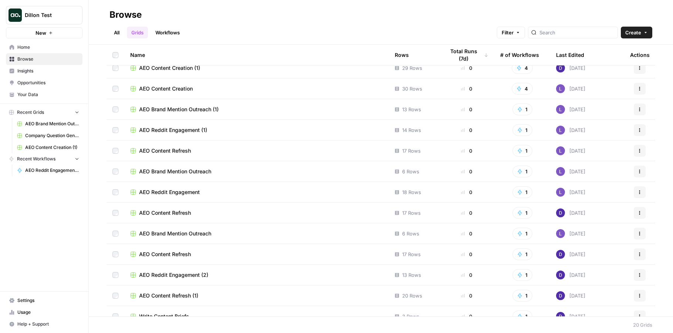
click at [157, 132] on span "AEO Reddit Engagement (1)" at bounding box center [173, 130] width 68 height 7
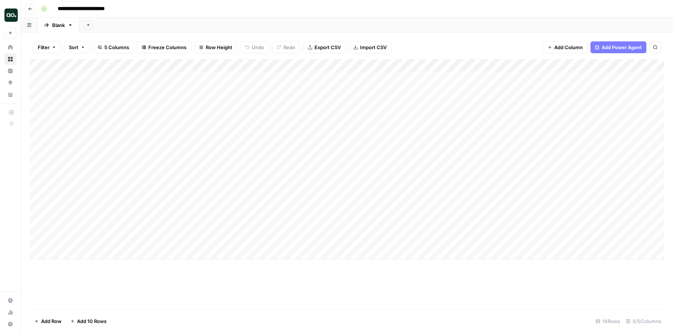
click at [245, 77] on div "Add Column" at bounding box center [347, 159] width 634 height 201
click at [245, 90] on div "Add Column" at bounding box center [347, 159] width 634 height 201
click at [245, 105] on div "Add Column" at bounding box center [347, 159] width 634 height 201
click at [245, 114] on div "Add Column" at bounding box center [347, 159] width 634 height 201
click at [245, 130] on div "Add Column" at bounding box center [347, 159] width 634 height 201
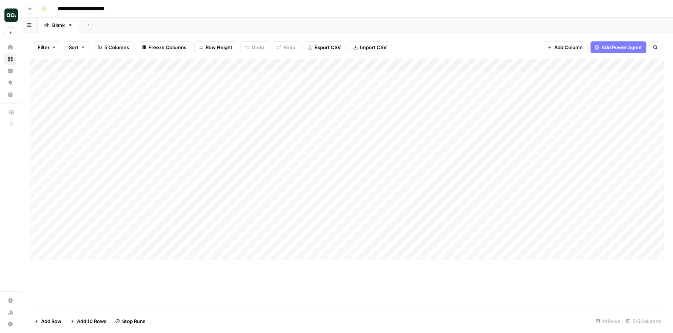
click at [245, 145] on div "Add Column" at bounding box center [347, 159] width 634 height 201
click at [245, 156] on div "Add Column" at bounding box center [347, 159] width 634 height 201
click at [245, 167] on div "Add Column" at bounding box center [347, 159] width 634 height 201
click at [244, 141] on div "Add Column" at bounding box center [347, 159] width 634 height 201
click at [30, 9] on icon "button" at bounding box center [30, 9] width 4 height 4
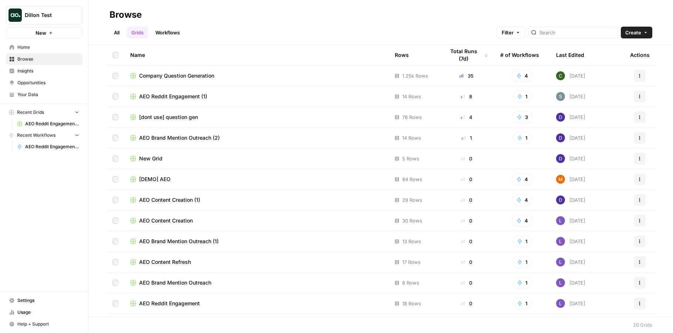
click at [183, 94] on span "AEO Reddit Engagement (1)" at bounding box center [173, 96] width 68 height 7
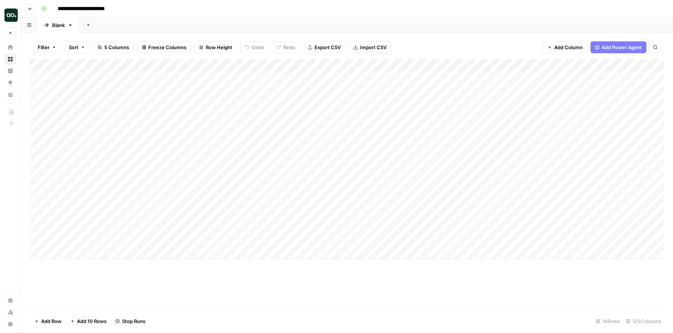
click at [27, 10] on button "Go back" at bounding box center [31, 9] width 10 height 10
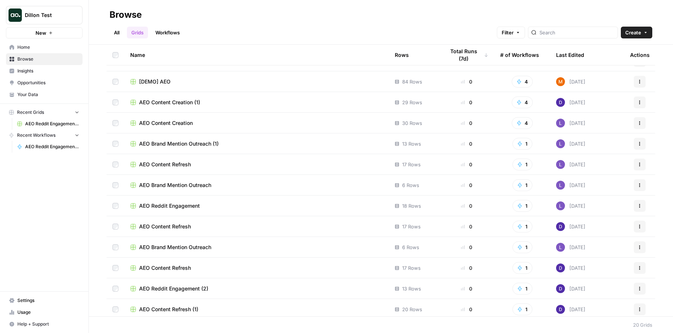
scroll to position [117, 0]
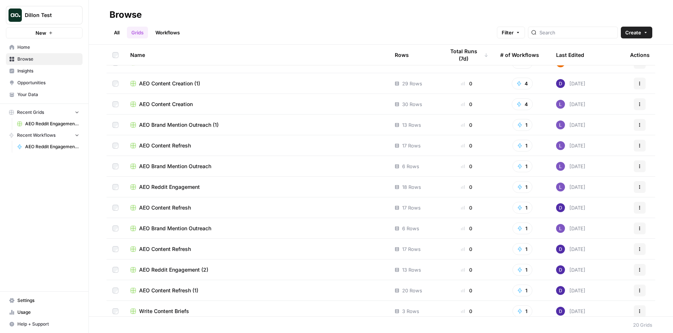
click at [176, 187] on span "AEO Reddit Engagement" at bounding box center [169, 187] width 61 height 7
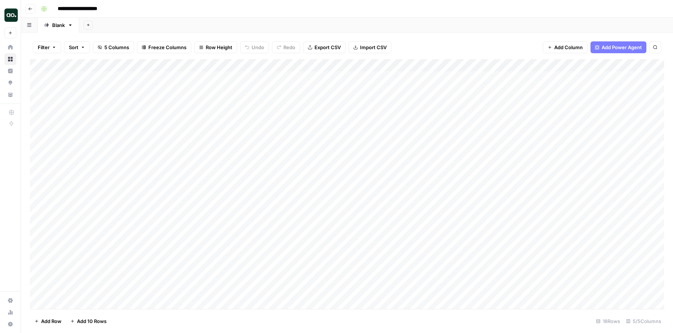
click at [35, 6] on header "**********" at bounding box center [347, 9] width 652 height 18
click at [33, 7] on button "Go back" at bounding box center [31, 9] width 10 height 10
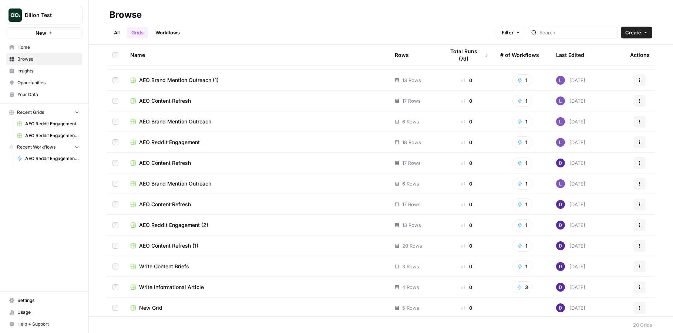
scroll to position [163, 0]
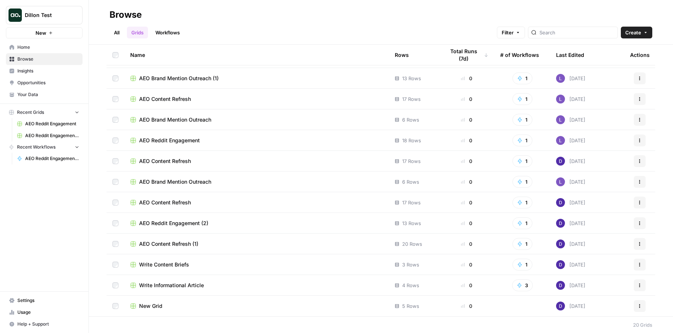
click at [43, 73] on span "Insights" at bounding box center [48, 71] width 62 height 7
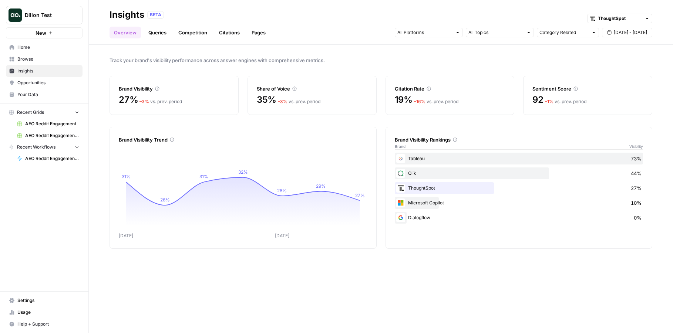
click at [52, 124] on span "AEO Reddit Engagement" at bounding box center [52, 124] width 54 height 7
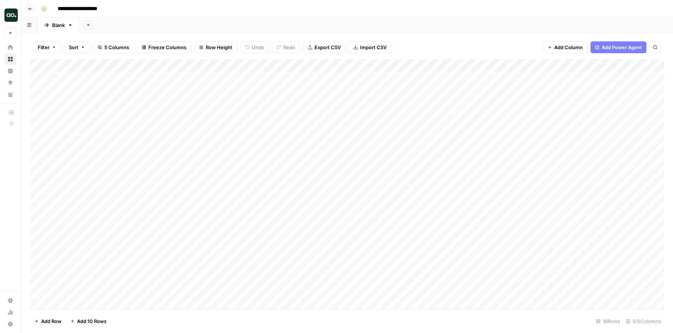
click at [253, 89] on div "Add Column" at bounding box center [347, 184] width 634 height 250
click at [255, 78] on div "Add Column" at bounding box center [347, 184] width 634 height 250
click at [254, 104] on div "Add Column" at bounding box center [347, 184] width 634 height 250
click at [255, 117] on div "Add Column" at bounding box center [347, 184] width 634 height 250
click at [282, 90] on div "Add Column" at bounding box center [347, 184] width 634 height 250
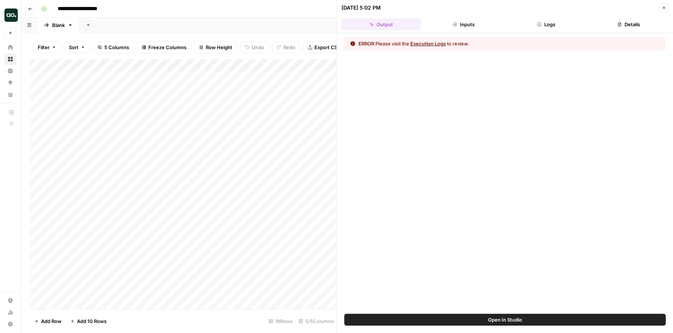
click at [535, 19] on button "Logs" at bounding box center [547, 25] width 80 height 12
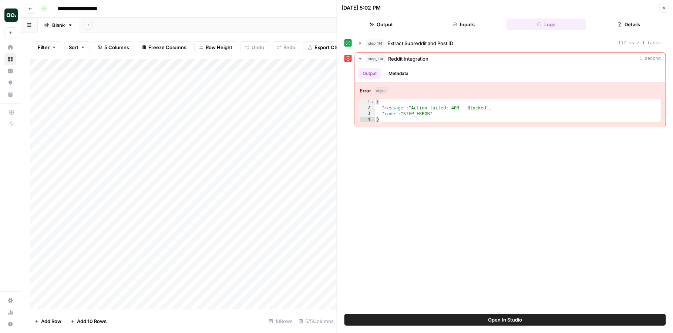
click at [470, 30] on header "[DATE] 5:02 PM Close Output Inputs Logs Details" at bounding box center [505, 16] width 336 height 33
click at [475, 25] on button "Inputs" at bounding box center [464, 25] width 80 height 12
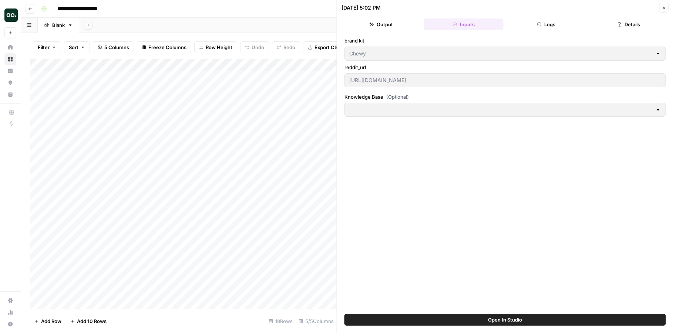
click at [533, 22] on button "Logs" at bounding box center [547, 25] width 80 height 12
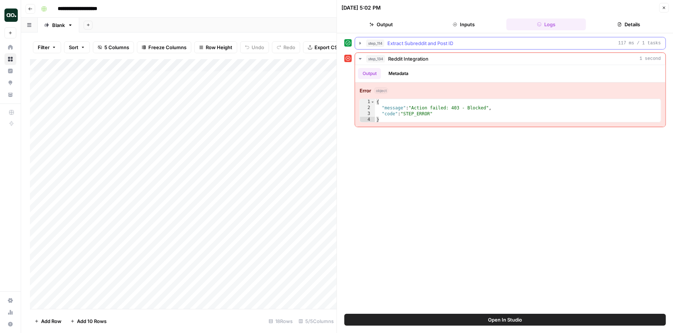
click at [361, 44] on icon "button" at bounding box center [360, 43] width 6 height 6
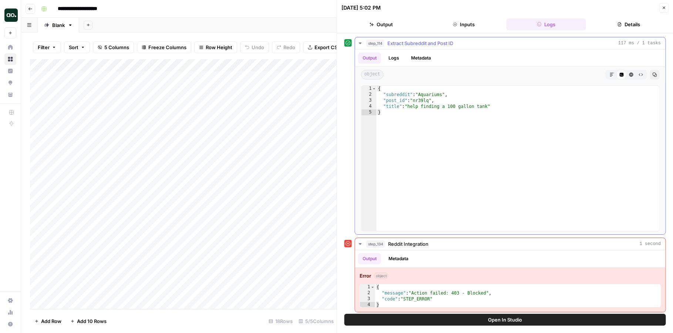
click at [361, 44] on icon "button" at bounding box center [360, 43] width 6 height 6
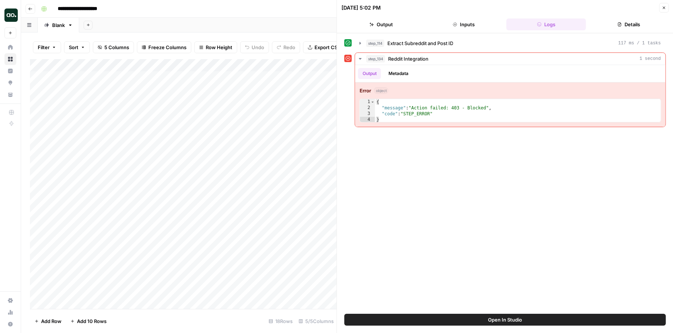
click at [665, 7] on icon "button" at bounding box center [664, 8] width 4 height 4
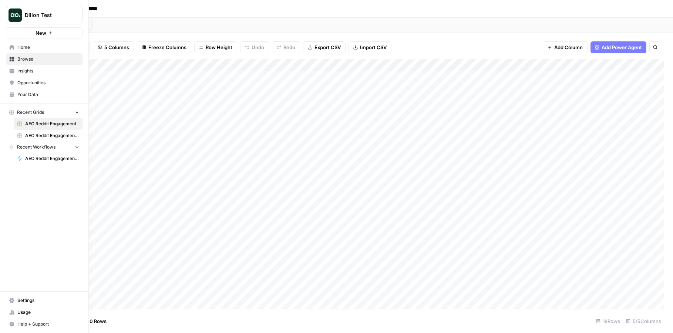
click at [44, 298] on span "Settings" at bounding box center [48, 301] width 62 height 7
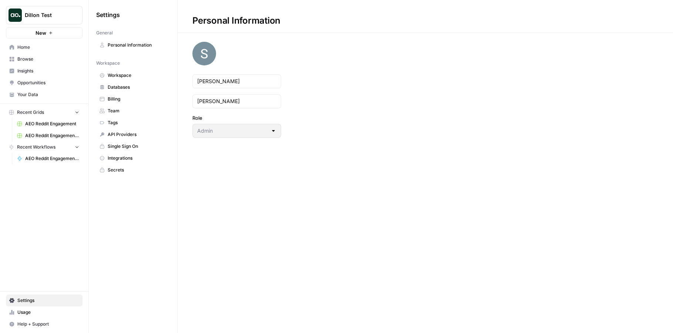
click at [141, 156] on span "Integrations" at bounding box center [137, 158] width 59 height 7
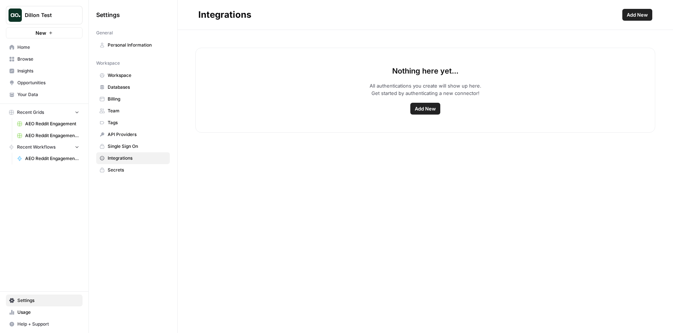
click at [130, 166] on link "Secrets" at bounding box center [133, 170] width 74 height 12
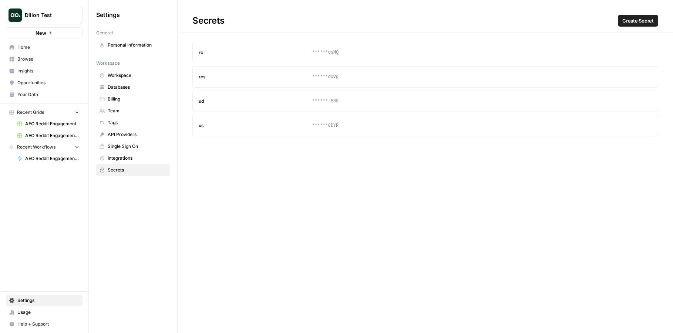
click at [130, 161] on span "Integrations" at bounding box center [137, 158] width 59 height 7
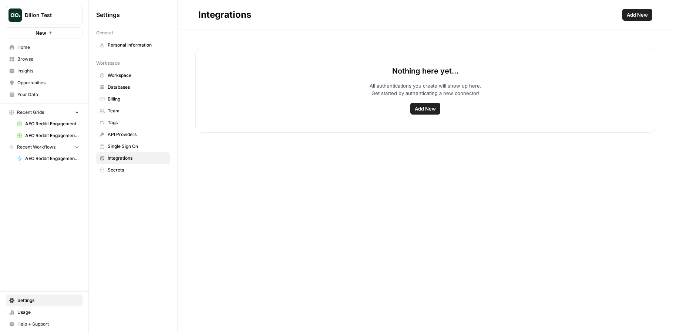
click at [132, 145] on span "Single Sign On" at bounding box center [137, 146] width 59 height 7
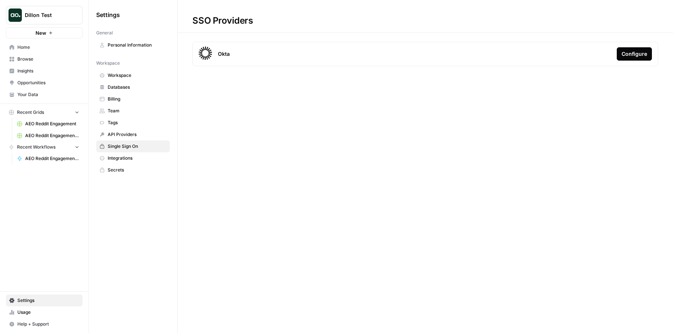
click at [132, 136] on span "API Providers" at bounding box center [137, 134] width 59 height 7
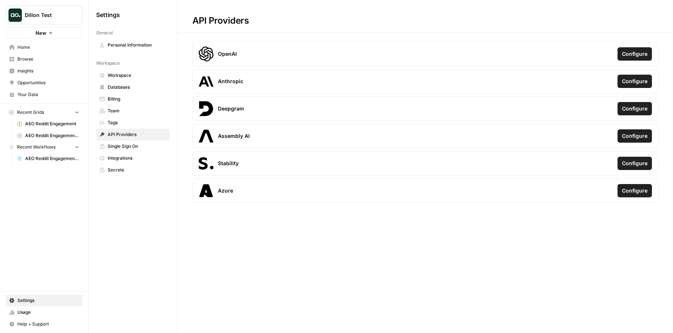
click at [132, 125] on span "Tags" at bounding box center [137, 123] width 59 height 7
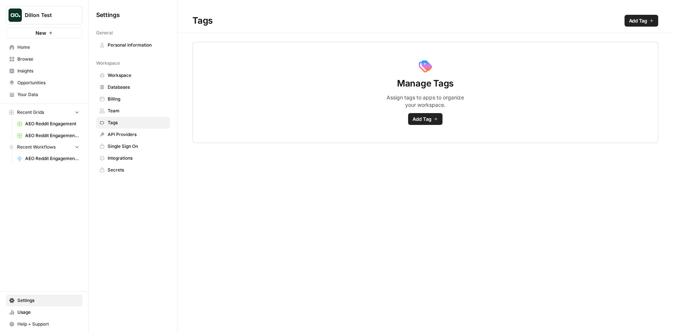
click at [57, 13] on span "Dillon Test" at bounding box center [47, 14] width 45 height 7
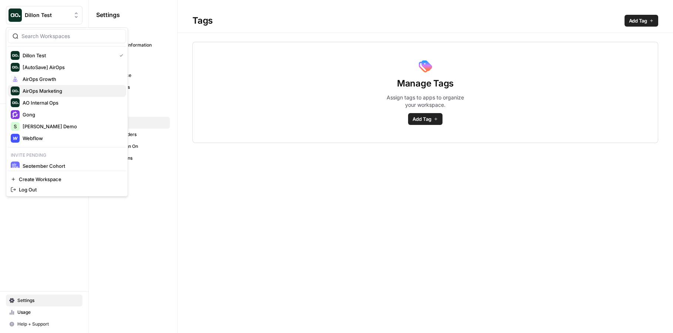
scroll to position [4, 0]
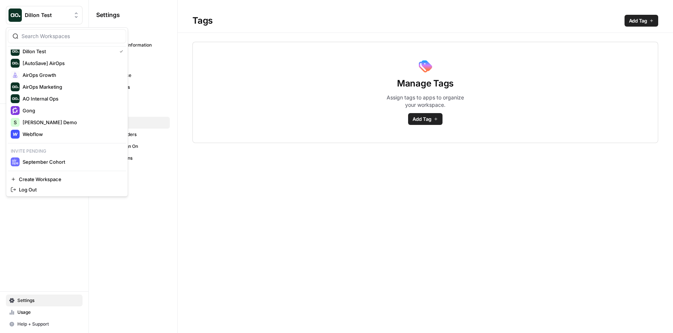
click at [182, 171] on div "Tags Add Tag Manage Tags Assign tags to apps to organize your workspace. Add Tag" at bounding box center [426, 166] width 496 height 333
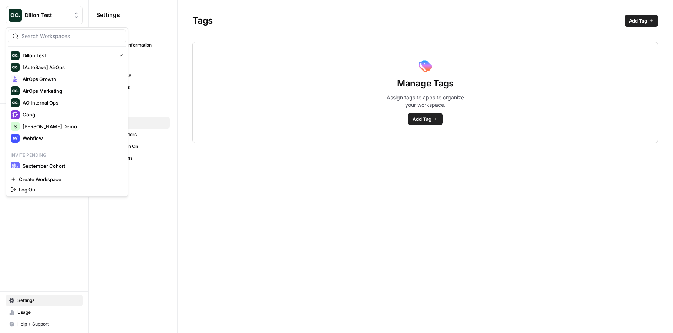
click at [64, 15] on span "Dillon Test" at bounding box center [47, 14] width 45 height 7
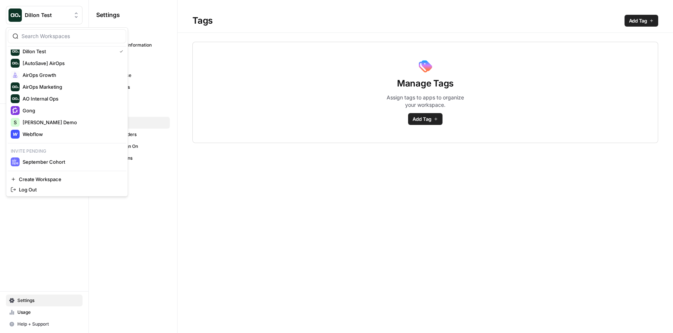
scroll to position [0, 0]
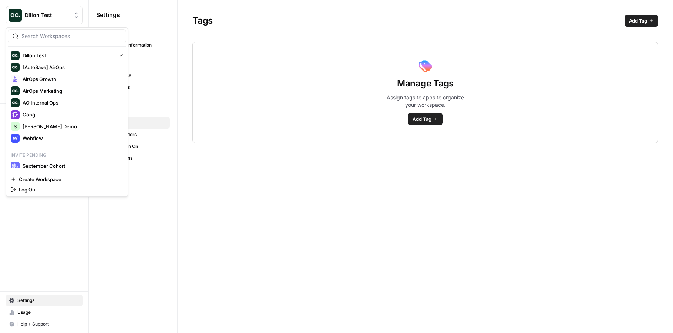
click at [162, 105] on link "Team" at bounding box center [133, 111] width 74 height 12
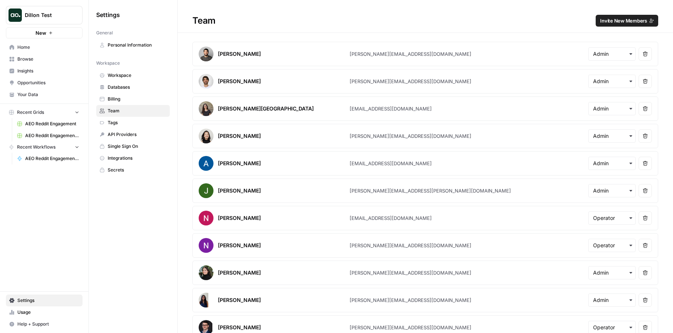
click at [132, 158] on span "Integrations" at bounding box center [137, 158] width 59 height 7
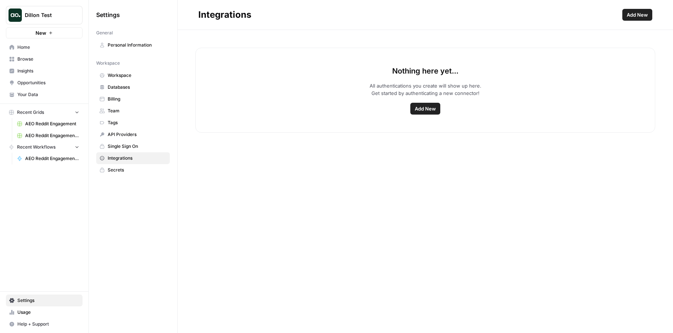
click at [48, 64] on link "Browse" at bounding box center [44, 59] width 77 height 12
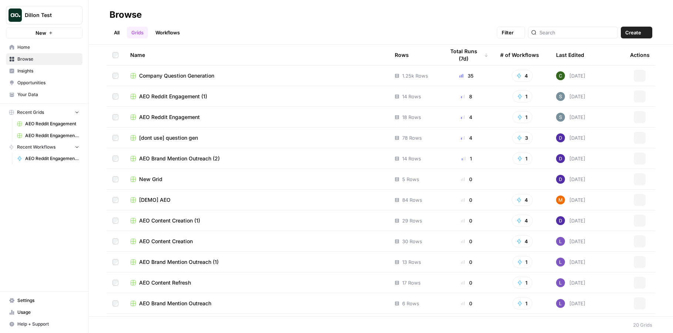
click at [44, 47] on span "Home" at bounding box center [48, 47] width 62 height 7
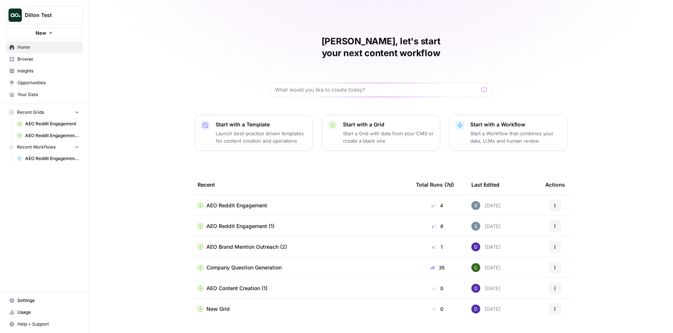
click at [150, 107] on div "[PERSON_NAME], let's start your next content workflow Start with a Template Lau…" at bounding box center [381, 176] width 584 height 352
